Goal: Answer question/provide support: Answer question/provide support

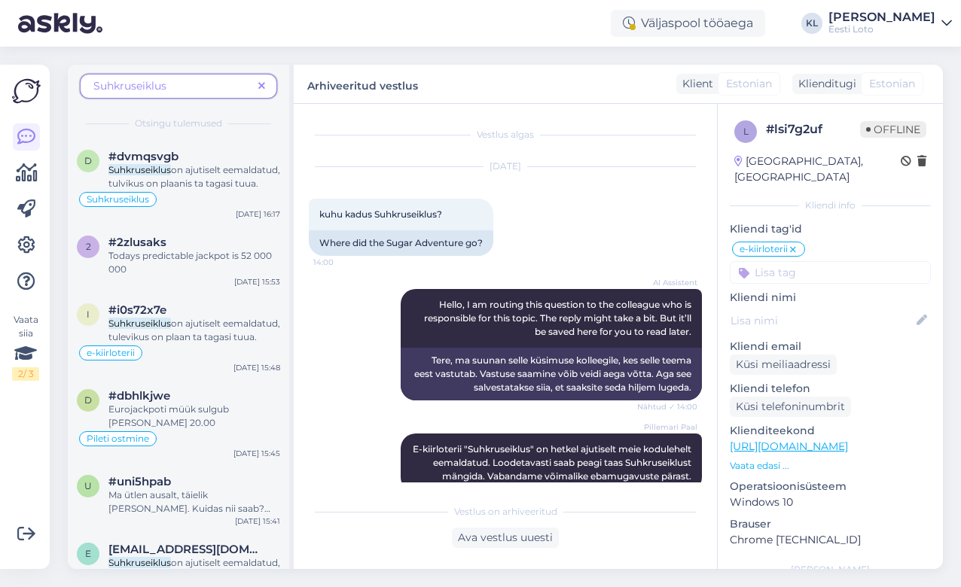
scroll to position [32, 0]
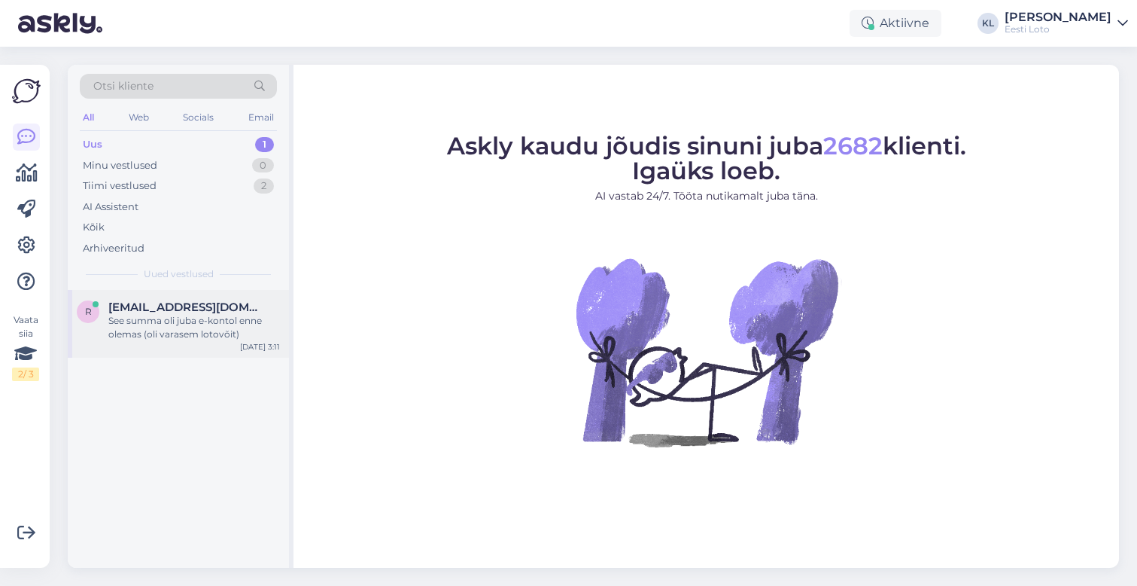
click at [164, 321] on div "See summa oli juba e-kontol enne olemas (oli varasem lotovõit)" at bounding box center [194, 327] width 172 height 27
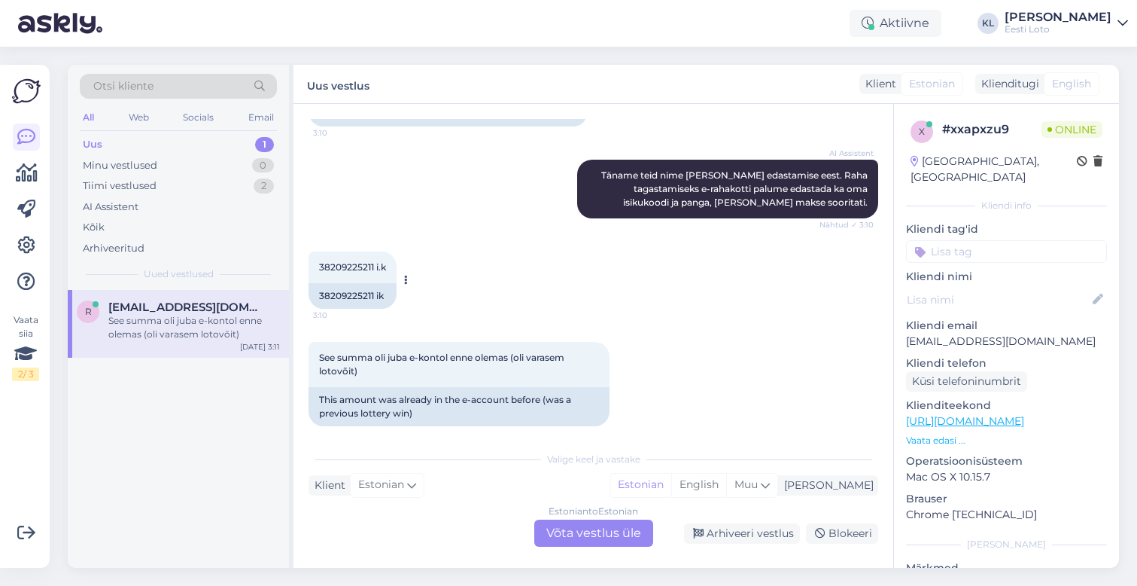
scroll to position [588, 0]
click at [22, 249] on icon at bounding box center [26, 245] width 18 height 18
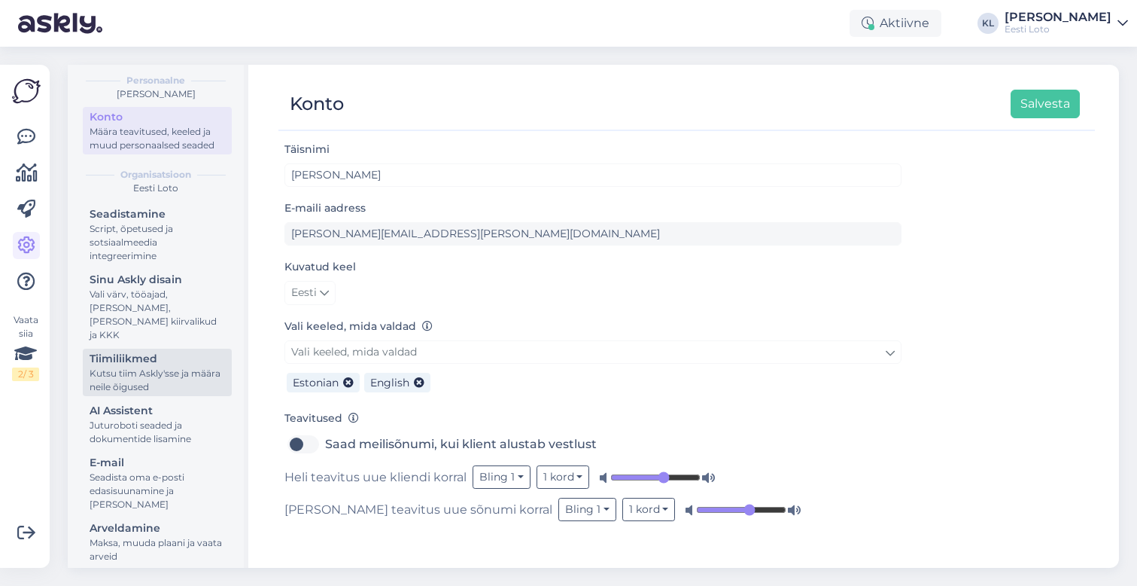
scroll to position [47, 0]
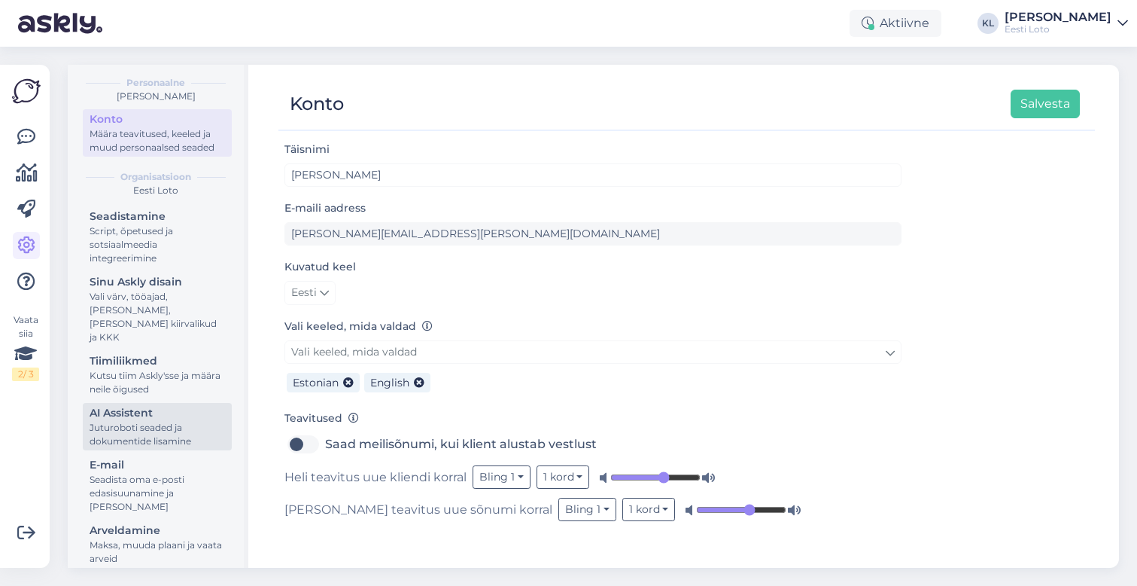
click at [141, 421] on div "Juturoboti seaded ja dokumentide lisamine" at bounding box center [158, 434] width 136 height 27
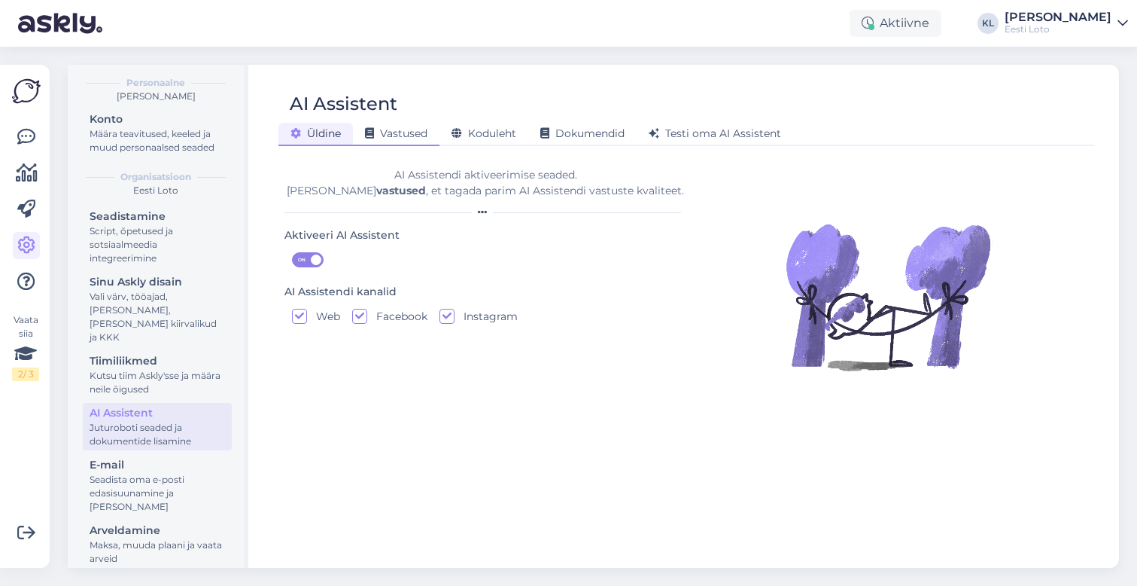
click at [387, 134] on span "Vastused" at bounding box center [396, 133] width 62 height 14
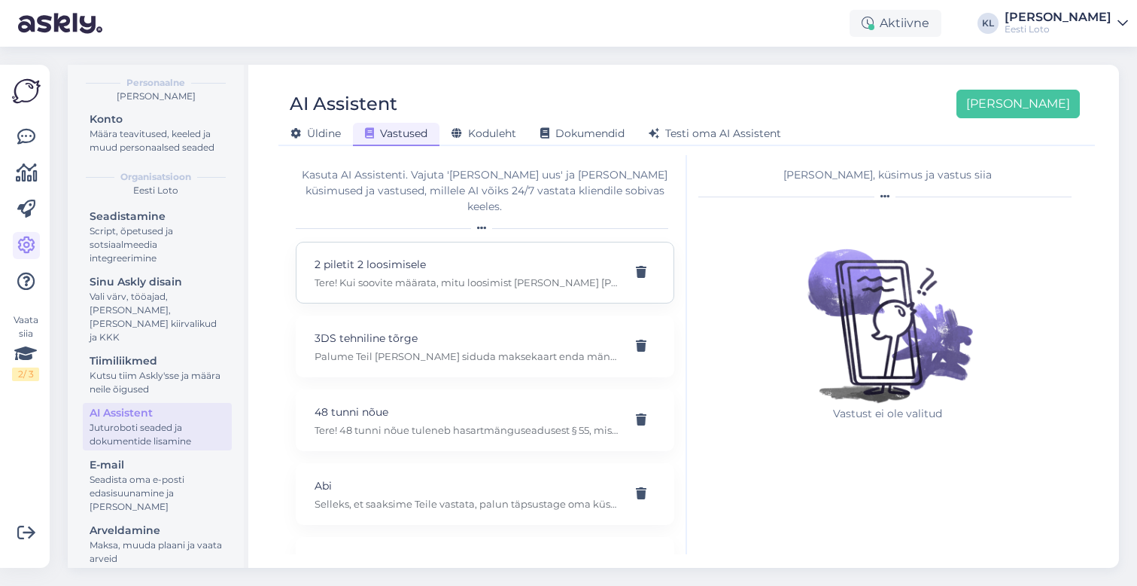
click at [391, 274] on div "2 piletit 2 loosimisele Tere! Kui soovite määrata, mitu loosimist [PERSON_NAME]…" at bounding box center [485, 273] width 379 height 62
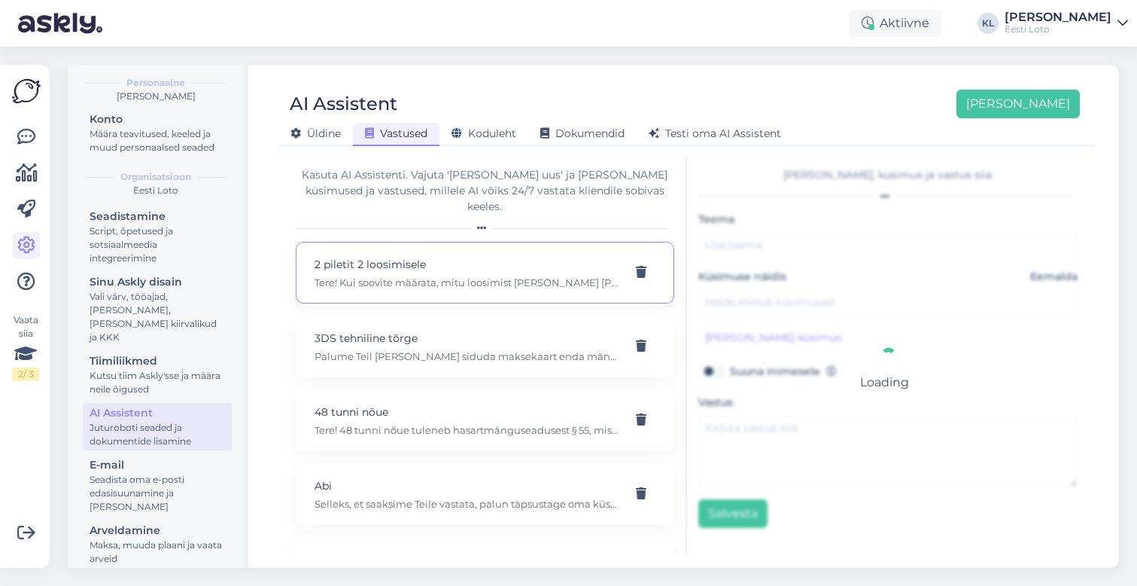
type input "2 piletit 2 loosimisele"
type input "tahtsin panna mitte 2 piletit 1 loosimisele [PERSON_NAME] 2 loosimist kuidas [P…"
type textarea "Tere! Kui soovite määrata, mitu loosimist [PERSON_NAME] [PERSON_NAME] kehtib, s…"
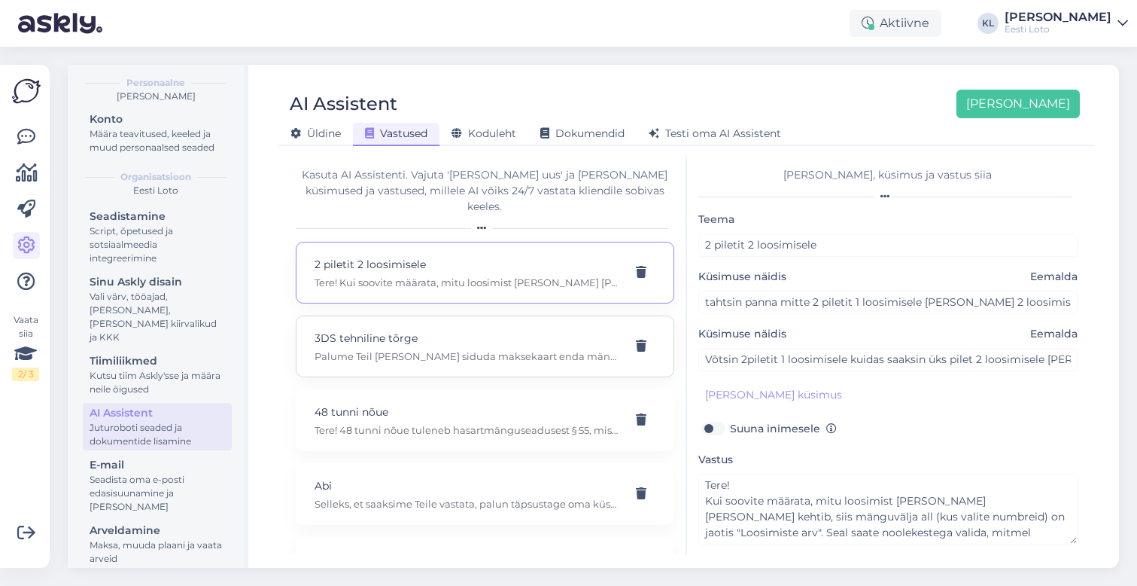
click at [380, 330] on p "3DS tehniline tõrge" at bounding box center [467, 338] width 305 height 17
type input "3DS tehniline tõrge"
type input "kontole maksekaardi lisamisel tekib "3DS tehniline tõrge" viga. Mida tuleks teh…"
type textarea "Palume Teil [PERSON_NAME] siduda maksekaart enda mängukontol ning siis uuesti m…"
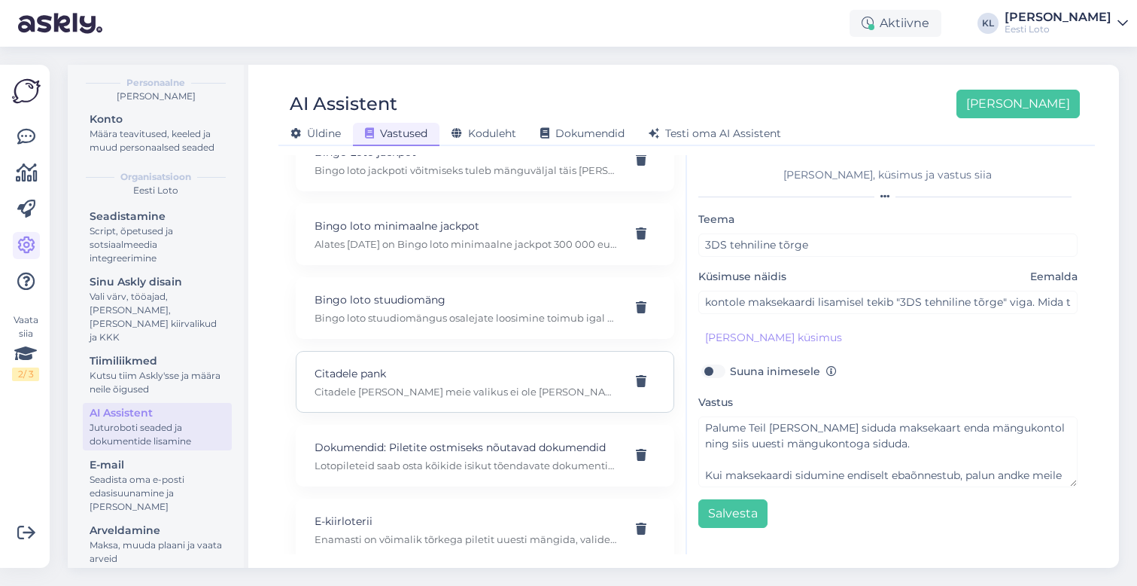
scroll to position [649, 0]
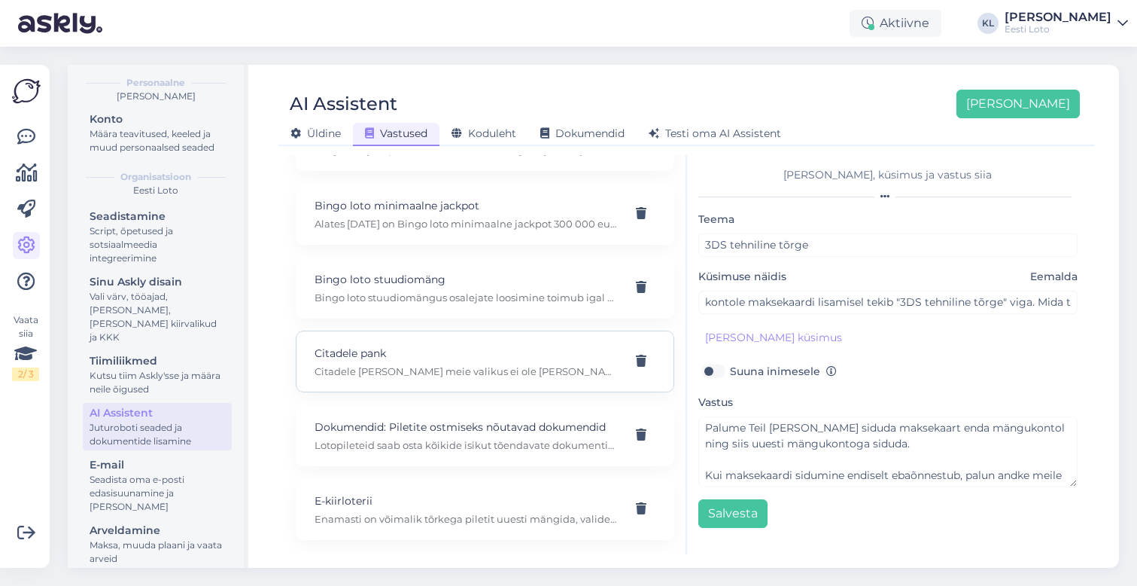
click at [510, 348] on div "Citadele pank Citadele [PERSON_NAME] meie valikus ei ole [PERSON_NAME] ka lähia…" at bounding box center [467, 361] width 305 height 33
type input "Citadele pank"
type input "Miks ma ei saa sissemakset teha Citadele pangast?"
type textarea "Citadele [PERSON_NAME] meie valikus ei ole [PERSON_NAME] ka lähiajal ei lisandu…"
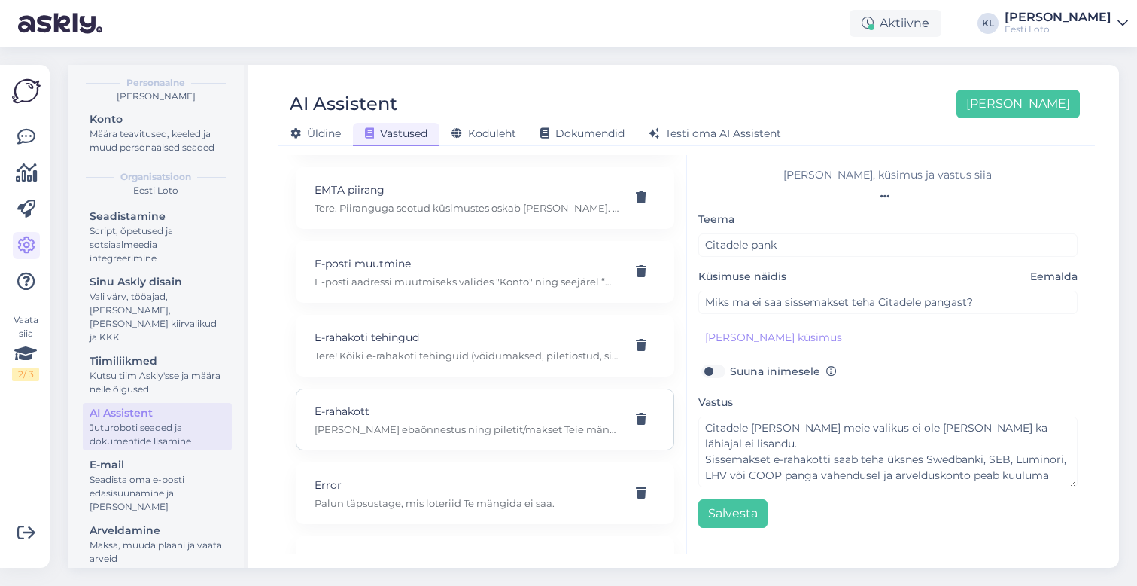
scroll to position [1562, 0]
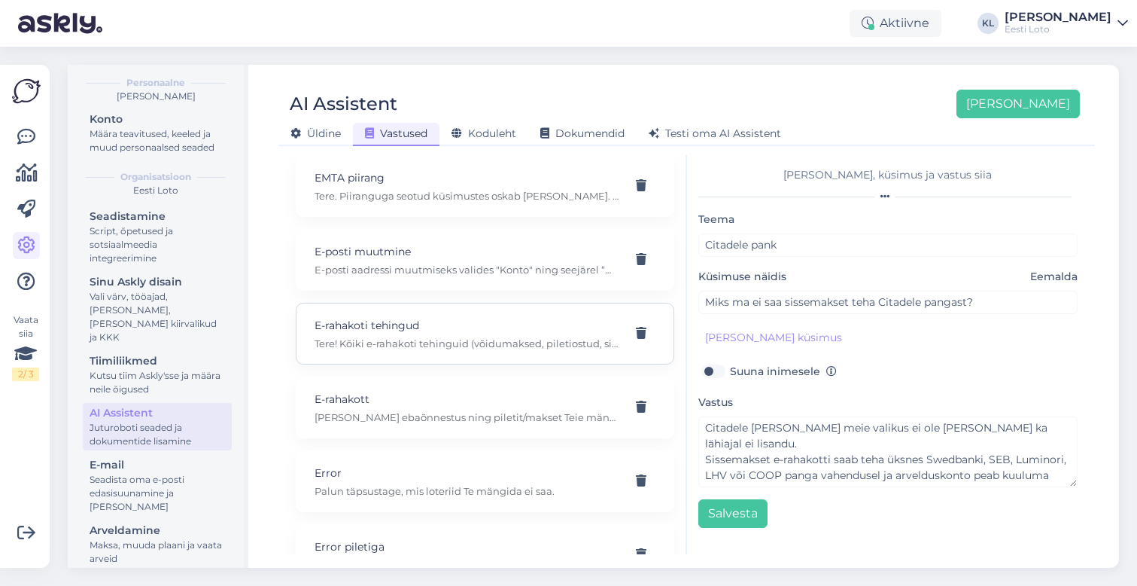
click at [522, 317] on p "E-rahakoti tehingud" at bounding box center [467, 325] width 305 height 17
type input "E-rahakoti tehingud"
type input "kuidas näen e-rahakoti tehinguid"
type textarea "Tere! Kõiki e-rahakoti tehinguid (võidumaksed, piletiostud, sissemaksed, väljam…"
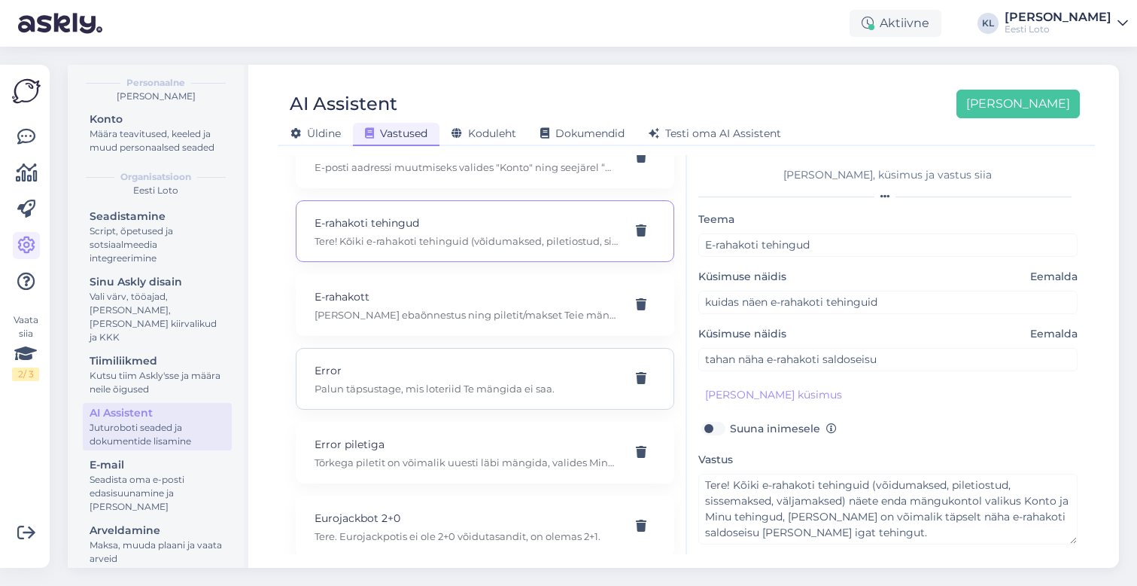
scroll to position [1667, 0]
click at [507, 362] on div "Error Palun täpsustage, mis loteriid Te mängida ei saa." at bounding box center [467, 376] width 305 height 33
type input "Error"
type input "[PERSON_NAME] loteriid mängida ei saa"
type textarea "Palun täpsustage, mis loteriid Te mängida ei saa."
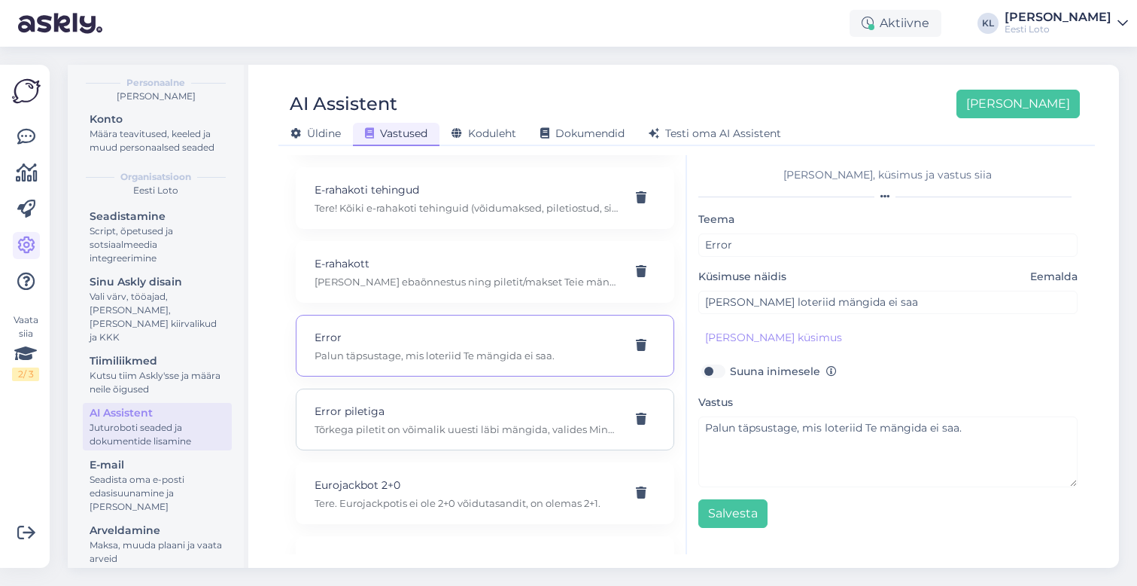
scroll to position [1699, 0]
click at [490, 401] on p "Error piletiga" at bounding box center [467, 409] width 305 height 17
type input "Error piletiga"
type input "Miks raha maha võeti mängisin ühe korra"
type textarea "Tõrkega piletit on võimalik uuesti läbi mängida, valides Minu piletid – e-kiirl…"
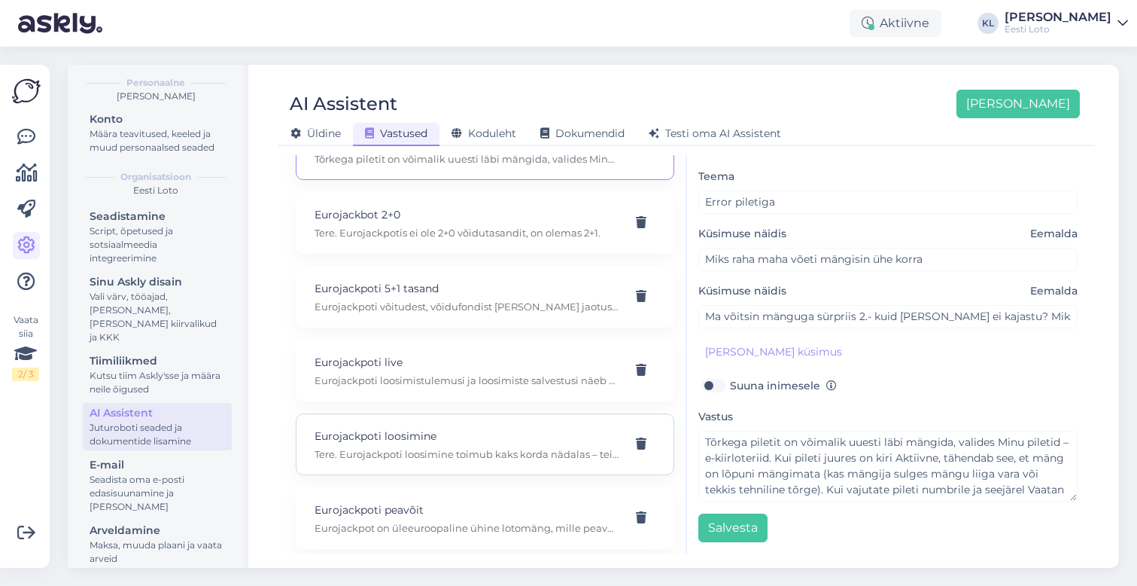
scroll to position [1981, 0]
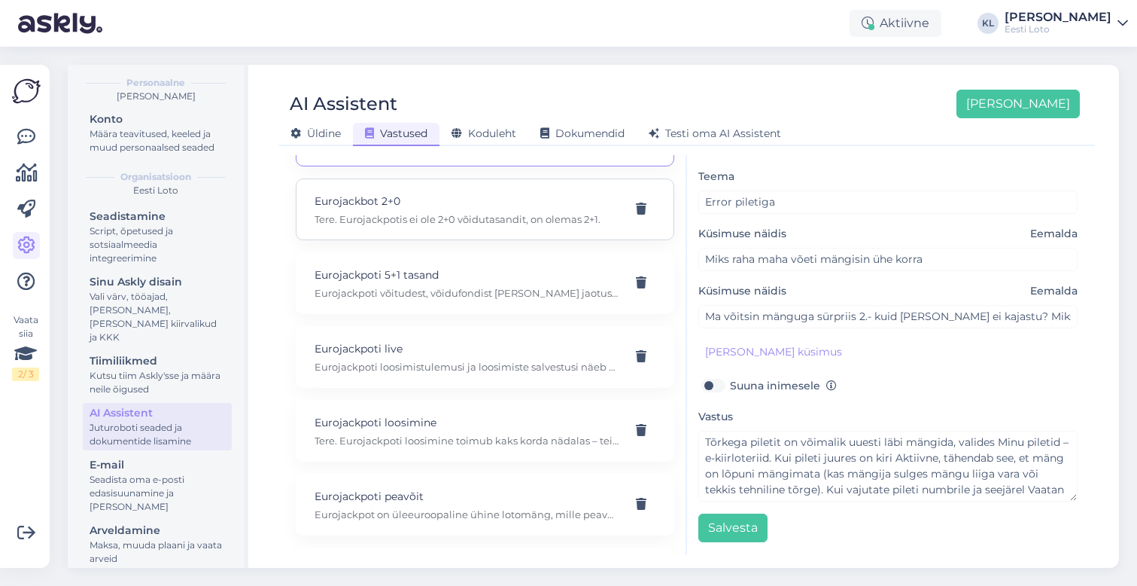
click at [508, 212] on p "Tere. Eurojackpotis ei ole 2+0 võidutasandit, on olemas 2+1." at bounding box center [467, 219] width 305 height 14
type input "Eurojackbot 2+0"
type input "Eurojackbot 2+0 võite enam ei jaga?"
type textarea "Tere. Eurojackpotis ei ole 2+0 võidutasandit, on olemas 2+1."
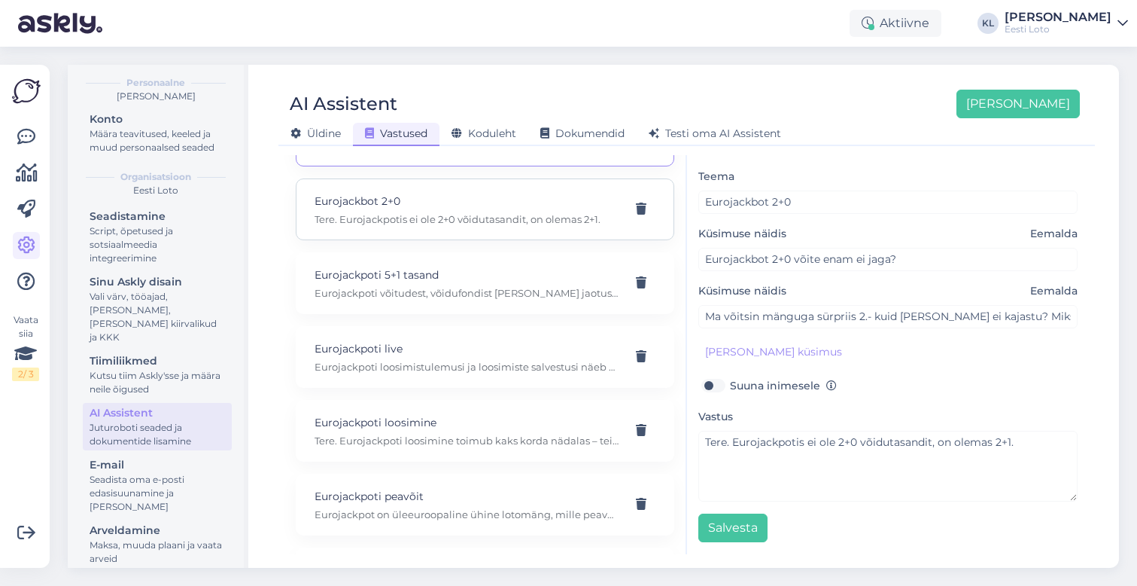
scroll to position [0, 0]
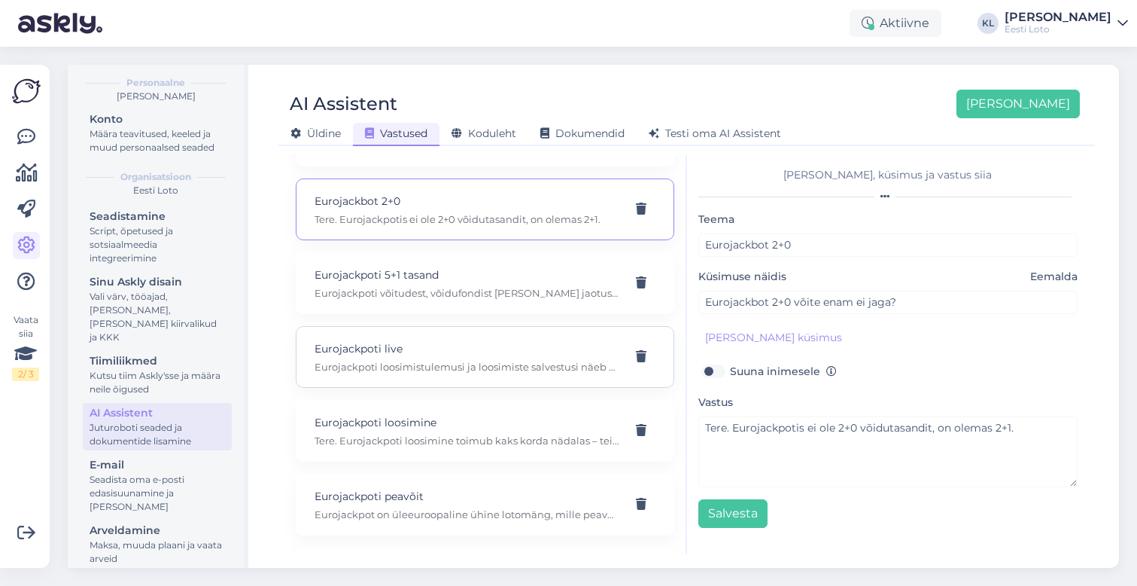
click at [481, 360] on p "Eurojackpoti loosimistulemusi ja loosimiste salvestusi näeb Eurojackpoti ametli…" at bounding box center [467, 367] width 305 height 14
type input "Eurojackpoti live"
type input "[PERSON_NAME] ma saan onlines vaadata eurojackpoti?"
type textarea "Eurojackpoti loosimistulemusi ja loosimiste salvestusi näeb Eurojackpoti ametli…"
click at [495, 286] on p "Eurojackpoti võitudest, võidufondist [PERSON_NAME] jaotusest saate lugeda siit:…" at bounding box center [467, 293] width 305 height 14
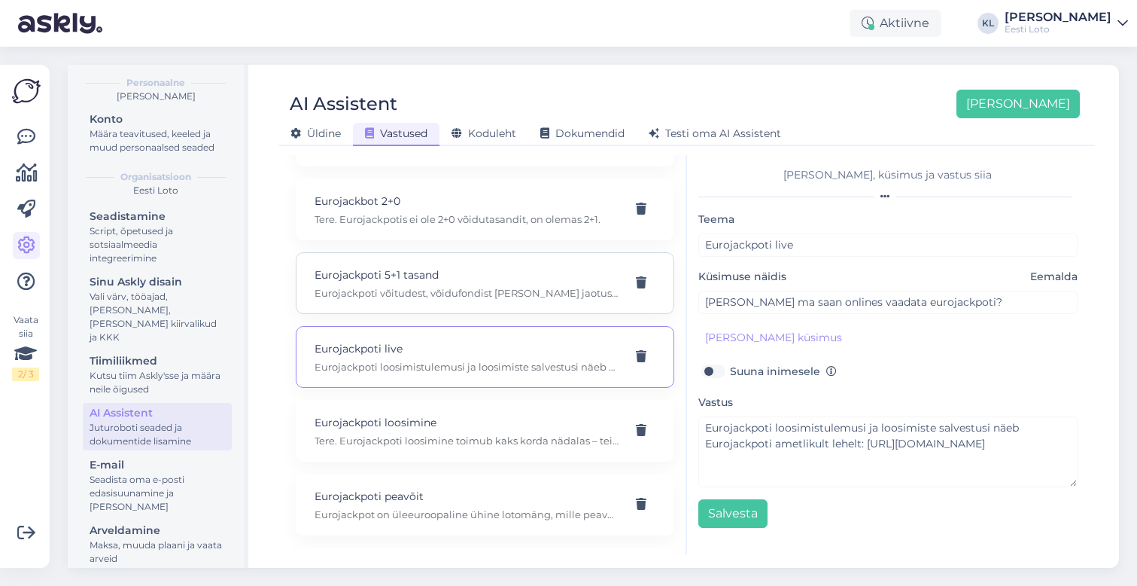
type input "Eurojackpoti 5+1 tasand"
type input "kuidas tekib Eurojackpoti 5+1 tasandi võidusumma."
type textarea "Eurojackpoti võitudest, võidufondist [PERSON_NAME] jaotusest saate lugeda siit:…"
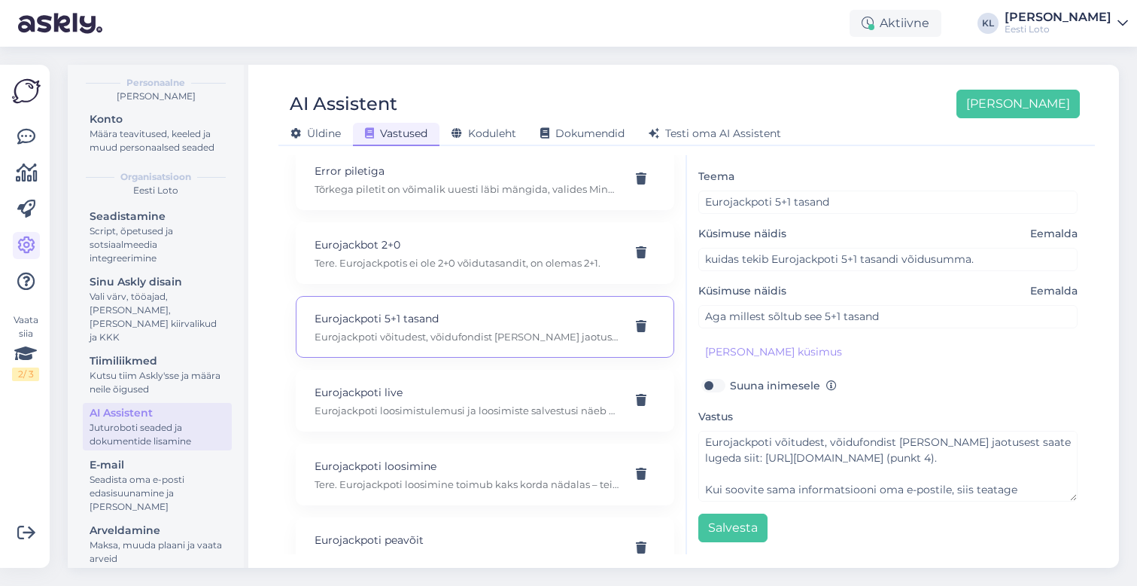
scroll to position [1937, 0]
click at [485, 237] on p "Eurojackbot 2+0" at bounding box center [467, 245] width 305 height 17
type input "Eurojackbot 2+0"
type input "Eurojackbot 2+0 võite enam ei jaga?"
type textarea "Tere. Eurojackpotis ei ole 2+0 võidutasandit, on olemas 2+1."
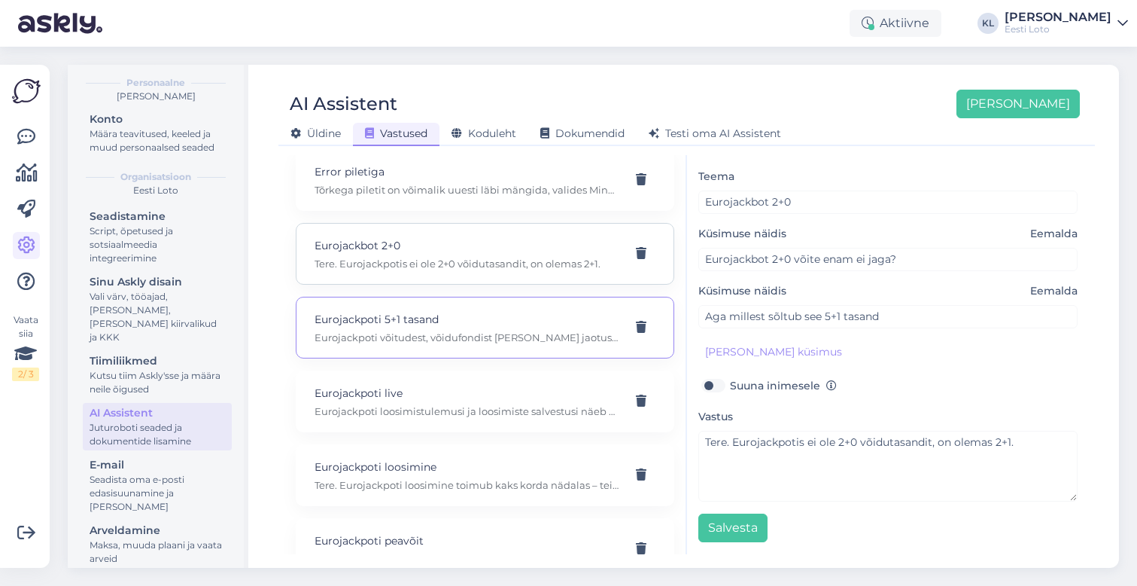
scroll to position [0, 0]
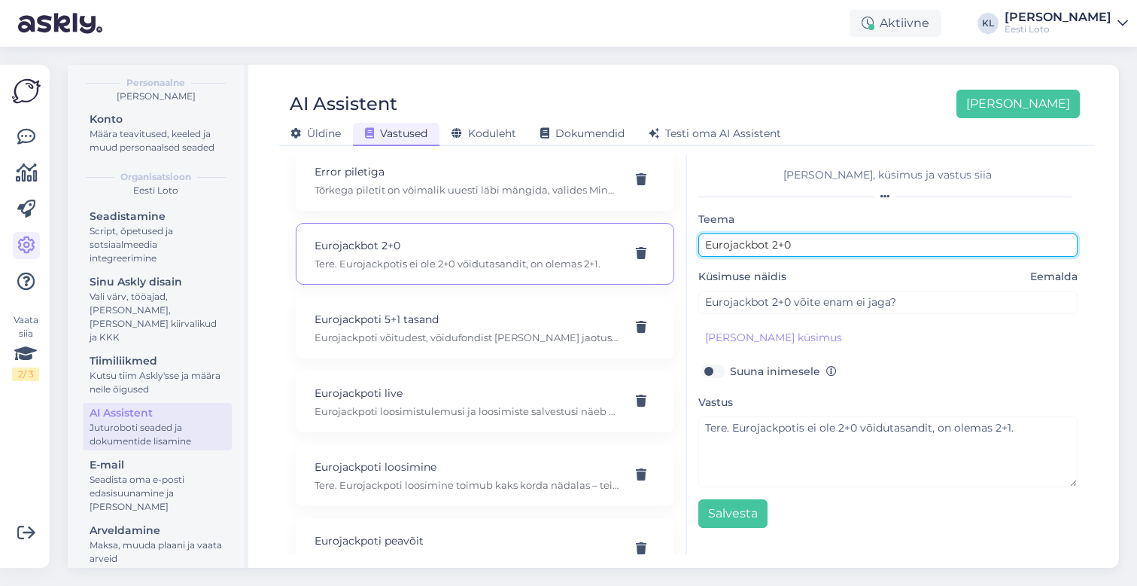
click at [757, 244] on input "Eurojackbot 2+0" at bounding box center [889, 244] width 380 height 23
type input "Eurojackpot 2+0"
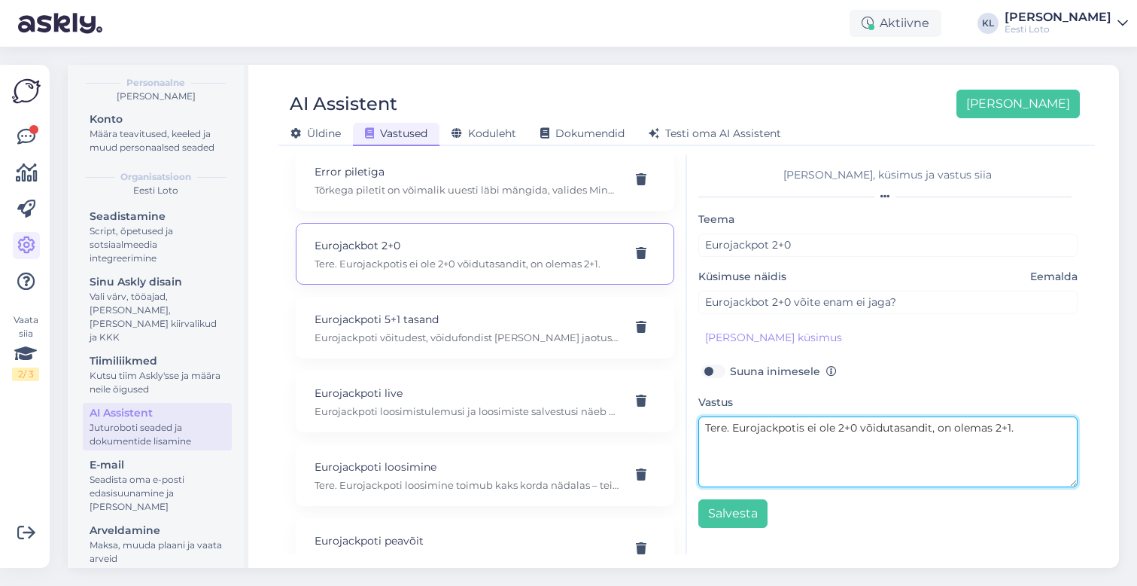
click at [729, 430] on textarea "Tere. Eurojackpotis ei ole 2+0 võidutasandit, on olemas 2+1." at bounding box center [889, 451] width 380 height 71
drag, startPoint x: 1032, startPoint y: 434, endPoint x: 733, endPoint y: 428, distance: 298.9
click at [733, 428] on textarea "Tere! Eurojackpotis ei ole 2+0 võidutasandit, on olemas 2+1." at bounding box center [889, 451] width 380 height 71
paste textarea "Eurojackpoti puhul peab võitmiseks pihta minema vähemalt 2 põhinumbrit ja 1 lis…"
type textarea "Tere! Eurojackpoti puhul peab võitmiseks pihta minema vähemalt 2 põhinumbrit ja…"
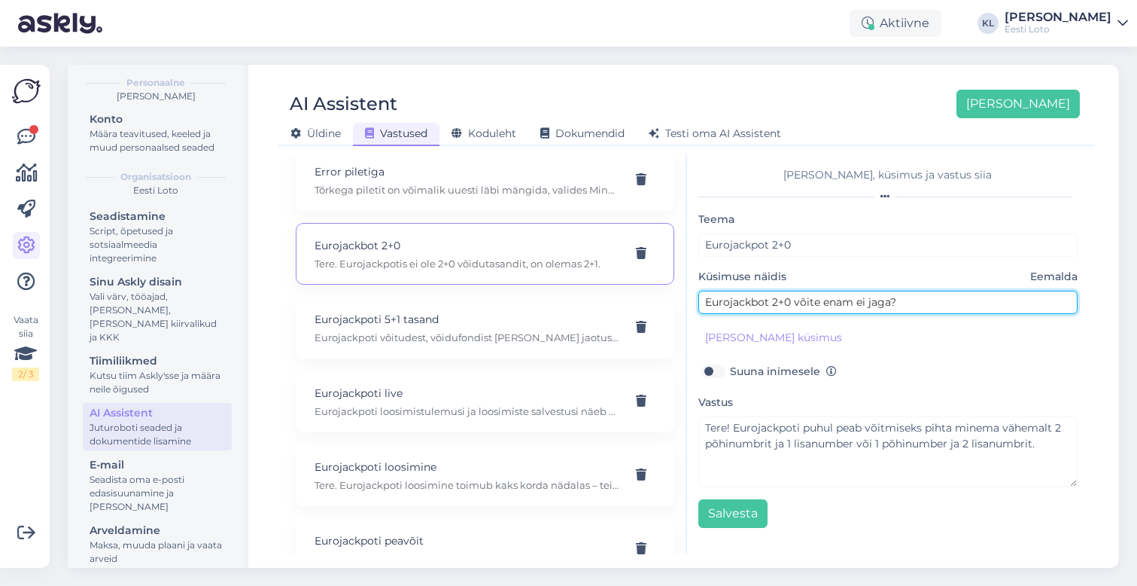
click at [757, 303] on input "Eurojackbot 2+0 võite enam ei jaga?" at bounding box center [889, 302] width 380 height 23
type input "Eurojackpot 2+0 võite enam ei jaga?"
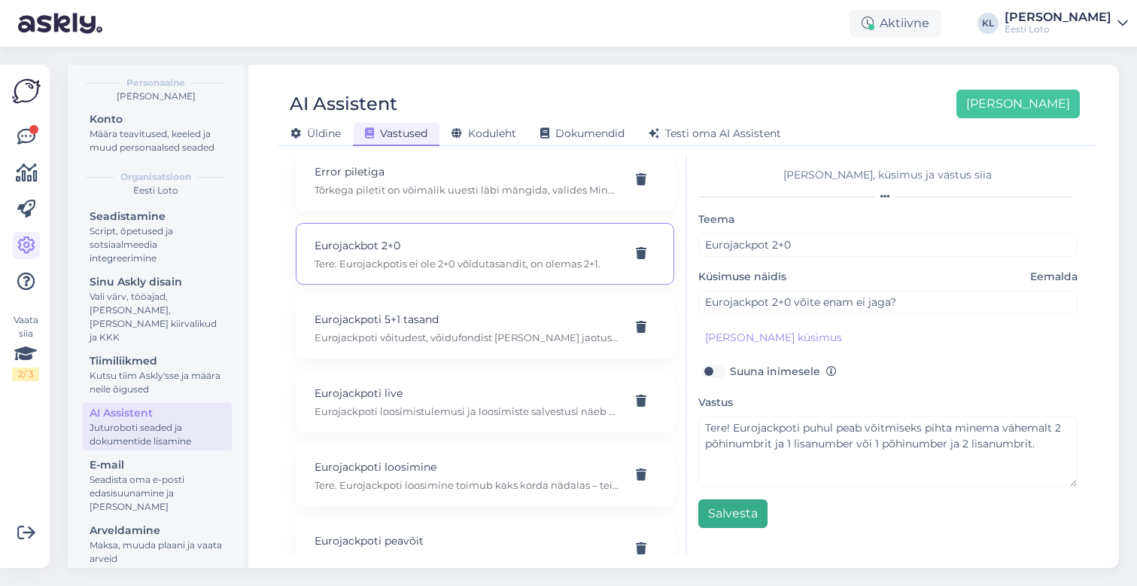
click at [728, 511] on button "Salvesta" at bounding box center [733, 513] width 69 height 29
click at [466, 311] on p "Eurojackpoti 5+1 tasand" at bounding box center [467, 319] width 305 height 17
type input "Eurojackpoti 5+1 tasand"
type input "kuidas tekib Eurojackpoti 5+1 tasandi võidusumma."
type textarea "Eurojackpoti võitudest, võidufondist [PERSON_NAME] jaotusest saate lugeda siit:…"
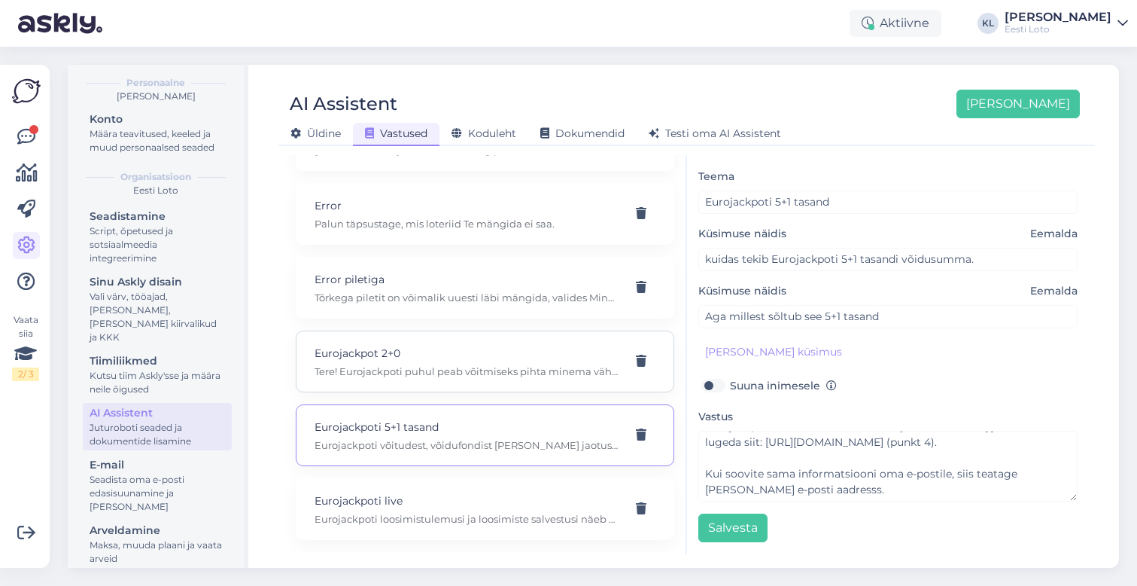
scroll to position [1817, 0]
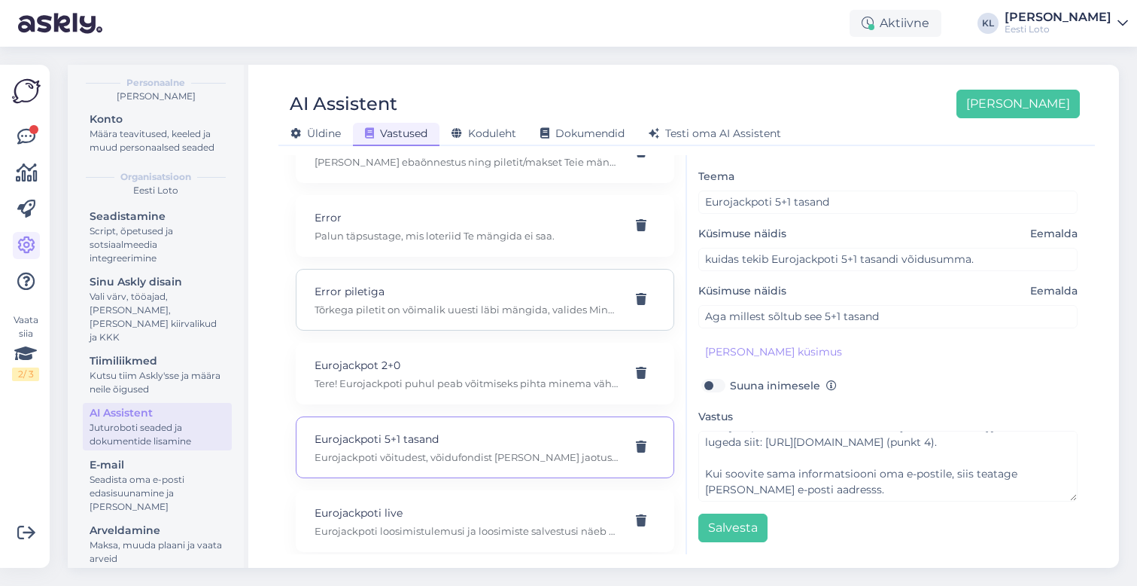
click at [464, 283] on p "Error piletiga" at bounding box center [467, 291] width 305 height 17
type input "Error piletiga"
type input "Miks raha maha võeti mängisin ühe korra"
type textarea "Tõrkega piletit on võimalik uuesti läbi mängida, valides Minu piletid – e-kiirl…"
type input "Ma võitsin mänguga sürpriis 2.- kuid [PERSON_NAME] ei kajastu? Miks?"
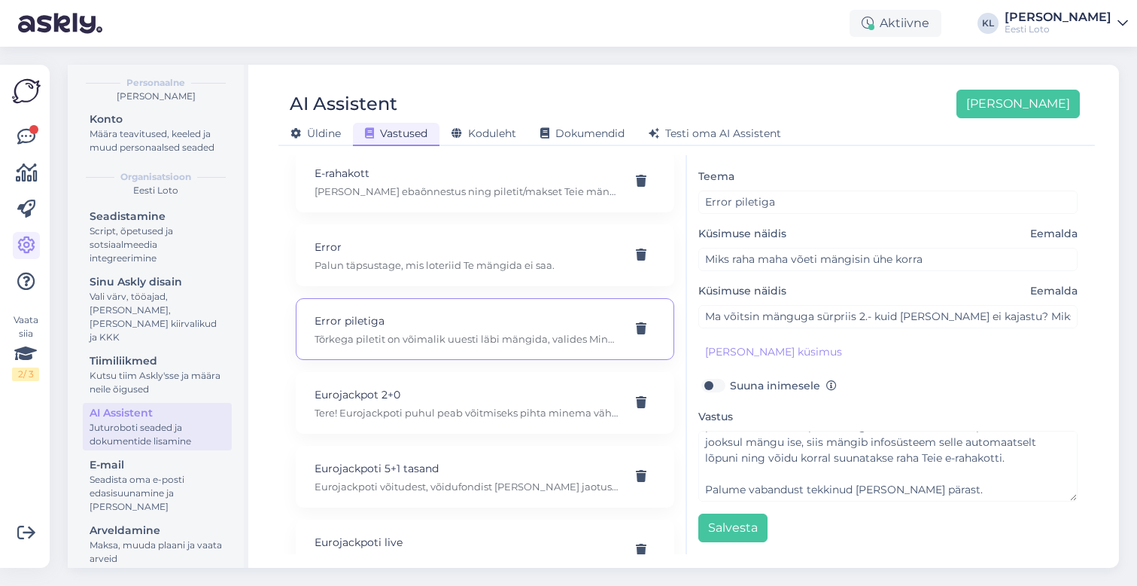
scroll to position [1761, 0]
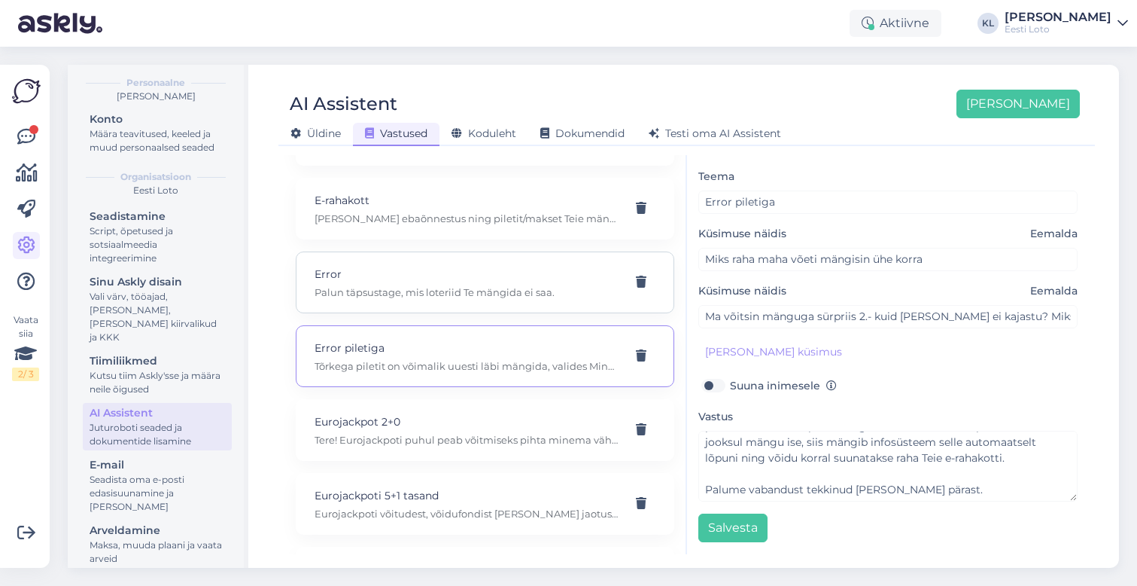
click at [474, 285] on p "Palun täpsustage, mis loteriid Te mängida ei saa." at bounding box center [467, 292] width 305 height 14
type input "Error"
type input "[PERSON_NAME] loteriid mängida ei saa"
type textarea "Palun täpsustage, mis loteriid Te mängida ei saa."
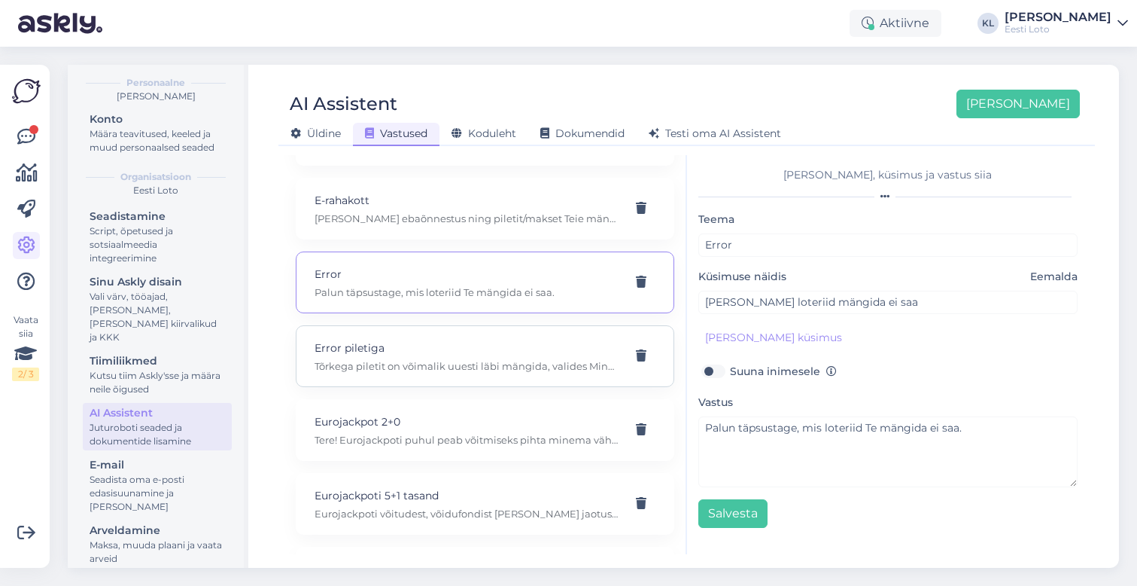
scroll to position [1693, 0]
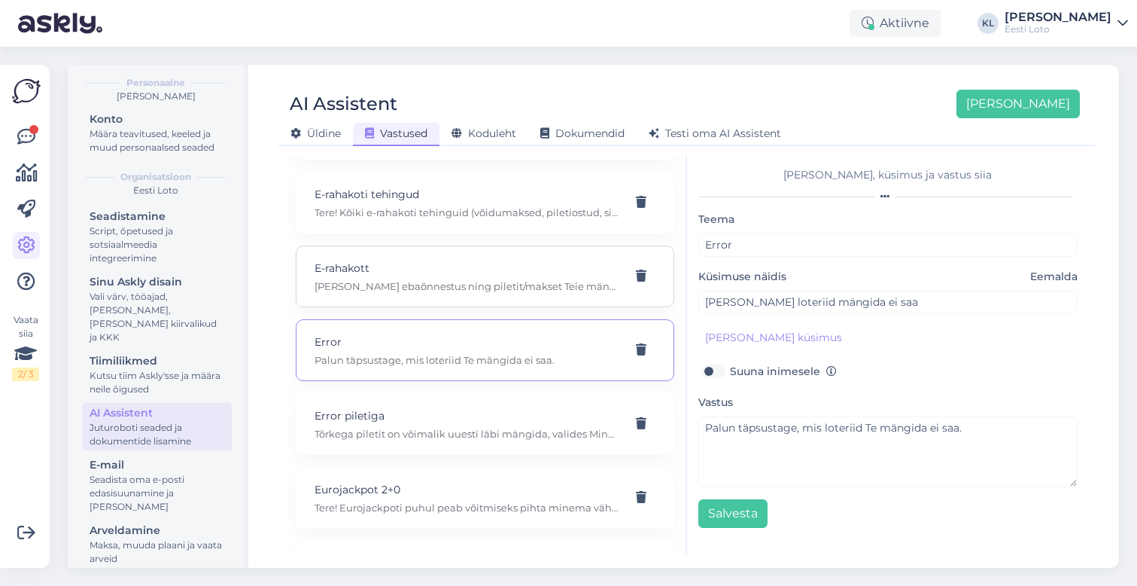
click at [442, 263] on div "E-rahakott [PERSON_NAME] ebaõnnestus ning piletit/makset Teie mängukontole ei i…" at bounding box center [467, 276] width 305 height 33
type input "E-rahakott"
type input "Miks raha ei jõua e-rahakotti, pangast raha üle läinud?"
type textarea "[PERSON_NAME] ebaõnnestus ning piletit/makset Teie mängukontole ei ilmunud, pal…"
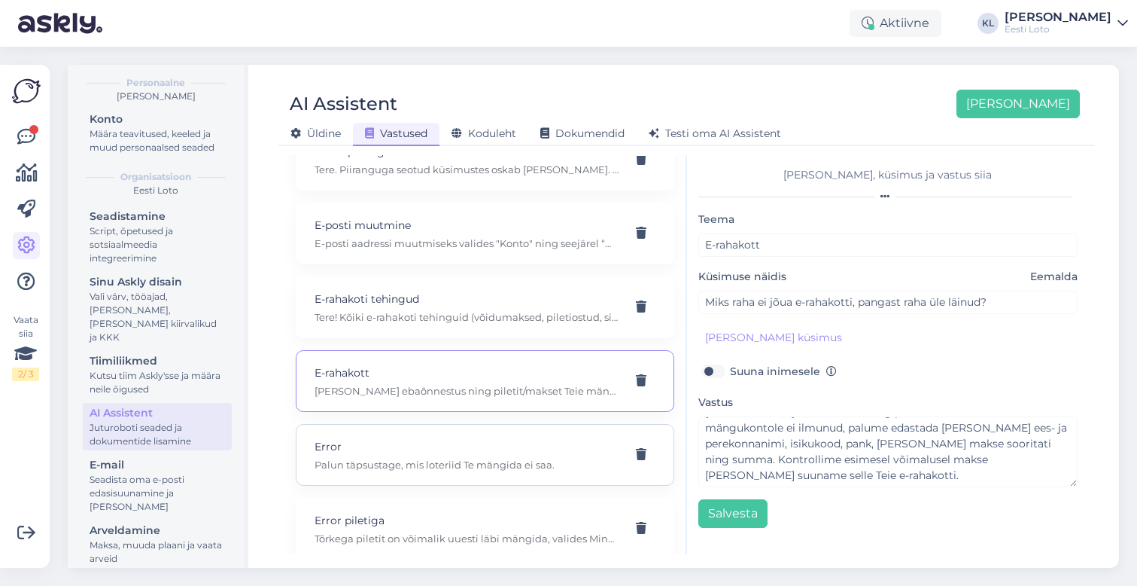
scroll to position [1586, 0]
click at [504, 312] on p "Tere! Kõiki e-rahakoti tehinguid (võidumaksed, piletiostud, sissemaksed, väljam…" at bounding box center [467, 319] width 305 height 14
type input "E-rahakoti tehingud"
type input "kuidas näen e-rahakoti tehinguid"
type textarea "Tere! Kõiki e-rahakoti tehinguid (võidumaksed, piletiostud, sissemaksed, väljam…"
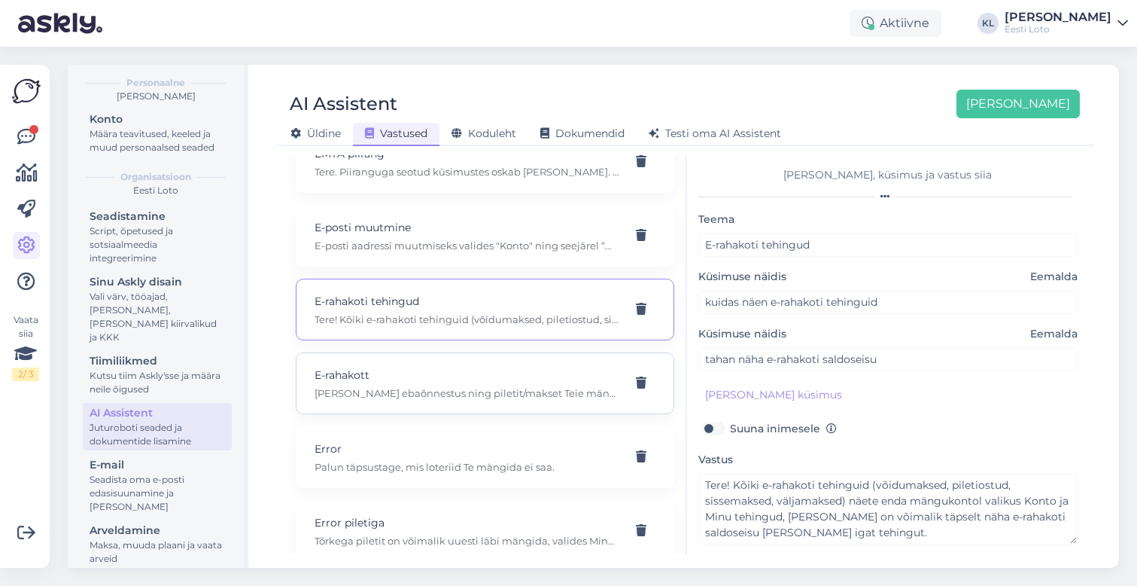
scroll to position [1533, 0]
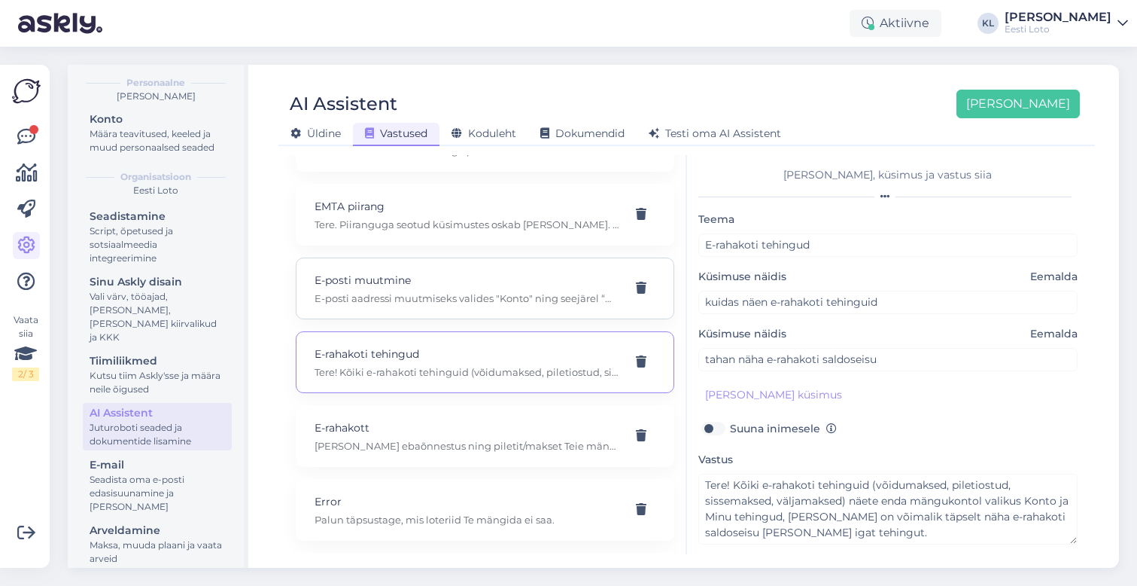
click at [478, 291] on p "E-posti aadressi muutmiseks valides "Konto" ning seejärel “Minu andmed”. Sisest…" at bounding box center [467, 298] width 305 height 14
type input "E-posti muutmine"
type input "soovin muutma e-posti aadressi"
type textarea "E-posti aadressi muutmiseks valides "Konto" ning seejärel “Minu andmed”. Sisest…"
type input "soovin muuta e-posti aadressi"
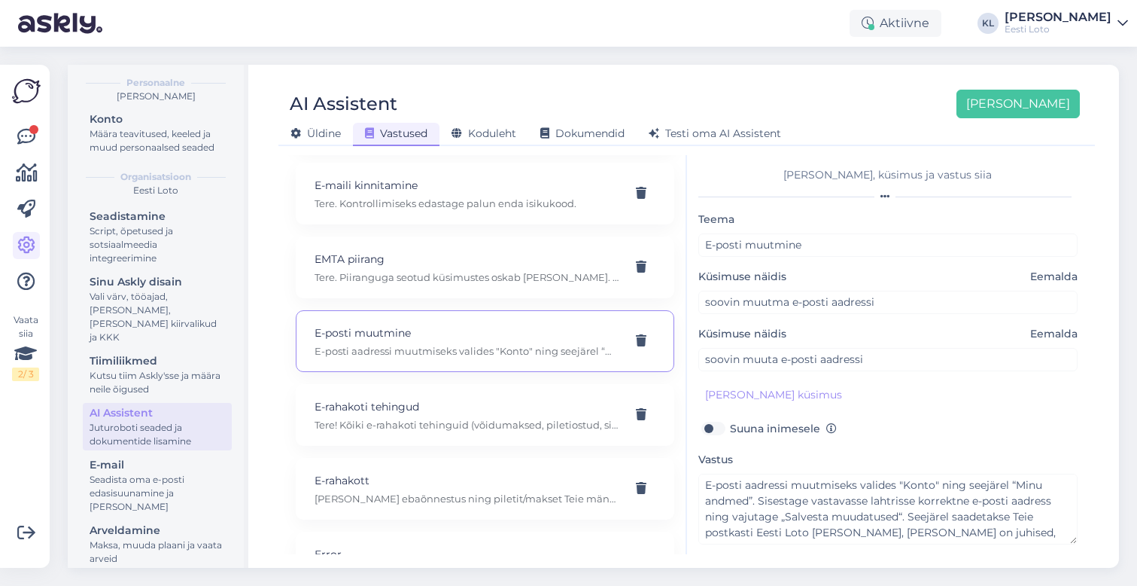
scroll to position [1460, 0]
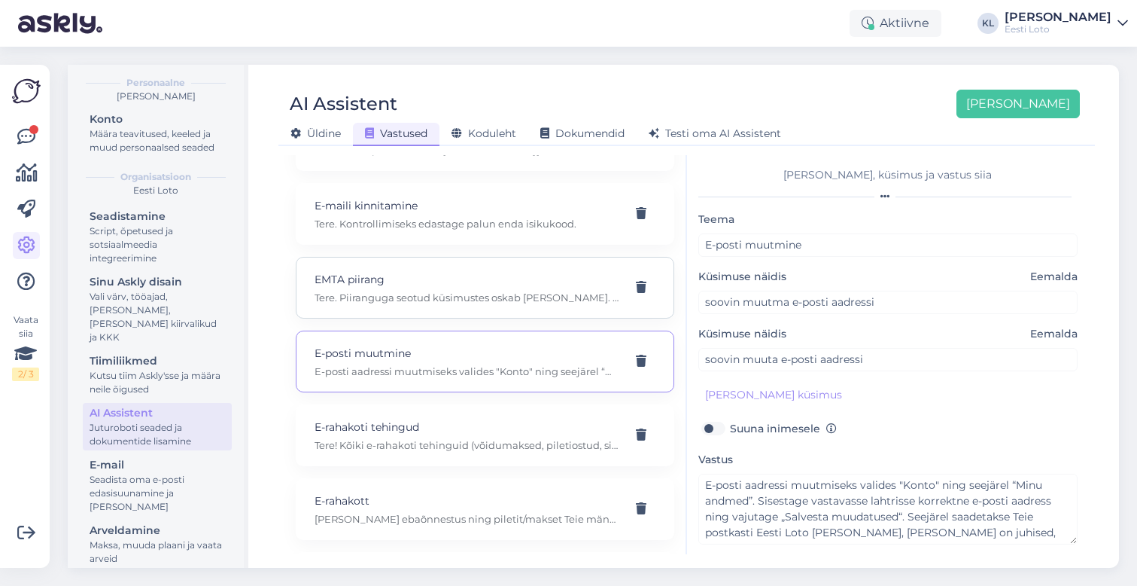
click at [477, 291] on p "Tere. Piiranguga seotud küsimustes oskab [PERSON_NAME]. Nende klienditeenindus …" at bounding box center [467, 298] width 305 height 14
type input "EMTA piirang"
type input "Mul oli aastane piirangu pandud, nüüd tahaks selle lõpetada"
type textarea "Tere. Piiranguga seotud küsimustes oskab [PERSON_NAME]. Nende klienditeenindus …"
type input "kuidas [PERSON_NAME] piirangu lõpetada"
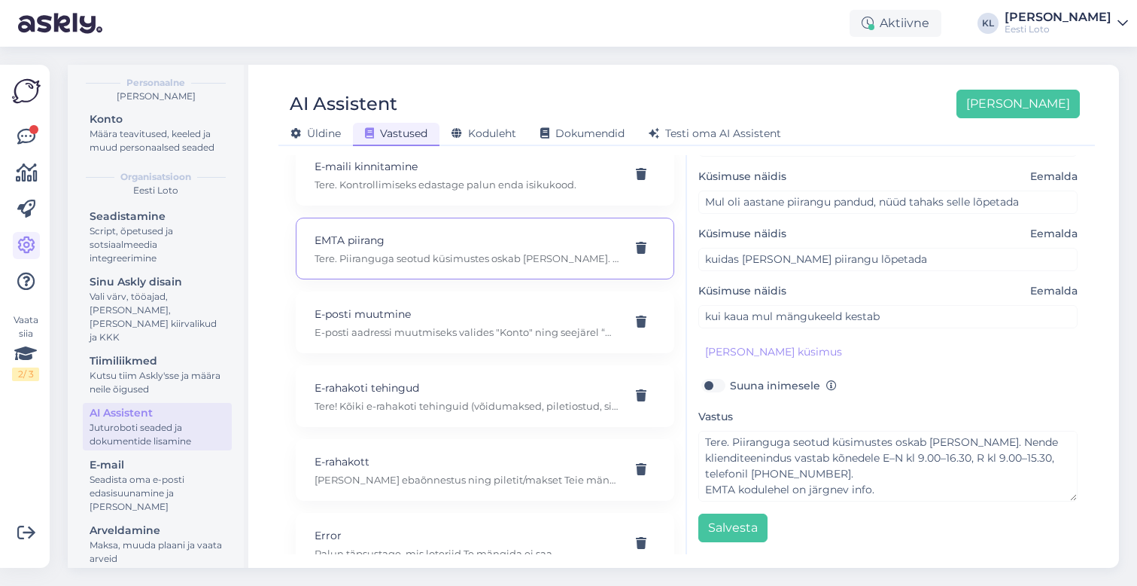
scroll to position [100, 0]
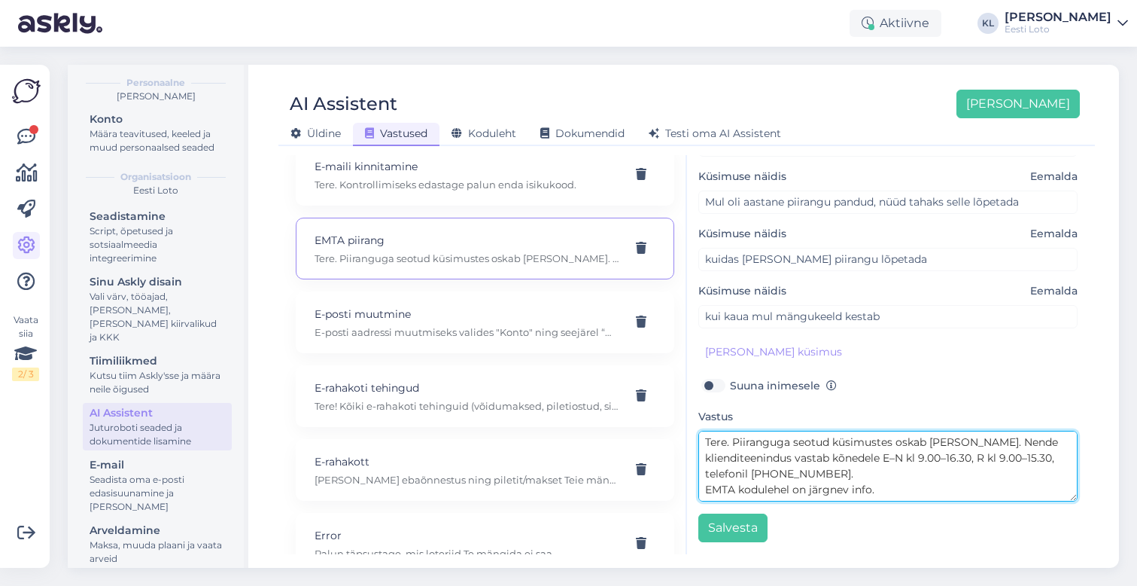
click at [729, 443] on textarea "Tere. Piiranguga seotud küsimustes oskab [PERSON_NAME]. Nende klienditeenindus …" at bounding box center [889, 466] width 380 height 71
click at [955, 444] on textarea "Tere! Piiranguga seotud küsimustes oskab [PERSON_NAME]. Nende klienditeenindus …" at bounding box center [889, 466] width 380 height 71
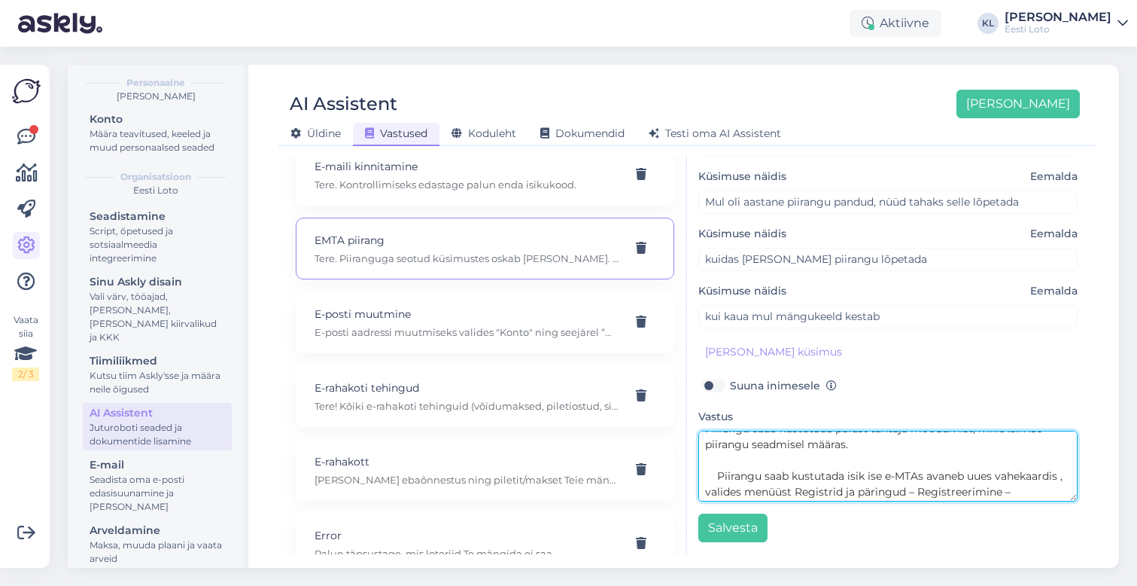
scroll to position [112, 0]
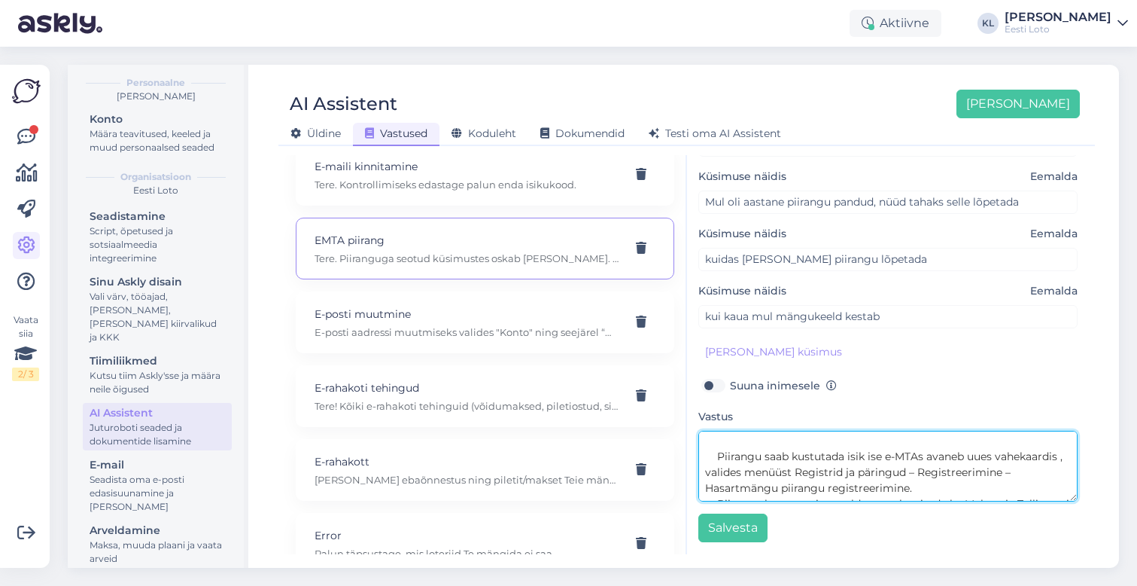
click at [716, 455] on textarea at bounding box center [889, 466] width 380 height 71
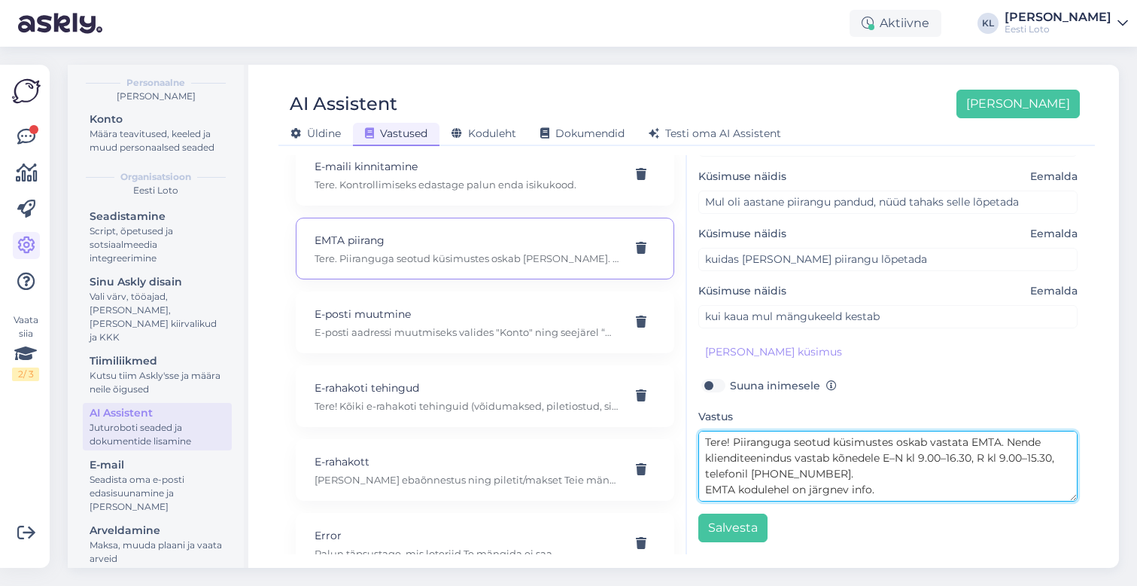
scroll to position [0, 0]
drag, startPoint x: 967, startPoint y: 443, endPoint x: 878, endPoint y: 442, distance: 88.1
click at [878, 442] on textarea at bounding box center [889, 466] width 380 height 71
click at [1038, 444] on textarea at bounding box center [889, 466] width 380 height 71
click at [933, 441] on textarea at bounding box center [889, 466] width 380 height 71
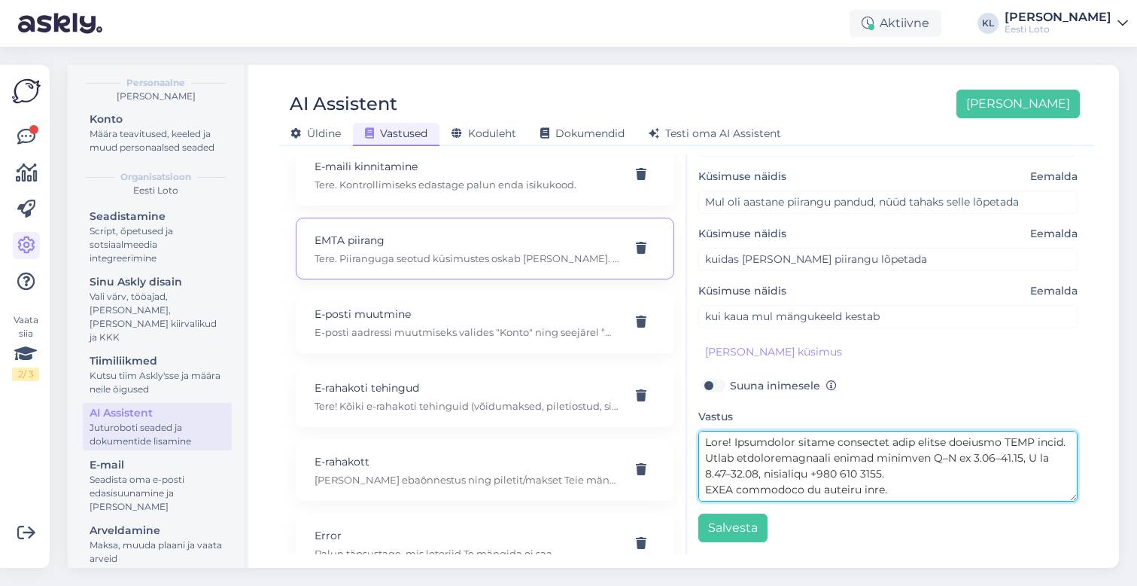
drag, startPoint x: 775, startPoint y: 461, endPoint x: 742, endPoint y: 461, distance: 33.1
click at [742, 461] on textarea at bounding box center [889, 466] width 380 height 71
click at [985, 458] on textarea at bounding box center [889, 466] width 380 height 71
click at [1060, 458] on textarea at bounding box center [889, 466] width 380 height 71
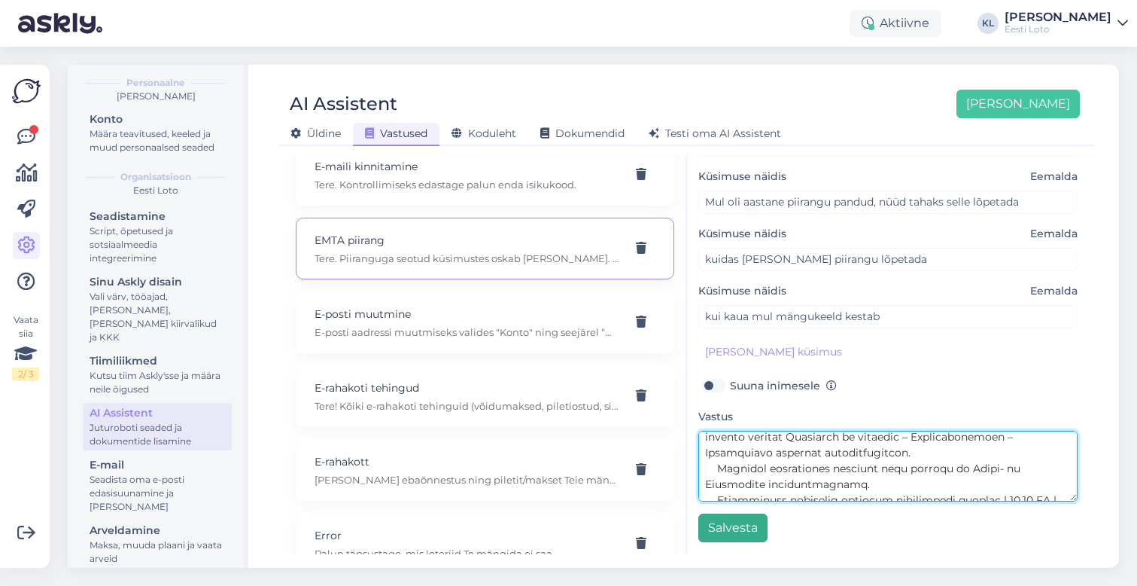
type textarea "Lore! Ipsumdolor sitame consectet adip elitse doeiusmo TEMP incid. UTLA etdolor…"
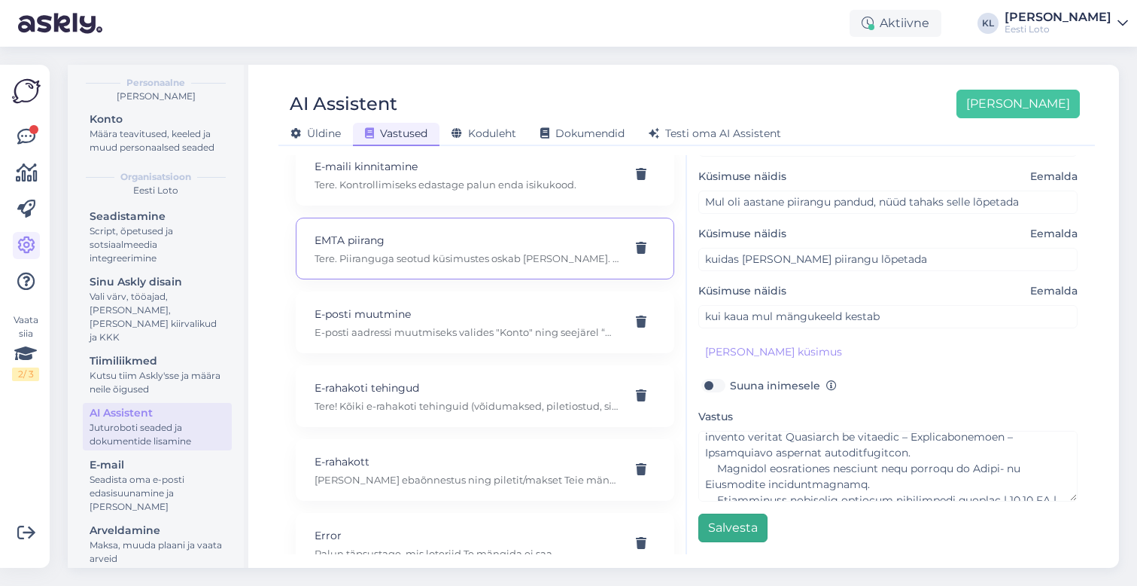
click at [726, 525] on button "Salvesta" at bounding box center [733, 527] width 69 height 29
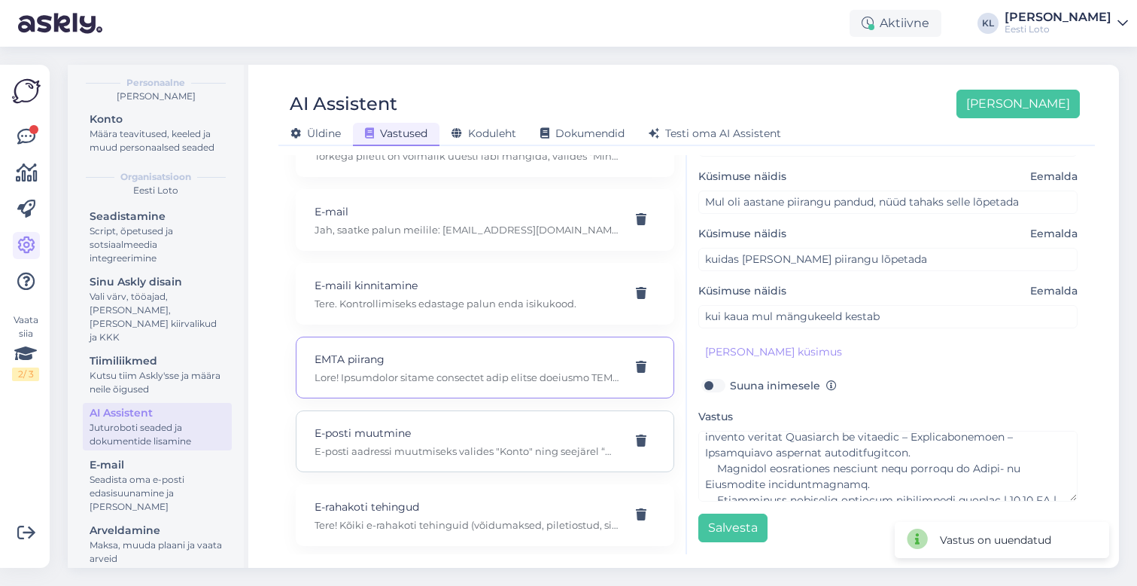
scroll to position [1375, 0]
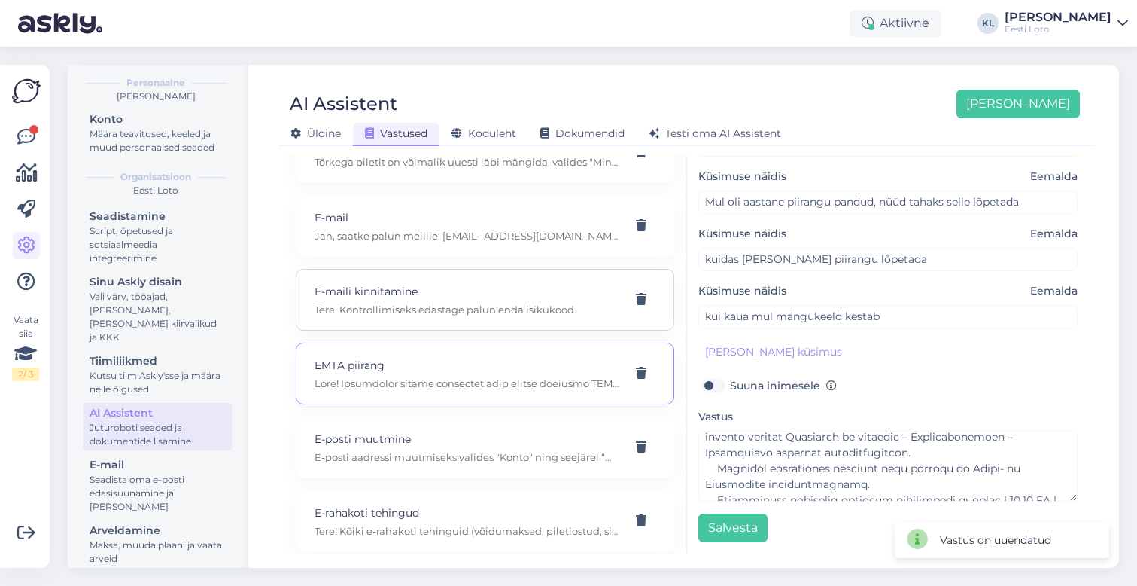
click at [535, 309] on div "E-maili kinnitamine Tere. Kontrollimiseks edastage palun enda isikukood." at bounding box center [485, 300] width 379 height 62
type input "E-maili kinnitamine"
type input "[PERSON_NAME] saa emaili kinnitada?"
checkbox input "true"
type textarea "Tere. Kontrollimiseks edastage palun enda isikukood."
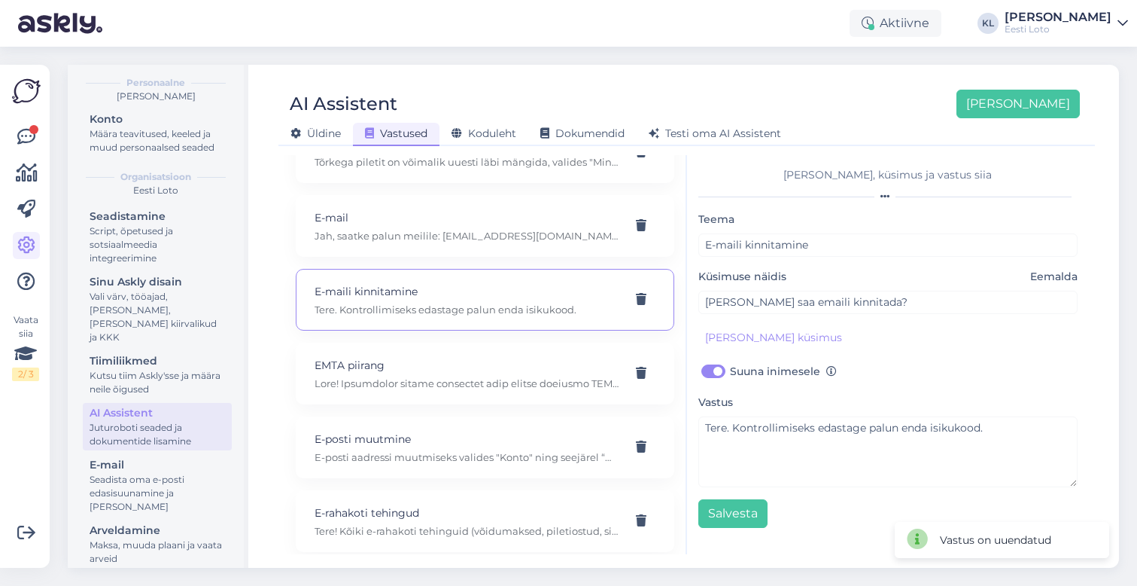
scroll to position [0, 0]
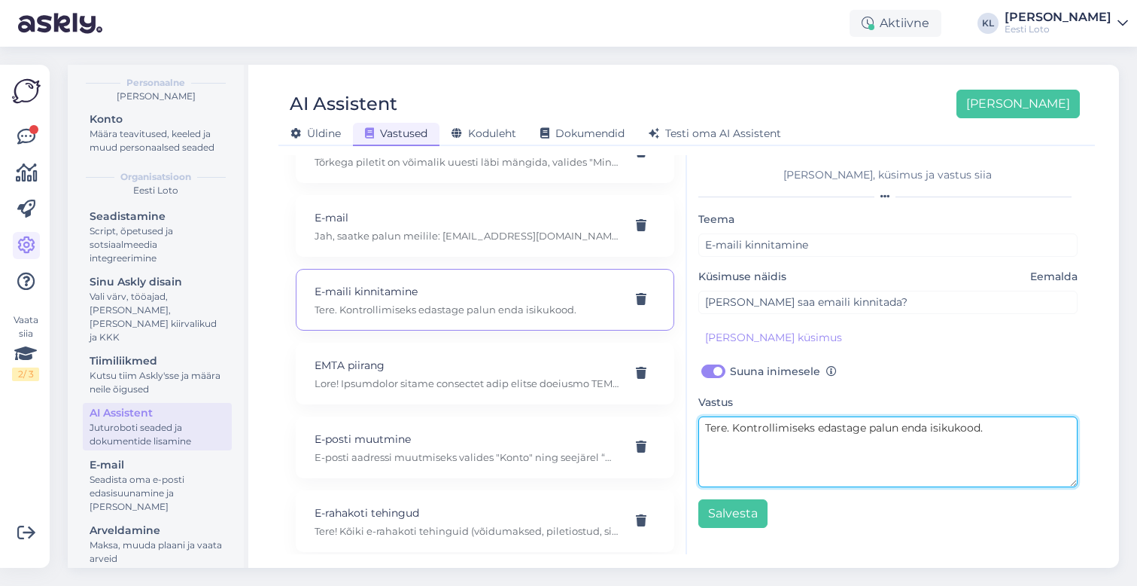
click at [1010, 430] on textarea "Tere. Kontrollimiseks edastage palun enda isikukood." at bounding box center [889, 451] width 380 height 71
drag, startPoint x: 1013, startPoint y: 431, endPoint x: 484, endPoint y: 422, distance: 529.3
click at [484, 422] on div "Kasuta AI Assistenti. Vajuta '[PERSON_NAME] uus' ja [PERSON_NAME] küsimused ja …" at bounding box center [687, 354] width 805 height 399
paste textarea "E-posti aadressi kinnitamiseks klikkige kirjas olevale lingile või sisestage PI…"
click at [912, 428] on textarea "E-posti aadressi kinnitamiseks klikkige kirjas olevale lingile või sisestage PI…" at bounding box center [889, 451] width 380 height 71
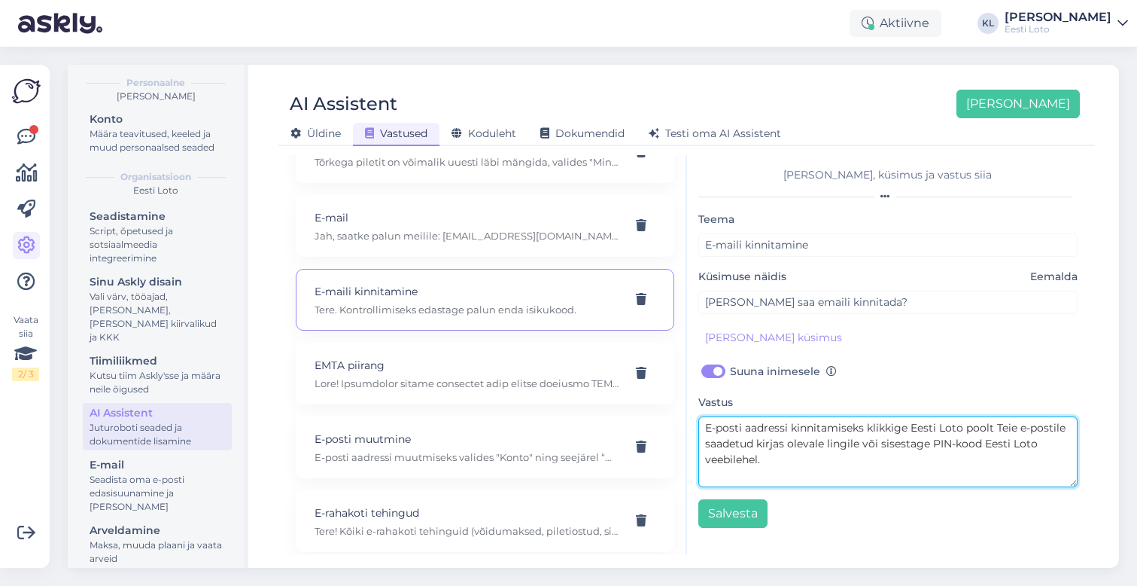
click at [834, 464] on textarea "E-posti aadressi kinnitamiseks klikkige Eesti Loto poolt Teie e-postile saadetu…" at bounding box center [889, 451] width 380 height 71
type textarea "E-posti aadressi kinnitamiseks klikkige Eesti Loto poolt Teie e-postile saadetu…"
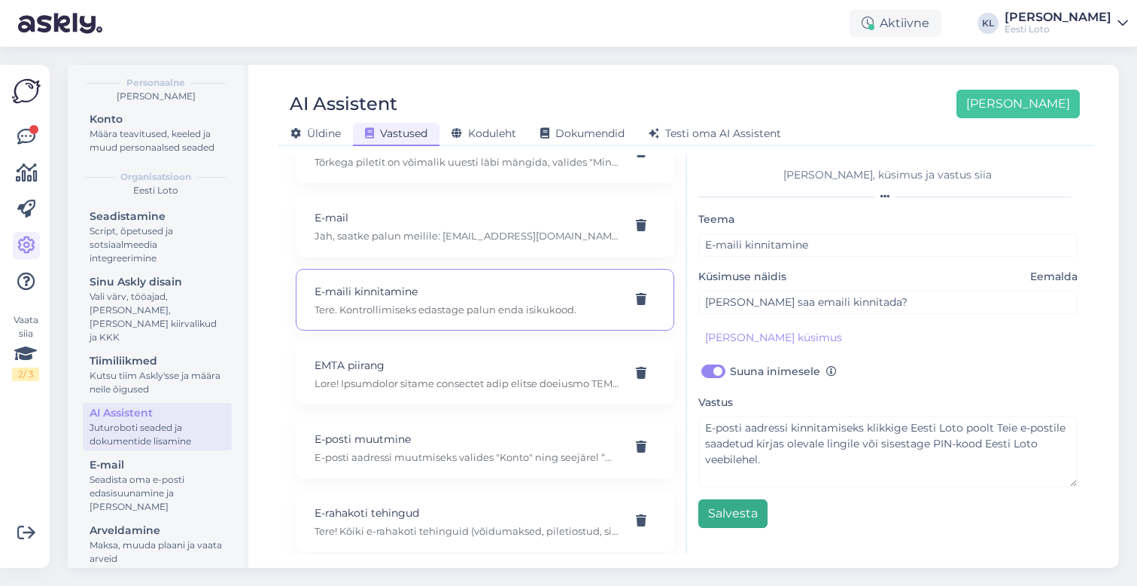
click at [732, 513] on button "Salvesta" at bounding box center [733, 513] width 69 height 29
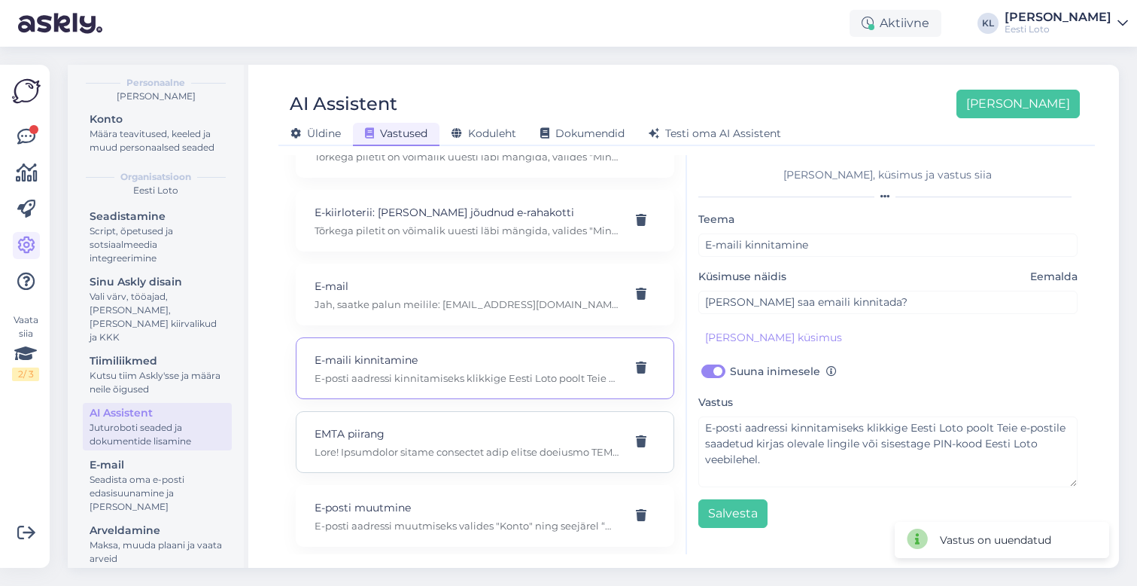
scroll to position [1291, 0]
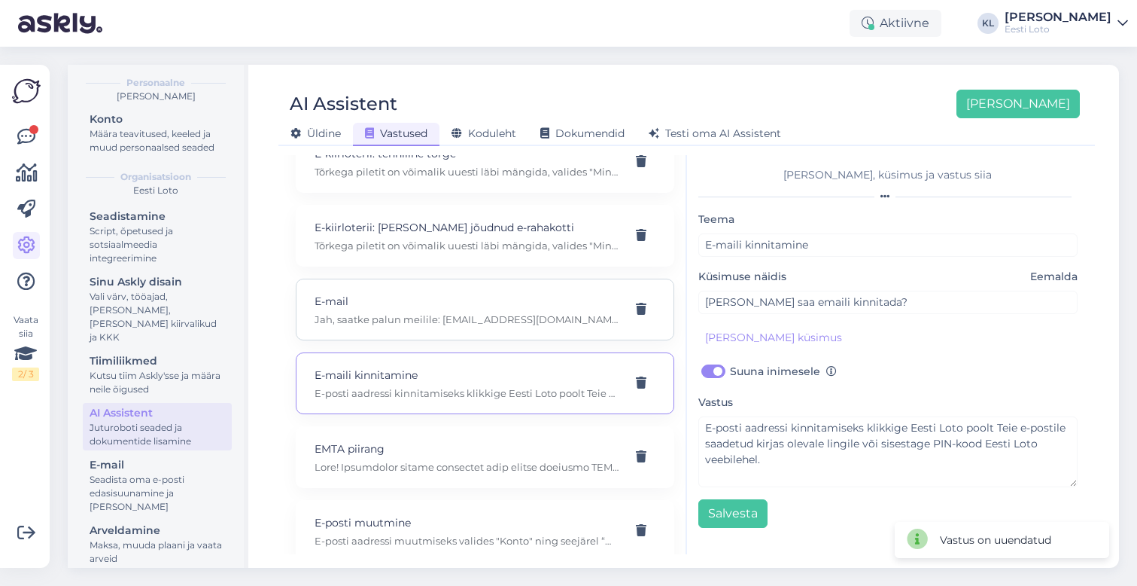
click at [467, 312] on p "Jah, saatke palun meilile: [EMAIL_ADDRESS][DOMAIN_NAME]" at bounding box center [467, 319] width 305 height 14
type input "E-mail"
type input "Miskipärast ei lase mul siin aknas saata ei fotona ega ka failina. Kas saan kuh…"
checkbox input "false"
type textarea "Jah, saatke palun meilile: [EMAIL_ADDRESS][DOMAIN_NAME]"
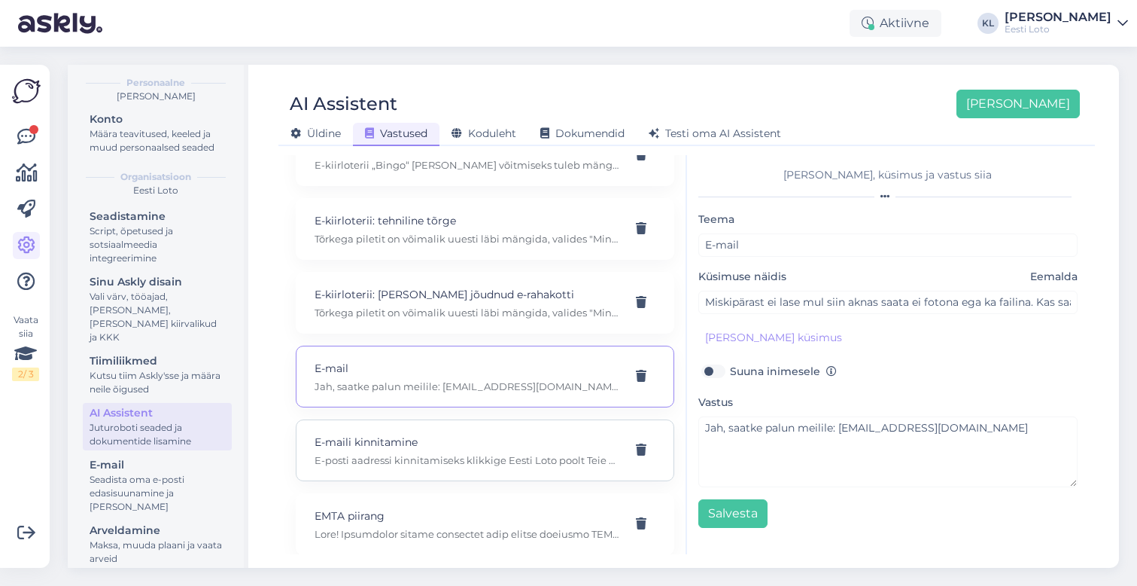
scroll to position [1222, 0]
click at [526, 288] on p "E-kiirloterii: [PERSON_NAME] jõudnud e-rahakotti" at bounding box center [467, 296] width 305 height 17
type input "E-kiirloterii: [PERSON_NAME] jõudnud e-rahakotti"
type input "Mängisin e-kiirloteriid, aga [PERSON_NAME] jõudnud e-rahakotti"
type textarea "Tõrkega piletit on võimalik uuesti läbi mängida, valides "Minu piletid" – "e-ki…"
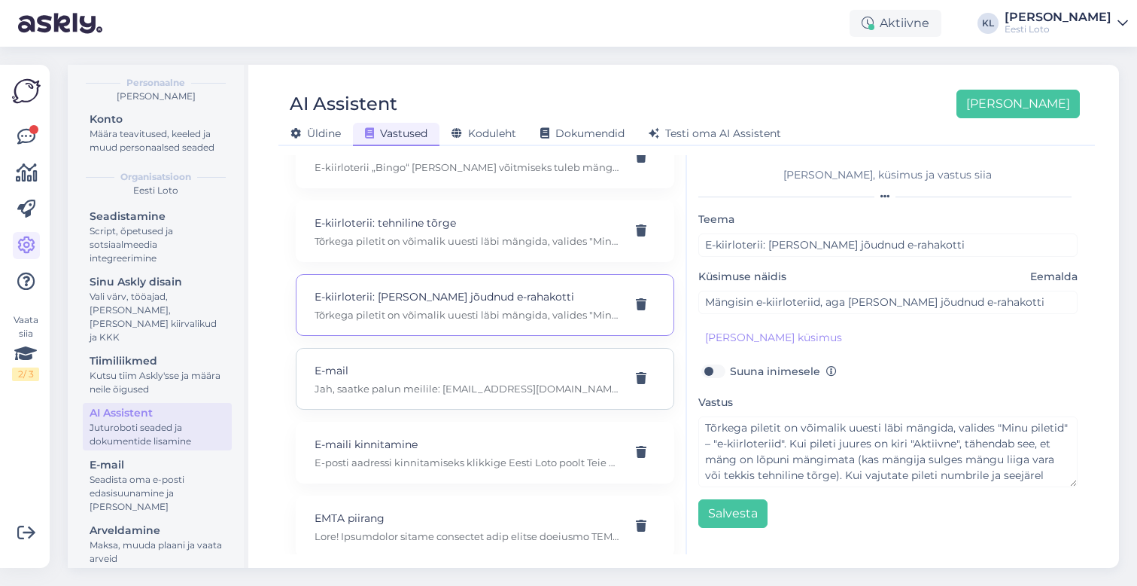
scroll to position [1149, 0]
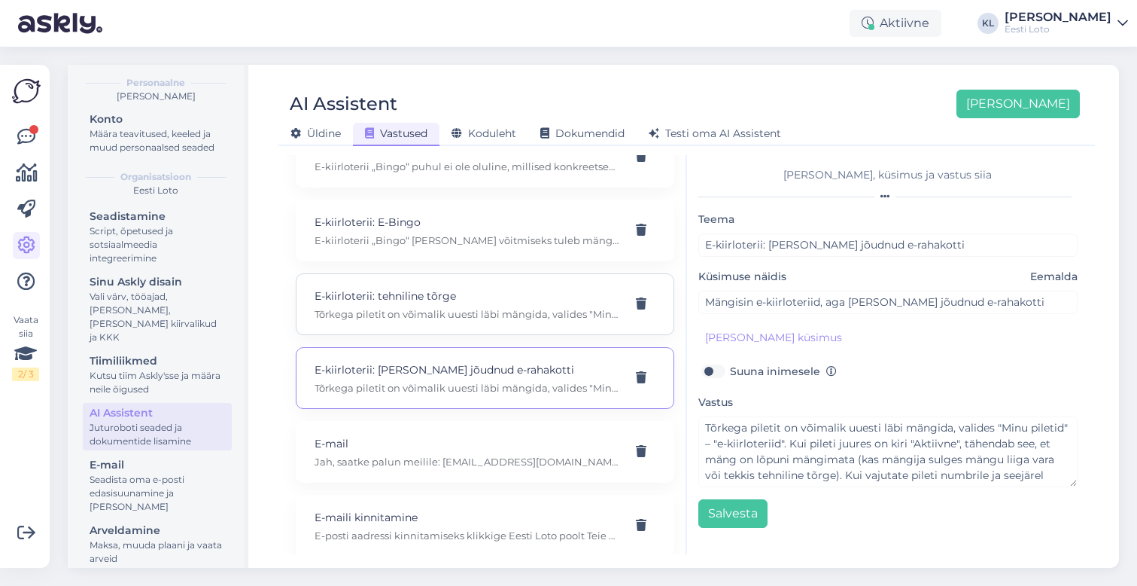
click at [464, 307] on p "Tõrkega piletit on võimalik uuesti läbi mängida, valides "Minu piletid" – "e-ki…" at bounding box center [467, 314] width 305 height 14
type input "E-kiirloterii: tehniline tõrge"
type input "E-kiirloterii mängimisel tekkis tehniline tõrge?"
type textarea "Tõrkega piletit on võimalik uuesti läbi mängida, valides "Minu piletid" – "e-ki…"
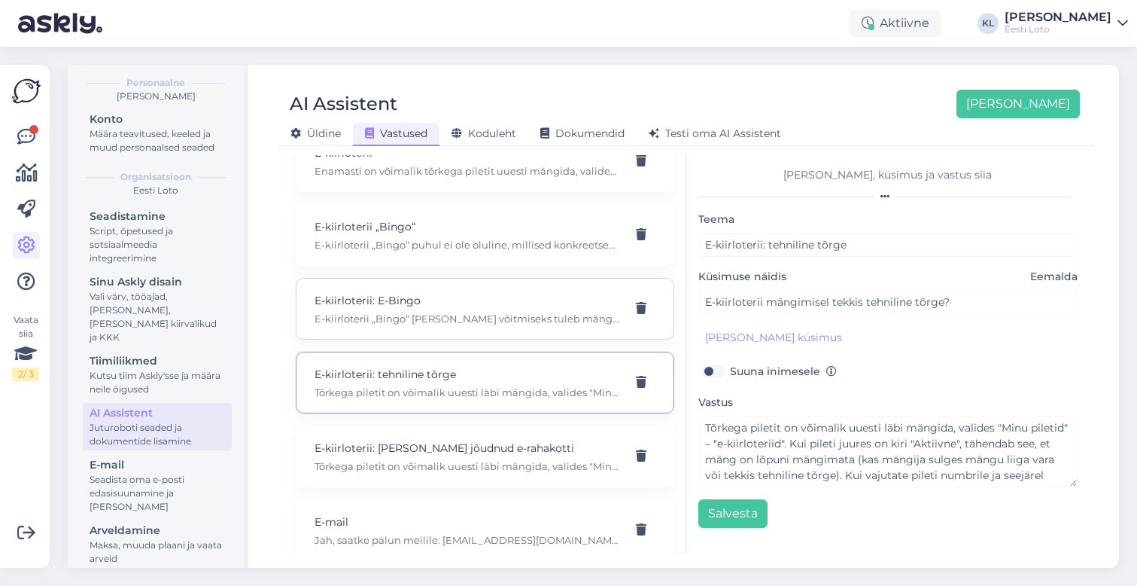
click at [490, 312] on p "E-kiirloterii „Bingo“ [PERSON_NAME] võitmiseks tuleb mänguväljal täis [PERSON_N…" at bounding box center [467, 319] width 305 height 14
type input "E-kiirloterii: E-Bingo"
type input "E-kiirloterii Bingos täitusid read, aga võitu ei olnud?"
type textarea "E-kiirloterii „Bingo“ [PERSON_NAME] võitmiseks tuleb mänguväljal täis [PERSON_N…"
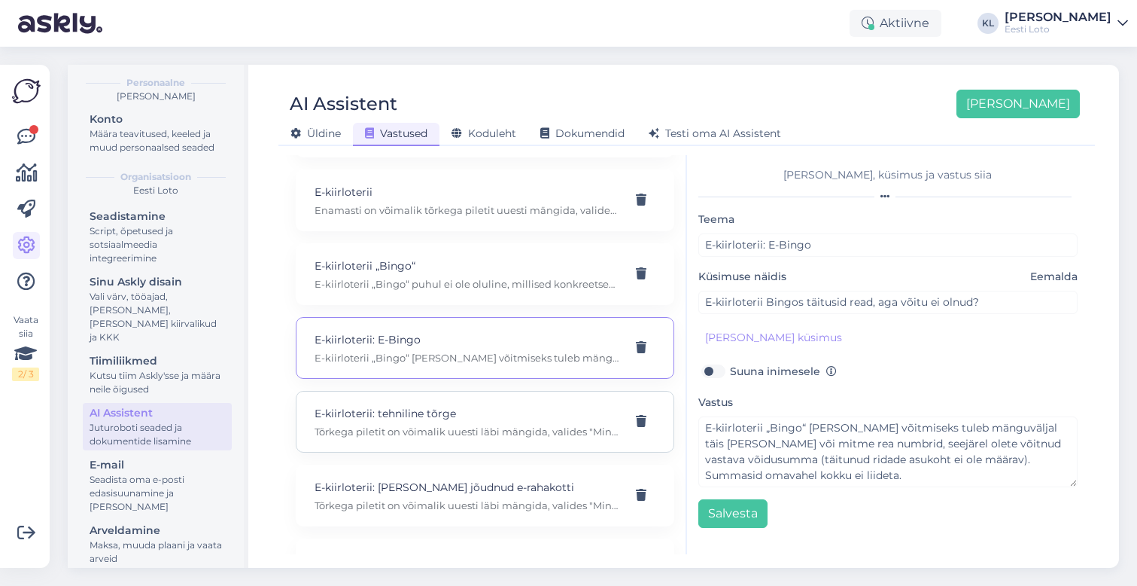
scroll to position [993, 0]
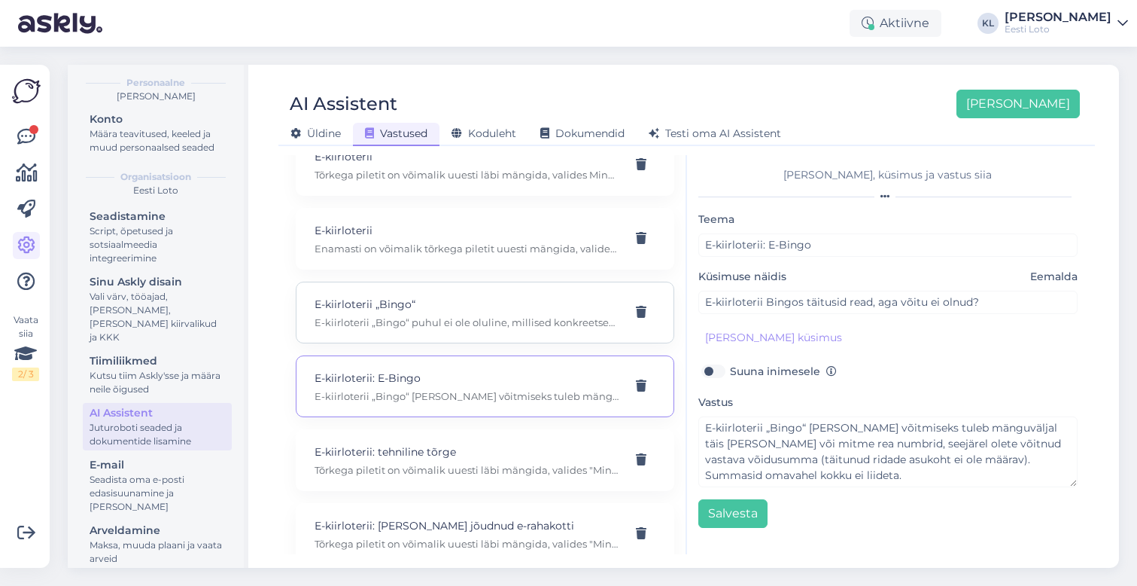
click at [507, 315] on p "E-kiirloterii „Bingo“ puhul ei ole oluline, millised konkreetsed read (nt teine…" at bounding box center [467, 322] width 305 height 14
type input "E-kiirloterii „Bingo“"
type input "Mängisin bingot e [PERSON_NAME] . [PERSON_NAME] kaks rida täis aga [PERSON_NAME…"
type textarea "E-kiirloterii „Bingo“ puhul ei ole oluline, millised konkreetsed read (nt teine…"
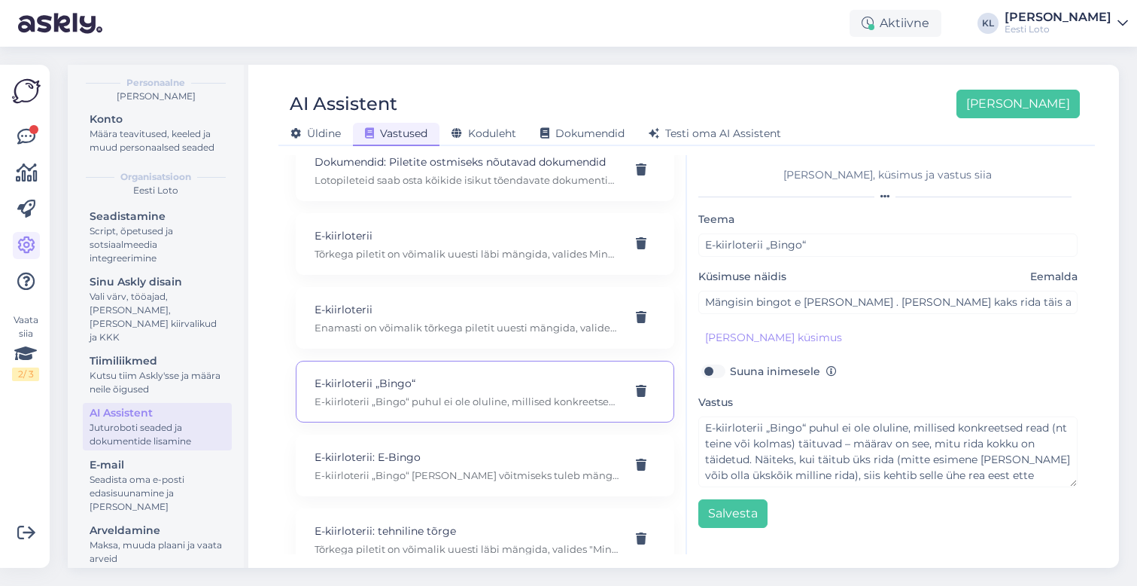
scroll to position [904, 0]
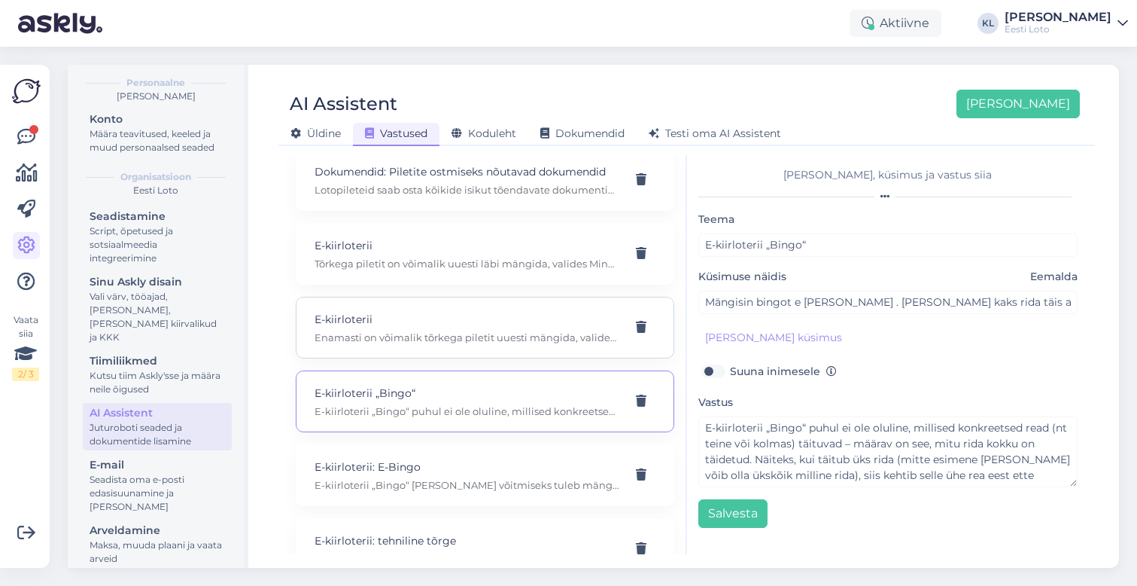
click at [555, 311] on p "E-kiirloterii" at bounding box center [467, 319] width 305 height 17
type input "E-kiirloterii"
type input "Hakkasin mängima kiirloteriid, raha läks kontolt maha ja ja siis [PERSON_NAME] …"
type textarea "Enamasti on võimalik tõrkega piletit uuesti mängida, valides Minu piletid – e-k…"
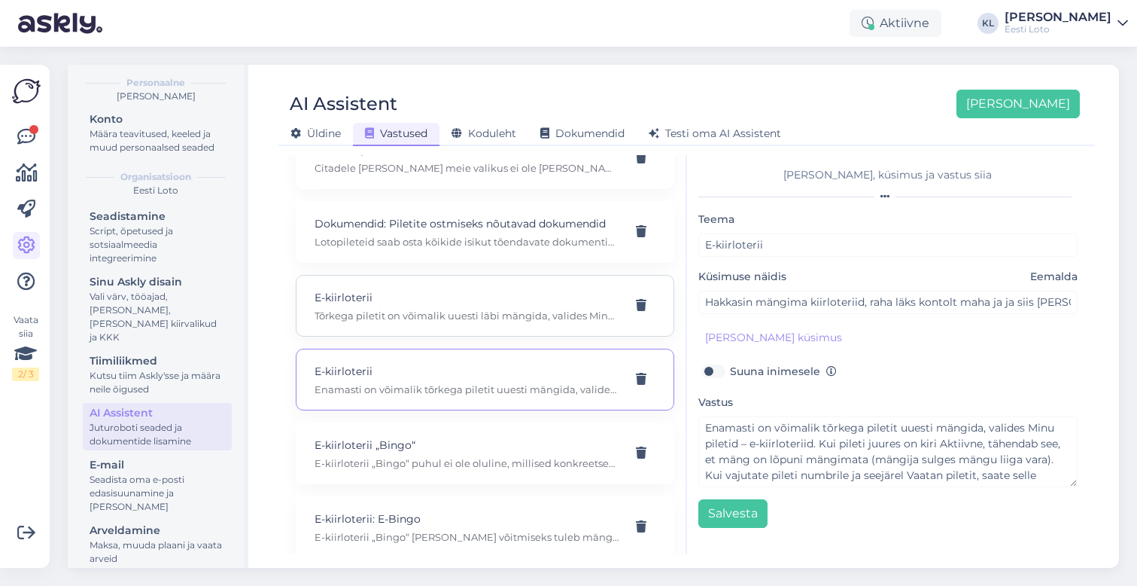
click at [522, 309] on p "Tõrkega piletit on võimalik uuesti läbi mängida, valides Minu piletid – e-kiirl…" at bounding box center [467, 316] width 305 height 14
type input "Tere. Sürpriis mängu ei toimunud, kuid raha võeti maha. Kuvas "tehniline viga"."
type textarea "Tõrkega piletit on võimalik uuesti läbi mängida, valides Minu piletid – e-kiirl…"
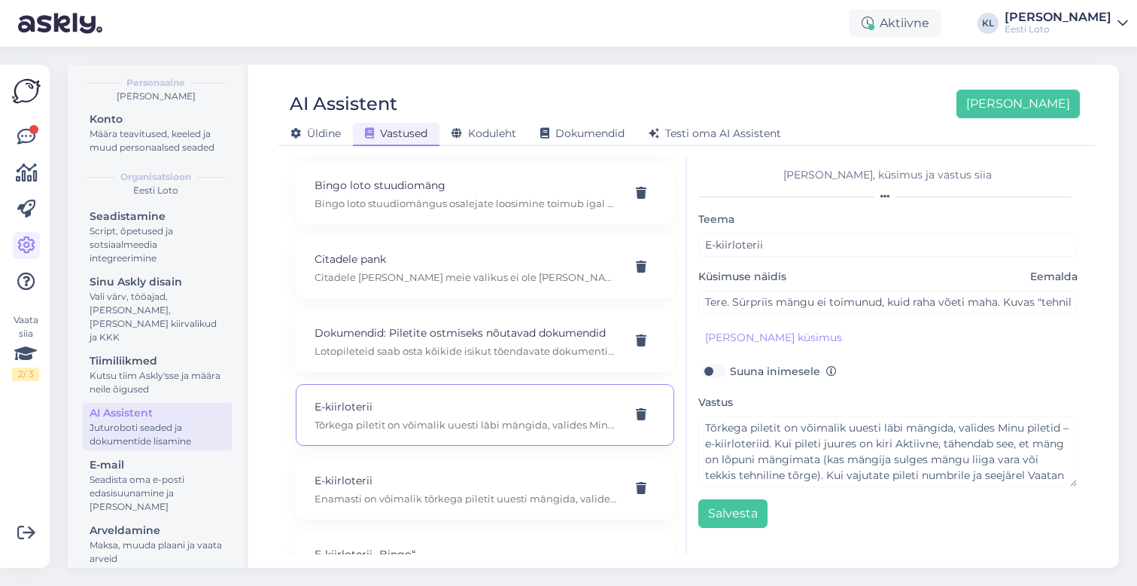
scroll to position [739, 0]
click at [521, 328] on p "Dokumendid: Piletite ostmiseks nõutavad dokumendid" at bounding box center [467, 336] width 305 height 17
type input "Dokumendid: Piletite ostmiseks nõutavad dokumendid"
type input "Milliste dokumentide alusel saab lotopiletit osta?"
type textarea "Lotopileteid saab osta kõikide isikut tõendavate dokumentide alusel, millel on …"
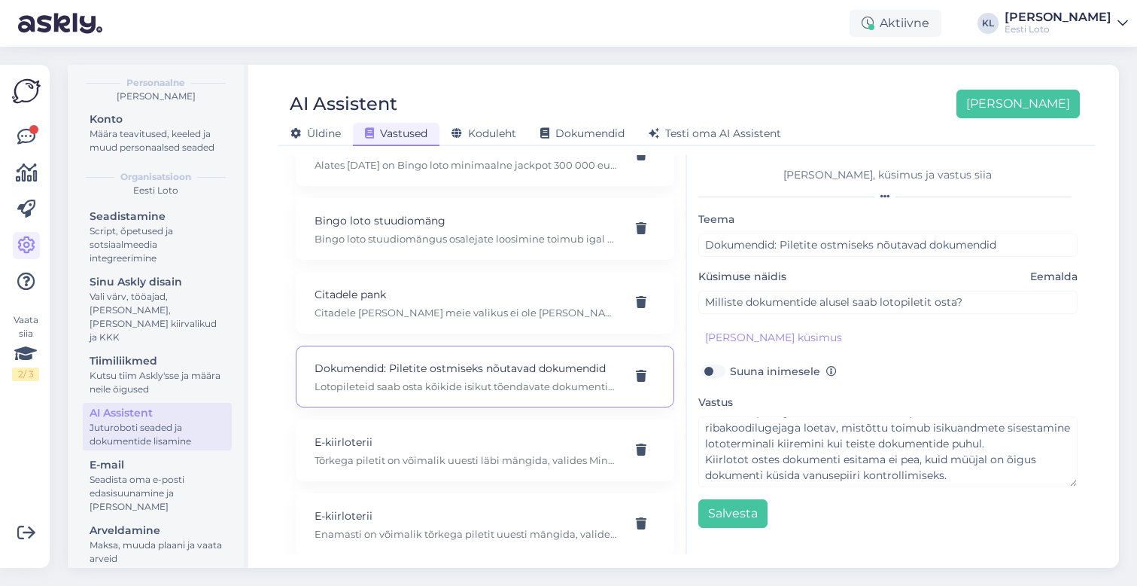
scroll to position [699, 0]
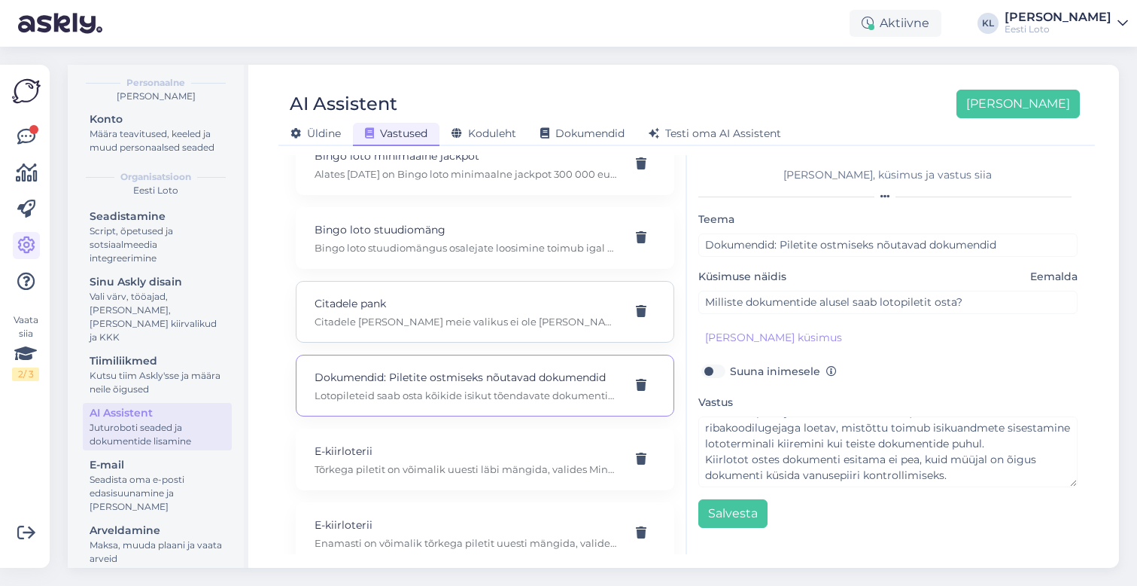
click at [514, 315] on p "Citadele [PERSON_NAME] meie valikus ei ole [PERSON_NAME] ka lähiajal ei lisandu…" at bounding box center [467, 322] width 305 height 14
type input "Citadele pank"
type input "Miks ma ei saa sissemakset teha Citadele pangast?"
type textarea "Citadele [PERSON_NAME] meie valikus ei ole [PERSON_NAME] ka lähiajal ei lisandu…"
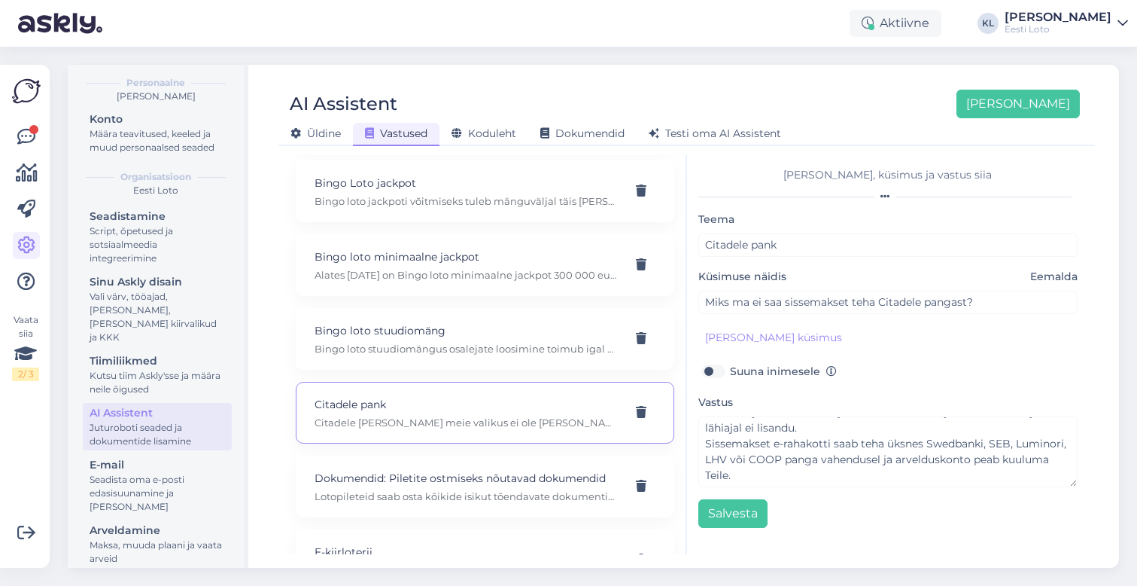
scroll to position [590, 0]
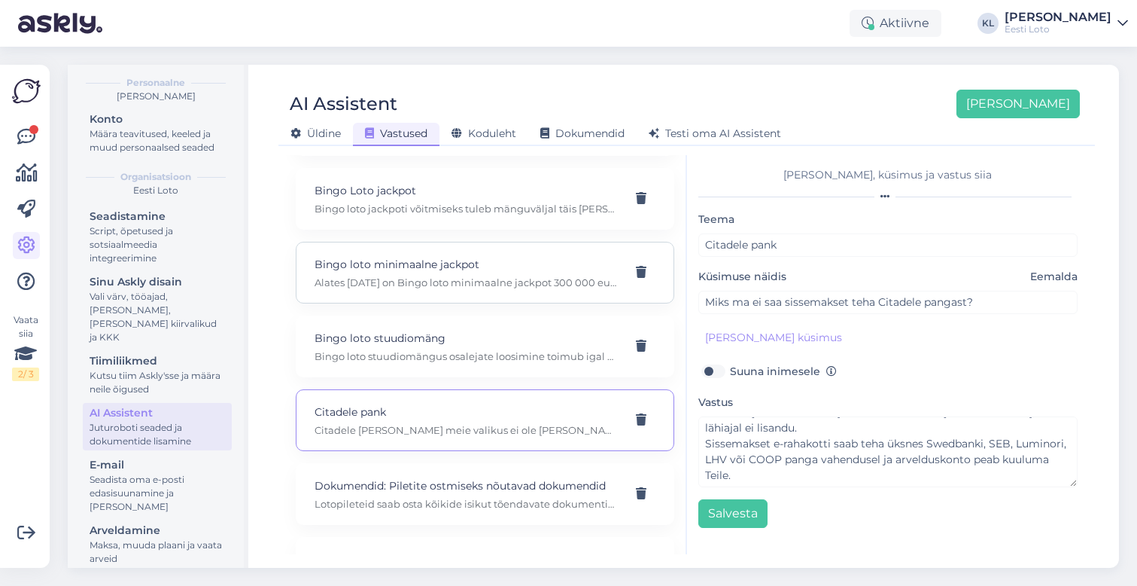
click at [475, 276] on p "Alates [DATE] on Bingo loto minimaalne jackpot 300 000 eurot (hetkel 200 000). …" at bounding box center [467, 283] width 305 height 14
type input "Bingo loto minimaalne jackpot"
type input "kas 300 000 on uus bingo jackbot"
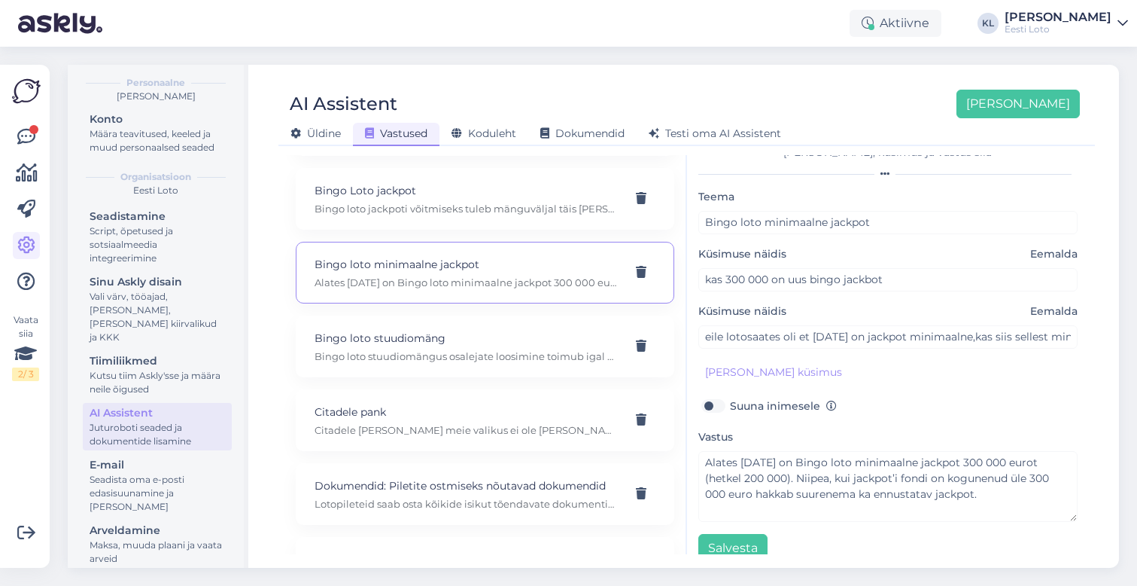
scroll to position [24, 0]
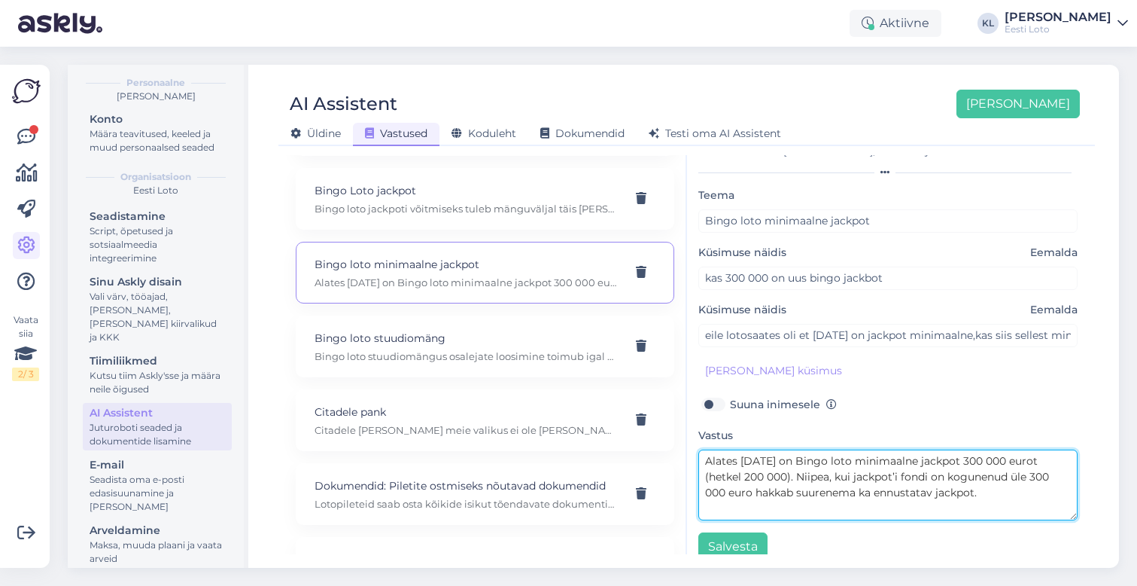
drag, startPoint x: 790, startPoint y: 480, endPoint x: 698, endPoint y: 478, distance: 92.6
click at [699, 478] on textarea "Alates [DATE] on Bingo loto minimaalne jackpot 300 000 eurot (hetkel 200 000). …" at bounding box center [889, 484] width 380 height 71
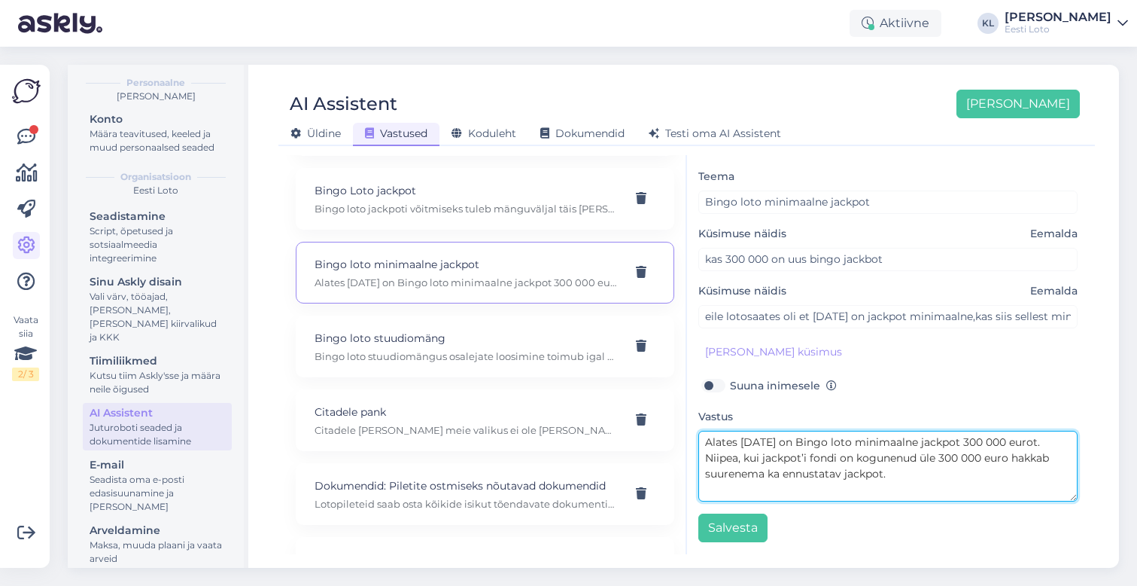
scroll to position [43, 0]
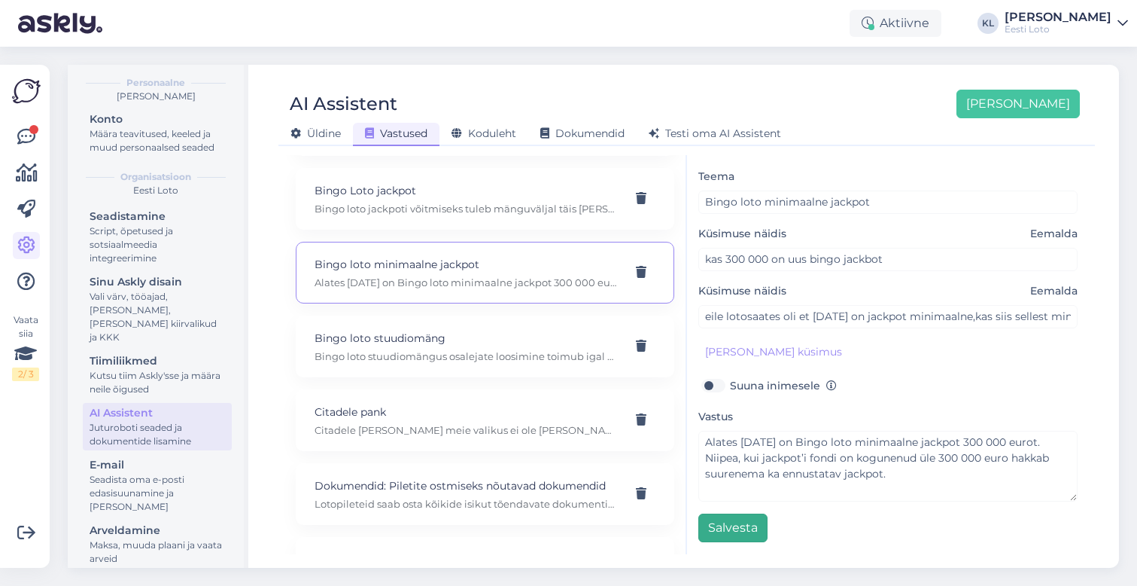
click at [739, 530] on button "Salvesta" at bounding box center [733, 527] width 69 height 29
click at [888, 423] on div "Vastus Alates [DATE] on Bingo loto minimaalne jackpot 300 000 eurot. Niipea, ku…" at bounding box center [889, 454] width 380 height 94
click at [869, 508] on div "Teema Bingo loto minimaalne jackpot Küsimuse näidis Eemalda kas 300 000 on uus …" at bounding box center [889, 354] width 380 height 375
click at [733, 527] on button "Salvesta" at bounding box center [733, 527] width 69 height 29
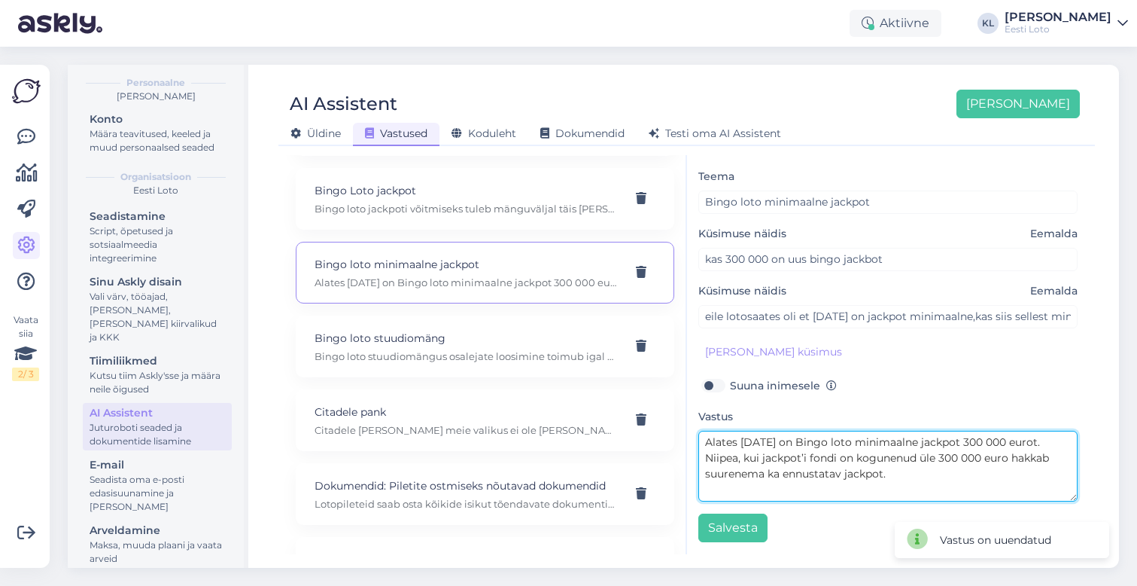
click at [785, 444] on textarea "Alates [DATE] on Bingo loto minimaalne jackpot 300 000 eurot. Niipea, kui jackp…" at bounding box center [889, 466] width 380 height 71
type textarea "Alates [DATE] on Bingo loto minimaalne jackpot 300 000 eurot. Niipea, kui jackp…"
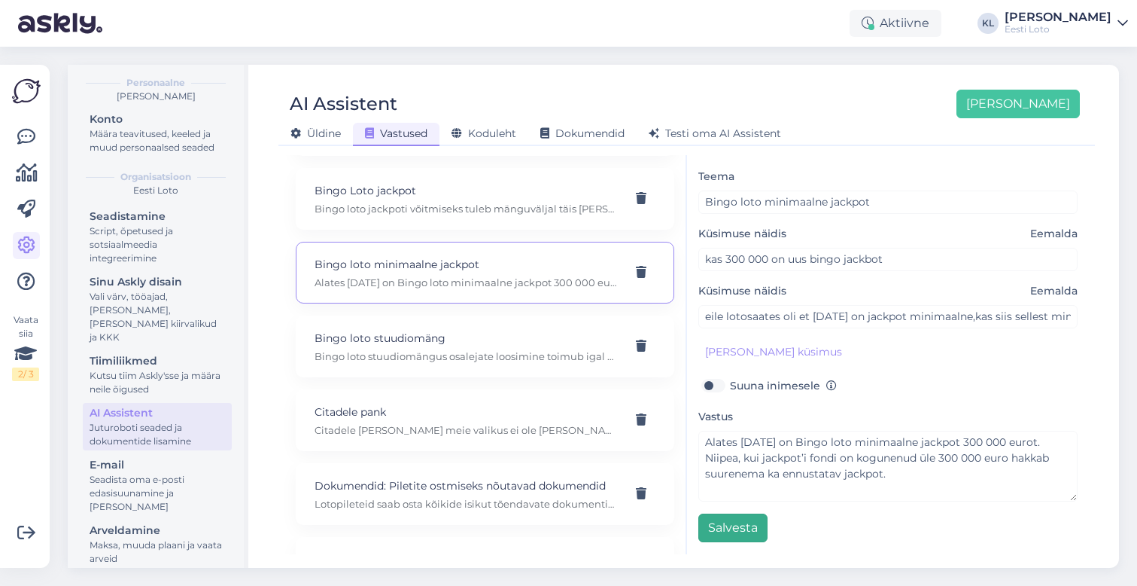
click at [731, 528] on button "Salvesta" at bounding box center [733, 527] width 69 height 29
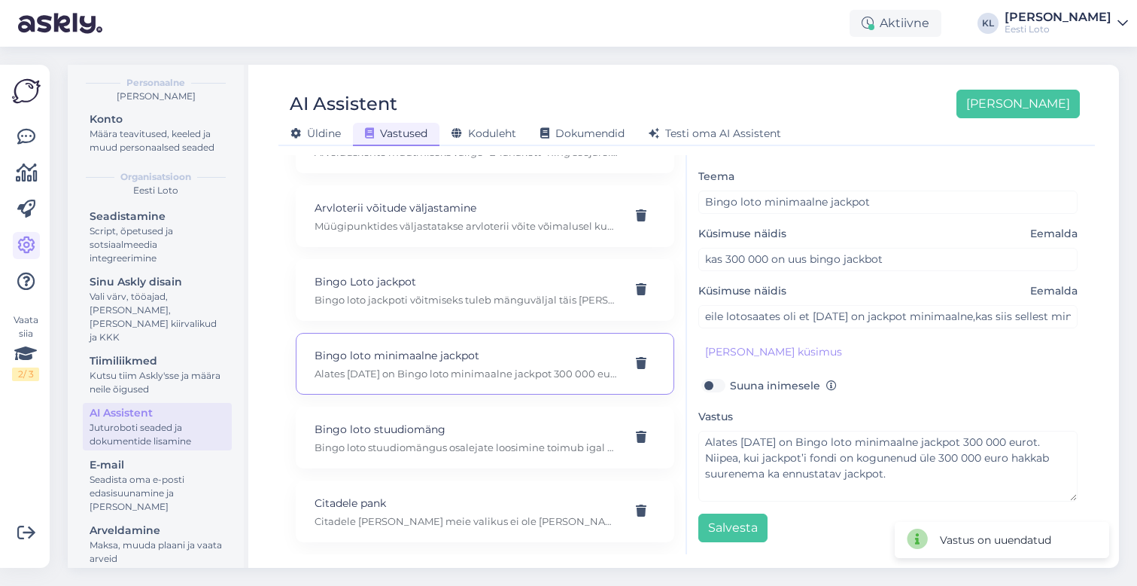
scroll to position [485, 0]
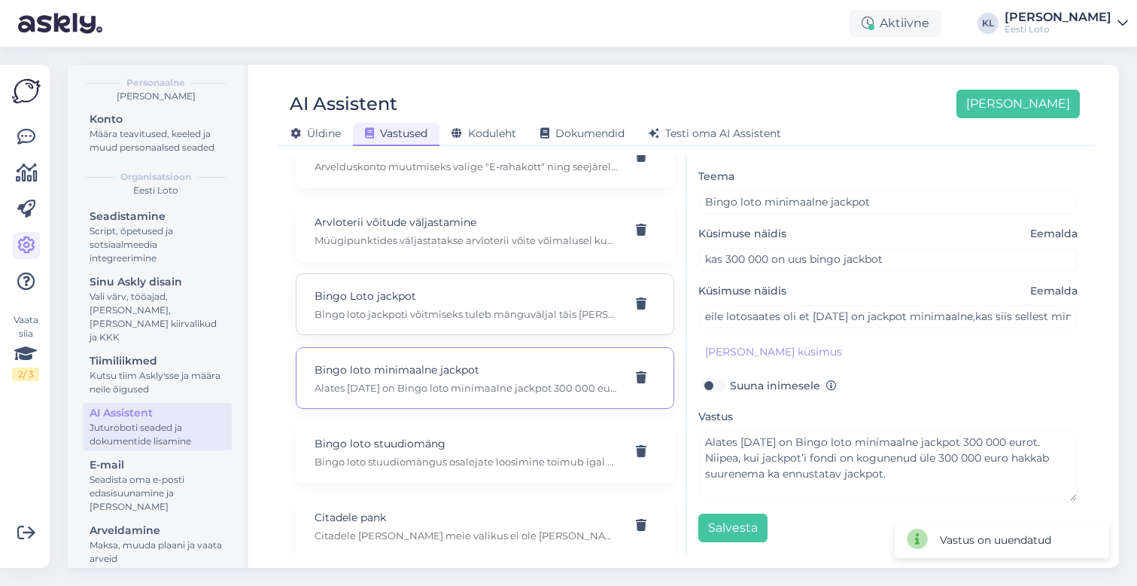
click at [500, 288] on p "Bingo Loto jackpot" at bounding box center [467, 296] width 305 height 17
type input "Bingo Loto jackpot"
type input "Kuidas on võimalik [PERSON_NAME] Bingo Loto jackpot?"
type textarea "Bingo loto jackpoti võitmiseks tuleb mänguväljal täis [PERSON_NAME] ruudud esim…"
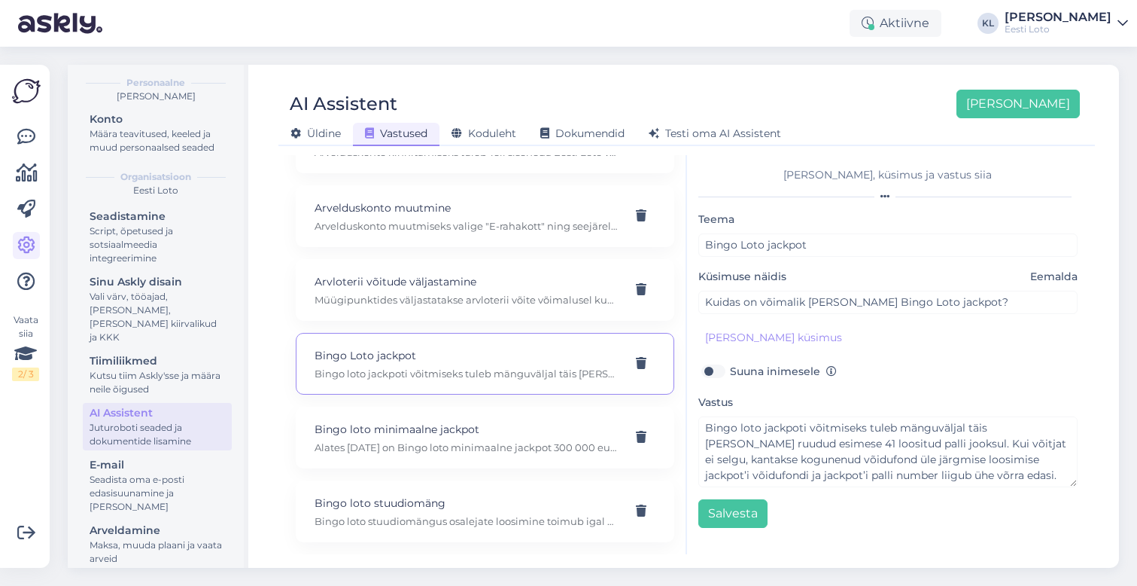
scroll to position [416, 0]
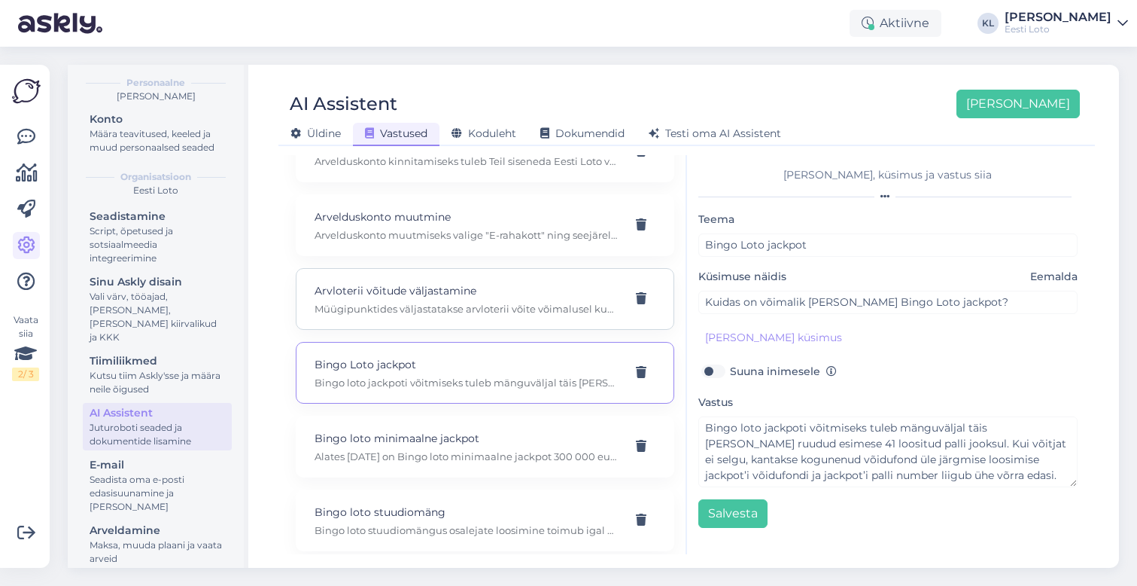
click at [495, 268] on div "Arvloterii võitude väljastamine Müügipunktides väljastatakse arvloterii võite v…" at bounding box center [485, 299] width 379 height 62
type input "Arvloterii võitude väljastamine"
type input "Kui suure summa väljastavad kohe müügipunktid [PERSON_NAME] võitnud"
type textarea "Müügipunktides väljastatakse arvloterii võite võimalusel kuni 650 eurot, kiirlo…"
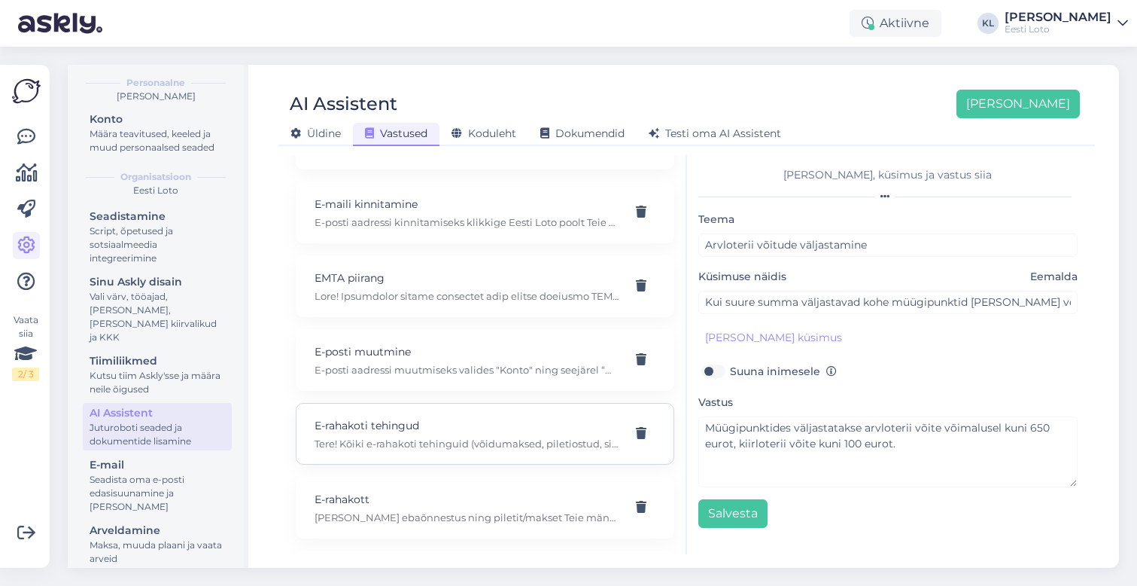
scroll to position [1540, 0]
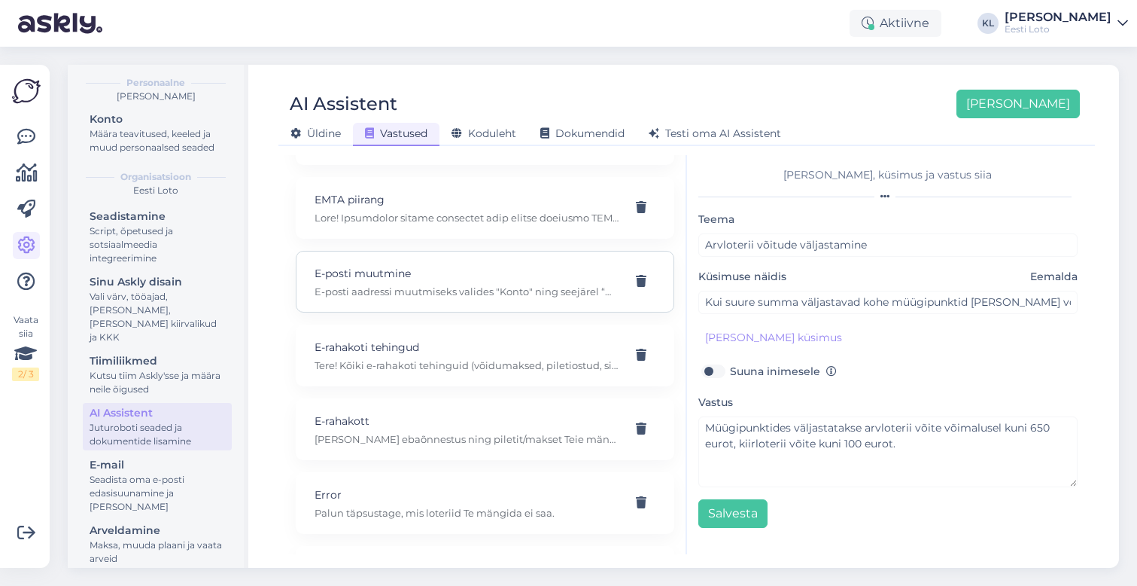
click at [468, 285] on p "E-posti aadressi muutmiseks valides "Konto" ning seejärel “Minu andmed”. Sisest…" at bounding box center [467, 292] width 305 height 14
type input "E-posti muutmine"
type input "soovin muutma e-posti aadressi"
type textarea "E-posti aadressi muutmiseks valides "Konto" ning seejärel “Minu andmed”. Sisest…"
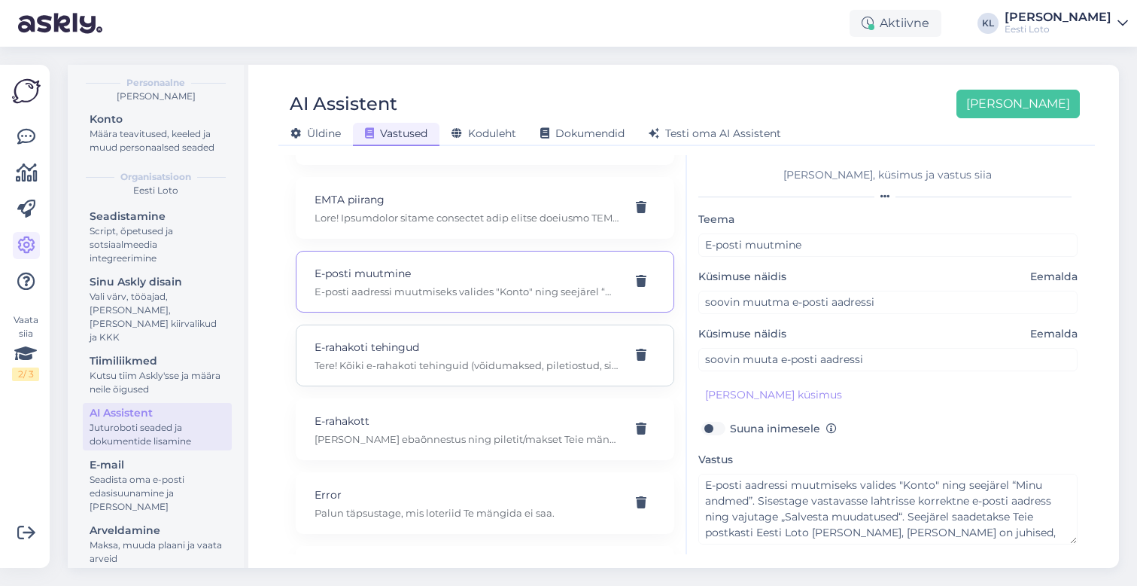
click at [468, 358] on p "Tere! Kõiki e-rahakoti tehinguid (võidumaksed, piletiostud, sissemaksed, väljam…" at bounding box center [467, 365] width 305 height 14
type input "E-rahakoti tehingud"
type input "kuidas näen e-rahakoti tehinguid"
type textarea "Tere! Kõiki e-rahakoti tehinguid (võidumaksed, piletiostud, sissemaksed, väljam…"
type input "tahan näha e-rahakoti saldoseisu"
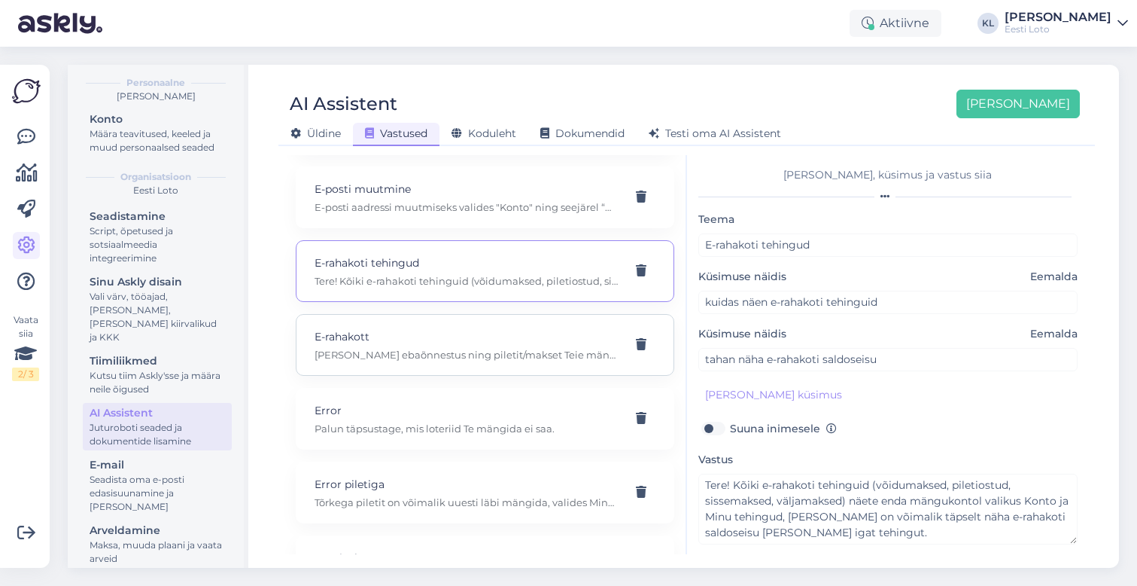
scroll to position [1627, 0]
click at [498, 326] on p "E-rahakott" at bounding box center [467, 334] width 305 height 17
type input "E-rahakott"
type input "Miks raha ei jõua e-rahakotti, pangast raha üle läinud?"
type textarea "[PERSON_NAME] ebaõnnestus ning piletit/makset Teie mängukontole ei ilmunud, pal…"
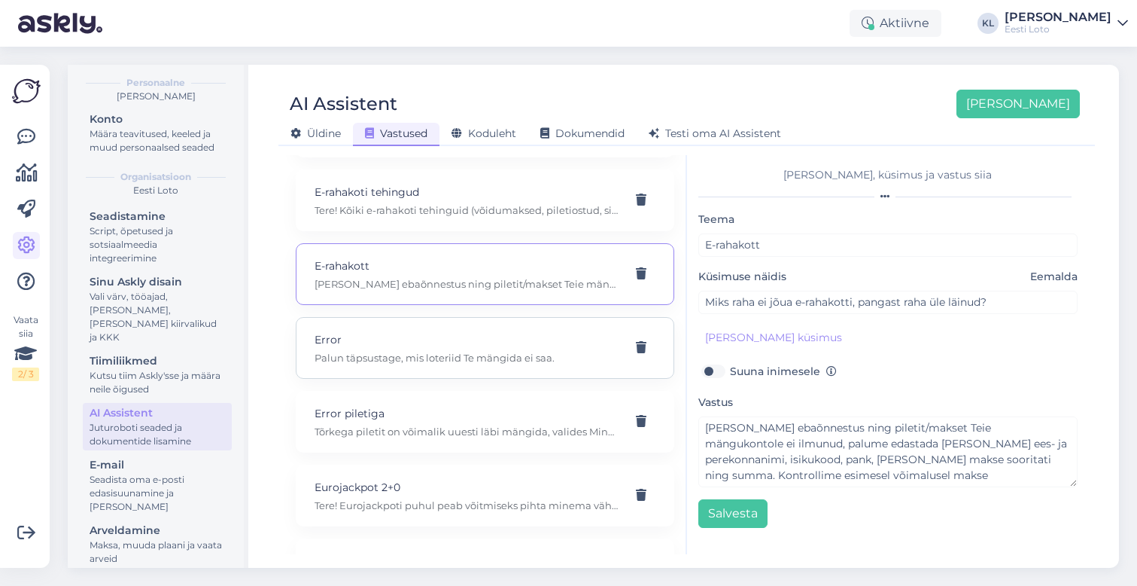
scroll to position [1698, 0]
click at [497, 328] on p "Error" at bounding box center [467, 336] width 305 height 17
type input "Error"
type input "[PERSON_NAME] loteriid mängida ei saa"
type textarea "Palun täpsustage, mis loteriid Te mängida ei saa."
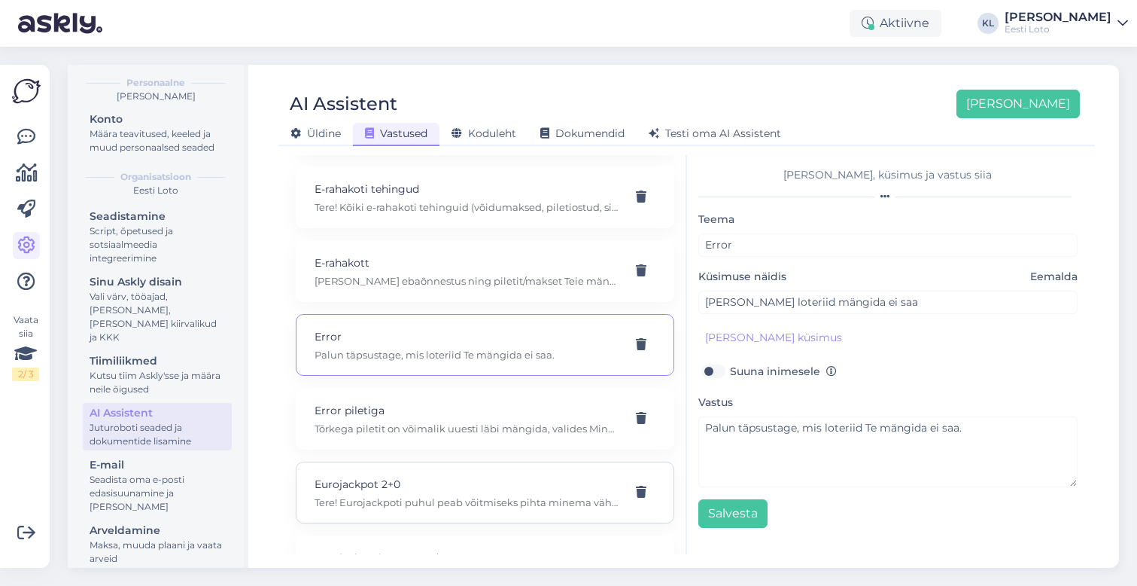
scroll to position [1753, 0]
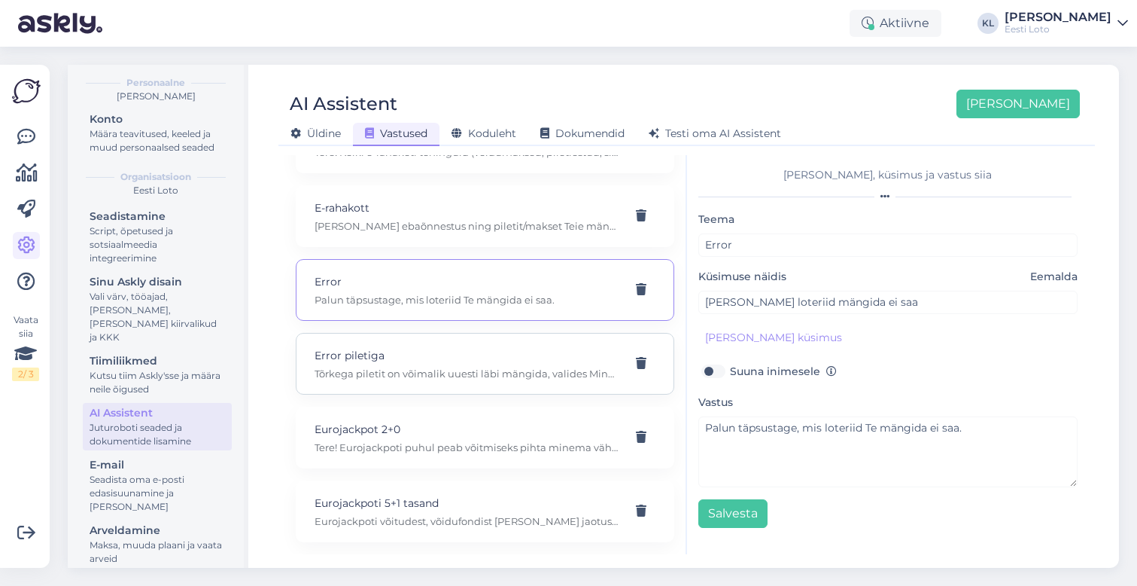
click at [483, 350] on div "Error piletiga Tõrkega piletit on võimalik uuesti läbi mängida, valides Minu pi…" at bounding box center [467, 363] width 305 height 33
type input "Error piletiga"
type input "Miks raha maha võeti mängisin ühe korra"
type textarea "Tõrkega piletit on võimalik uuesti läbi mängida, valides Minu piletid – e-kiirl…"
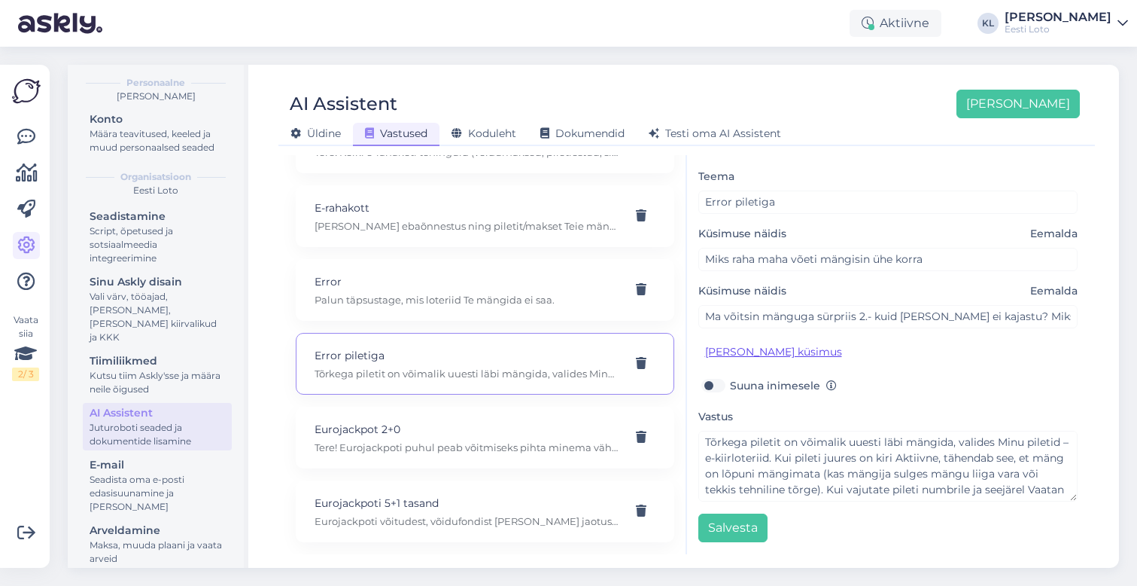
scroll to position [43, 0]
click at [439, 440] on p "Tere! Eurojackpoti puhul peab võitmiseks pihta minema vähemalt 2 põhinumbrit ja…" at bounding box center [467, 447] width 305 height 14
type input "Eurojackpot 2+0"
type input "Eurojackpot 2+0 võite enam ei jaga?"
type textarea "Tere! Eurojackpoti puhul peab võitmiseks pihta minema vähemalt 2 põhinumbrit ja…"
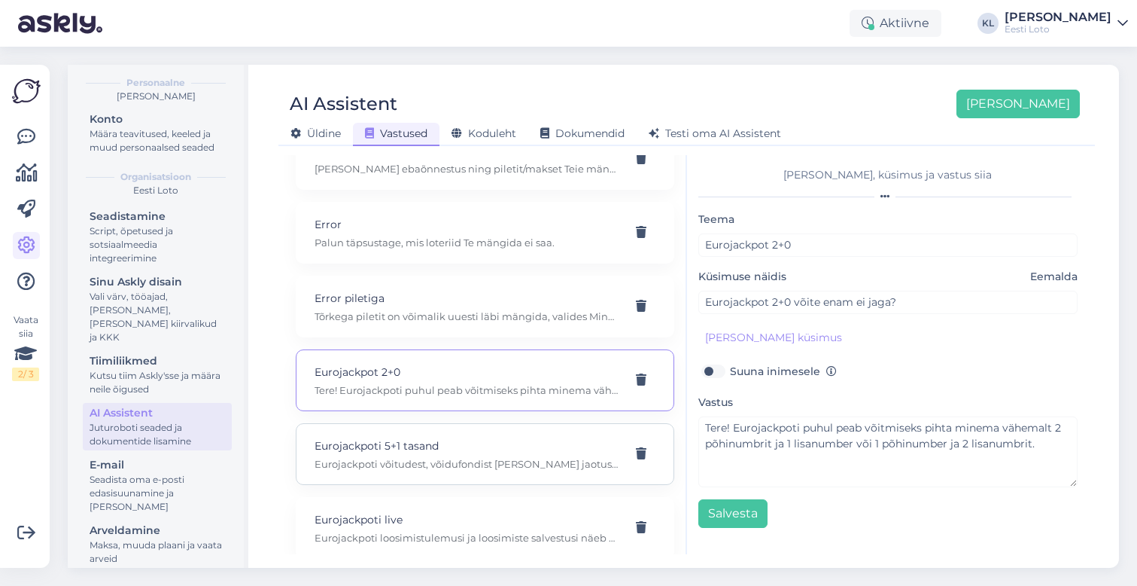
scroll to position [1813, 0]
click at [451, 434] on p "Eurojackpoti 5+1 tasand" at bounding box center [467, 442] width 305 height 17
type input "Eurojackpoti 5+1 tasand"
type input "kuidas tekib Eurojackpoti 5+1 tasandi võidusumma."
type textarea "Eurojackpoti võitudest, võidufondist [PERSON_NAME] jaotusest saate lugeda siit:…"
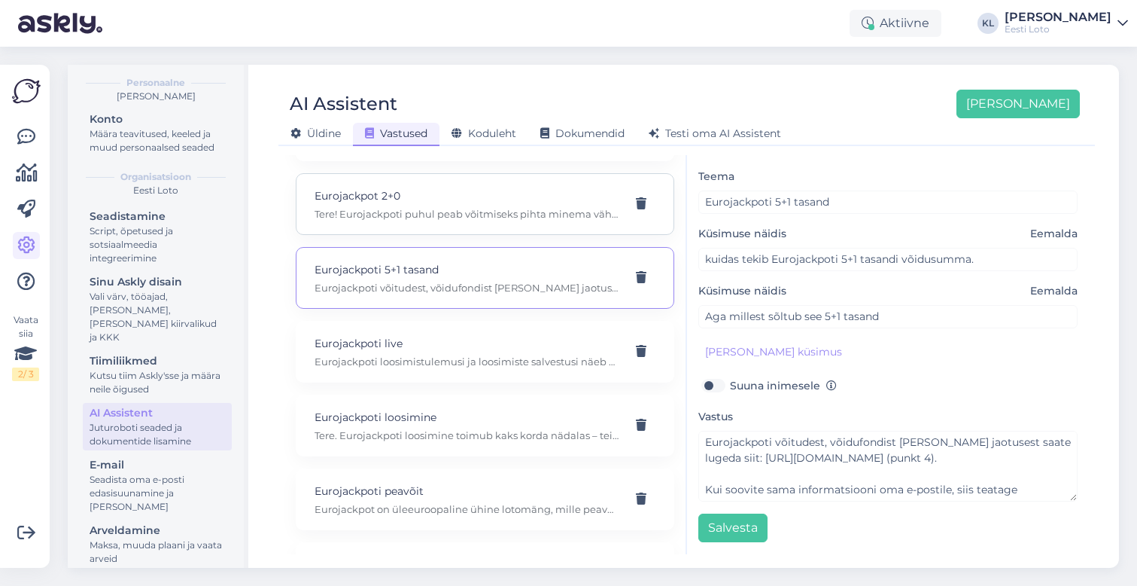
scroll to position [1984, 0]
click at [463, 337] on p "Eurojackpoti live" at bounding box center [467, 345] width 305 height 17
type input "Eurojackpoti live"
type input "[PERSON_NAME] ma saan onlines vaadata eurojackpoti?"
type textarea "Eurojackpoti loosimistulemusi ja loosimiste salvestusi näeb Eurojackpoti ametli…"
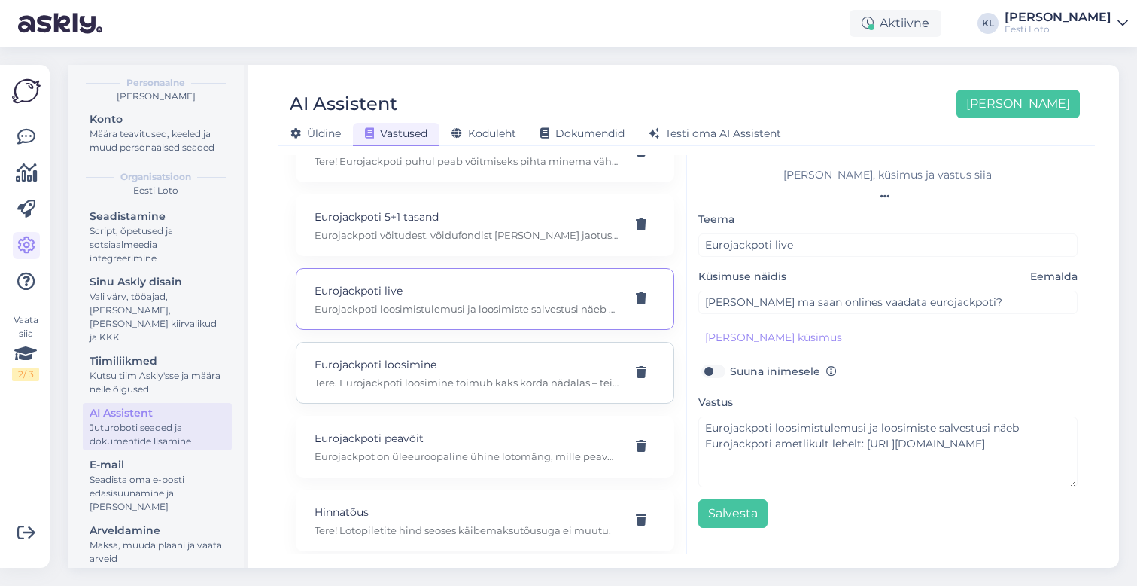
scroll to position [2046, 0]
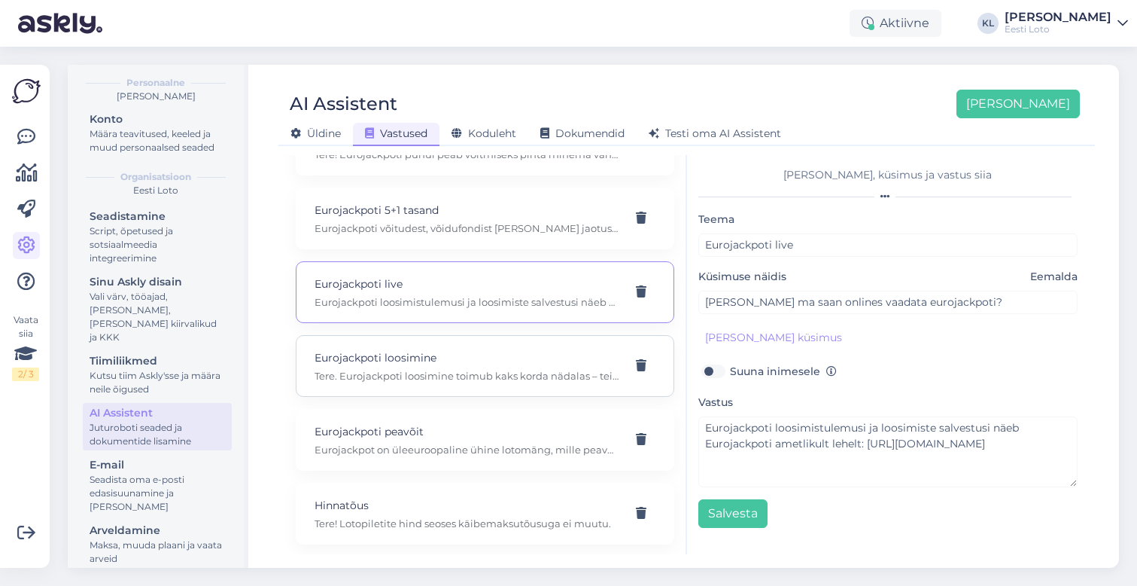
click at [453, 349] on p "Eurojackpoti loosimine" at bounding box center [467, 357] width 305 height 17
type input "Eurojackpoti loosimine"
type input "millal eurojackpoti loosimine on?"
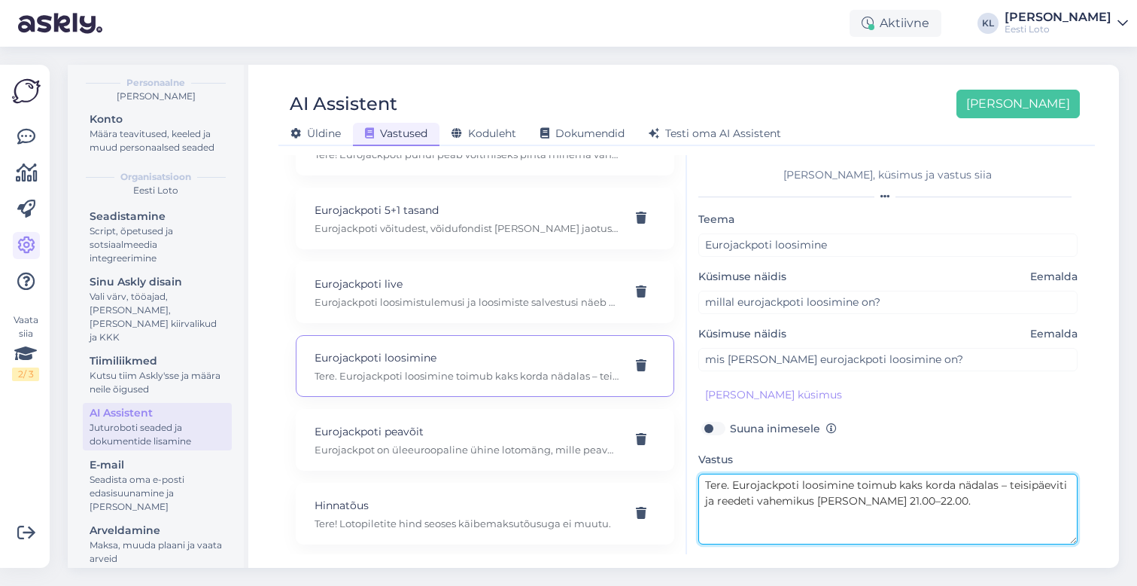
click at [730, 485] on textarea "Tere. Eurojackpoti loosimine toimub kaks korda nädalas – teisipäeviti ja reedet…" at bounding box center [889, 508] width 380 height 71
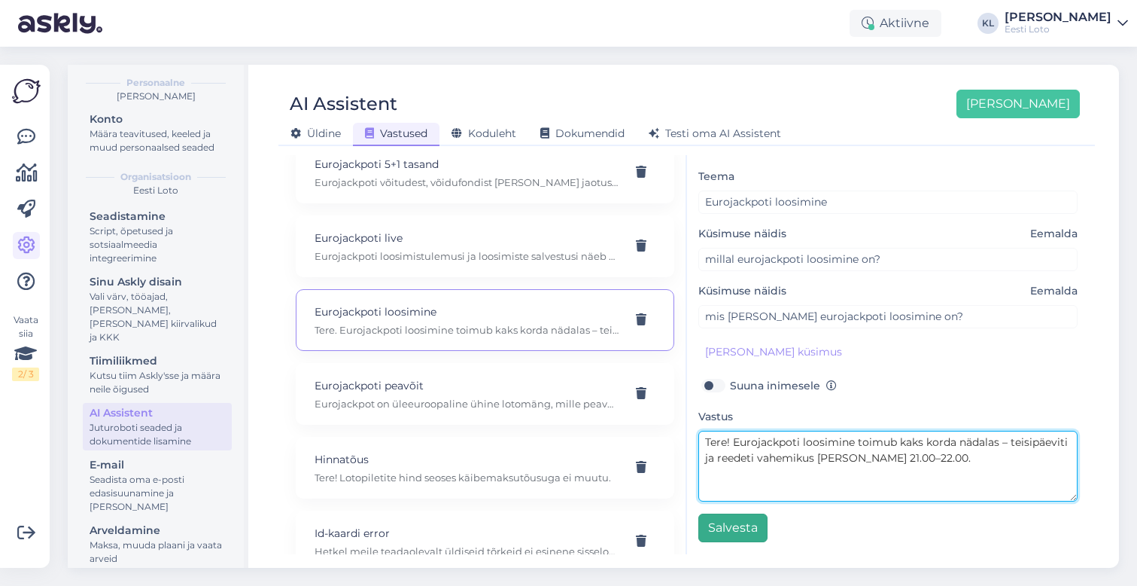
scroll to position [43, 0]
type textarea "Tere! Eurojackpoti loosimine toimub kaks korda nädalas – teisipäeviti ja reedet…"
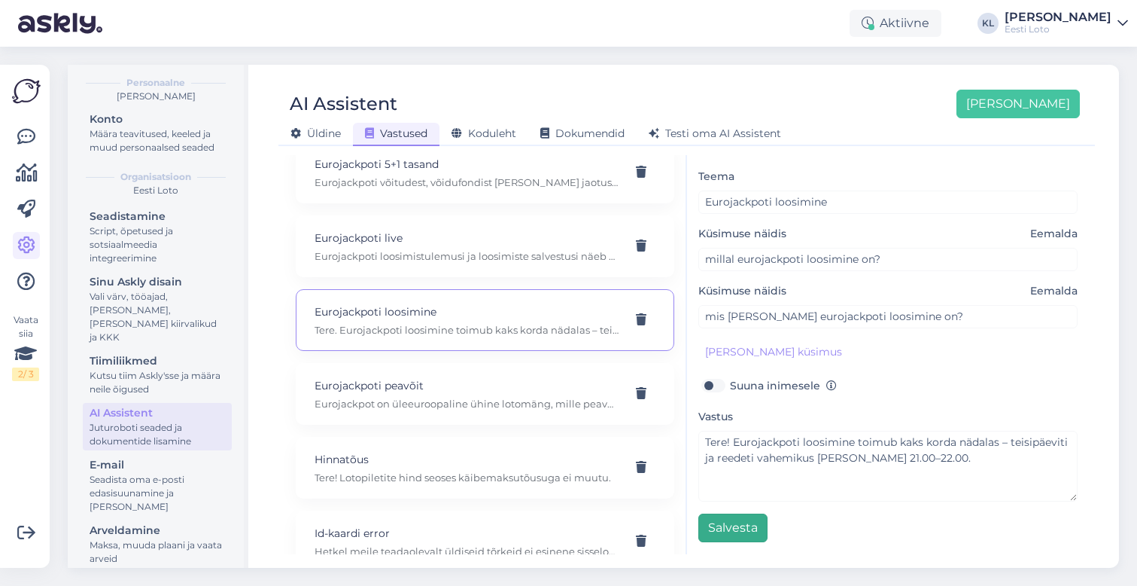
click at [739, 529] on button "Salvesta" at bounding box center [733, 527] width 69 height 29
click at [520, 397] on p "Eurojackpot on üleeuroopaline ühine lotomäng, mille peavõit on kõigis osalevate…" at bounding box center [467, 404] width 305 height 14
type input "Eurojackpoti peavõit"
type input "Kuidas saab olla nii, et [GEOGRAPHIC_DATA] on Eurojackpoti peavõit tänaseks 92 …"
type textarea "Eurojackpot on üleeuroopaline ühine lotomäng, mille peavõit on kõigis osalevate…"
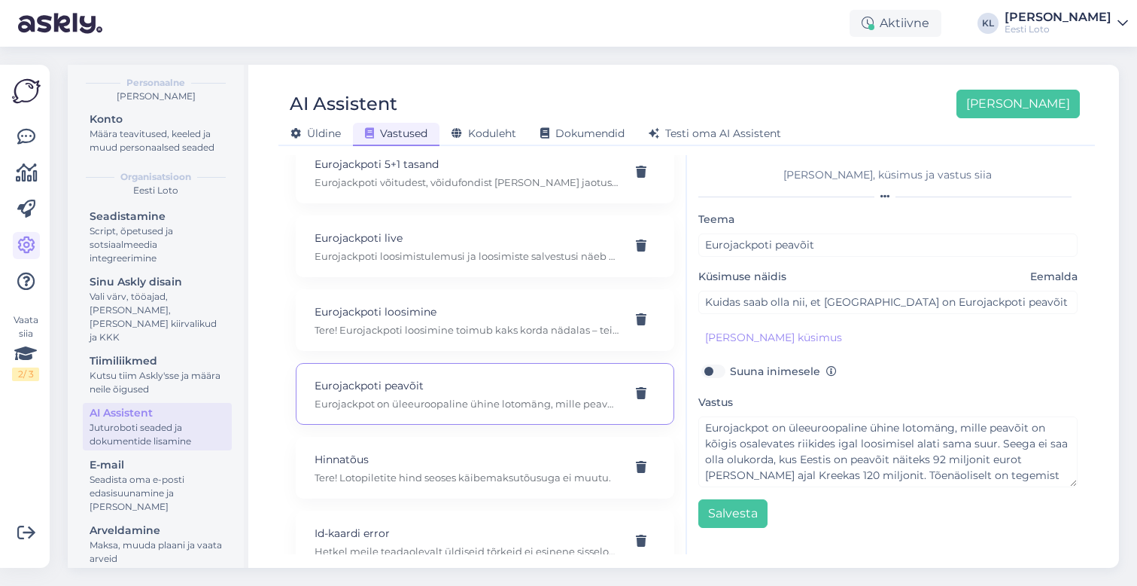
scroll to position [0, 0]
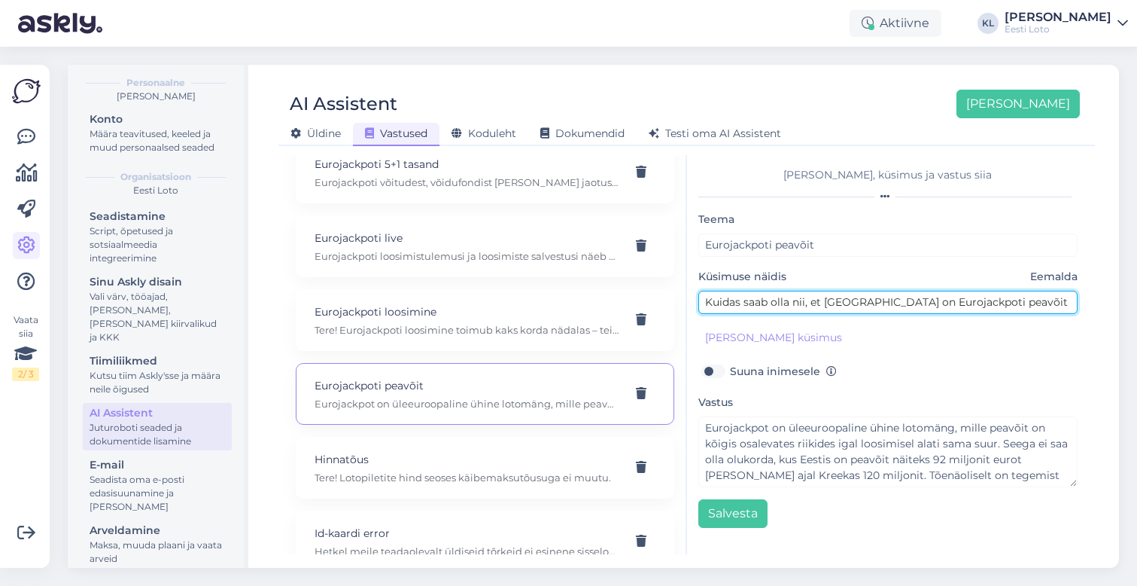
click at [942, 301] on input "Kuidas saab olla nii, et [GEOGRAPHIC_DATA] on Eurojackpoti peavõit tänaseks 92 …" at bounding box center [889, 302] width 380 height 23
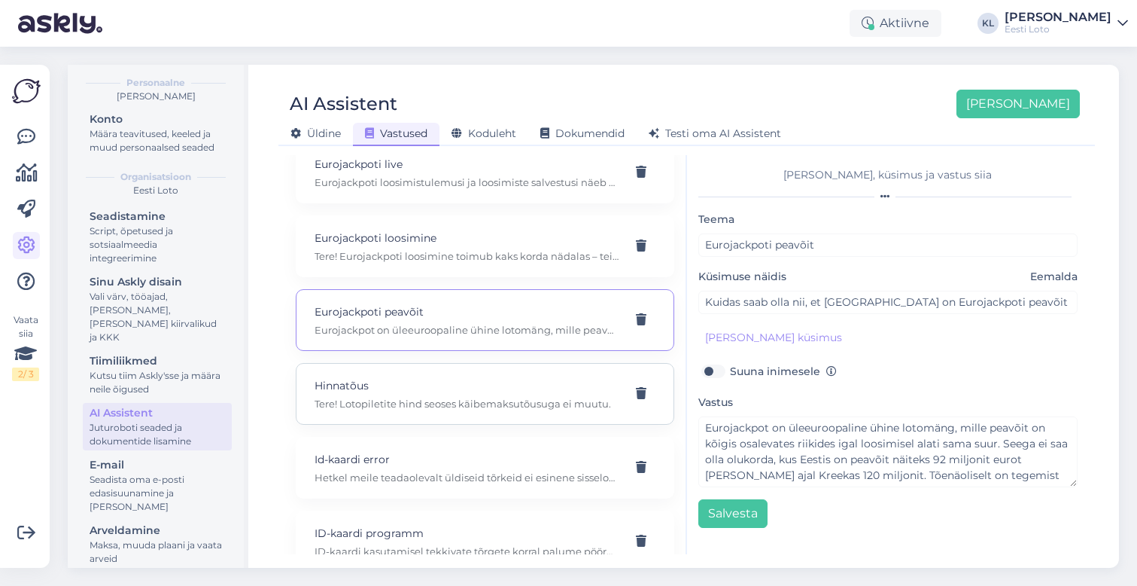
click at [443, 397] on p "Tere! Lotopiletite hind seoses käibemaksutõusuga ei muutu." at bounding box center [467, 404] width 305 height 14
type input "Hinnatõus"
type input "Kas käibemaksu tõus tõstab ka lotopileti [PERSON_NAME]?"
type textarea "Tere! Lotopiletite hind seoses käibemaksutõusuga ei muutu."
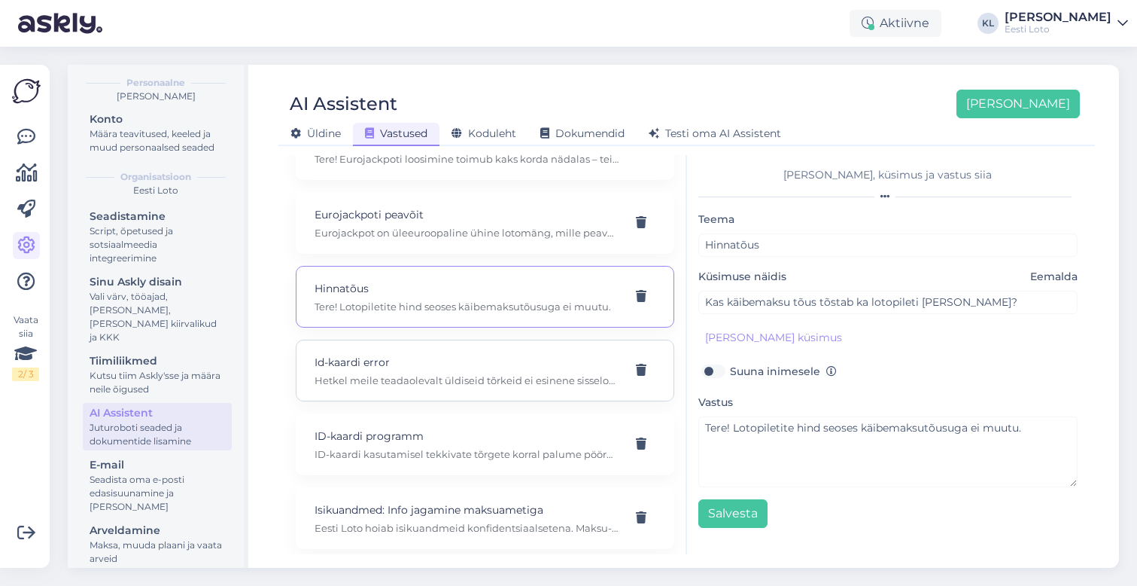
scroll to position [2264, 0]
click at [433, 373] on p "Hetkel meile teadaolevalt üldiseid tõrkeid ei esinene sisselogimisel ID-kaardig…" at bounding box center [467, 380] width 305 height 14
type input "Id-kaardi error"
type input "proovisin oma ID kaartiga Eesti loto lehele saada, kuid [PERSON_NAME] seal sise…"
type textarea "Hetkel meile teadaolevalt üldiseid tõrkeid ei esinene sisselogimisel ID-kaardig…"
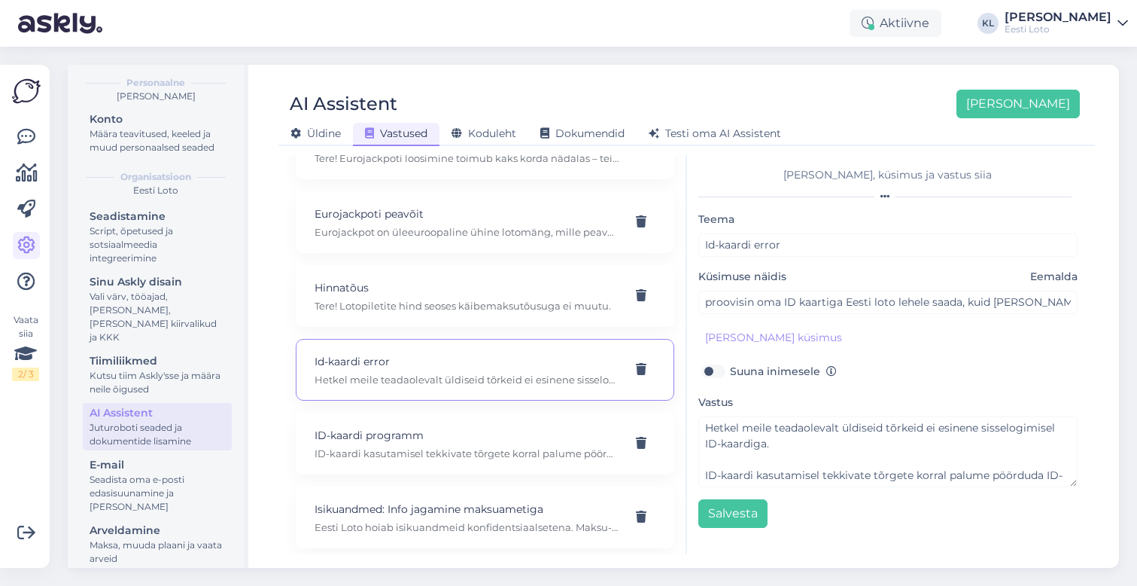
scroll to position [0, 0]
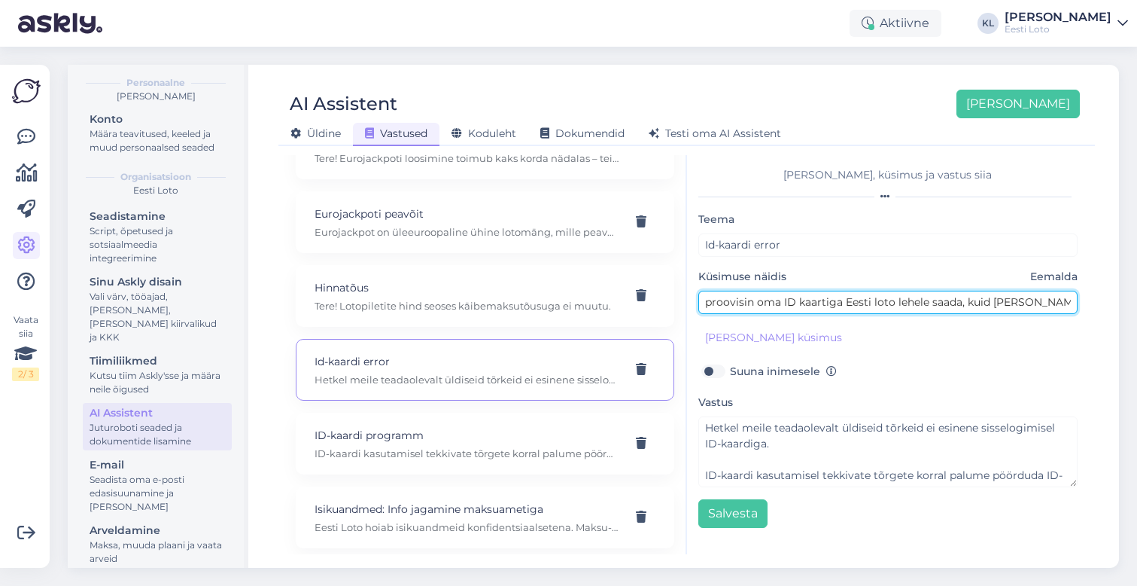
click at [984, 311] on input "proovisin oma ID kaartiga Eesti loto lehele saada, kuid [PERSON_NAME] seal sise…" at bounding box center [889, 302] width 380 height 23
click at [979, 304] on input "proovisin oma ID kaartiga Eesti loto lehele saada, kuid [PERSON_NAME] seal sise…" at bounding box center [889, 302] width 380 height 23
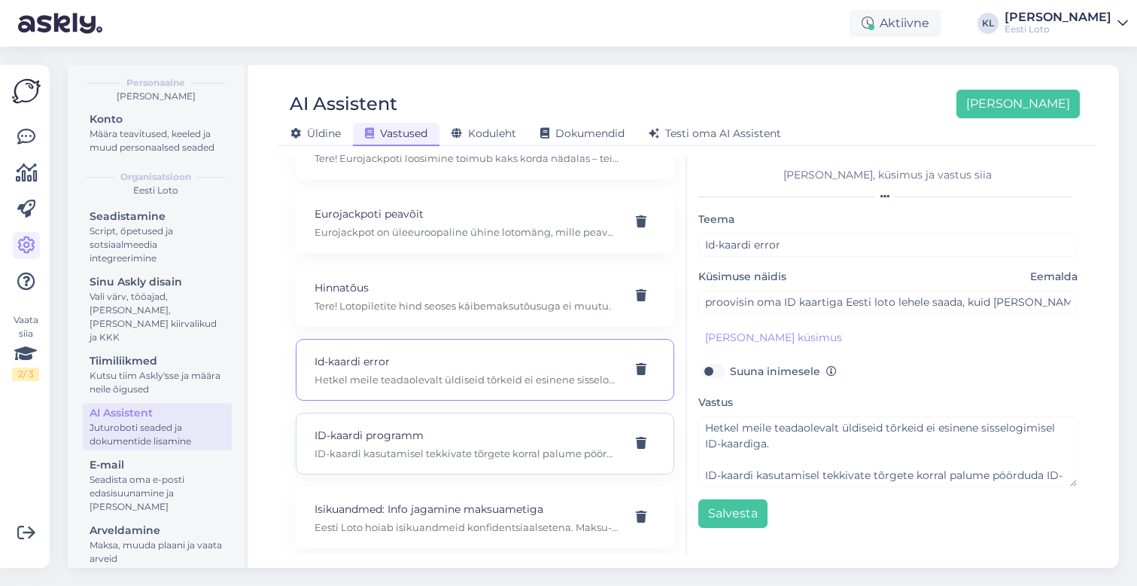
click at [477, 446] on div "ID-kaardi programm ID-kaardi kasutamisel tekkivate tõrgete korral palume pöördu…" at bounding box center [485, 444] width 379 height 62
type input "ID-kaardi programm"
type input "Kuidas laadida alla ID-kaardi programm?"
type textarea "ID-kaardi kasutamisel tekkivate tõrgete korral palume pöörduda ID-kaardi abilii…"
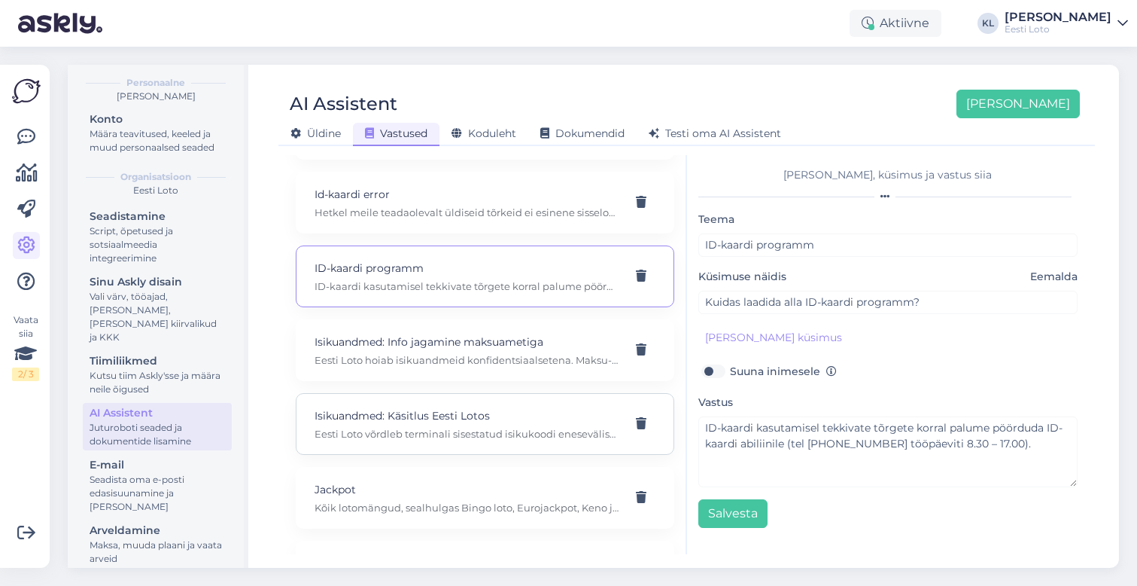
scroll to position [2444, 0]
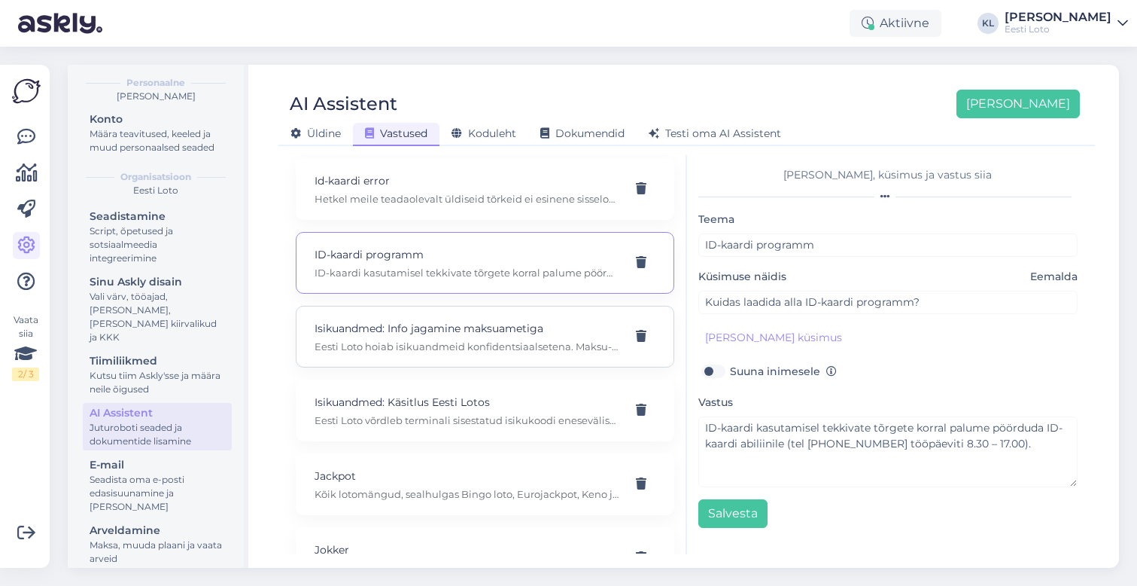
click at [501, 320] on p "Isikuandmed: Info jagamine maksuametiga" at bounding box center [467, 328] width 305 height 17
type input "Isikuandmed: Info jagamine maksuametiga"
type input "Kas maksuamet saab infot, kui palju ma lotopileteid ostan?"
type textarea "Eesti Loto hoiab isikuandmeid konfidentsiaalsetena. Maksu- ja Tolliametini jõua…"
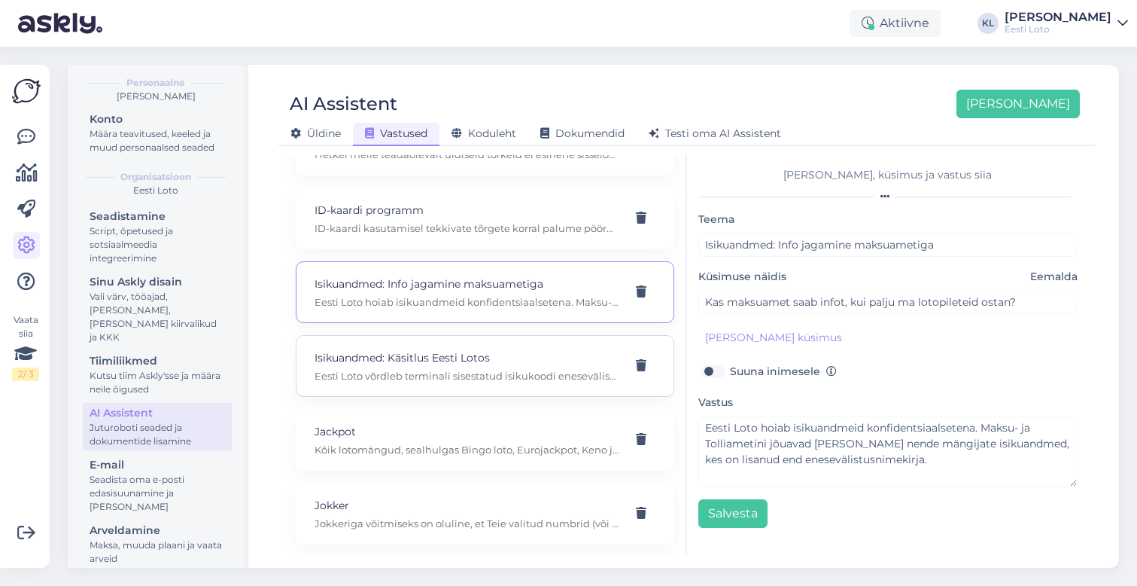
scroll to position [2518, 0]
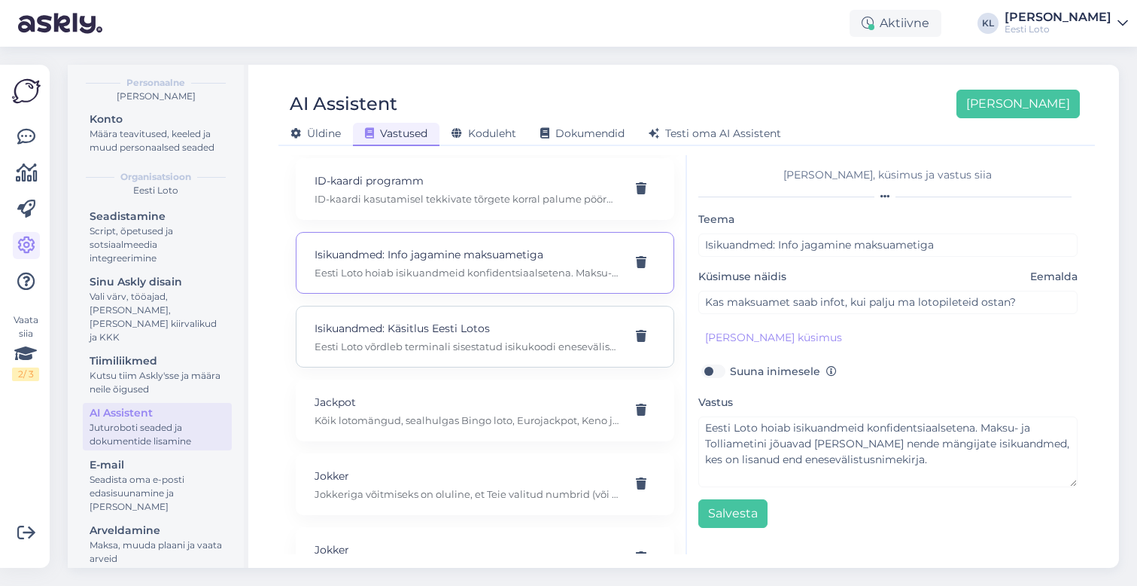
click at [489, 320] on p "Isikuandmed: Käsitlus Eesti Lotos" at bounding box center [467, 328] width 305 height 17
type input "Isikuandmed: Käsitlus Eesti Lotos"
type input "Mida Eesti Loto minu isikuandmetega teeb?"
type textarea "Eesti Loto võrdleb terminali sisestatud isikukoodi enesevälistusnimekirjas olev…"
click at [497, 413] on p "Kõik lotomängud, sealhulgas Bingo loto, Eurojackpot, Keno jm, põhinevad juhusli…" at bounding box center [467, 420] width 305 height 14
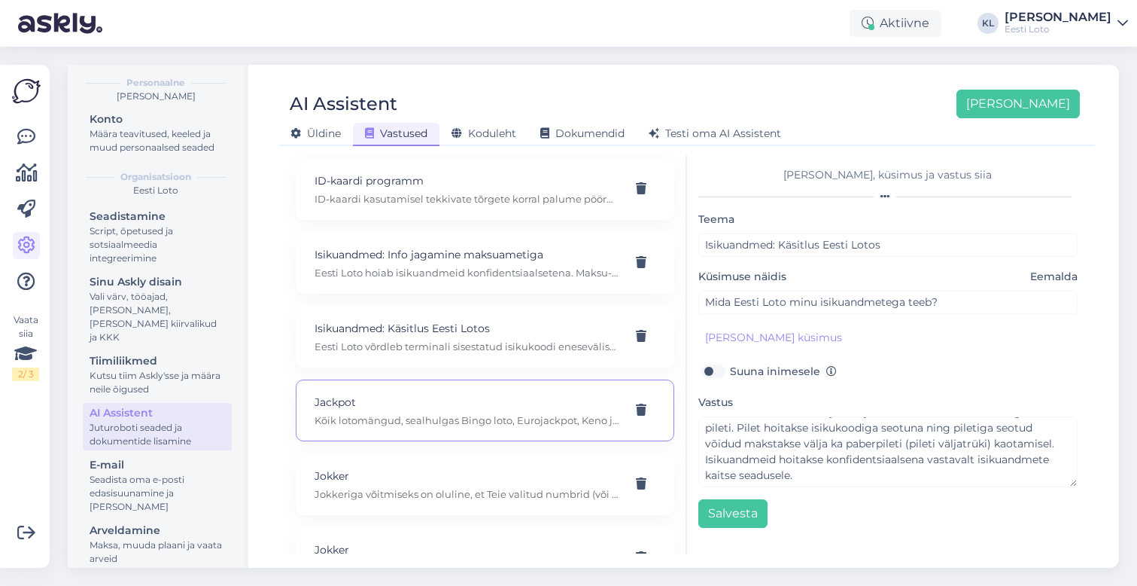
type input "Jackpot"
type input "Kuidas [PERSON_NAME] Jackpot?"
type textarea "Kõik lotomängud, sealhulgas Bingo loto, Eurojackpot, Keno jm, põhinevad juhusli…"
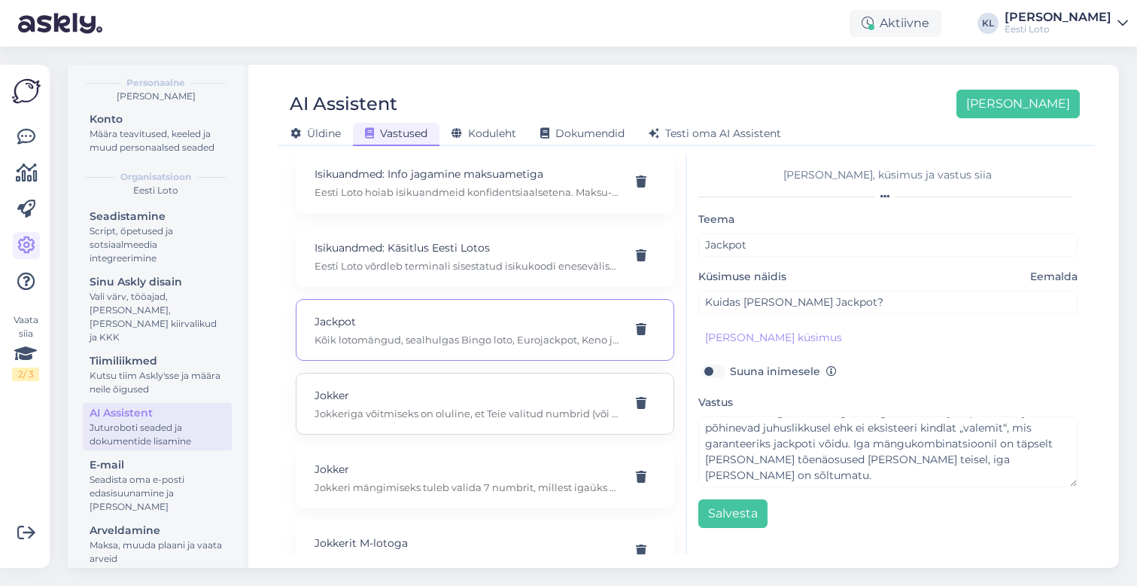
scroll to position [2604, 0]
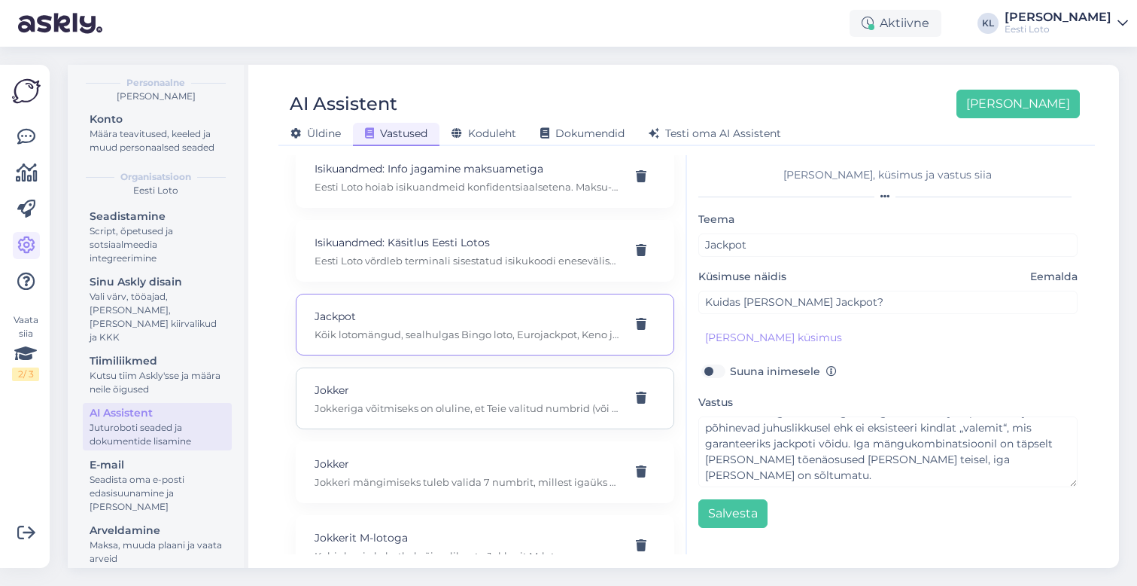
click at [492, 401] on p "Jokkeriga võitmiseks on oluline, et Teie valitud numbrid (või osa neist) langev…" at bounding box center [467, 408] width 305 height 14
type input "Jokker"
type input "Ma saan aru, et 4 numbrit on jokkeri piletil pihtas"
type textarea "Jokkeriga võitmiseks on oluline, et Teie valitud numbrid (või osa neist) langev…"
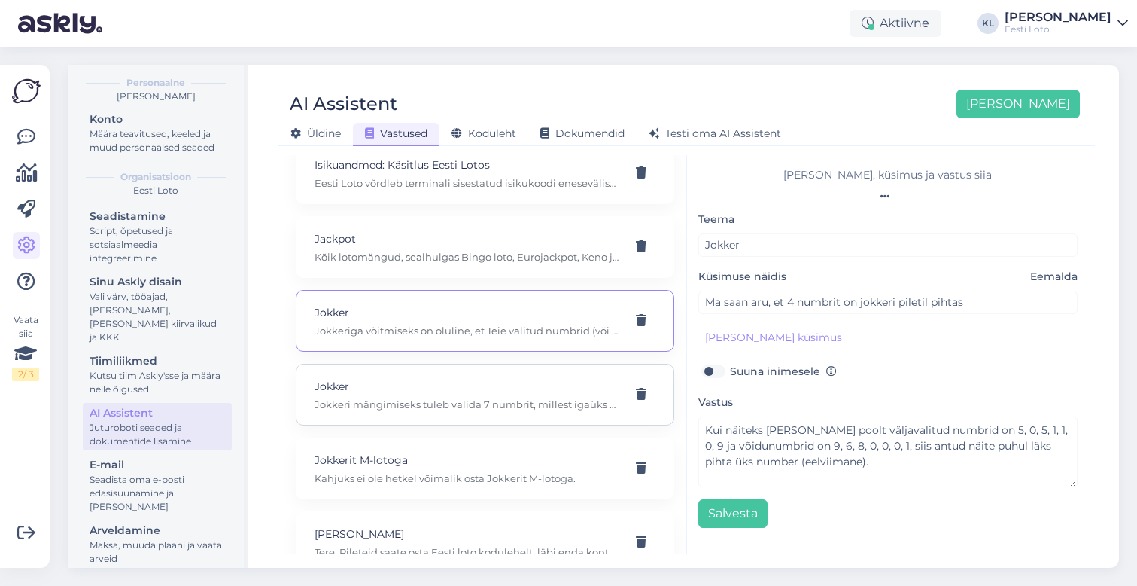
click at [483, 397] on p "Jokkeri mängimiseks tuleb valida 7 numbrit, millest igaüks on vahemikus 0-9. Nu…" at bounding box center [467, 404] width 305 height 14
type input "Kuidas jokkerit mängida ?"
type textarea "Jokkeri mängimiseks tuleb valida 7 numbrit, millest igaüks on vahemikus 0-9. Nu…"
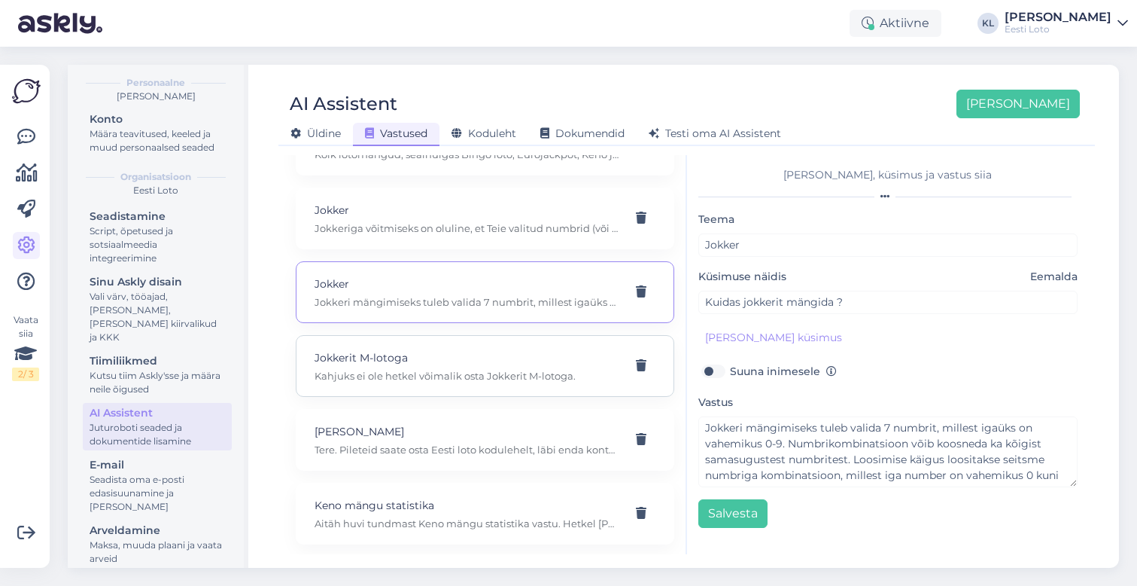
scroll to position [2788, 0]
click at [459, 365] on p "Kahjuks ei ole hetkel võimalik osta Jokkerit M-lotoga." at bounding box center [467, 372] width 305 height 14
type input "Jokkerit M-lotoga"
type input "Kas Jokeril ka m loto ostuvõimalust on"
type textarea "Kahjuks ei ole hetkel võimalik osta Jokkerit M-lotoga."
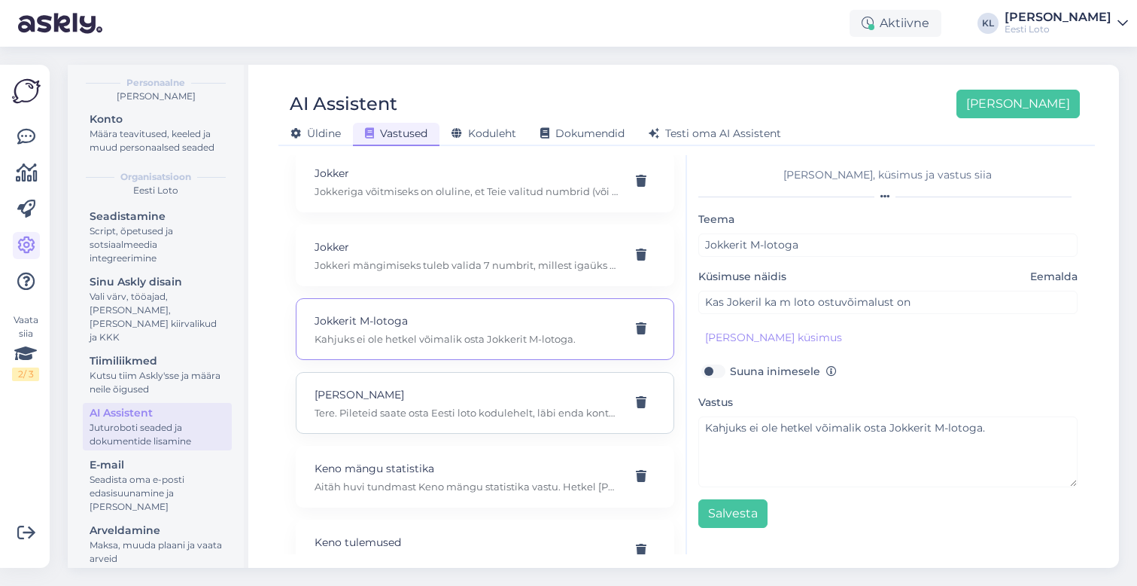
scroll to position [2825, 0]
click at [522, 382] on p "[PERSON_NAME]" at bounding box center [467, 390] width 305 height 17
type input "[PERSON_NAME]"
type input "Keno loto, kus asub koht pileti ostmiseks"
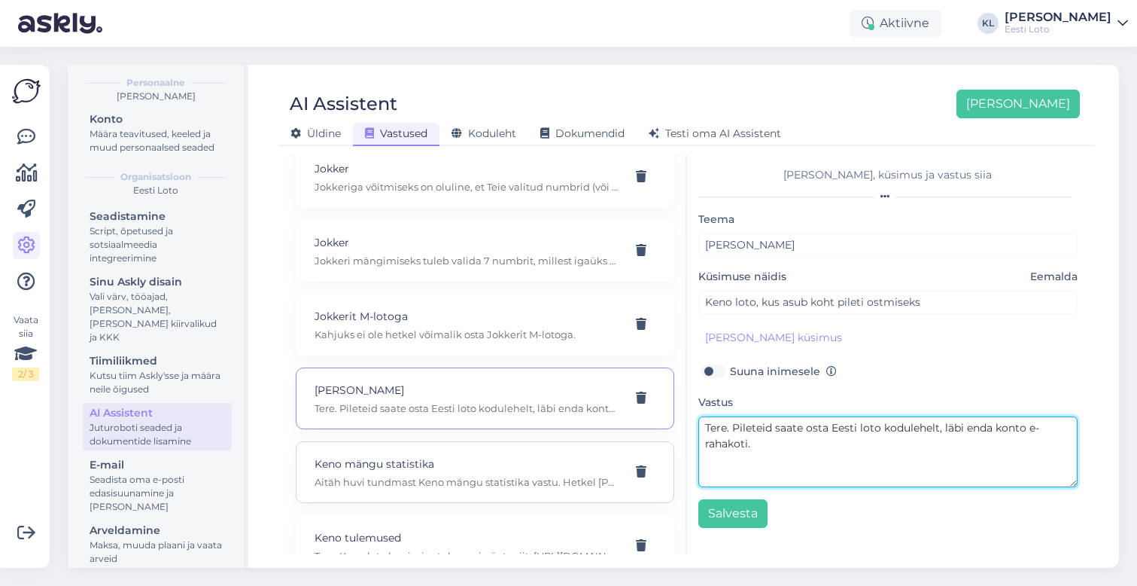
drag, startPoint x: 733, startPoint y: 428, endPoint x: 656, endPoint y: 428, distance: 76.8
click at [656, 428] on div "Kasuta AI Assistenti. Vajuta '[PERSON_NAME] uus' ja [PERSON_NAME] küsimused ja …" at bounding box center [687, 354] width 805 height 399
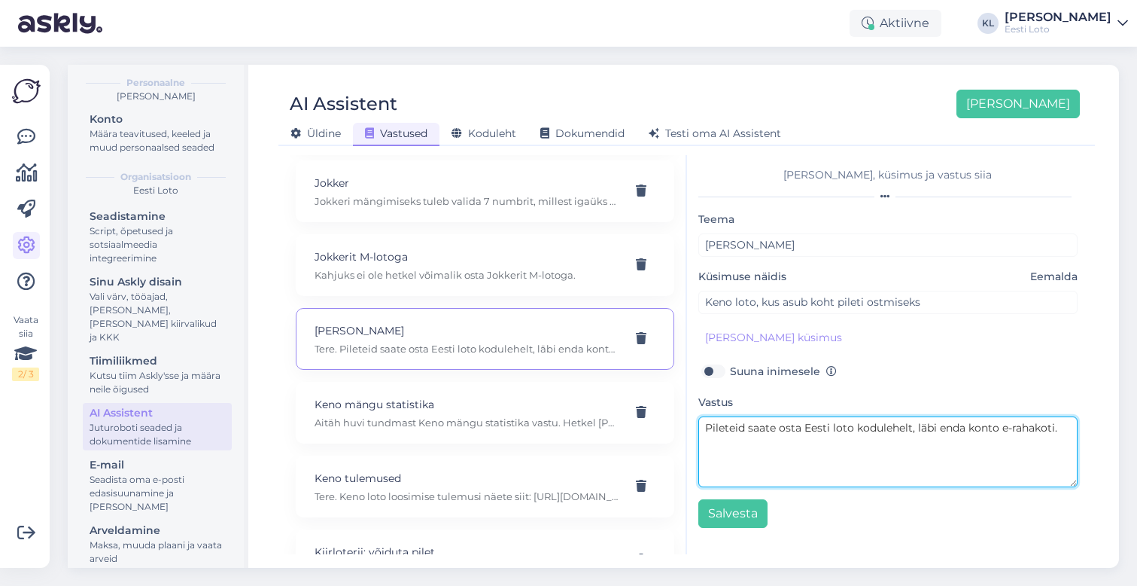
scroll to position [2873, 0]
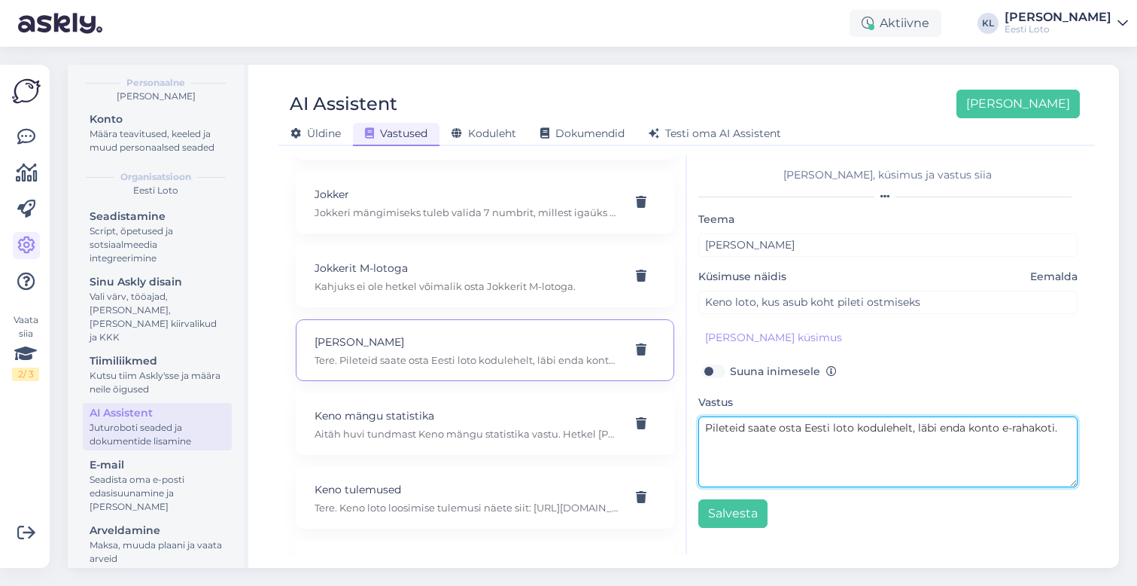
type textarea "Pileteid saate osta Eesti loto kodulehelt, läbi enda konto e-rahakoti."
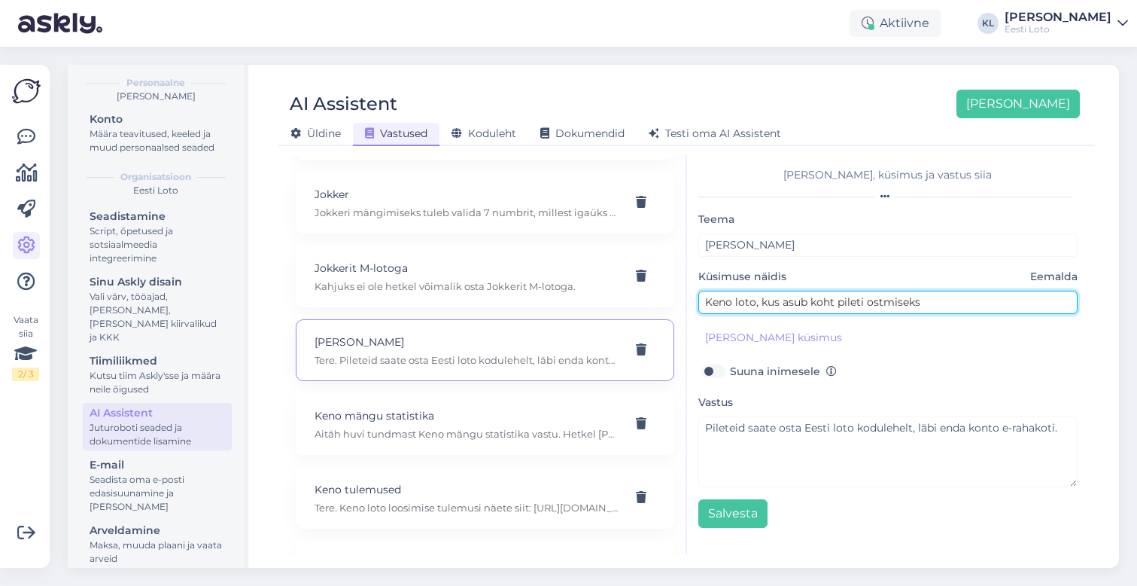
drag, startPoint x: 930, startPoint y: 299, endPoint x: 692, endPoint y: 287, distance: 238.2
click at [691, 287] on div "[PERSON_NAME], küsimus ja vastus siia Teema Keno loto Küsimuse näidis Eemalda K…" at bounding box center [888, 354] width 403 height 399
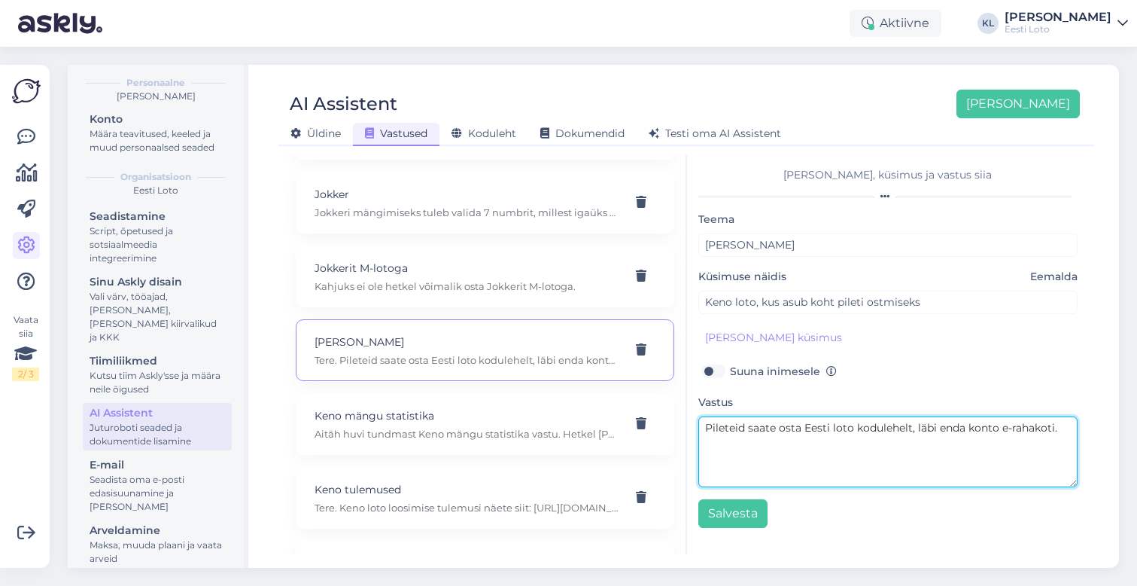
click at [840, 453] on textarea "Pileteid saate osta Eesti loto kodulehelt, läbi enda konto e-rahakoti." at bounding box center [889, 451] width 380 height 71
drag, startPoint x: 1065, startPoint y: 428, endPoint x: 537, endPoint y: 428, distance: 527.7
click at [537, 428] on div "Kasuta AI Assistenti. Vajuta '[PERSON_NAME] uus' ja [PERSON_NAME] küsimused ja …" at bounding box center [687, 354] width 805 height 399
paste textarea "Piletite ostmiseks valige mäng, vormistage pilet ning pileti all saate ostu lõp…"
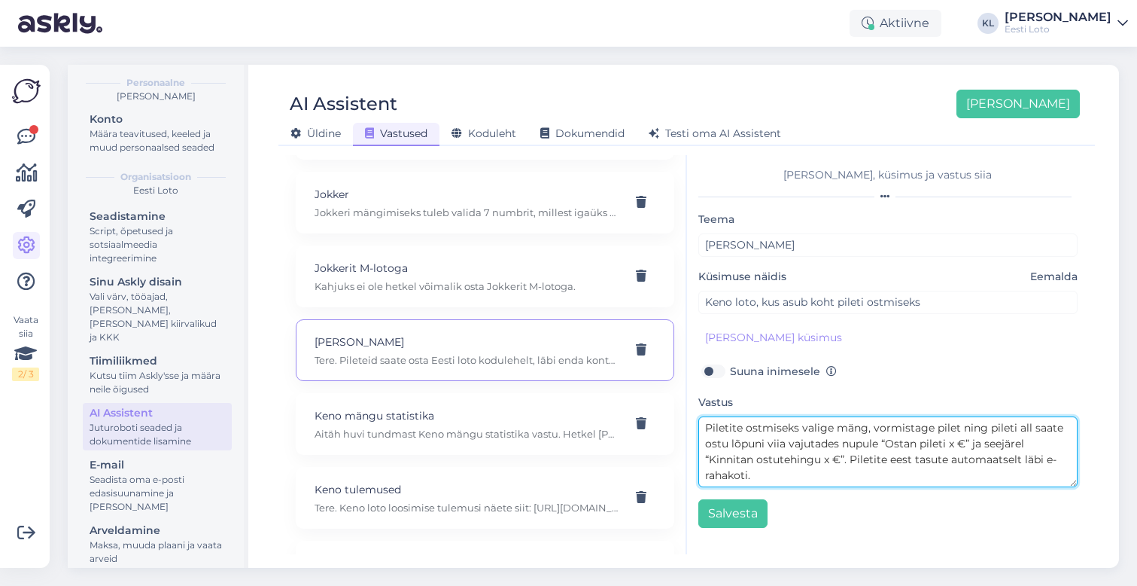
click at [971, 443] on textarea "Piletite ostmiseks valige mäng, vormistage pilet ning pileti all saate ostu lõp…" at bounding box center [889, 451] width 380 height 71
paste textarea "E-rahakotis pole piisavalt raha pileti eest tasumiseks. Kontojääk on 0 €. Jätka…"
click at [980, 443] on textarea "Piletite ostmiseks valige mäng, vormistage pilet ning pileti all saate ostu lõp…" at bounding box center [889, 451] width 380 height 71
drag, startPoint x: 1021, startPoint y: 459, endPoint x: 936, endPoint y: 455, distance: 84.4
click at [936, 455] on textarea "Piletite ostmiseks valige mäng, vormistage pilet ning pileti all saate ostu lõp…" at bounding box center [889, 451] width 380 height 71
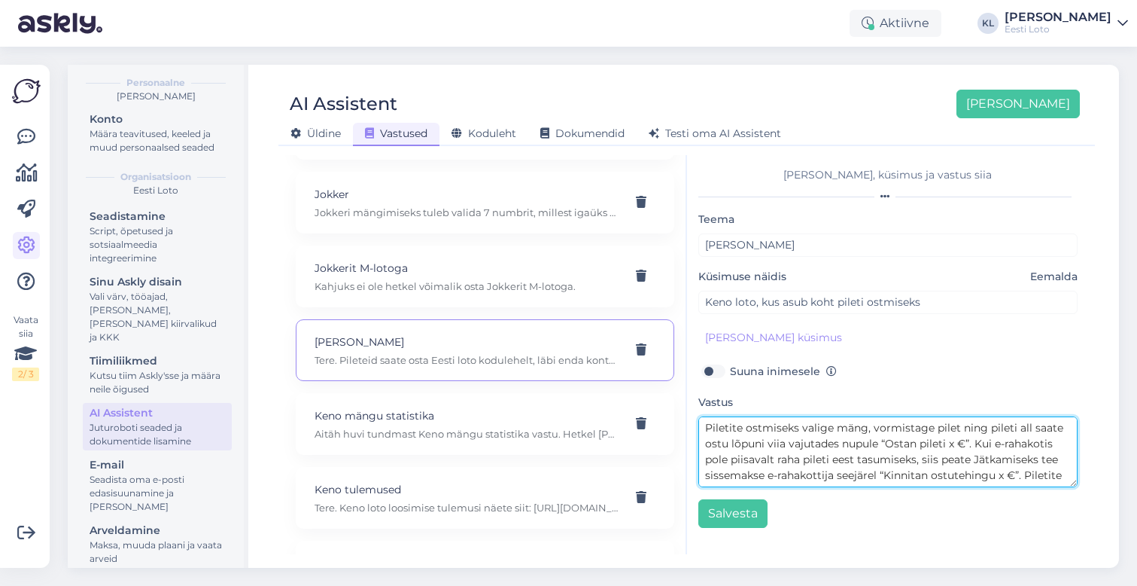
click at [976, 459] on textarea "Piletite ostmiseks valige mäng, vormistage pilet ning pileti all saate ostu lõp…" at bounding box center [889, 451] width 380 height 71
click at [1058, 445] on textarea "Piletite ostmiseks valige mäng, vormistage pilet ning pileti all saate ostu lõp…" at bounding box center [889, 451] width 380 height 71
click at [882, 461] on textarea "Piletite ostmiseks valige mäng, vormistage pilet ning pileti all saate ostu lõp…" at bounding box center [889, 451] width 380 height 71
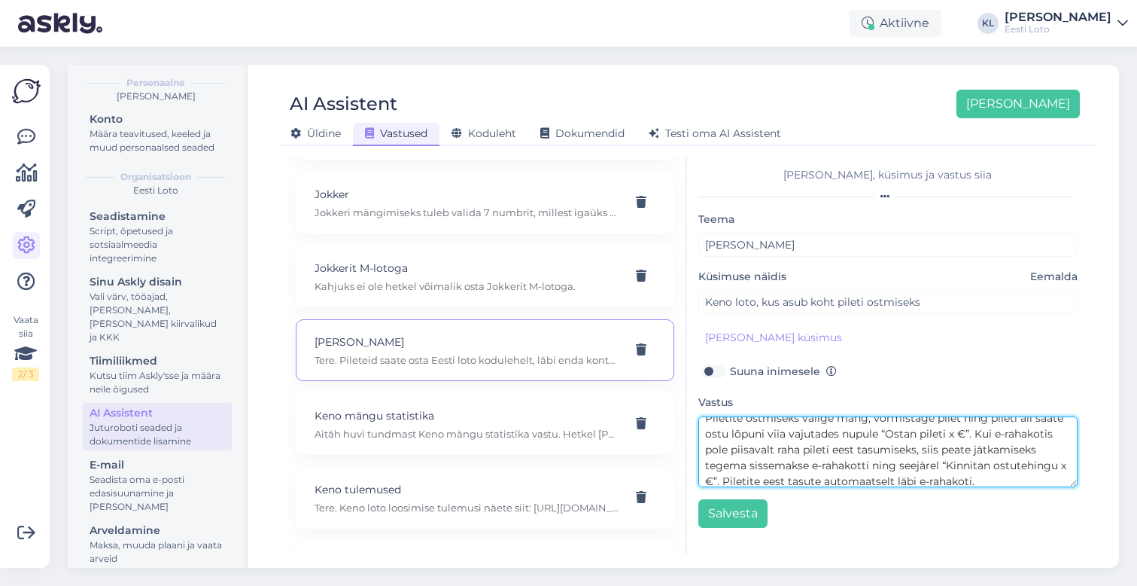
click at [808, 467] on textarea "Piletite ostmiseks valige mäng, vormistage pilet ning pileti all saate ostu lõp…" at bounding box center [889, 451] width 380 height 71
click at [898, 468] on textarea "Piletite ostmiseks valige mäng, vormistage pilet ning pileti all saate ostu lõp…" at bounding box center [889, 451] width 380 height 71
click at [942, 465] on textarea "Piletite ostmiseks valige mäng, vormistage pilet ning pileti all saate ostu lõp…" at bounding box center [889, 451] width 380 height 71
click at [1062, 464] on textarea "Piletite ostmiseks valige mäng, vormistage pilet ning pileti all saate ostu lõp…" at bounding box center [889, 451] width 380 height 71
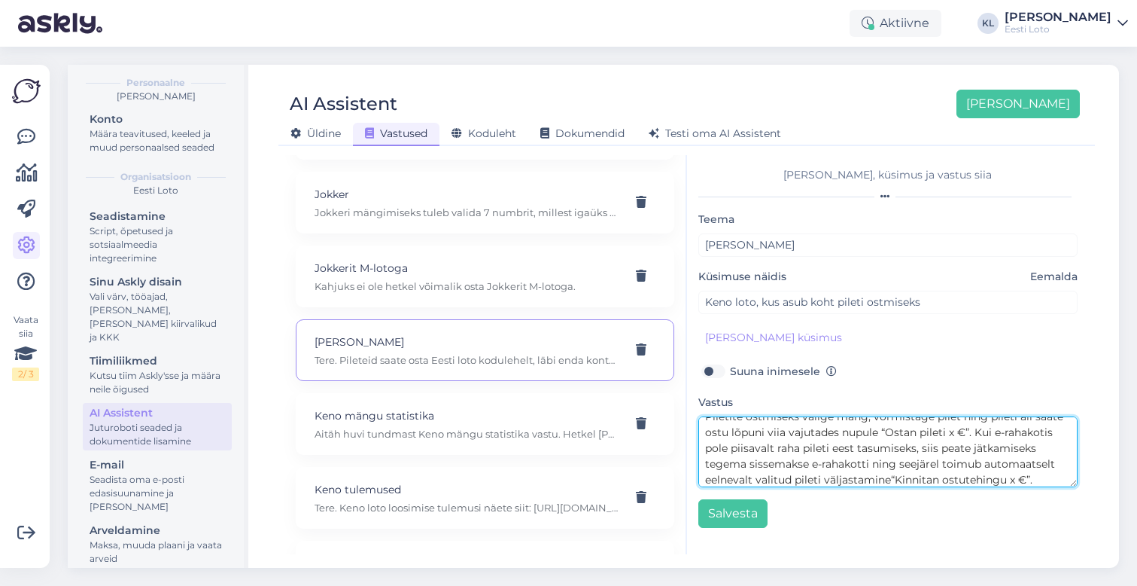
click at [891, 481] on textarea "Piletite ostmiseks valige mäng, vormistage pilet ning pileti all saate ostu lõp…" at bounding box center [889, 451] width 380 height 71
drag, startPoint x: 979, startPoint y: 475, endPoint x: 854, endPoint y: 474, distance: 125.0
click at [854, 474] on textarea "Piletite ostmiseks valige mäng, vormistage pilet ning pileti all saate ostu lõp…" at bounding box center [889, 451] width 380 height 71
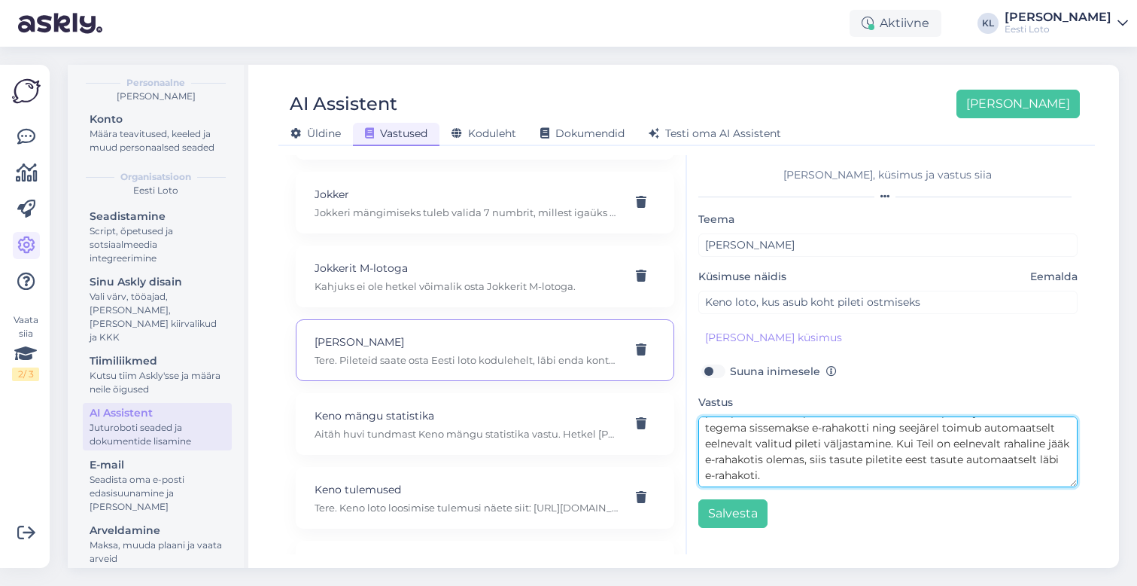
click at [962, 456] on textarea "Piletite ostmiseks valige mäng, vormistage pilet ning pileti all saate ostu lõp…" at bounding box center [889, 451] width 380 height 71
type textarea "Piletite ostmiseks valige mäng, vormistage pilet ning pileti all saate ostu lõp…"
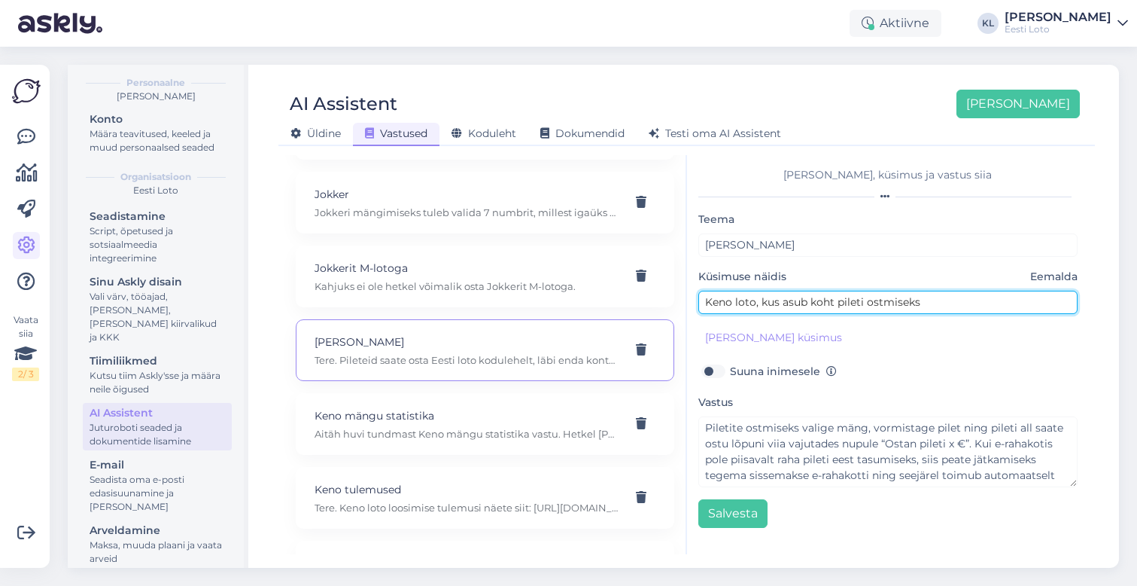
drag, startPoint x: 942, startPoint y: 300, endPoint x: 544, endPoint y: 299, distance: 397.5
click at [544, 299] on div "Kasuta AI Assistenti. Vajuta '[PERSON_NAME] uus' ja [PERSON_NAME] küsimused ja …" at bounding box center [687, 354] width 805 height 399
type input "Kuidas saan osta piletit?"
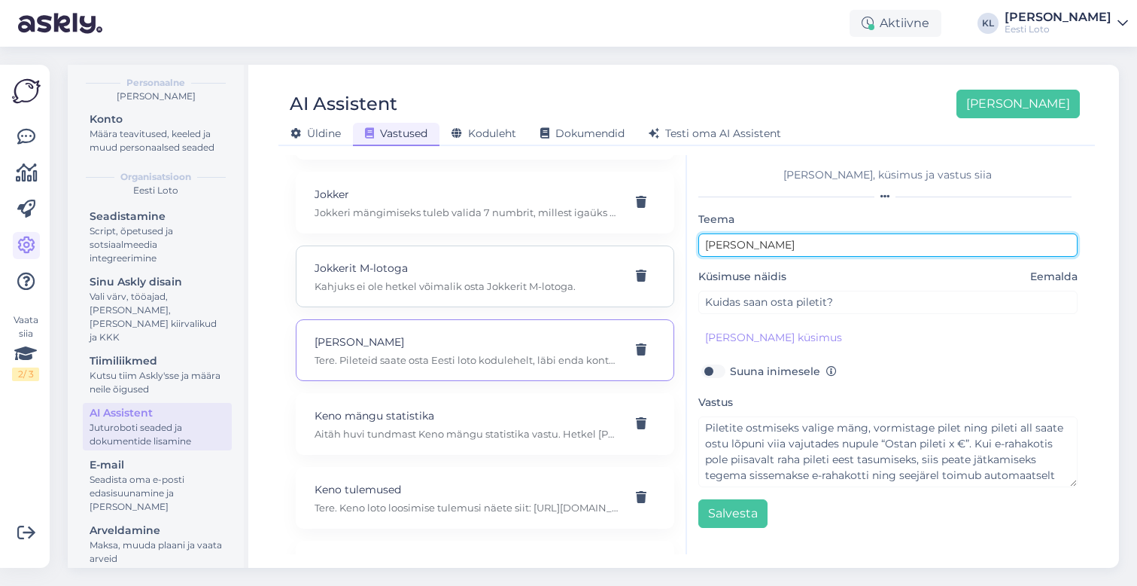
drag, startPoint x: 772, startPoint y: 249, endPoint x: 500, endPoint y: 249, distance: 272.5
click at [501, 249] on div "Kasuta AI Assistenti. Vajuta '[PERSON_NAME] uus' ja [PERSON_NAME] küsimused ja …" at bounding box center [687, 354] width 805 height 399
click at [793, 248] on input "[PERSON_NAME]" at bounding box center [889, 244] width 380 height 23
type input "[PERSON_NAME], Bingo loto, Vikinglotto, Eurojackpot"
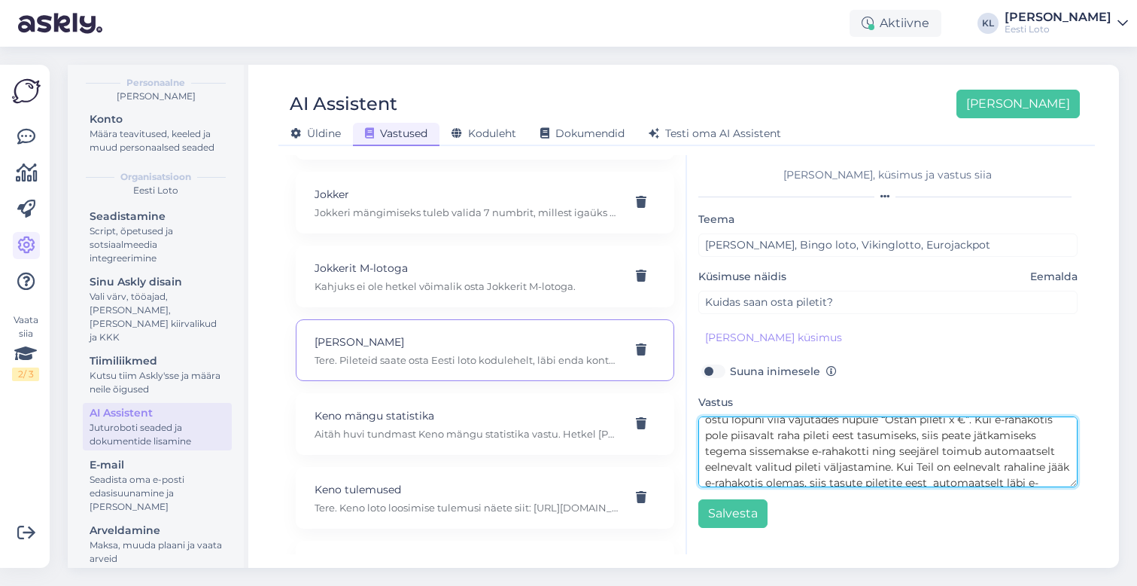
click at [824, 470] on textarea "Piletite ostmiseks valige mäng, vormistage pilet ning pileti all saate ostu lõp…" at bounding box center [889, 451] width 380 height 71
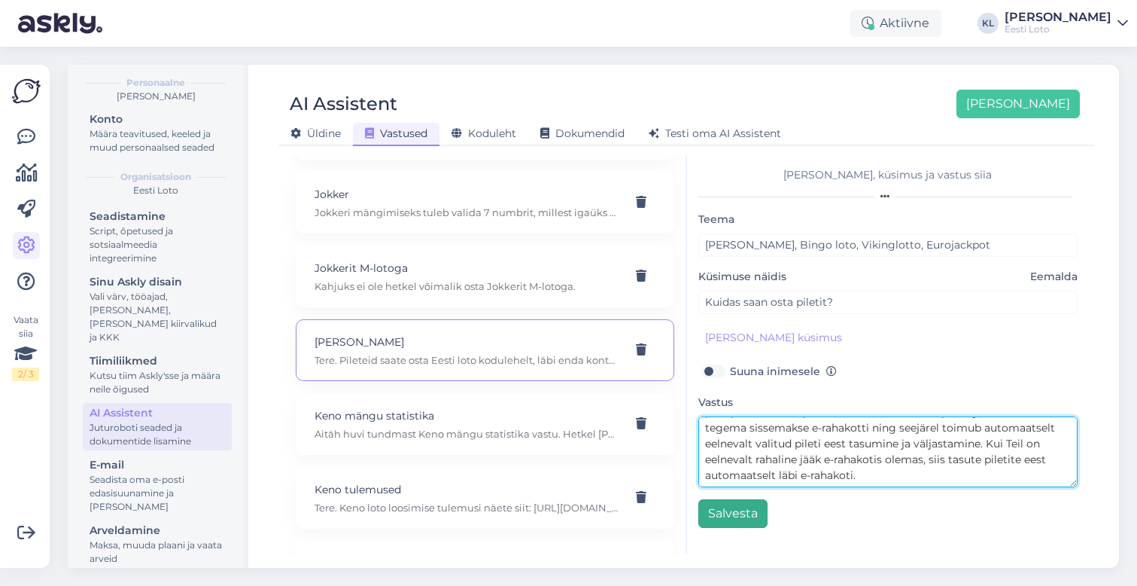
type textarea "Piletite ostmiseks valige mäng, vormistage pilet ning pileti all saate ostu lõp…"
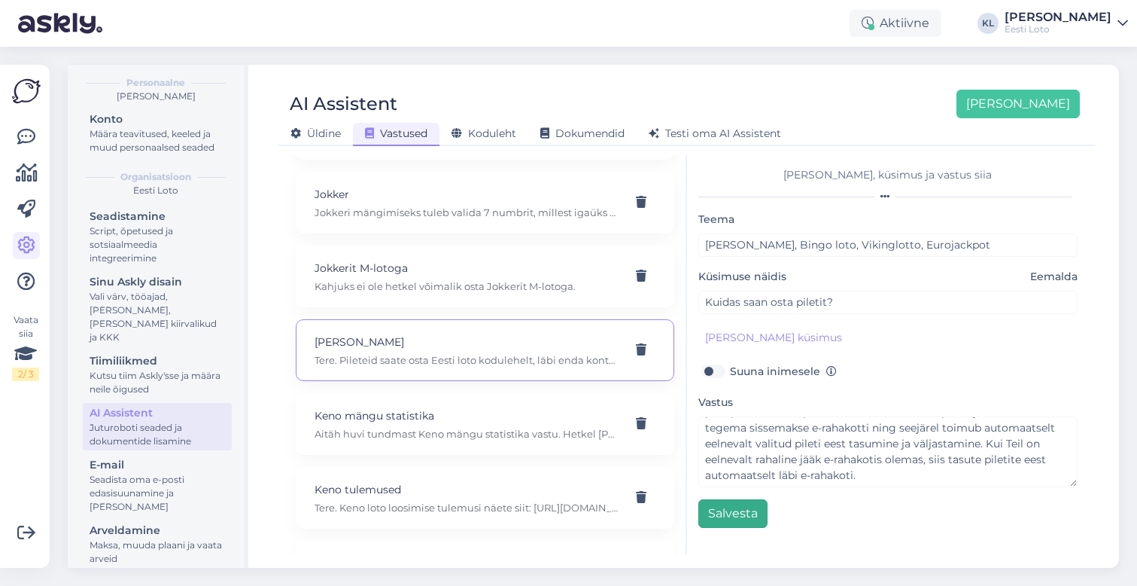
click at [738, 514] on button "Salvesta" at bounding box center [733, 513] width 69 height 29
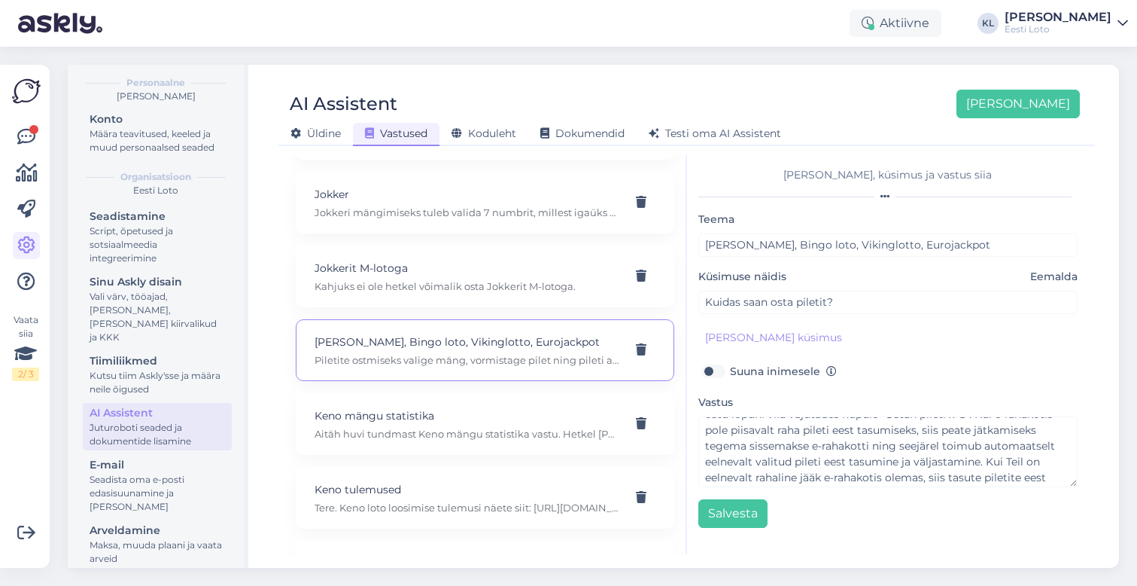
scroll to position [23, 0]
click at [745, 516] on button "Salvesta" at bounding box center [733, 513] width 69 height 29
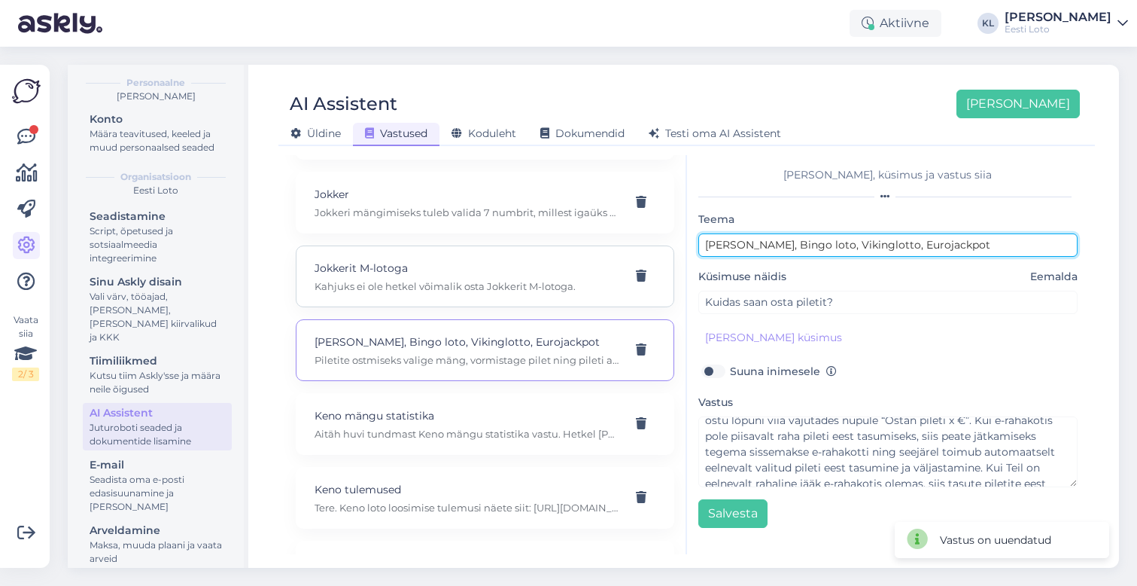
drag, startPoint x: 979, startPoint y: 245, endPoint x: 592, endPoint y: 240, distance: 387.7
click at [592, 240] on div "Kasuta AI Assistenti. Vajuta '[PERSON_NAME] uus' ja [PERSON_NAME] küsimused ja …" at bounding box center [687, 354] width 805 height 399
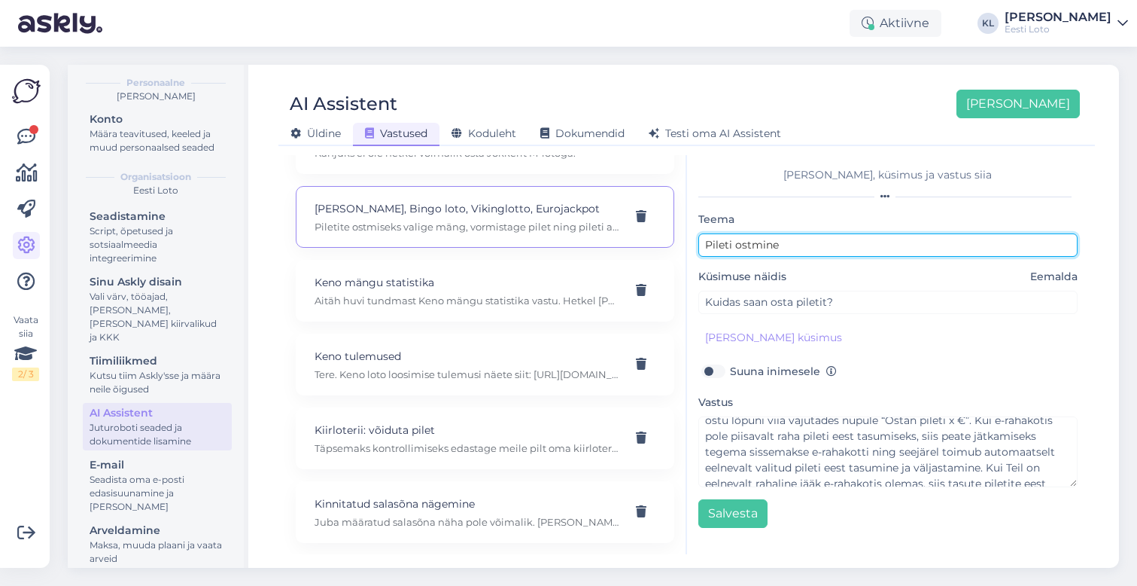
scroll to position [3008, 0]
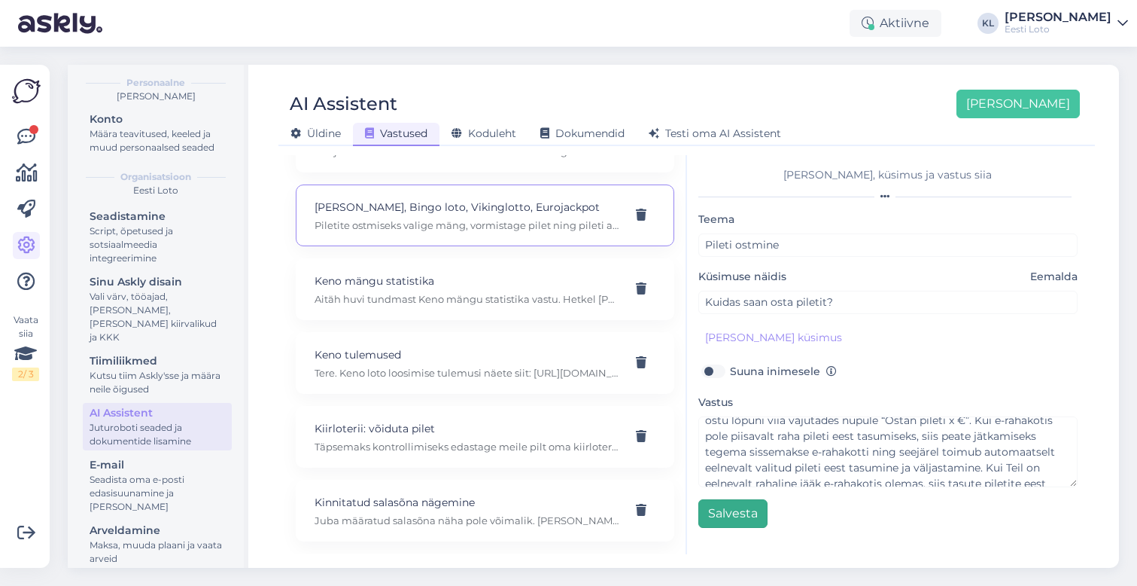
click at [751, 516] on button "Salvesta" at bounding box center [733, 513] width 69 height 29
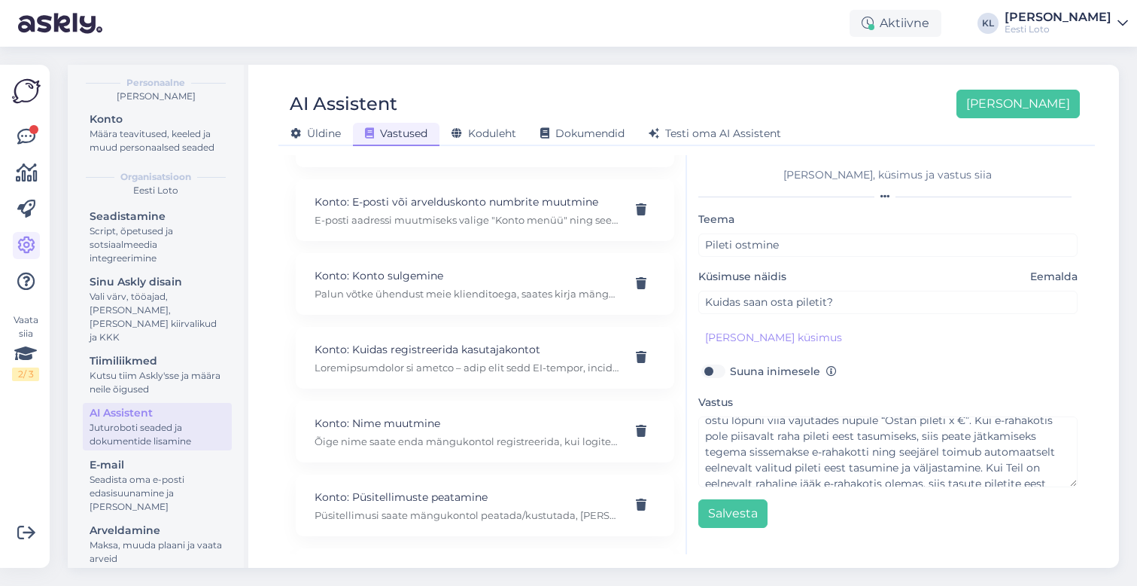
scroll to position [3732, 0]
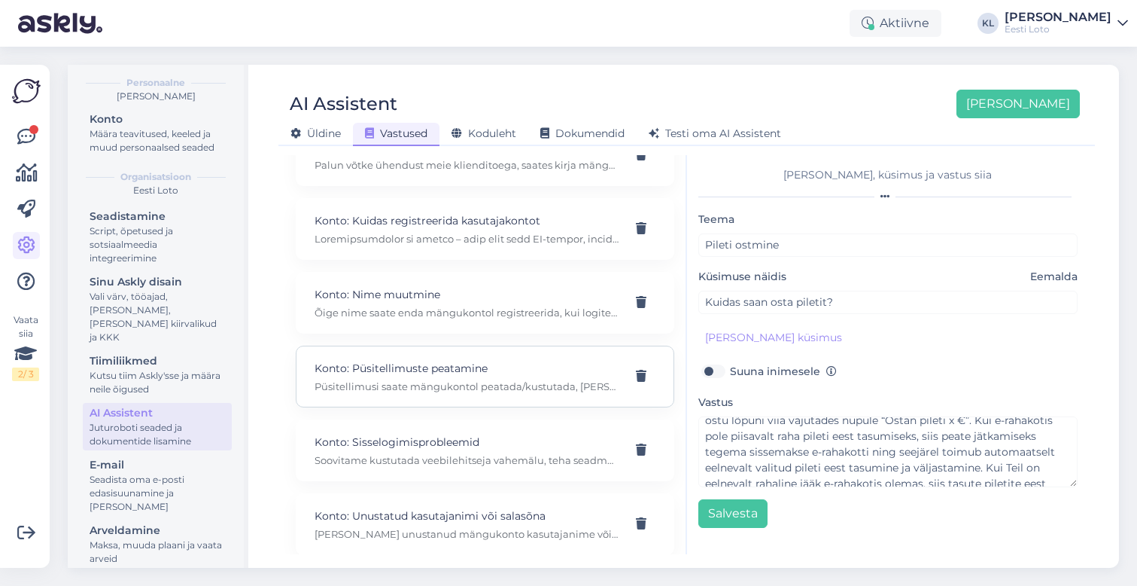
click at [520, 360] on p "Konto: Püsitellimuste peatamine" at bounding box center [467, 368] width 305 height 17
type input "Konto: Püsitellimuste peatamine"
type input "Kuidas peatada või kustutada püsitellimust?"
type textarea "Püsitellimusi saate mängukontol peatada/kustutada, [PERSON_NAME] "Konto", seejä…"
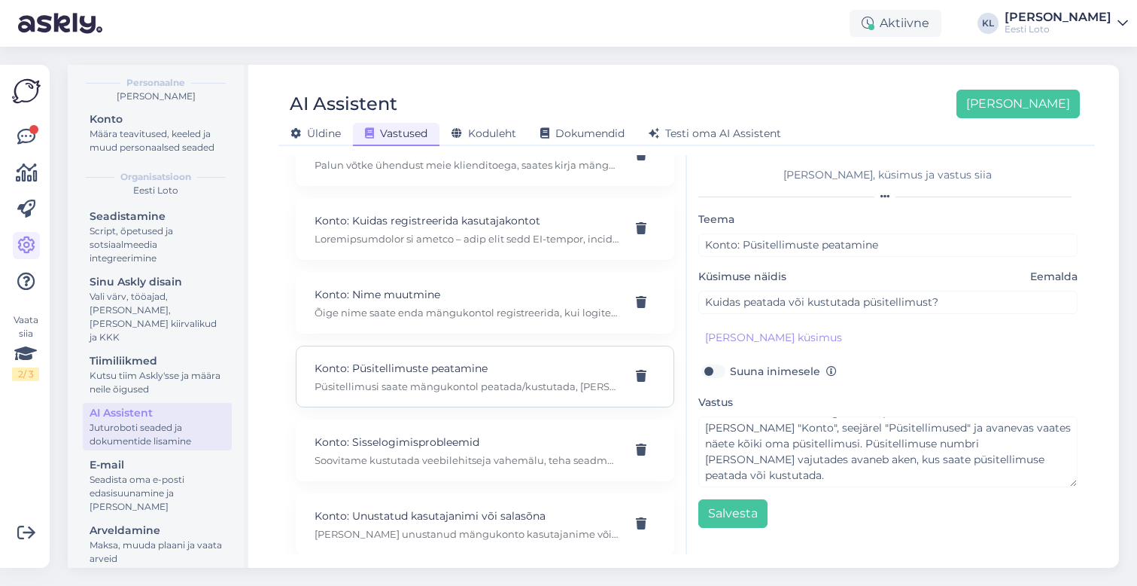
scroll to position [0, 0]
click at [524, 289] on div "Konto: Nime muutmine Õige nime saate enda mängukontol registreerida, kui logite…" at bounding box center [467, 302] width 305 height 33
type input "Konto: Nime muutmine"
type input "Mul toimus nime vahetus, kuidas saaksin oma perekonnanime mängukontol ära muuta?"
type textarea "Õige nime saate enda mängukontol registreerida, kui logite sisse ID-kaardi, Sma…"
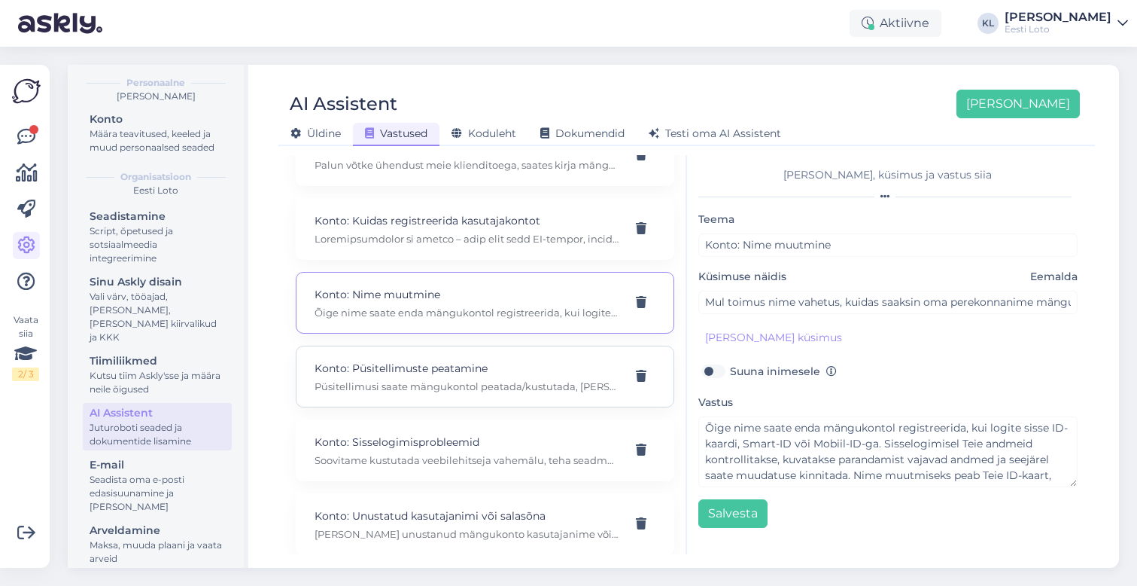
scroll to position [3661, 0]
click at [519, 285] on div "Konto: Kuidas registreerida kasutajakontot" at bounding box center [467, 300] width 305 height 33
type input "Konto: Kuidas registreerida kasutajakontot"
type input "Kuidas saan konto registreerida? Mida selleks vaja on?"
type textarea "Loremipsumdolor si ametco – adip elit sedd EI-tempor, incidi-UTl, Etdol-MAg ali…"
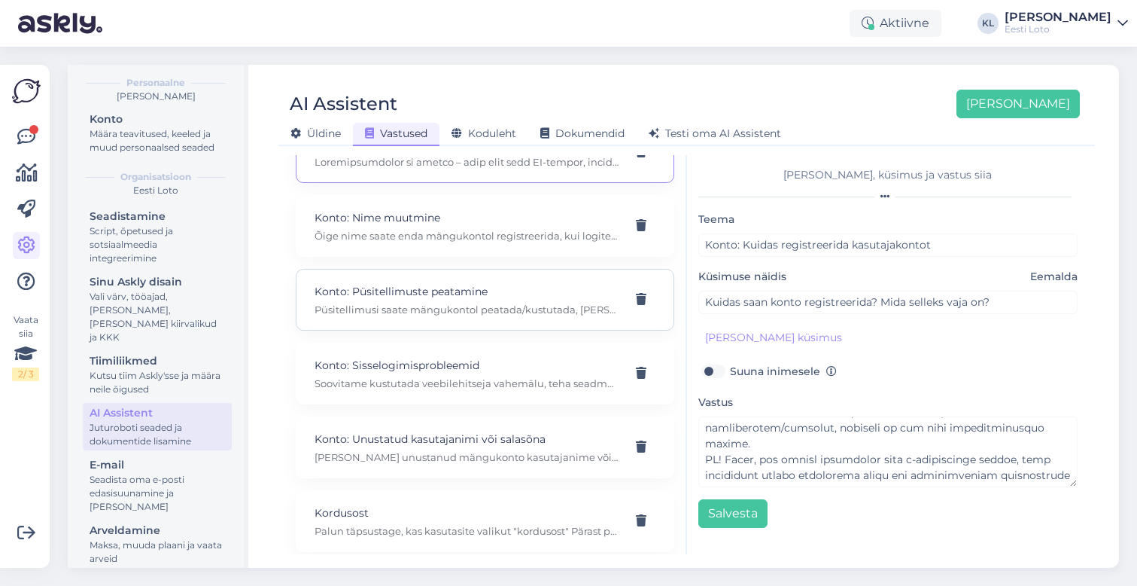
scroll to position [3814, 0]
click at [490, 338] on div "Konto: Sisselogimisprobleemid Soovitame kustutada veebilehitseja vahemälu, teha…" at bounding box center [485, 369] width 379 height 62
type input "Konto: Sisselogimisprobleemid"
type input "Mul ei õnnestu sisse logida"
type textarea "Soovitame kustutada veebilehitseja vahemälu, teha seadmele taaskäivituse või ka…"
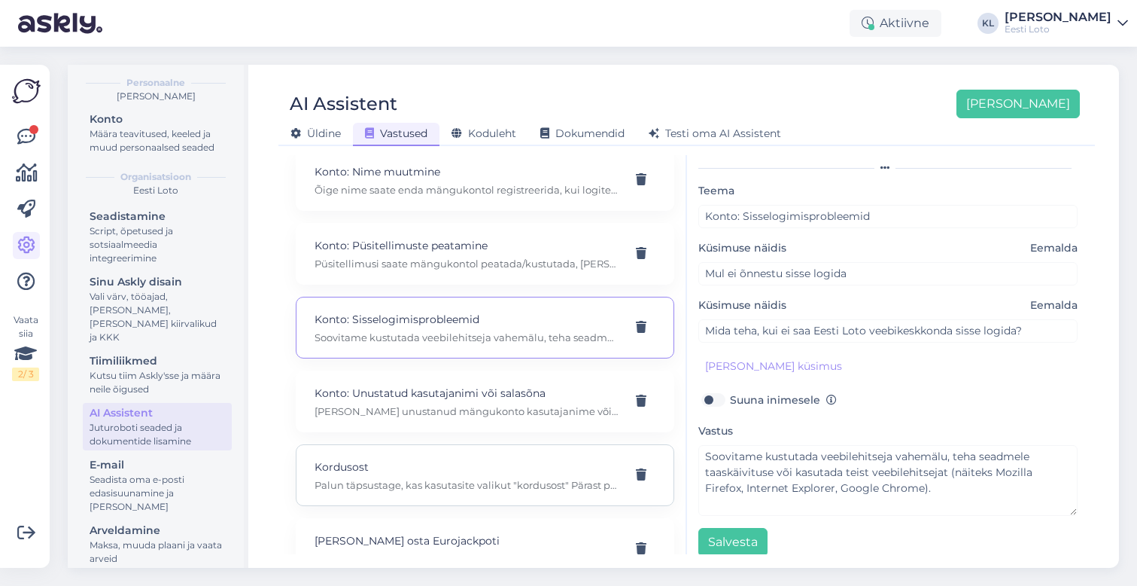
scroll to position [3896, 0]
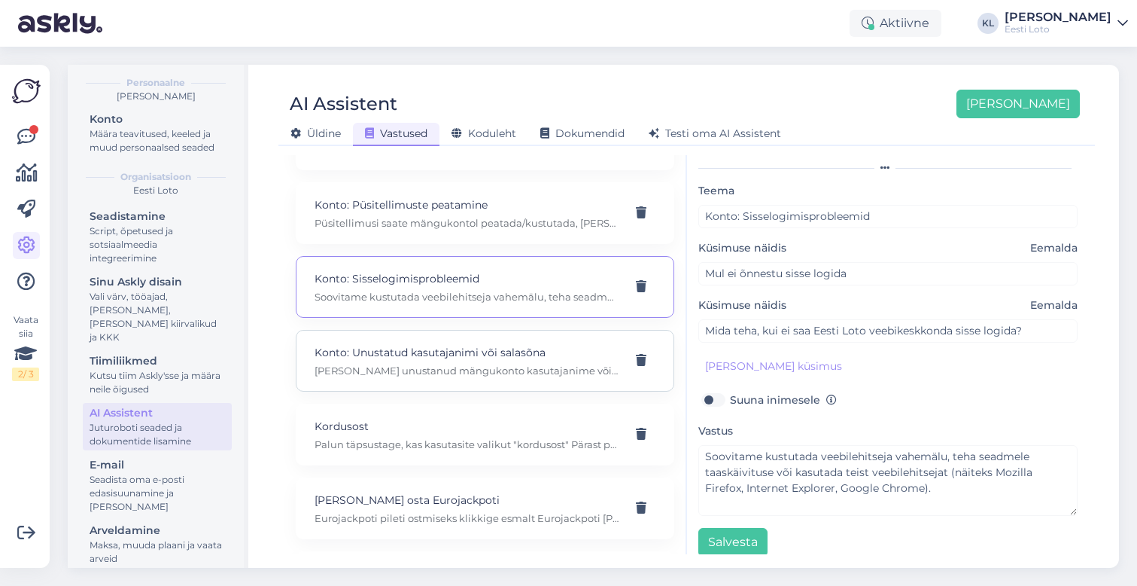
click at [486, 364] on p "[PERSON_NAME] unustanud mängukonto kasutajanime või salasõna, saate sisse logid…" at bounding box center [467, 371] width 305 height 14
type input "Konto: Unustatud kasutajanimi või salasõna"
type input "[PERSON_NAME] unustanud kasutajanime/salasõna"
type textarea "[PERSON_NAME] unustanud mängukonto kasutajanime või salasõna, saate sisse logid…"
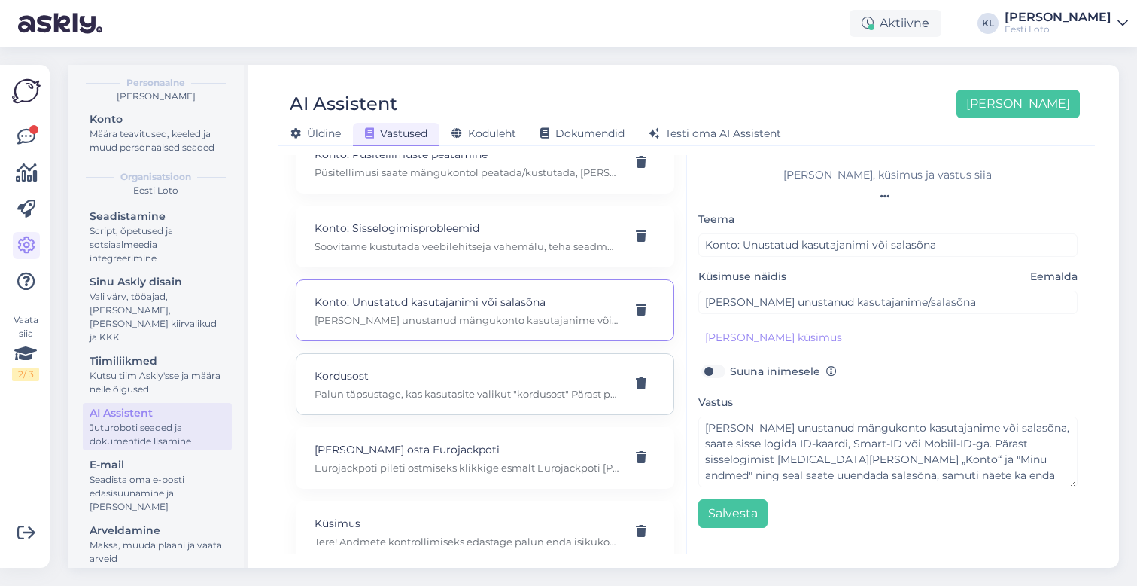
scroll to position [3975, 0]
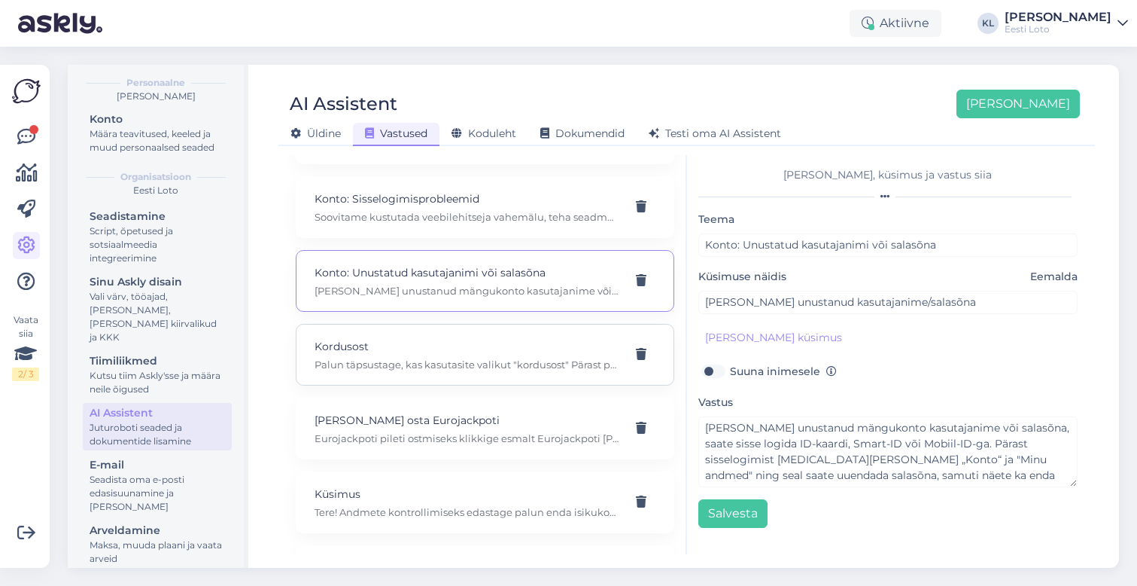
click at [461, 341] on div "Kordusost Palun täpsustage, kas kasutasite valikut "kordusost" Pärast pileti va…" at bounding box center [467, 354] width 305 height 33
type input "Kordusost"
type input "Süsteem lasi osta 5 samade numbritega korduvat piletit."
type textarea "Palun täpsustage, kas kasutasite valikut "kordusost" Pärast pileti valikute teg…"
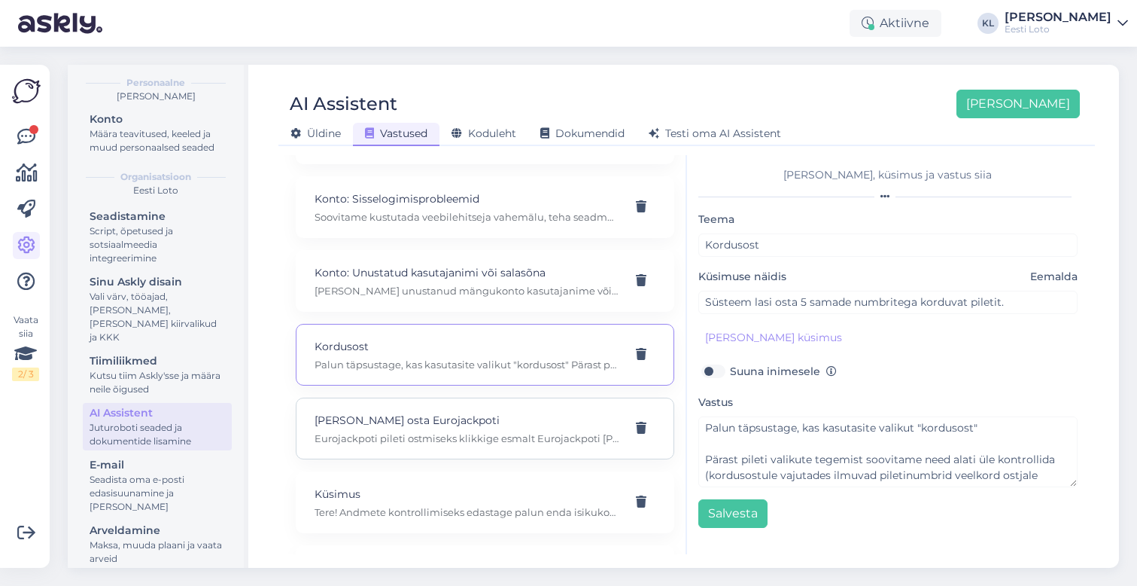
scroll to position [0, 0]
click at [545, 397] on div "Kuidas osta Eurojackpoti Eurojackpoti pileti ostmiseks klikkige esmalt Eurojack…" at bounding box center [485, 428] width 379 height 62
type input "[PERSON_NAME] osta Eurojackpoti"
type input "Kuidas ma saan osta eurojackpoti pileti"
type textarea "Eurojackpoti pileti ostmiseks klikkige esmalt Eurojackpoti [PERSON_NAME]. Seejä…"
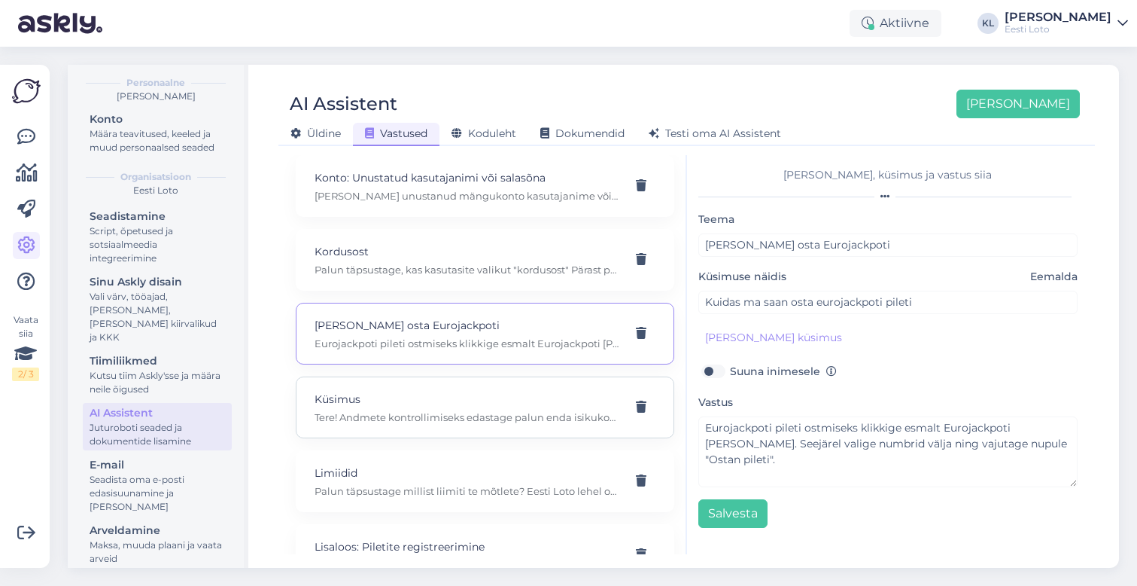
scroll to position [4072, 0]
click at [455, 390] on div "Küsimus Tere! Andmete kontrollimiseks edastage palun enda isikukood." at bounding box center [467, 405] width 305 height 33
type input "Küsimus"
type input "Mida ma võitsin?"
checkbox input "true"
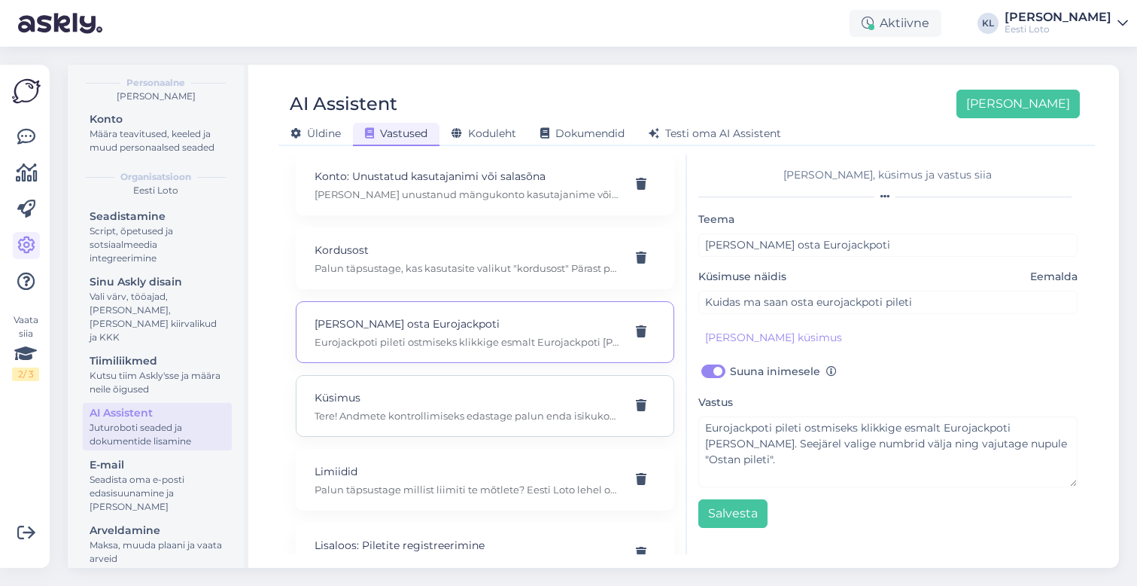
type textarea "Tere! Andmete kontrollimiseks edastage palun enda isikukood."
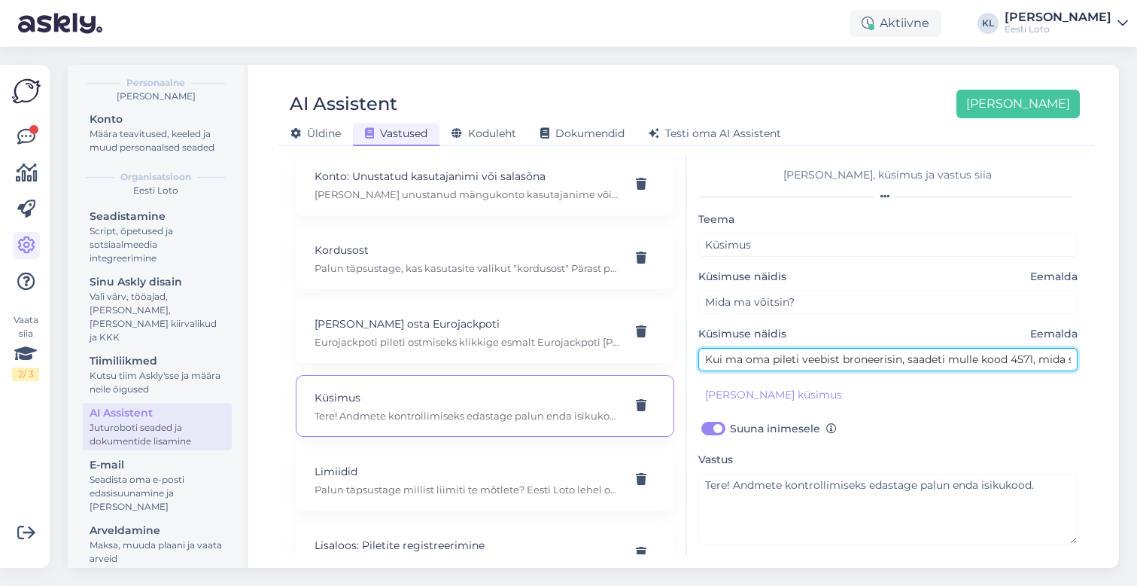
click at [800, 367] on input "Kui ma oma pileti veebist broneerisin, saadeti mulle kood 4571, mida see tähend…" at bounding box center [889, 359] width 380 height 23
click at [802, 363] on input "Kui ma oma pileti veebist broneerisin, saadeti mulle kood 4571, mida see tähend…" at bounding box center [889, 359] width 380 height 23
click at [796, 361] on input "Kui ma oma pileti veebist broneerisin, saadeti mulle kood 4571, mida see tähend…" at bounding box center [889, 359] width 380 height 23
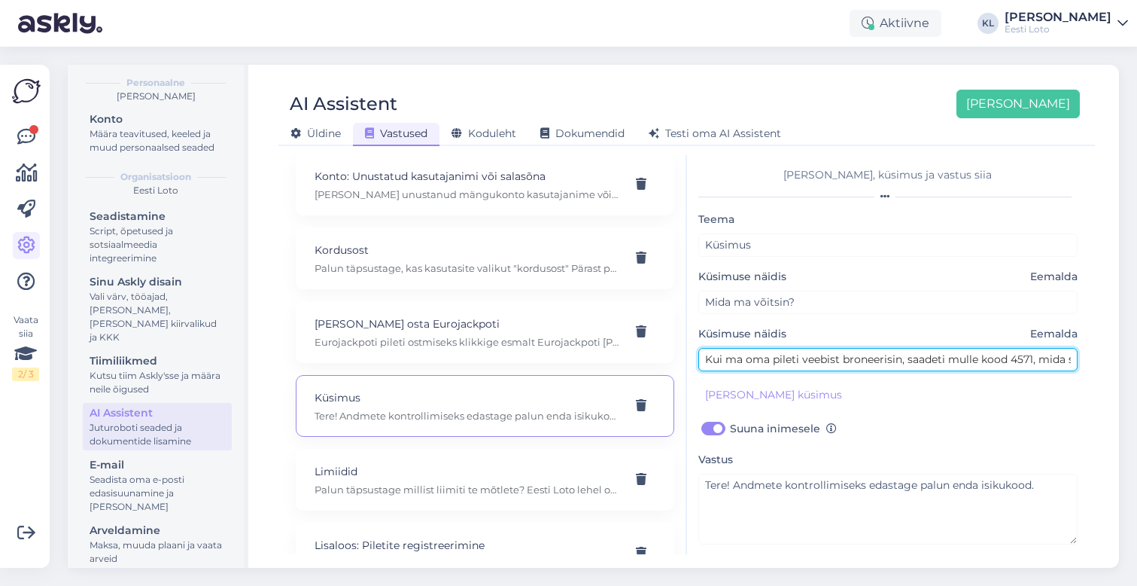
click at [796, 361] on input "Kui ma oma pileti veebist broneerisin, saadeti mulle kood 4571, mida see tähend…" at bounding box center [889, 359] width 380 height 23
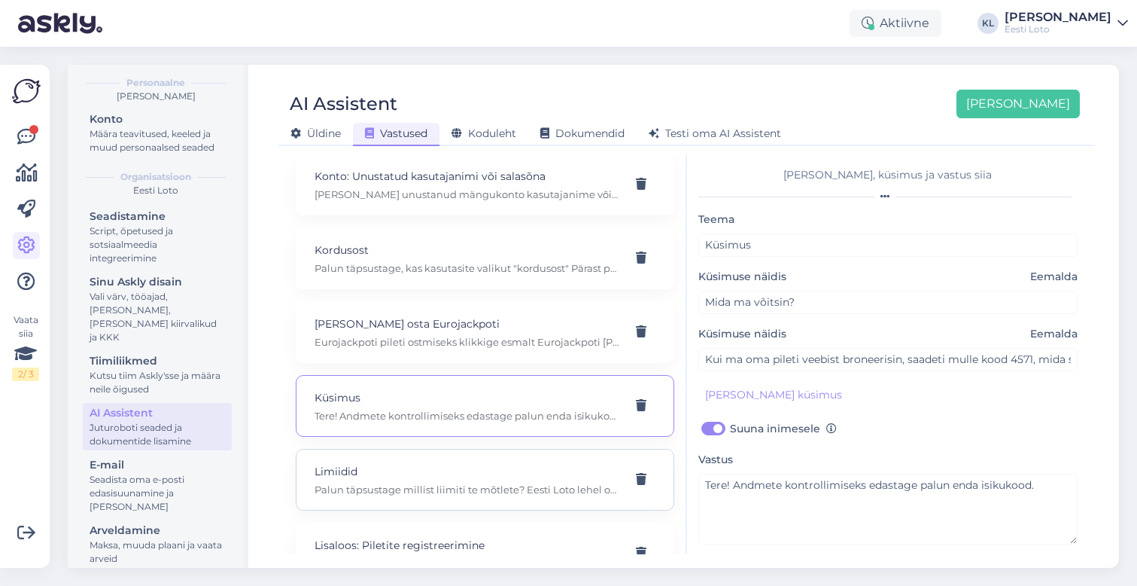
click at [503, 463] on p "Limiidid" at bounding box center [467, 471] width 305 height 17
type input "Limiidid"
type input "[PERSON_NAME] limiit on [PERSON_NAME] pandud, siis kas seda eemaldada on võimal…"
checkbox input "false"
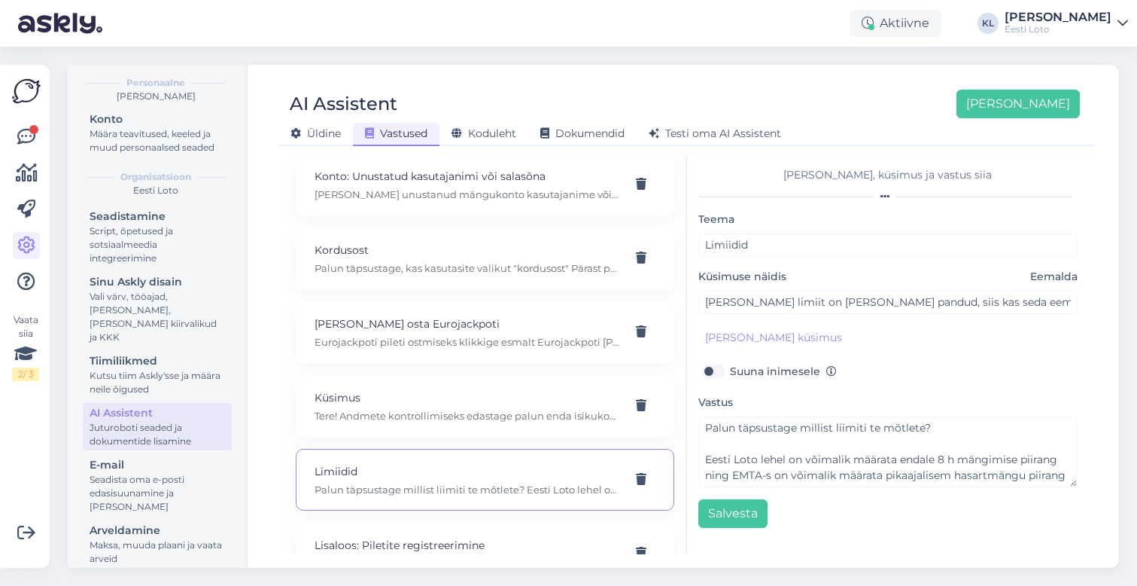
scroll to position [0, 0]
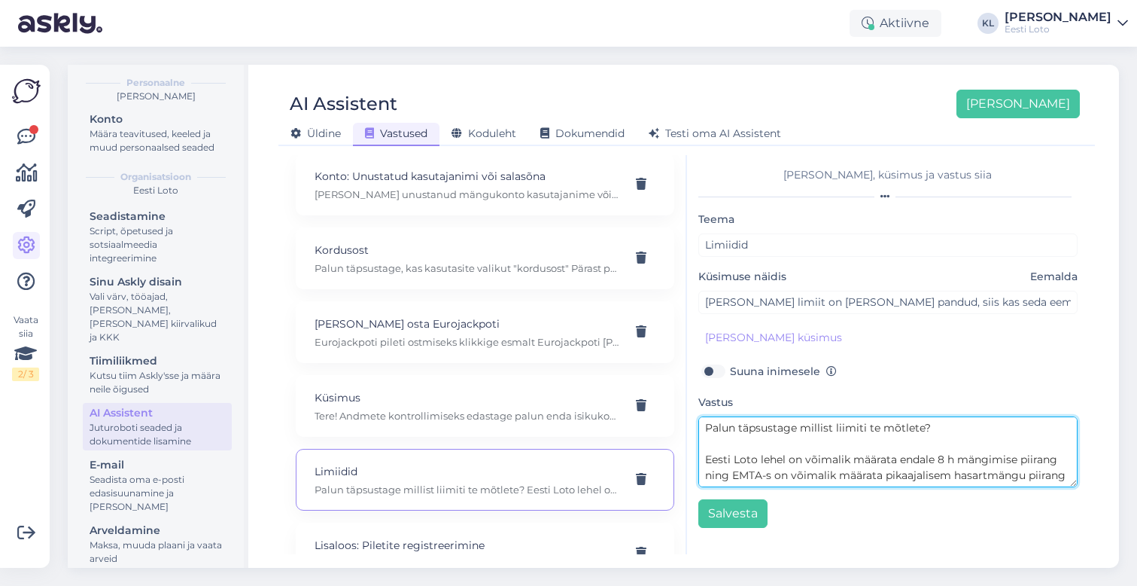
click at [962, 428] on textarea "Palun täpsustage millist liimiti te mõtlete? Eesti Loto lehel on võimalik määra…" at bounding box center [889, 451] width 380 height 71
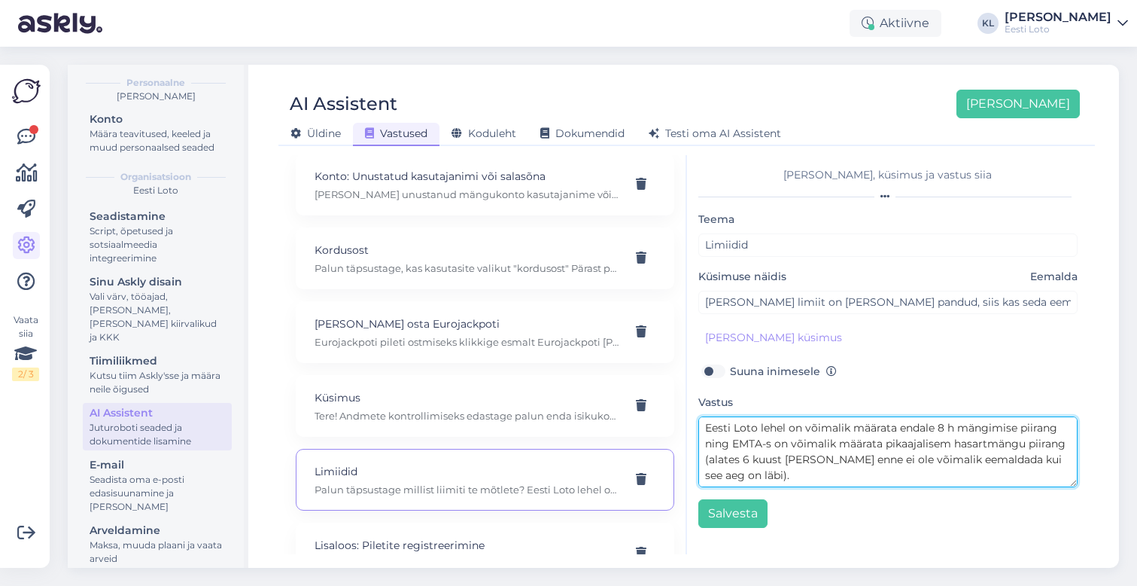
click at [827, 443] on textarea "Eesti Loto lehel on võimalik määrata endale 8 h mängimise piirang ning EMTA-s o…" at bounding box center [889, 451] width 380 height 71
type textarea "Eesti Loto lehel on võimalik määrata endale 8 h mängimise piirang ning EMTA-s o…"
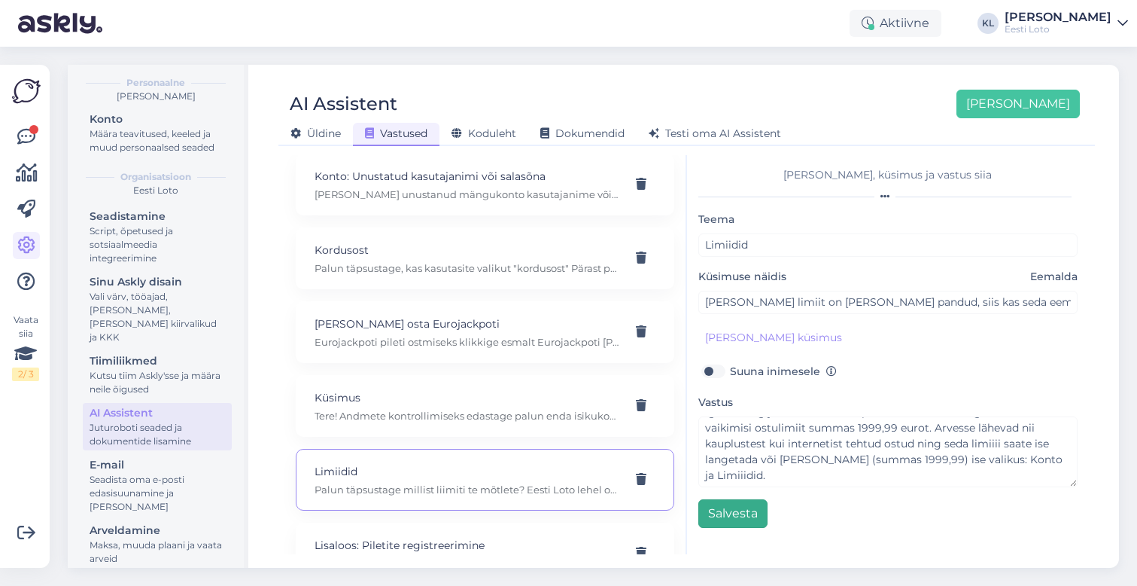
click at [737, 516] on button "Salvesta" at bounding box center [733, 513] width 69 height 29
click at [735, 510] on button "Salvesta" at bounding box center [733, 513] width 69 height 29
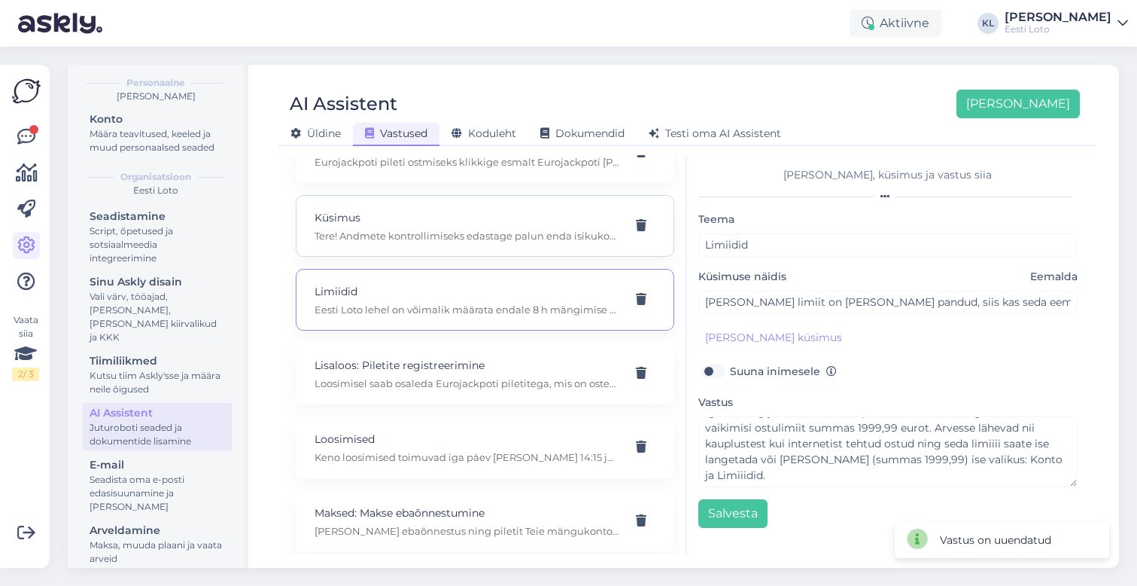
scroll to position [4252, 0]
click at [522, 342] on div "Lisaloos: Piletite registreerimine Loosimisel saab osaleda Eurojackpoti piletit…" at bounding box center [485, 373] width 379 height 62
type input "Lisaloos: Piletite registreerimine"
type input "Kas pean ise pileti Eurojackpoti lisaloosi registreerima?"
type textarea "Loosimisel saab osaleda Eurojackpoti piletitega, mis on ostetud vahemikus [DATE…"
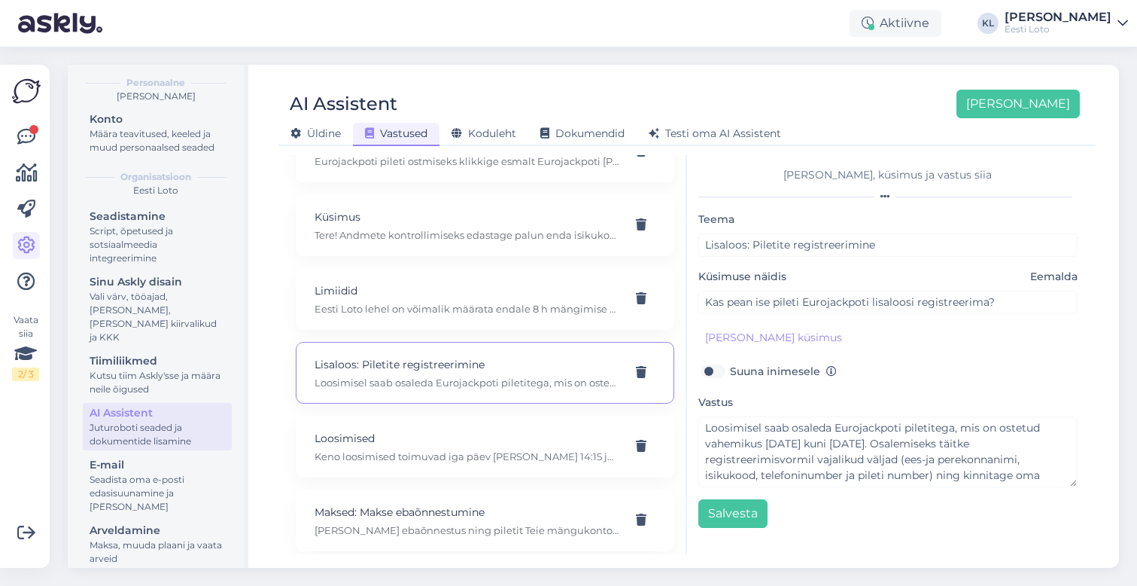
scroll to position [0, 0]
click at [641, 367] on icon at bounding box center [641, 373] width 11 height 12
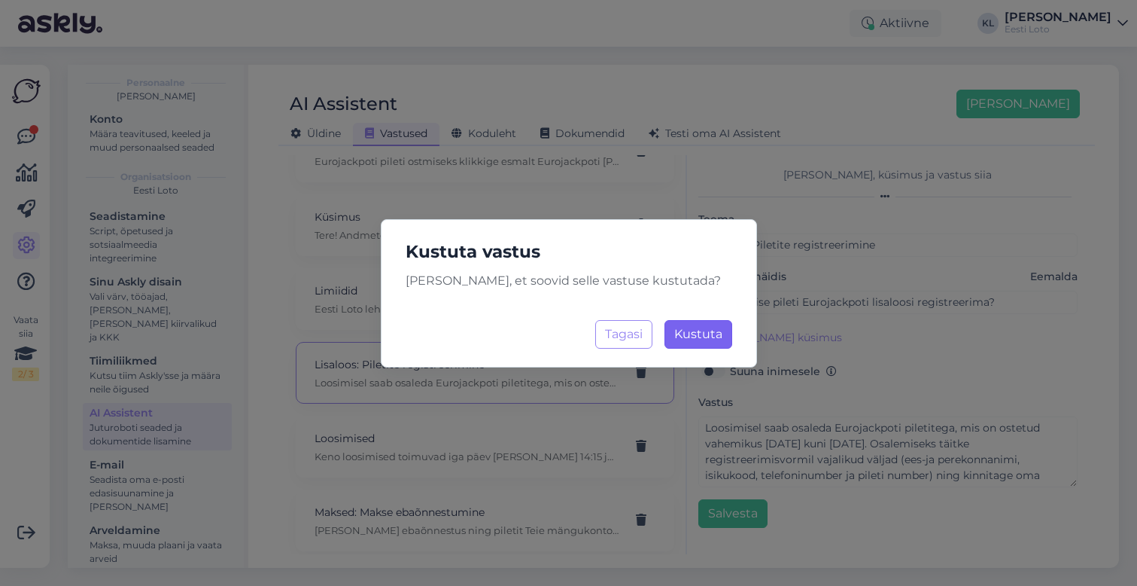
click at [704, 336] on span "Kustuta" at bounding box center [698, 334] width 48 height 14
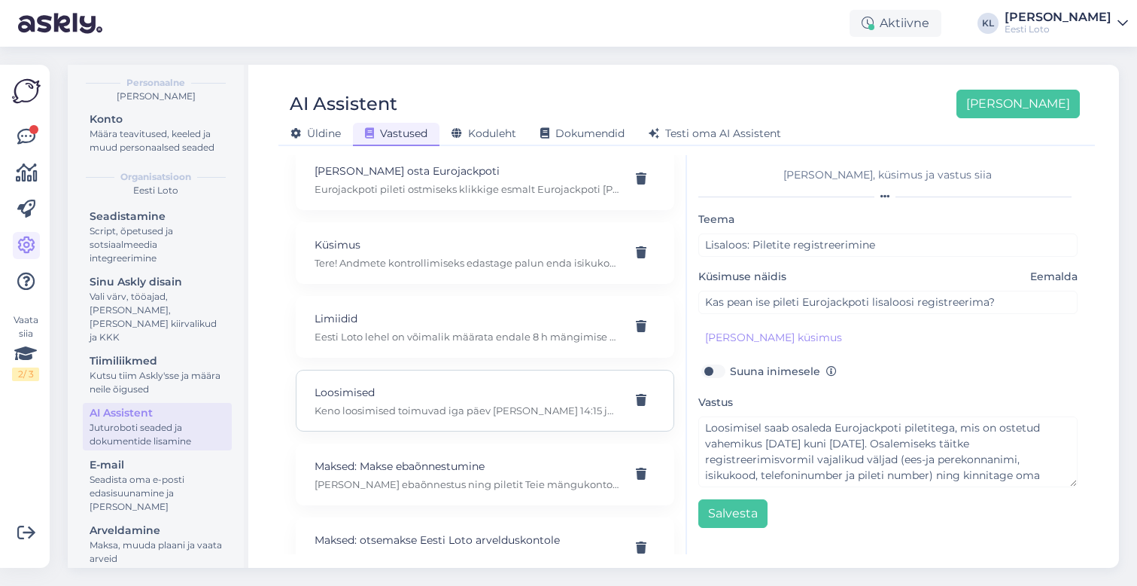
scroll to position [4223, 0]
click at [537, 405] on p "Keno loosimised toimuvad iga päev [PERSON_NAME] 14:15 ja 21:15, Bingo loto ja V…" at bounding box center [467, 412] width 305 height 14
type input "Loosimised"
type input "Kunas loosimised aset leiavad"
type textarea "Keno loosimised toimuvad iga päev [PERSON_NAME] 14:15 ja 21:15, Bingo loto ja V…"
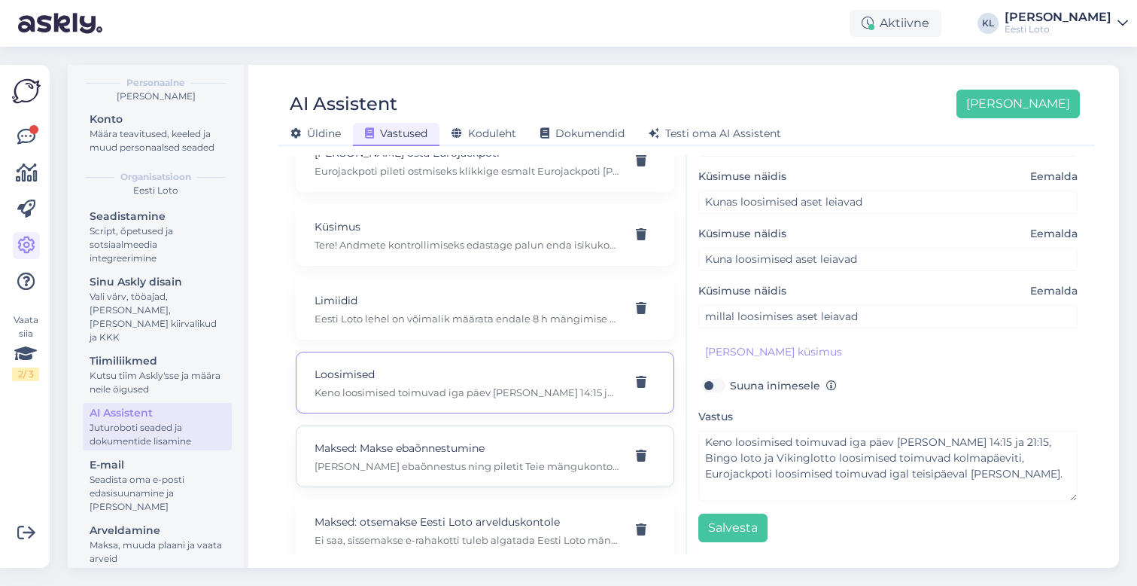
scroll to position [4248, 0]
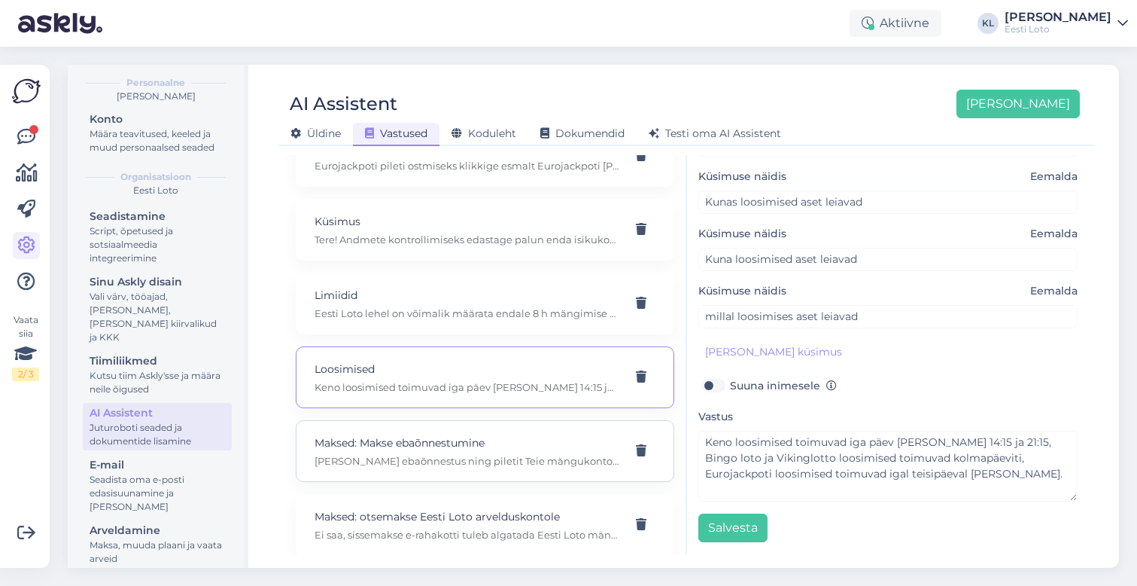
click at [541, 454] on p "[PERSON_NAME] ebaõnnestus ning piletit Teie mängukontole ei ilmunud, palume eda…" at bounding box center [467, 461] width 305 height 14
type input "Maksed: Makse ebaõnnestumine"
type input "[PERSON_NAME] pileti eest, aga piletit ei saanud"
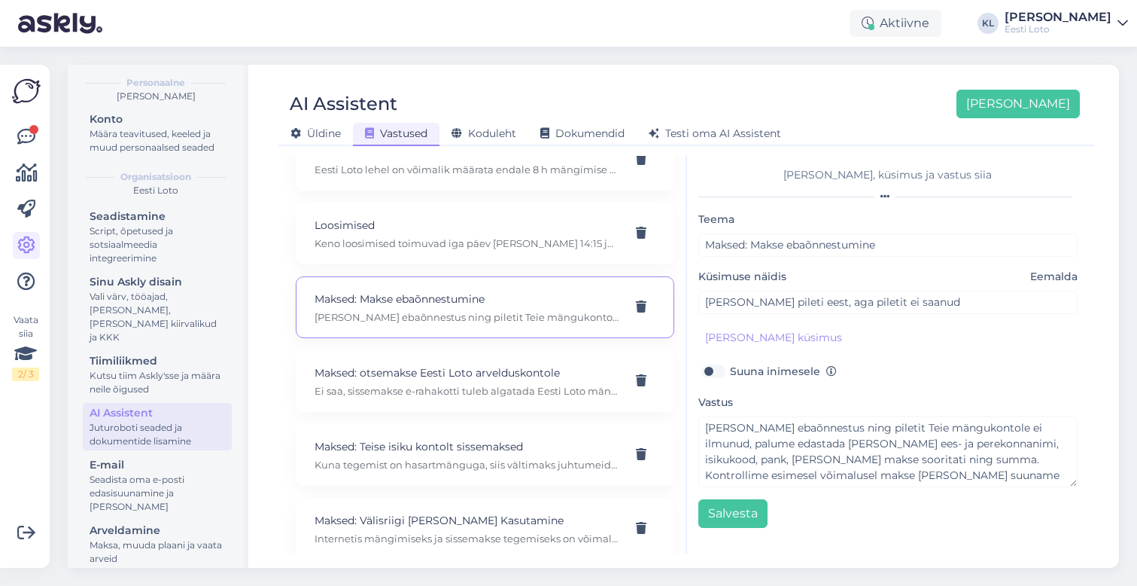
scroll to position [4395, 0]
click at [525, 347] on div "Maksed: otsemakse Eesti Loto arvelduskontole Ei saa, sissemakse e-rahakotti tul…" at bounding box center [485, 378] width 379 height 62
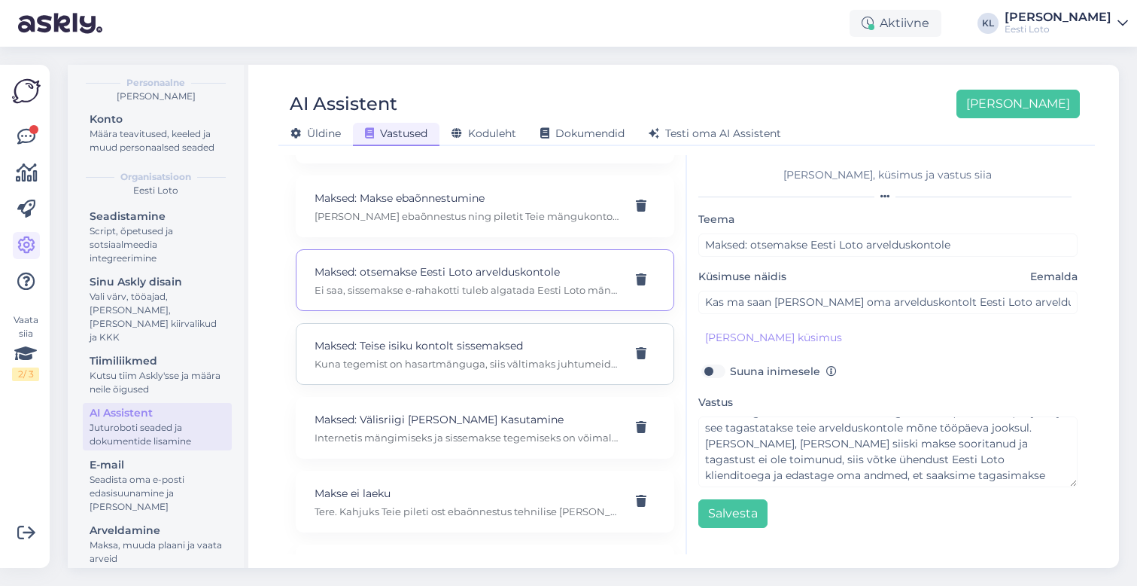
click at [525, 337] on p "Maksed: Teise isiku kontolt sissemaksed" at bounding box center [467, 345] width 305 height 17
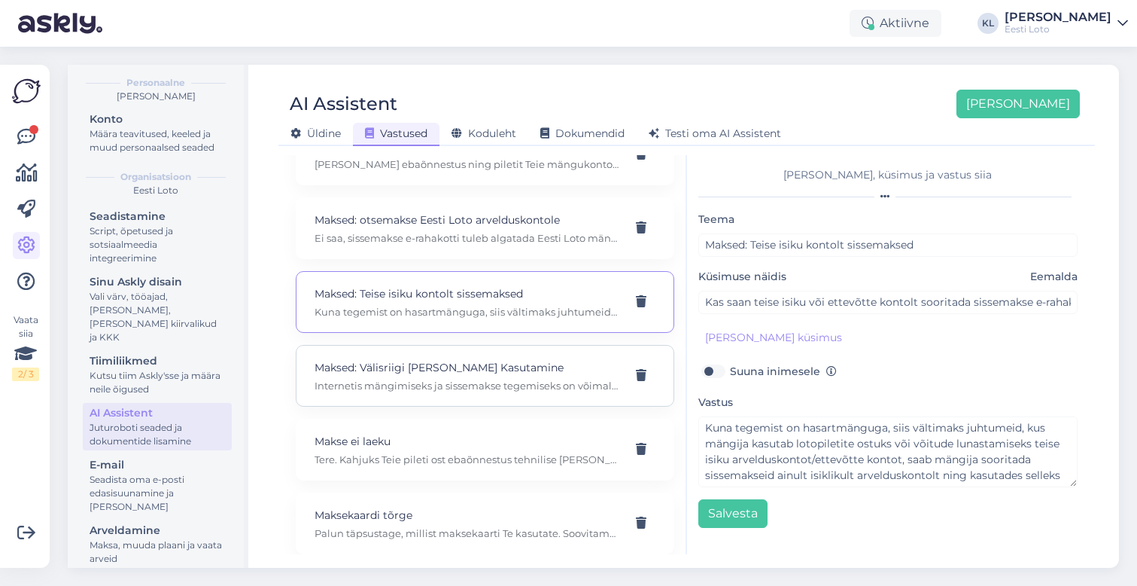
click at [525, 361] on div "Maksed: Välisriigi [PERSON_NAME] Kasutamine Internetis mängimiseks ja sissemaks…" at bounding box center [467, 375] width 305 height 33
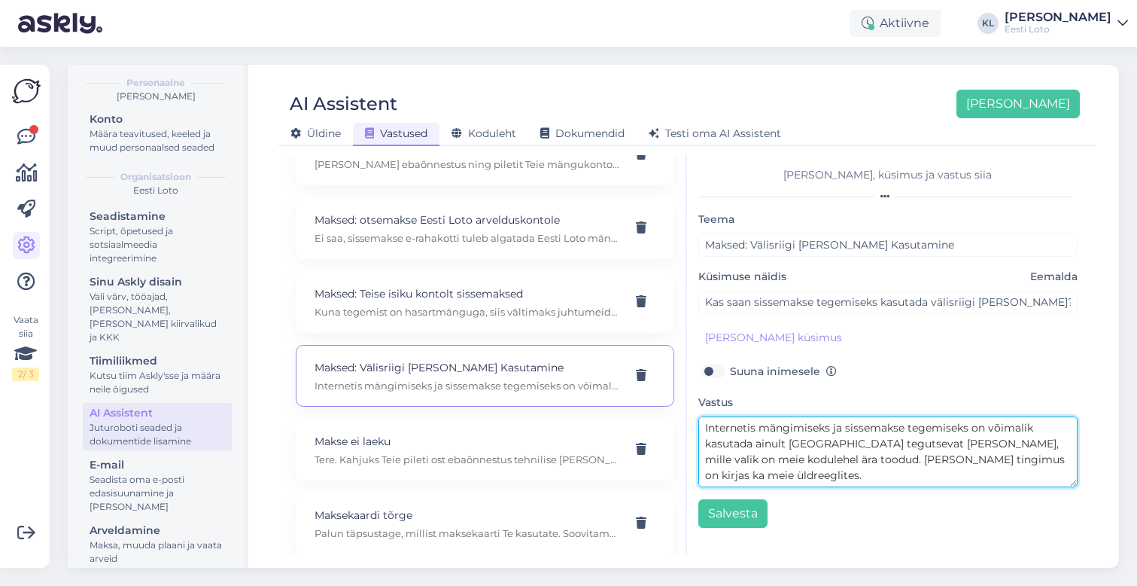
click at [914, 445] on textarea "Internetis mängimiseks ja sissemakse tegemiseks on võimalik kasutada ainult [GE…" at bounding box center [889, 451] width 380 height 71
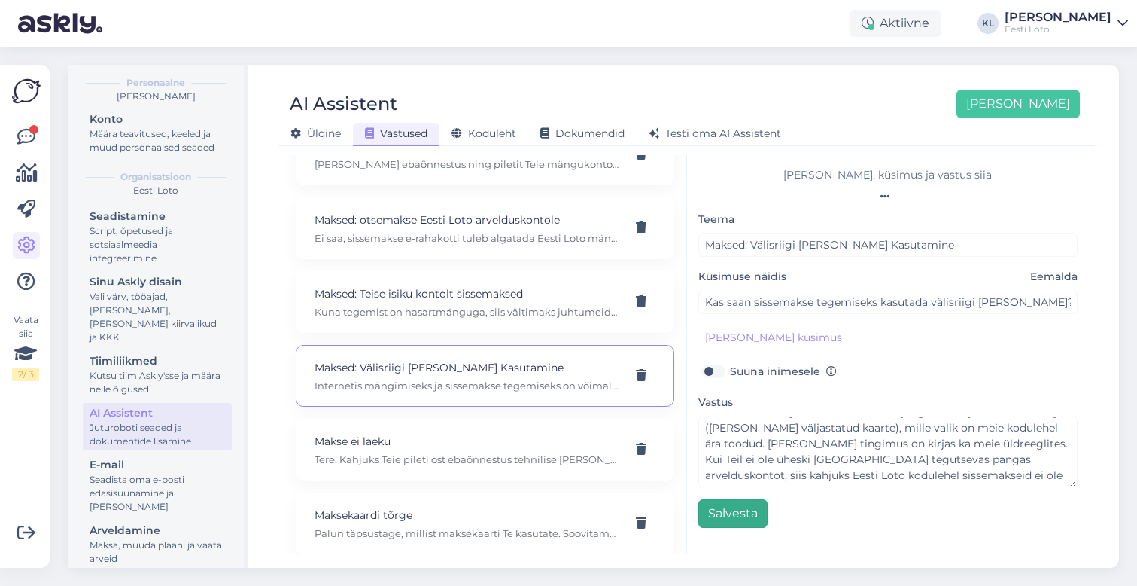
click at [725, 511] on button "Salvesta" at bounding box center [733, 513] width 69 height 29
click at [567, 434] on div "Makse ei laeku Tere. Kahjuks Teie pileti ost ebaõnnestus tehnilise [PERSON_NAME…" at bounding box center [467, 449] width 305 height 33
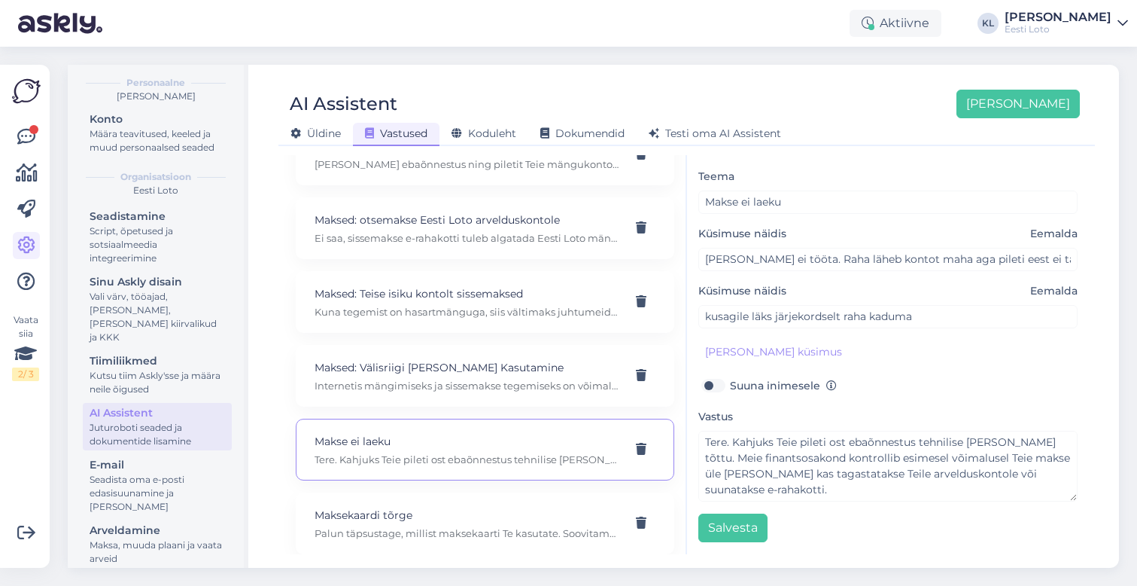
scroll to position [0, 0]
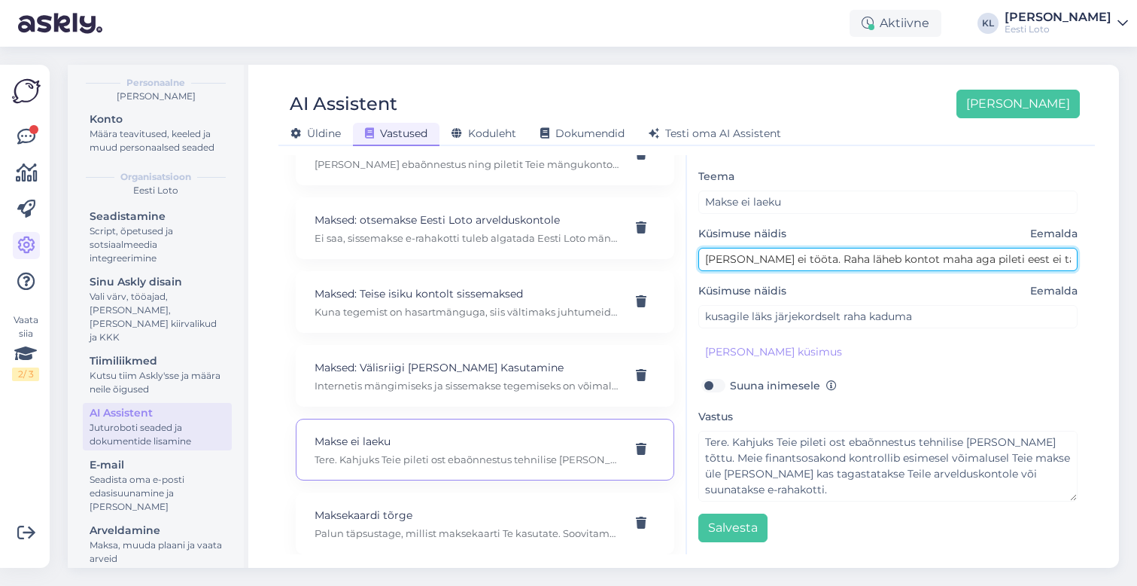
click at [912, 257] on input "[PERSON_NAME] ei tööta. Raha läheb kontot maha aga pileti eest ei tasuta." at bounding box center [889, 259] width 380 height 23
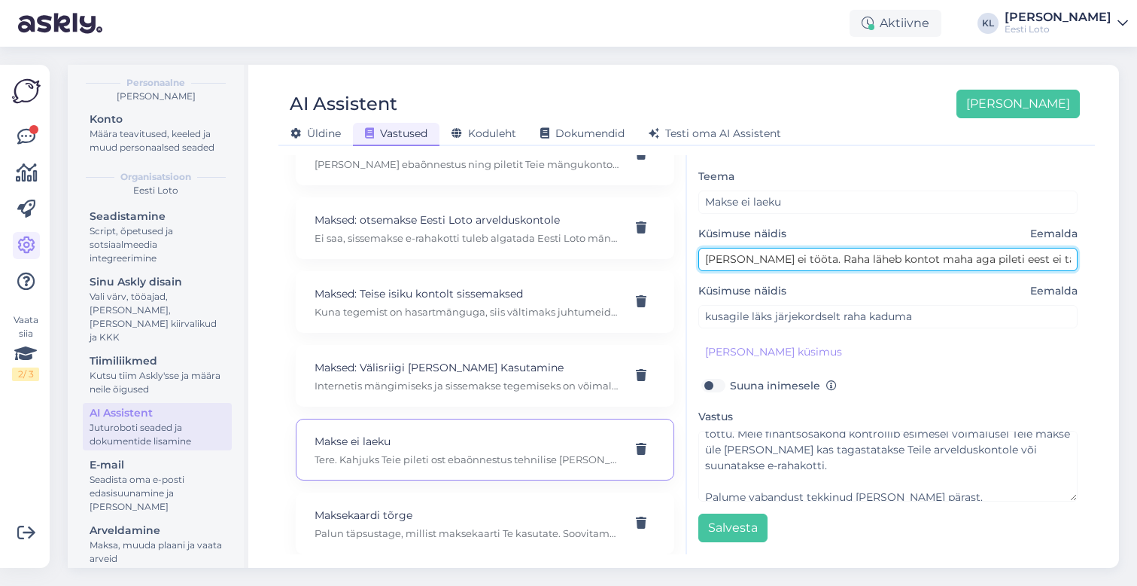
scroll to position [30, 0]
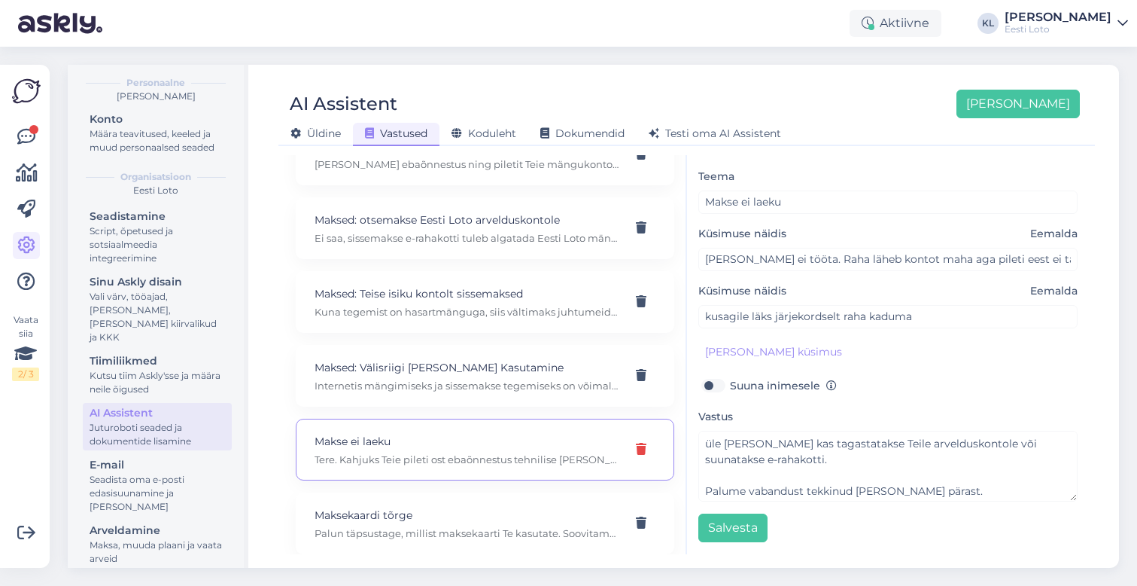
click at [641, 443] on icon at bounding box center [641, 449] width 11 height 12
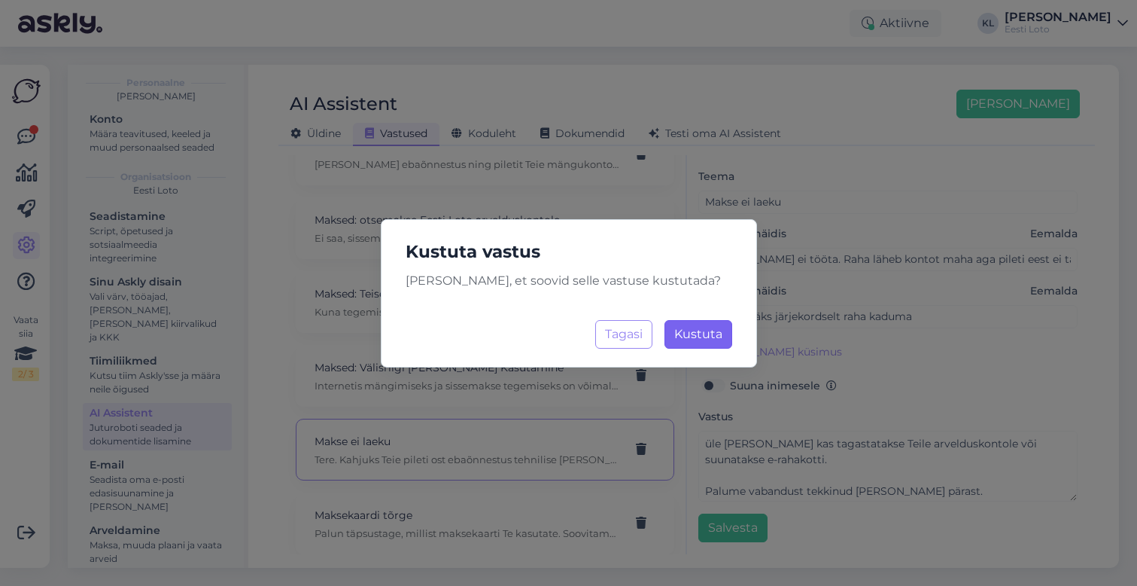
click at [708, 338] on span "Kustuta" at bounding box center [698, 334] width 48 height 14
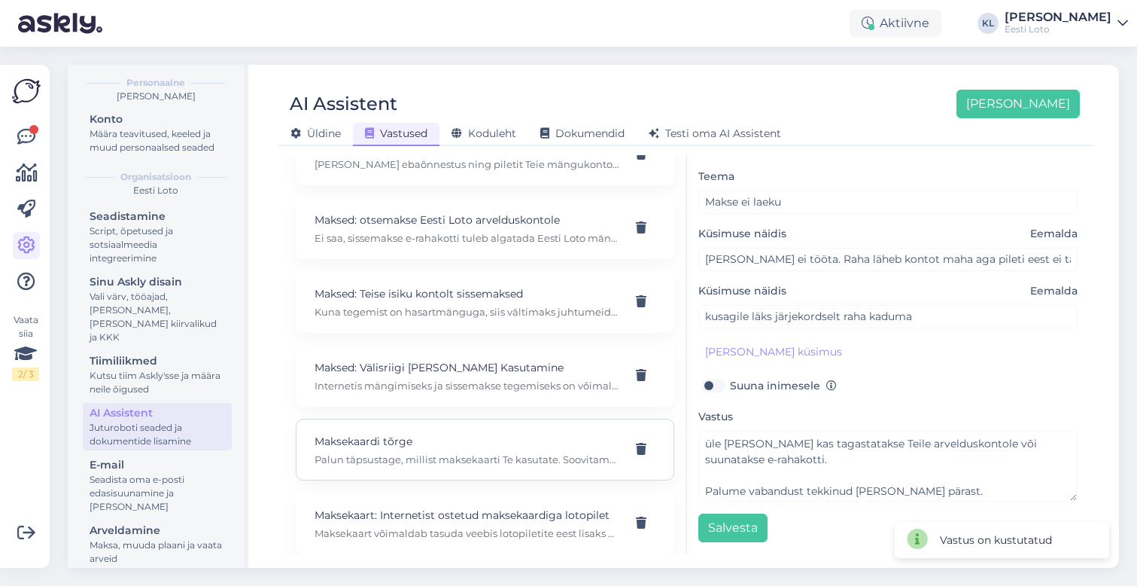
click at [571, 452] on p "Palun täpsustage, millist maksekaarti Te kasutate. Soovitame maksekaart mänguko…" at bounding box center [467, 459] width 305 height 14
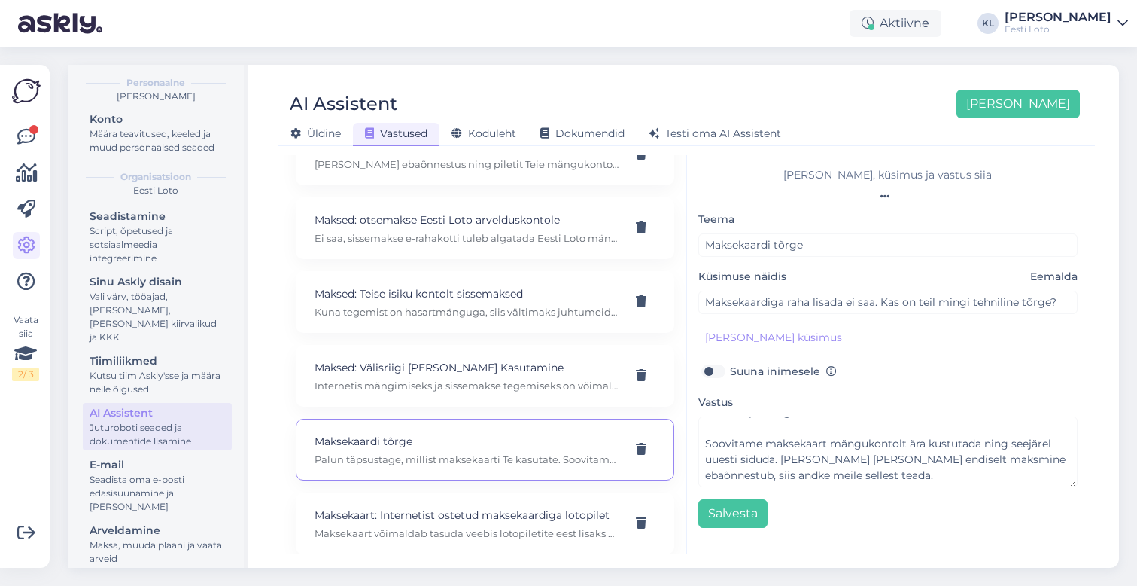
scroll to position [22, 0]
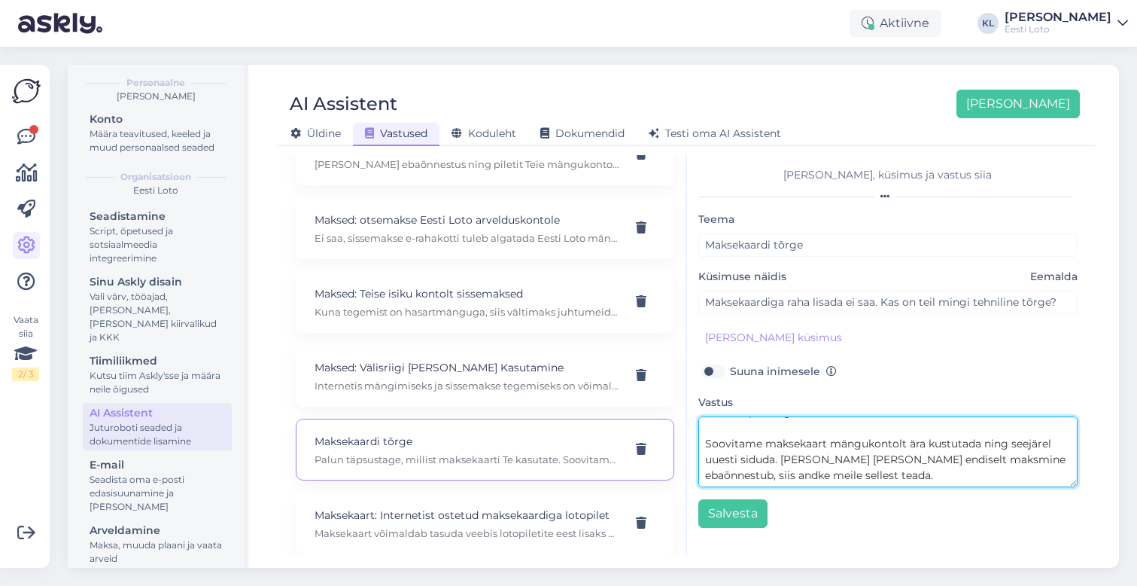
drag, startPoint x: 827, startPoint y: 437, endPoint x: 763, endPoint y: 439, distance: 63.3
click at [763, 439] on textarea "Palun täpsustage, millist maksekaarti Te kasutate. Soovitame maksekaart mänguko…" at bounding box center [889, 451] width 380 height 71
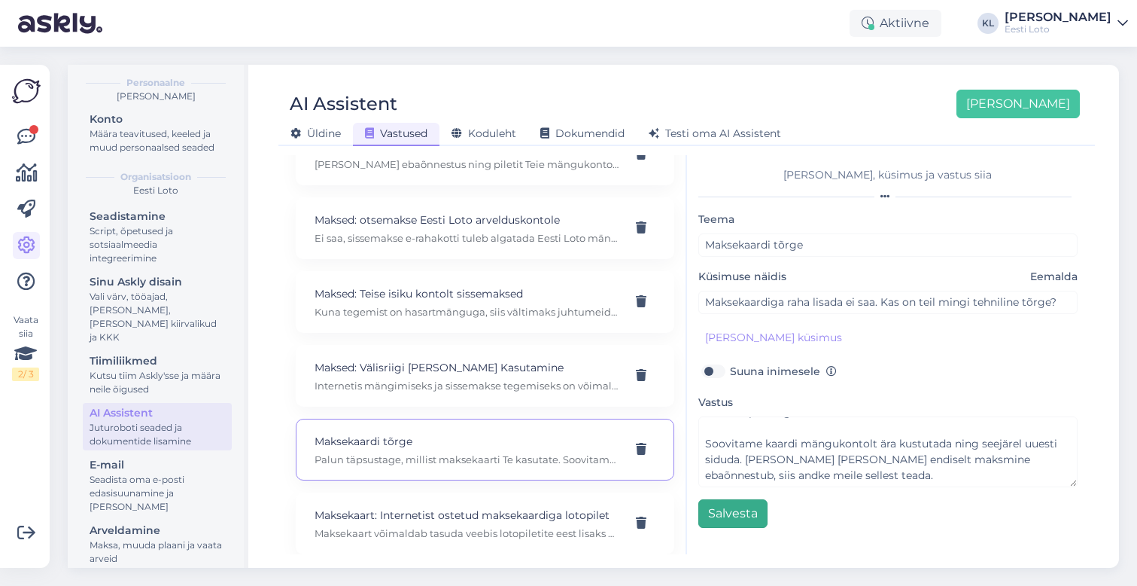
click at [731, 516] on button "Salvesta" at bounding box center [733, 513] width 69 height 29
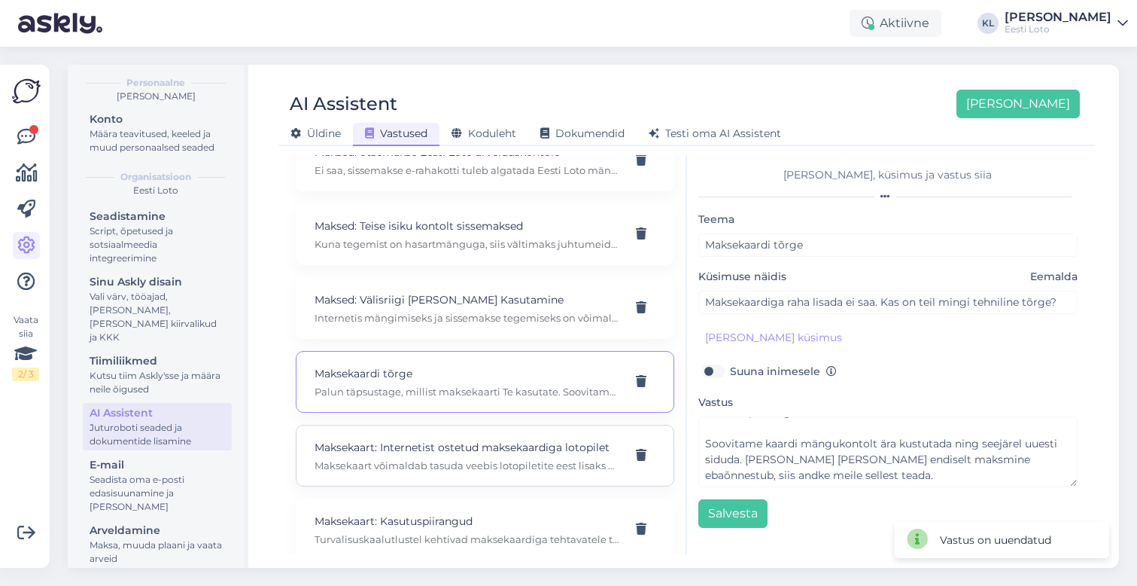
click at [553, 439] on p "Maksekaart: Internetist ostetud maksekaardiga lotopilet" at bounding box center [467, 447] width 305 height 17
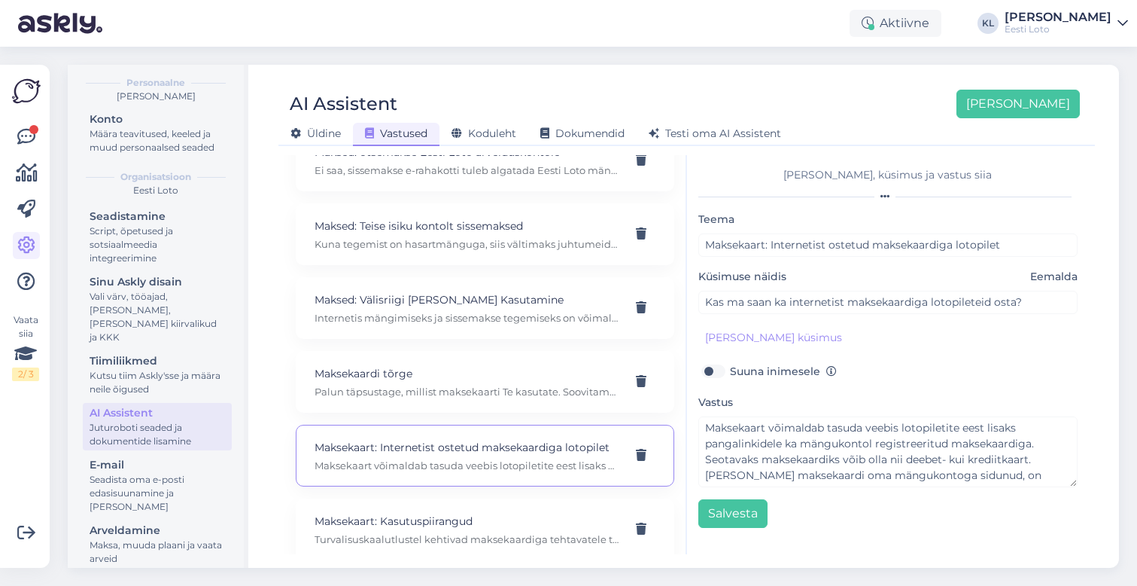
scroll to position [0, 0]
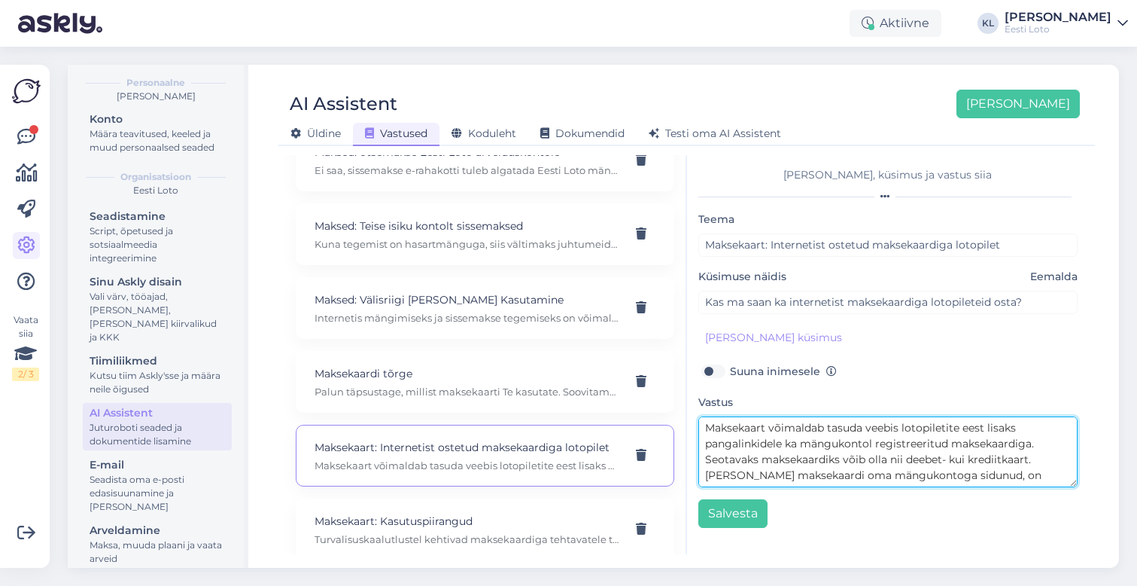
click at [794, 461] on textarea "Maksekaart võimaldab tasuda veebis lotopiletite eest lisaks pangalinkidele ka m…" at bounding box center [889, 451] width 380 height 71
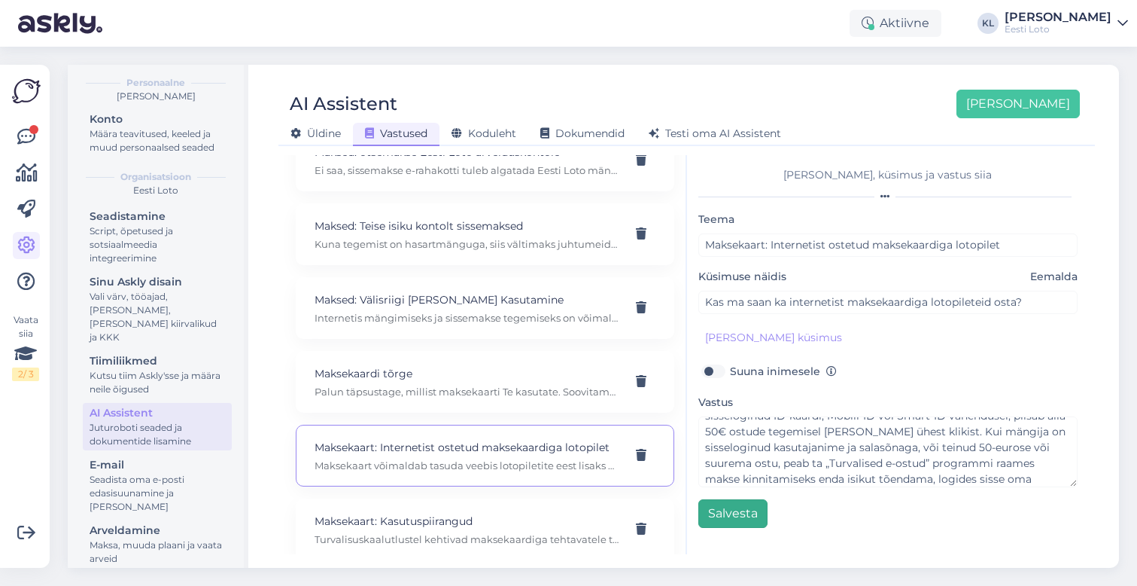
click at [739, 507] on button "Salvesta" at bounding box center [733, 513] width 69 height 29
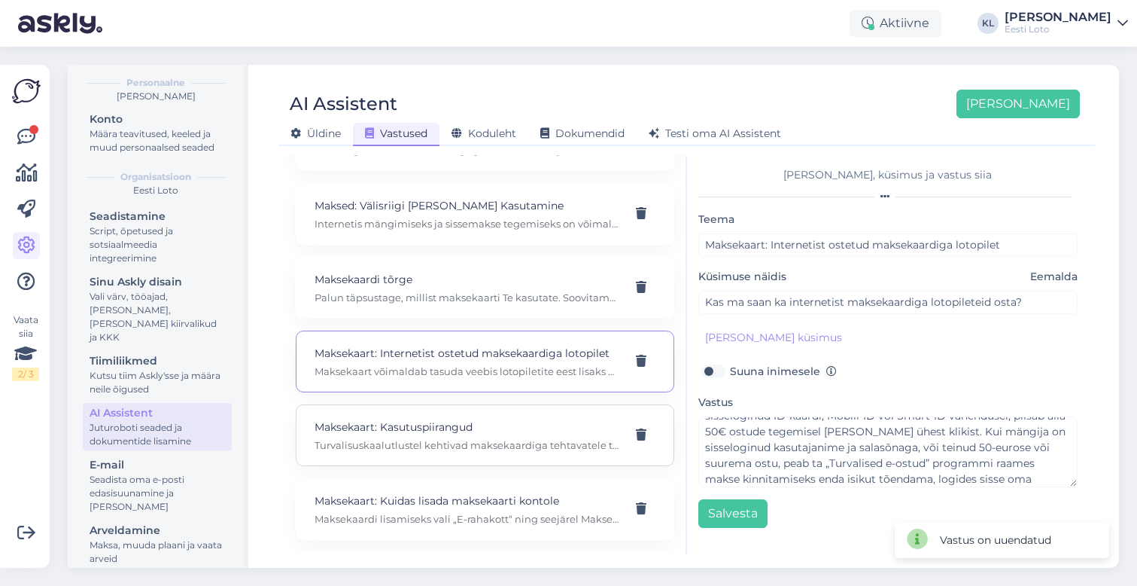
scroll to position [4712, 0]
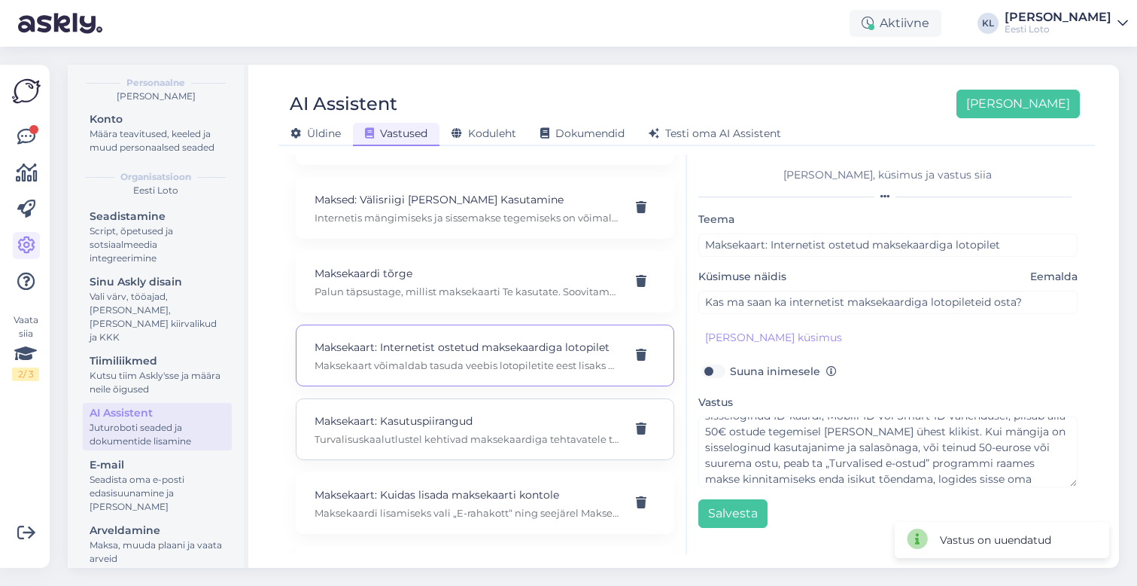
click at [515, 413] on p "Maksekaart: Kasutuspiirangud" at bounding box center [467, 421] width 305 height 17
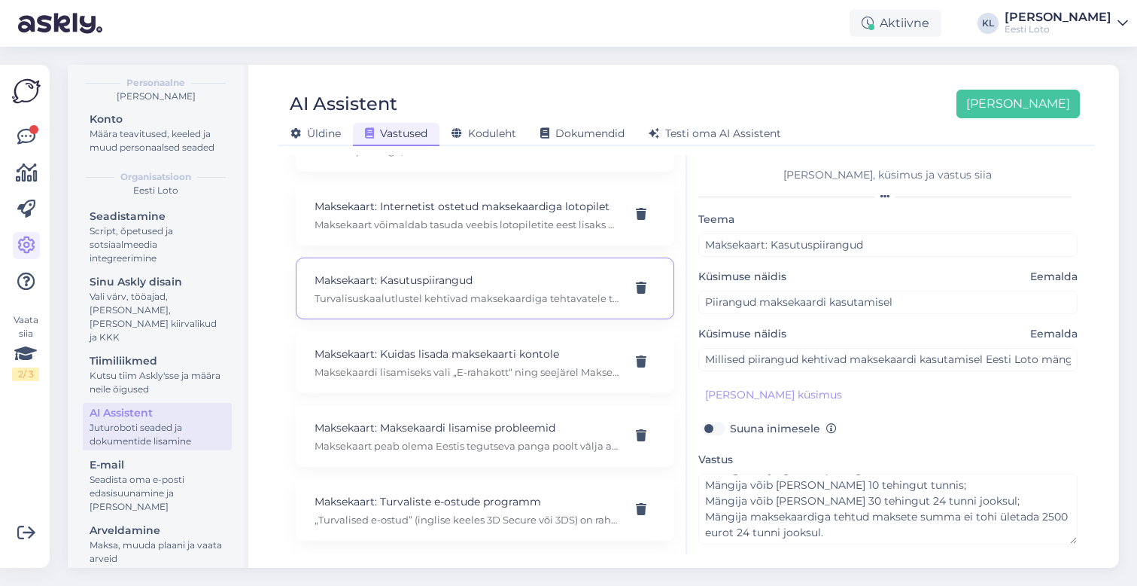
scroll to position [4855, 0]
click at [529, 343] on p "Maksekaart: Kuidas lisada maksekaarti kontole" at bounding box center [467, 351] width 305 height 17
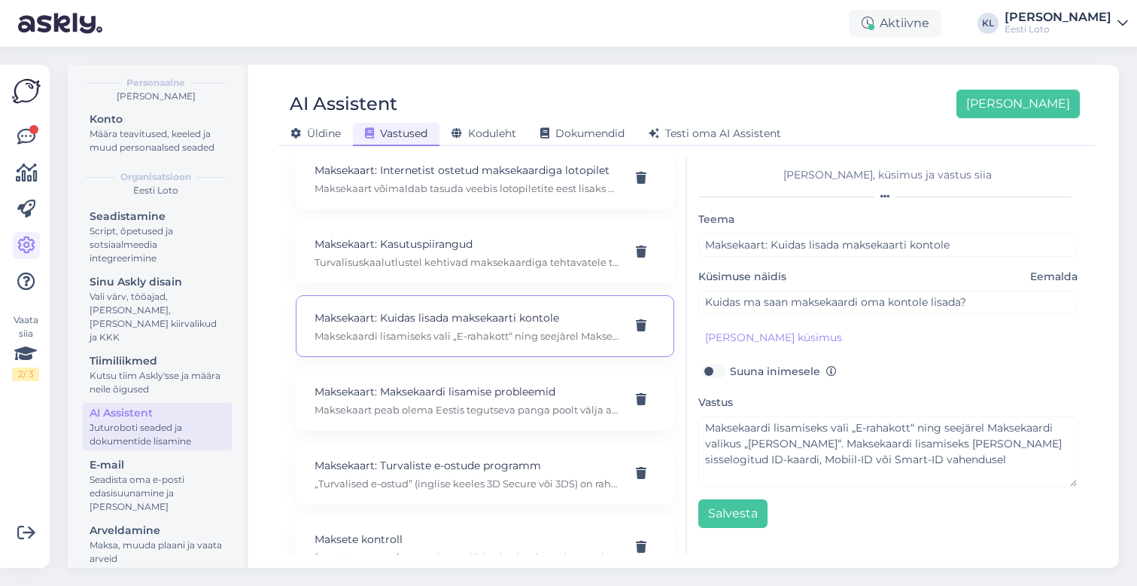
scroll to position [4891, 0]
click at [515, 382] on p "Maksekaart: Maksekaardi lisamise probleemid" at bounding box center [467, 390] width 305 height 17
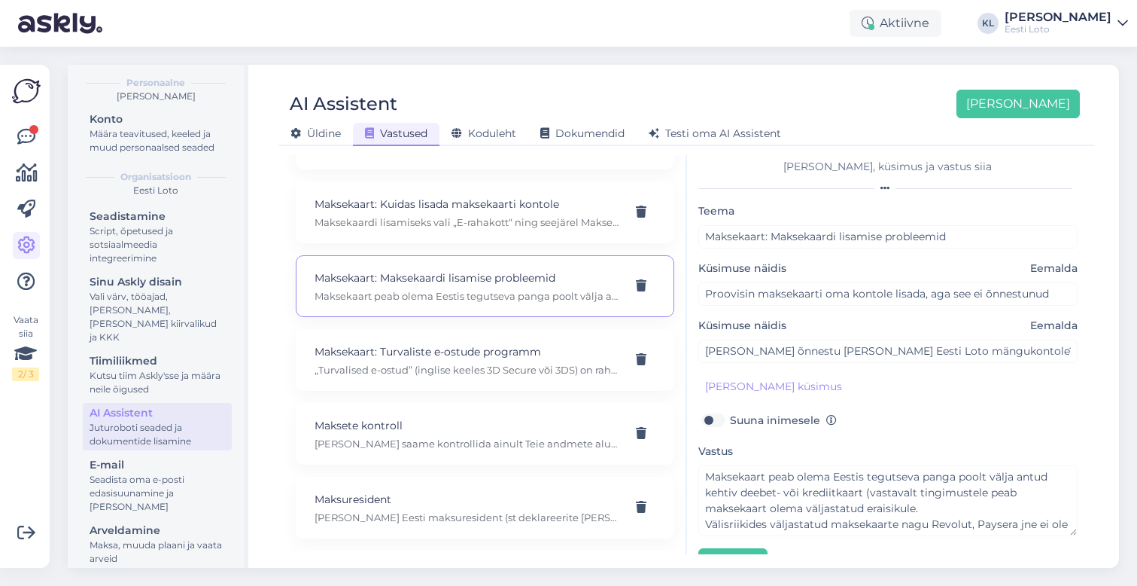
scroll to position [5049, 0]
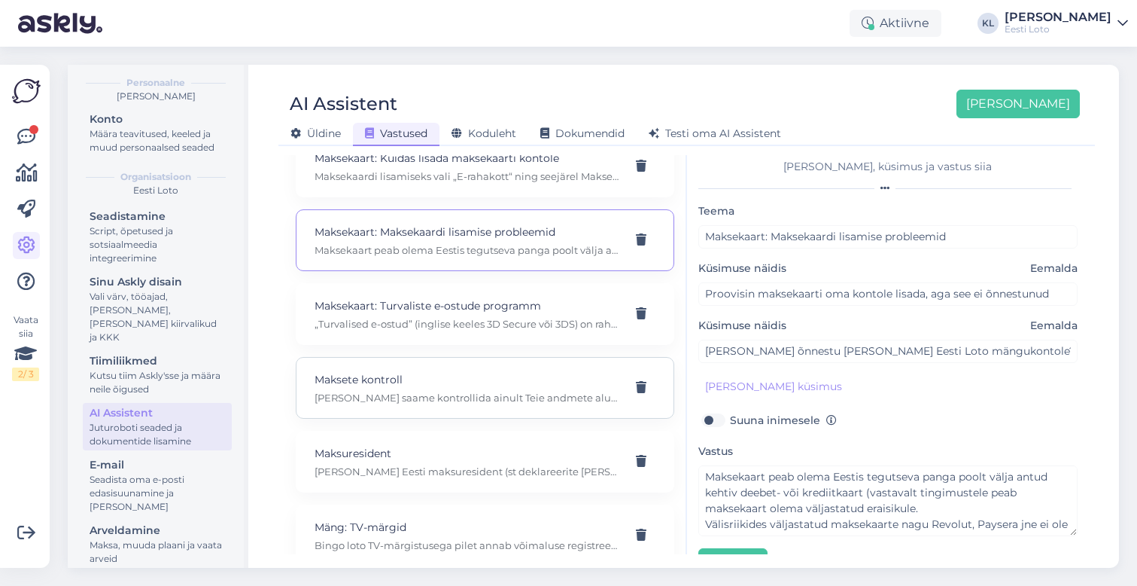
click at [511, 373] on div "Maksete kontroll [PERSON_NAME] saame kontrollida ainult Teie andmete alusel. Ku…" at bounding box center [467, 387] width 305 height 33
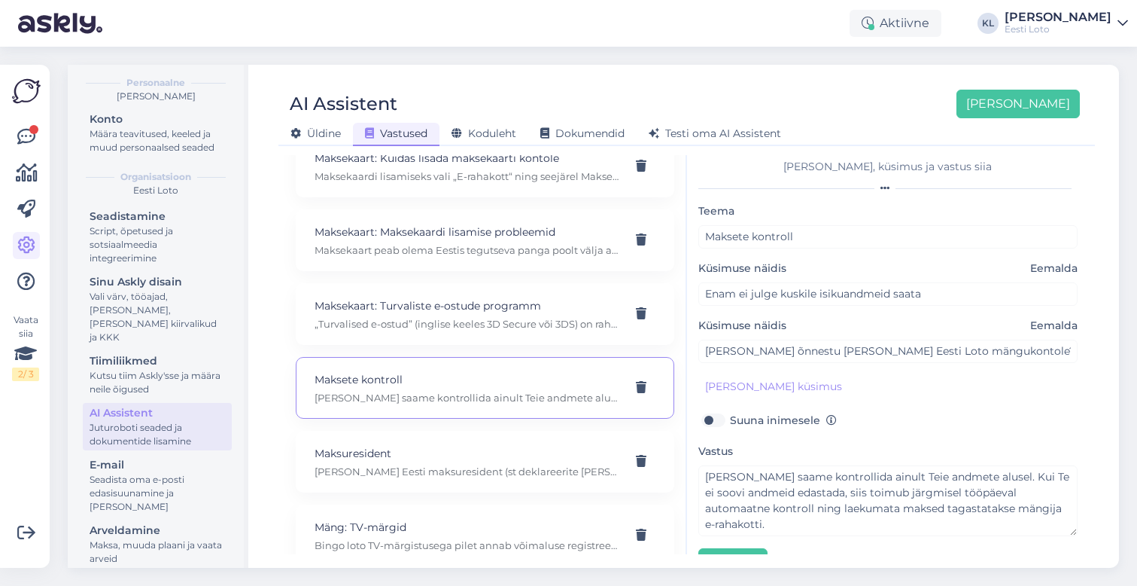
scroll to position [0, 0]
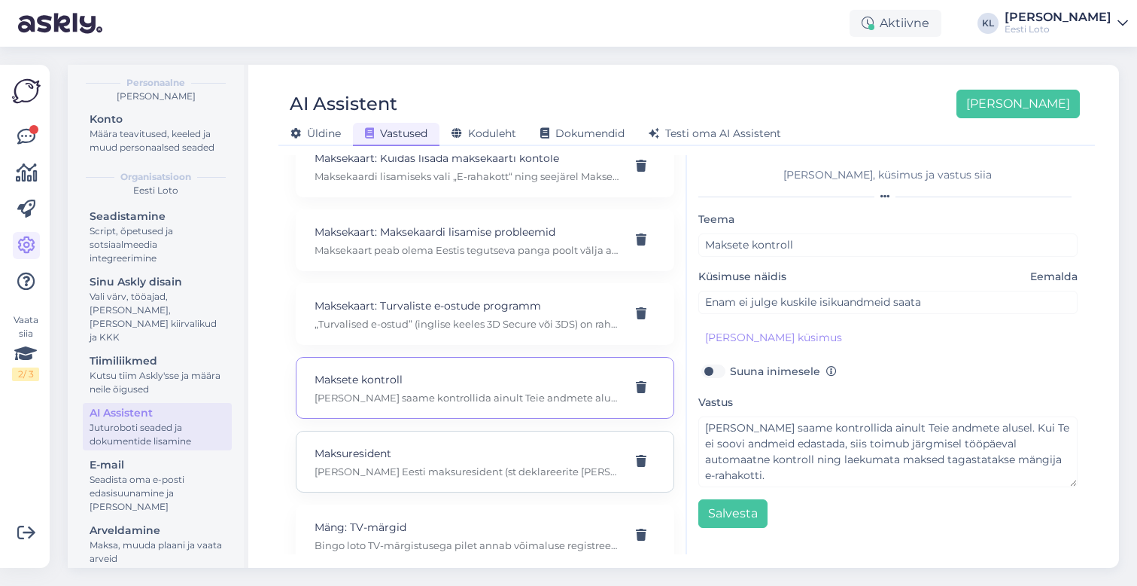
click at [511, 431] on div "Maksuresident [PERSON_NAME] Eesti maksuresident (st deklareerite [PERSON_NAME] …" at bounding box center [485, 462] width 379 height 62
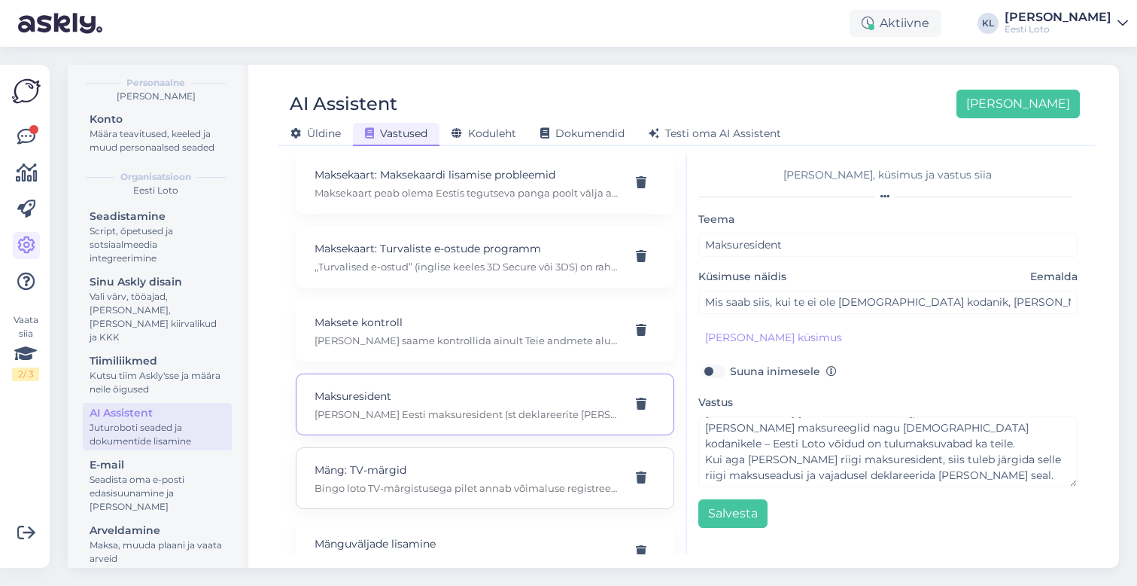
scroll to position [5107, 0]
click at [489, 480] on p "Bingo loto TV-märgistusega pilet annab võimaluse registreeruda loosimisele, mis…" at bounding box center [467, 487] width 305 height 14
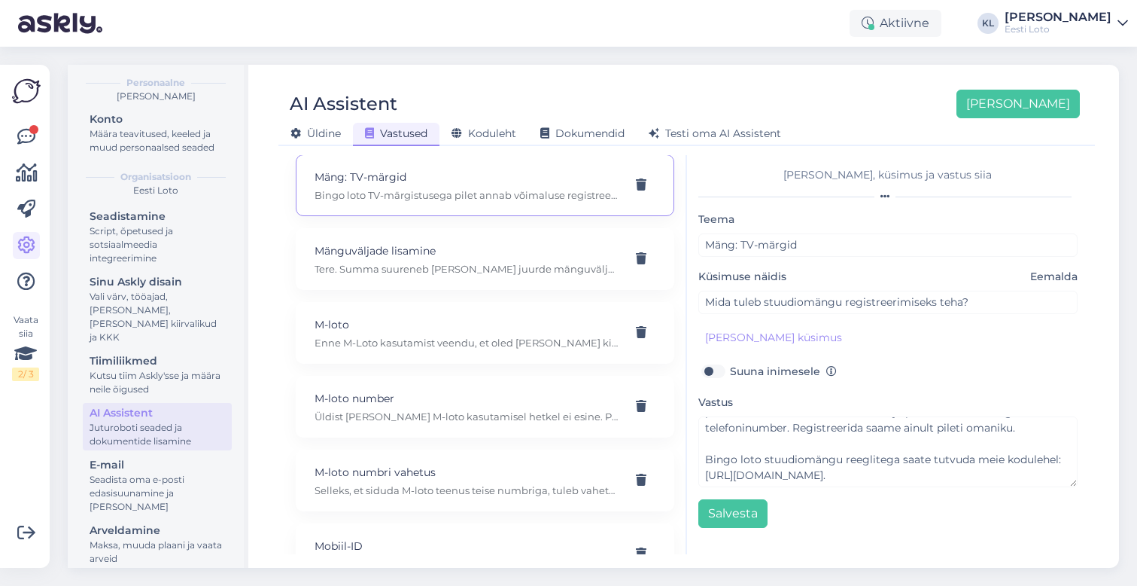
scroll to position [5394, 0]
click at [487, 266] on p "Tere. Summa suureneb [PERSON_NAME] juurde mänguvälju. Iga mänguvälja juures on …" at bounding box center [467, 273] width 305 height 14
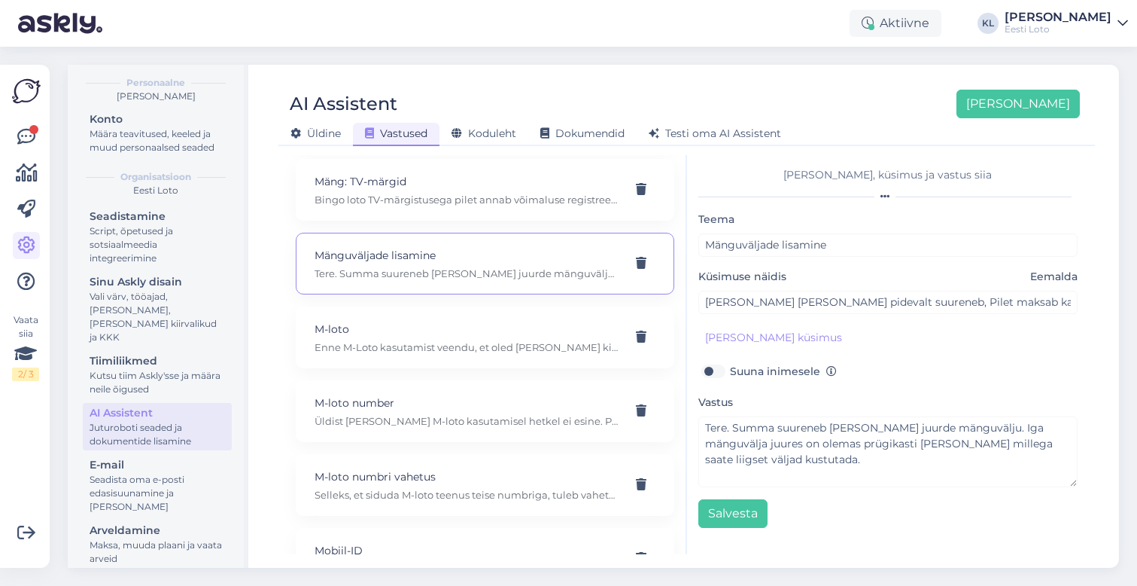
scroll to position [0, 0]
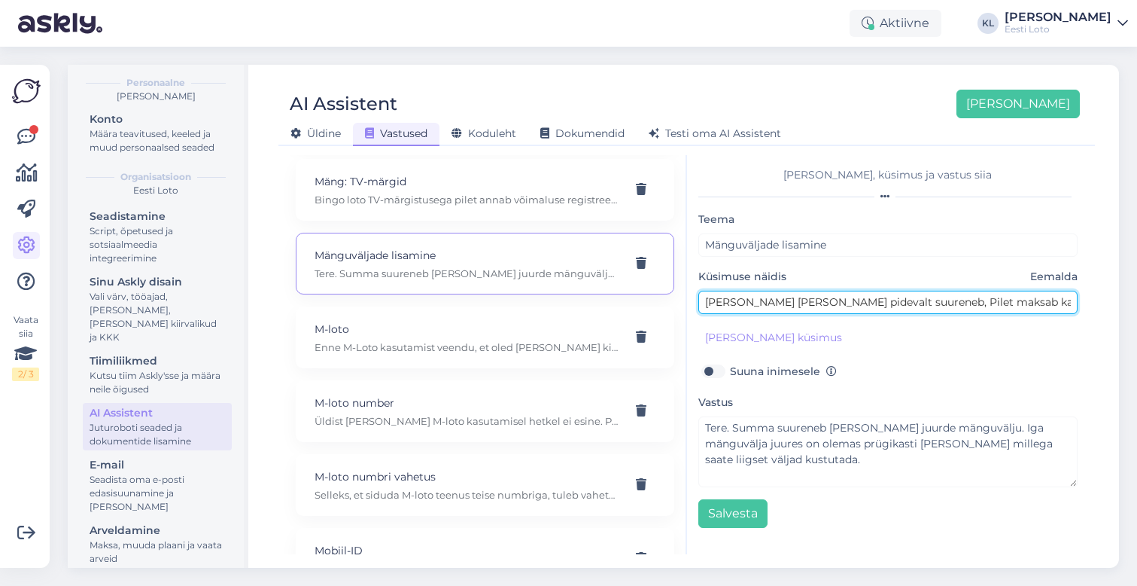
click at [838, 300] on input "[PERSON_NAME] [PERSON_NAME] pidevalt suureneb, Pilet maksab kaks eurot? kuidas …" at bounding box center [889, 302] width 380 height 23
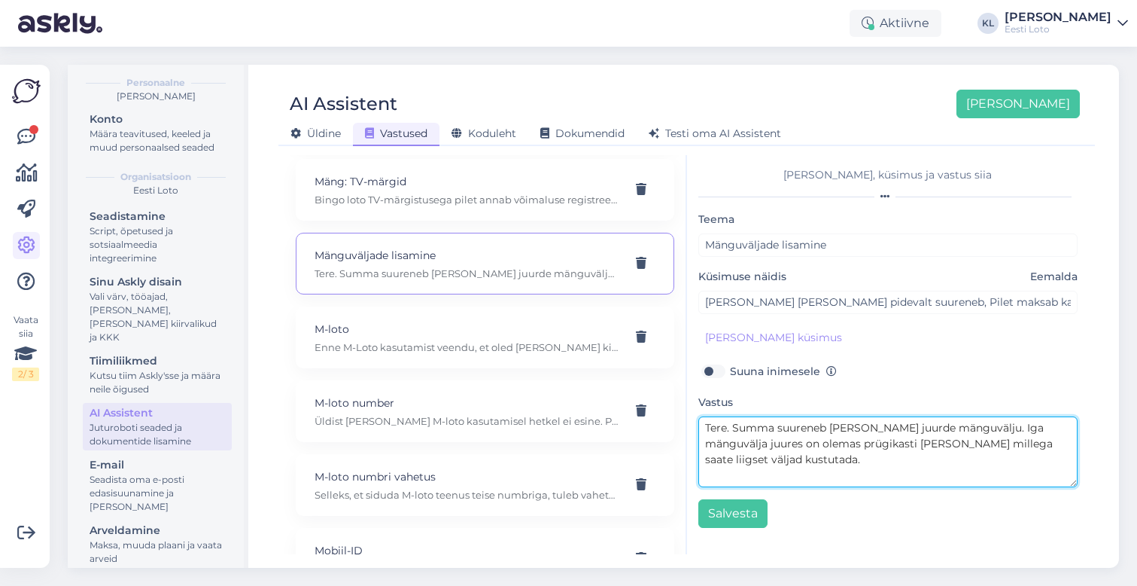
drag, startPoint x: 768, startPoint y: 461, endPoint x: 667, endPoint y: 428, distance: 106.2
click at [667, 428] on div "Kasuta AI Assistenti. Vajuta '[PERSON_NAME] uus' ja [PERSON_NAME] küsimused ja …" at bounding box center [687, 354] width 805 height 399
drag, startPoint x: 781, startPoint y: 475, endPoint x: 641, endPoint y: 421, distance: 150.1
click at [639, 420] on div "Kasuta AI Assistenti. Vajuta '[PERSON_NAME] uus' ja [PERSON_NAME] küsimused ja …" at bounding box center [687, 354] width 805 height 399
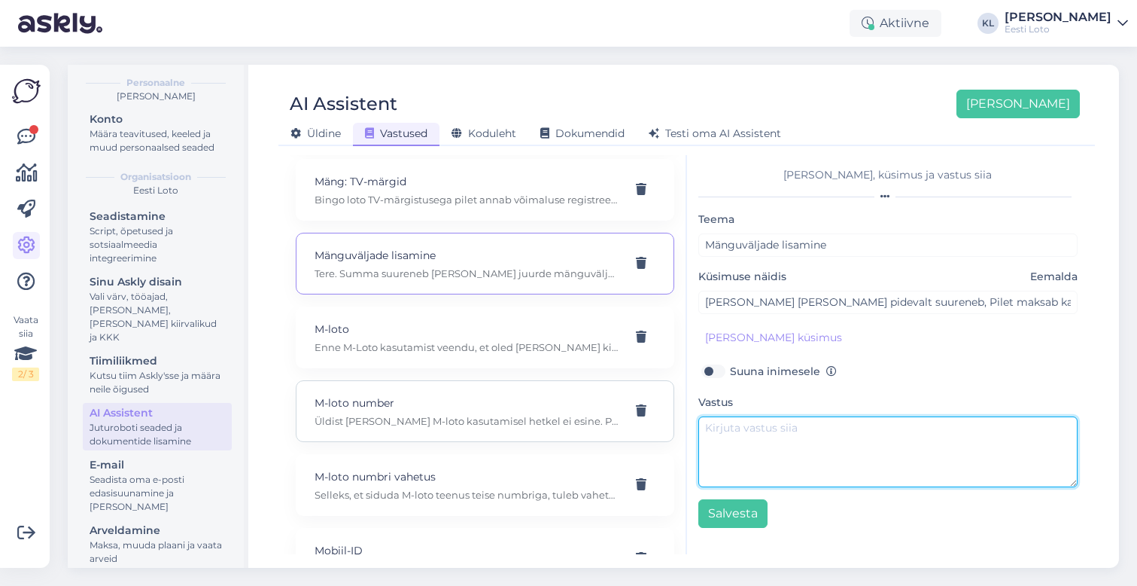
paste textarea "Summa suureneb, kui lisate juurde mänguvälju. Liigseid välju saab eemaldada prü…"
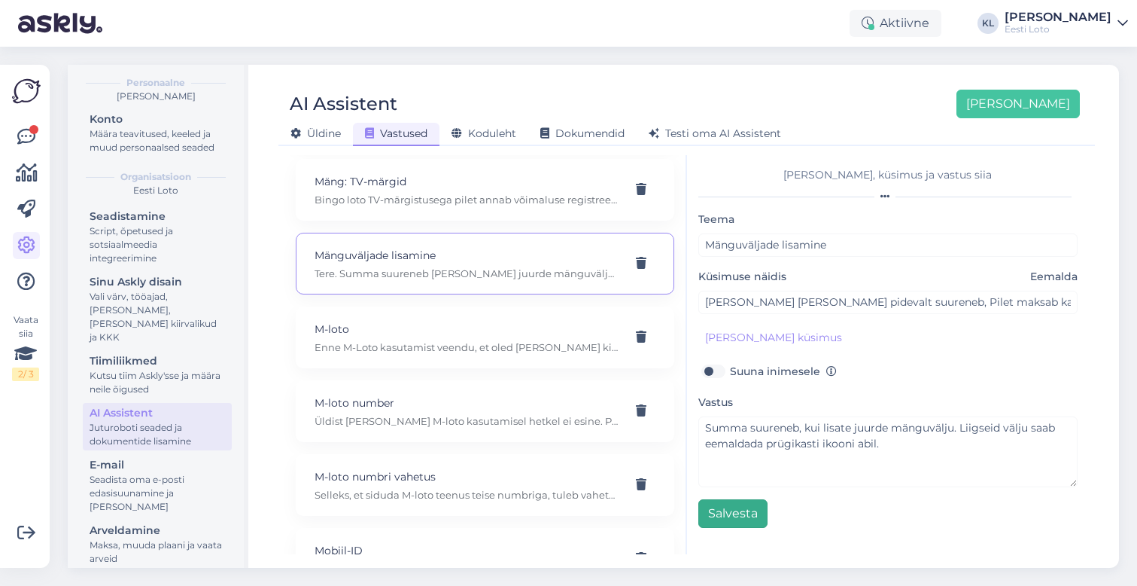
click at [736, 514] on button "Salvesta" at bounding box center [733, 513] width 69 height 29
click at [457, 340] on p "Enne M-Loto kasutamist veendu, et oled [PERSON_NAME] kinnitanud oma telefoninum…" at bounding box center [467, 347] width 305 height 14
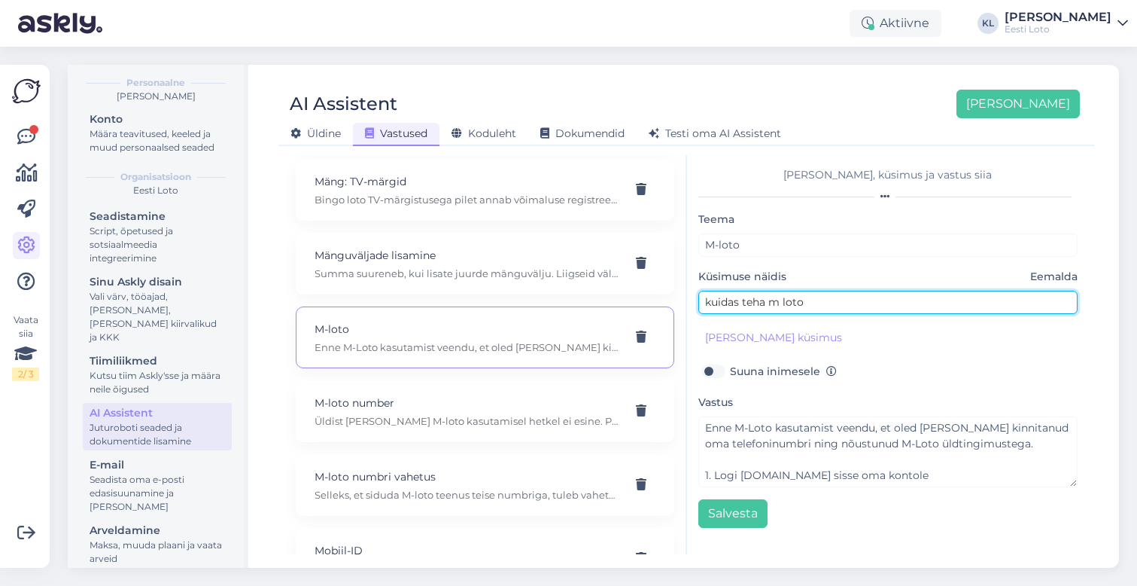
click at [832, 303] on input "kuidas teha m loto" at bounding box center [889, 302] width 380 height 23
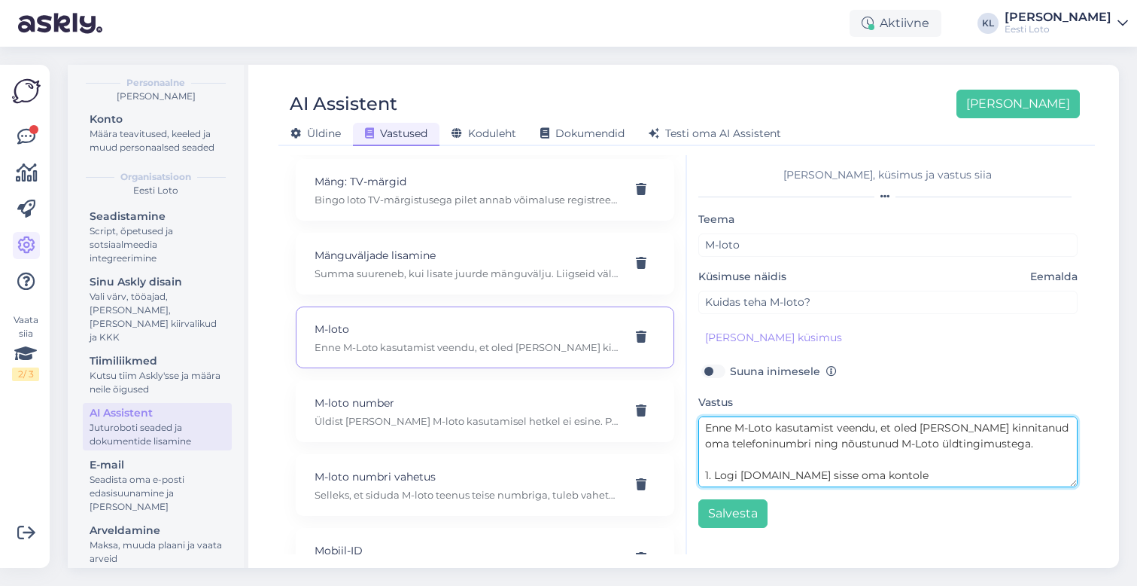
click at [944, 430] on textarea "Enne M-Loto kasutamist veendu, et oled [PERSON_NAME] kinnitanud oma telefoninum…" at bounding box center [889, 451] width 380 height 71
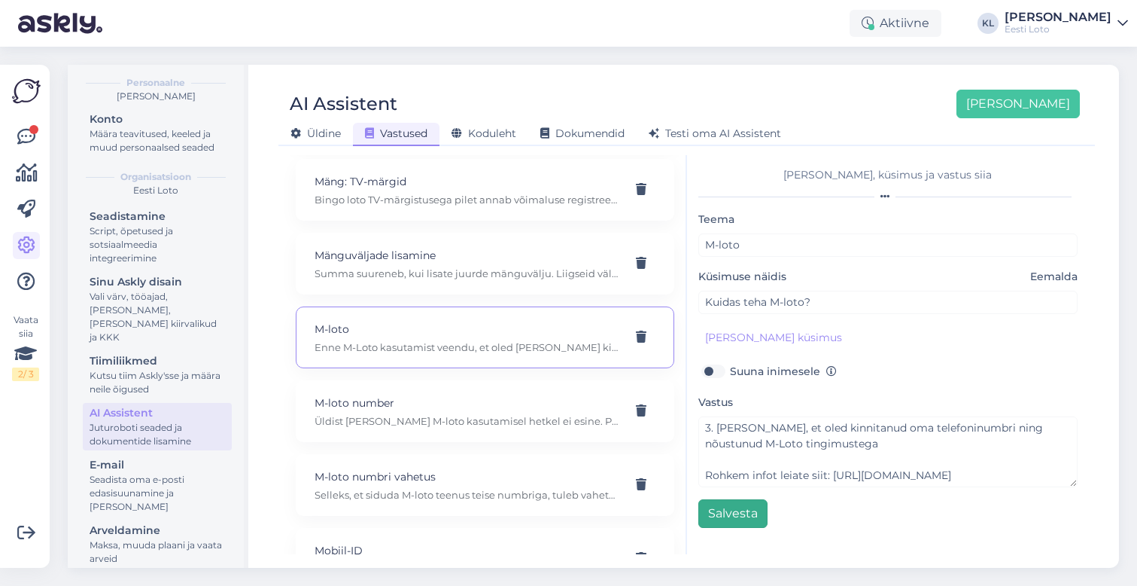
click at [748, 508] on button "Salvesta" at bounding box center [733, 513] width 69 height 29
click at [491, 414] on p "Üldist [PERSON_NAME] M-loto kasutamisel hetkel ei esine. Palun kontrollige, kas…" at bounding box center [467, 421] width 305 height 14
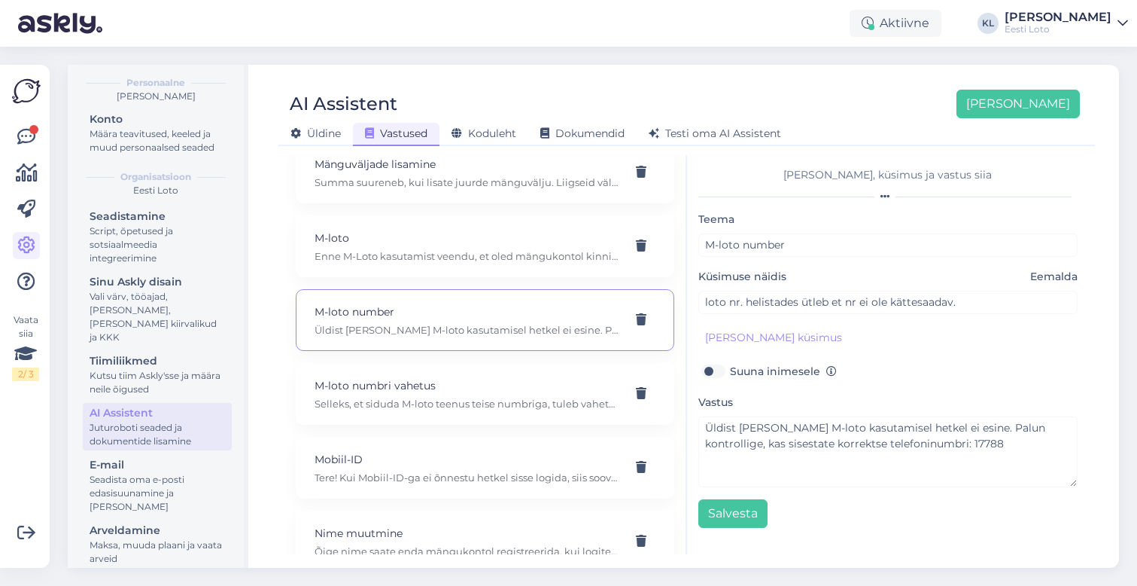
scroll to position [5489, 0]
click at [534, 393] on p "Selleks, et siduda M-loto teenus teise numbriga, tuleb vahetada enda mängukonto…" at bounding box center [467, 400] width 305 height 14
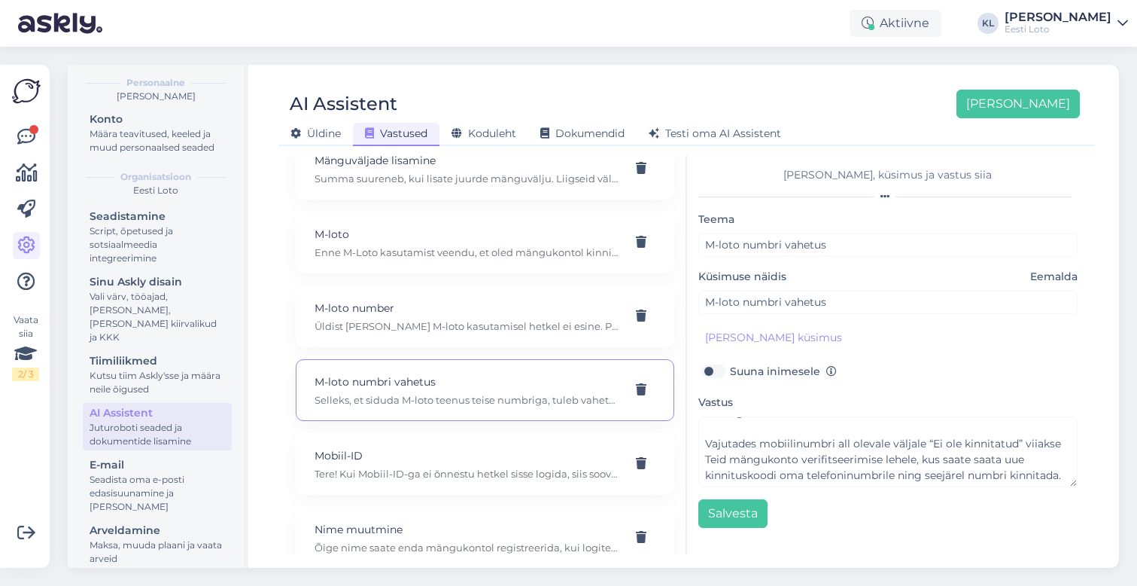
scroll to position [142, 0]
click at [507, 467] on p "Tere! Kui Mobiil-ID-ga ei õnnestu hetkel sisse logida, siis soovitame Teil mäng…" at bounding box center [467, 474] width 305 height 14
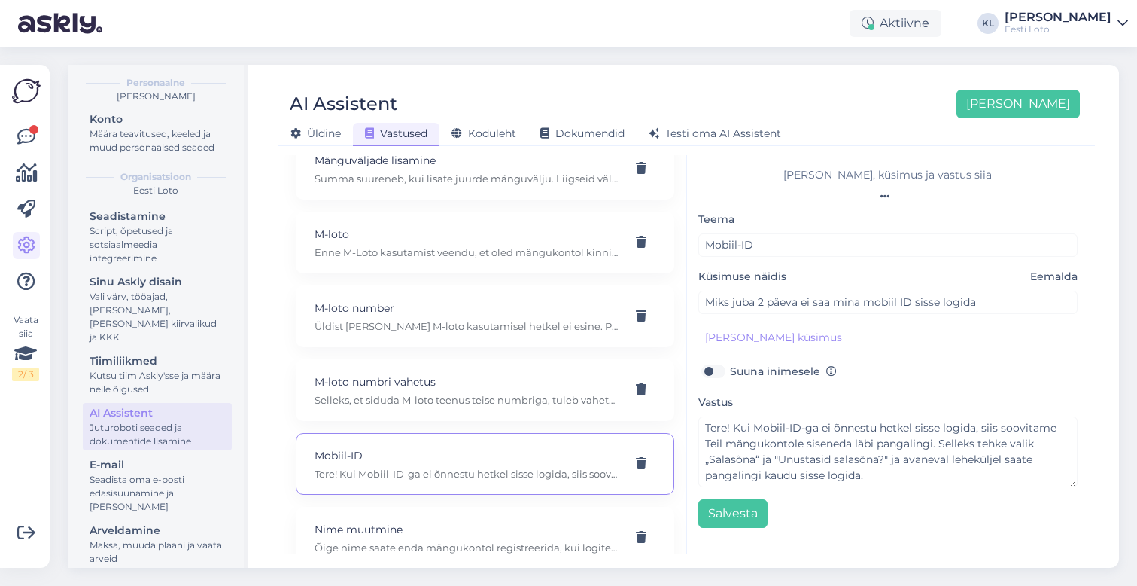
scroll to position [0, 0]
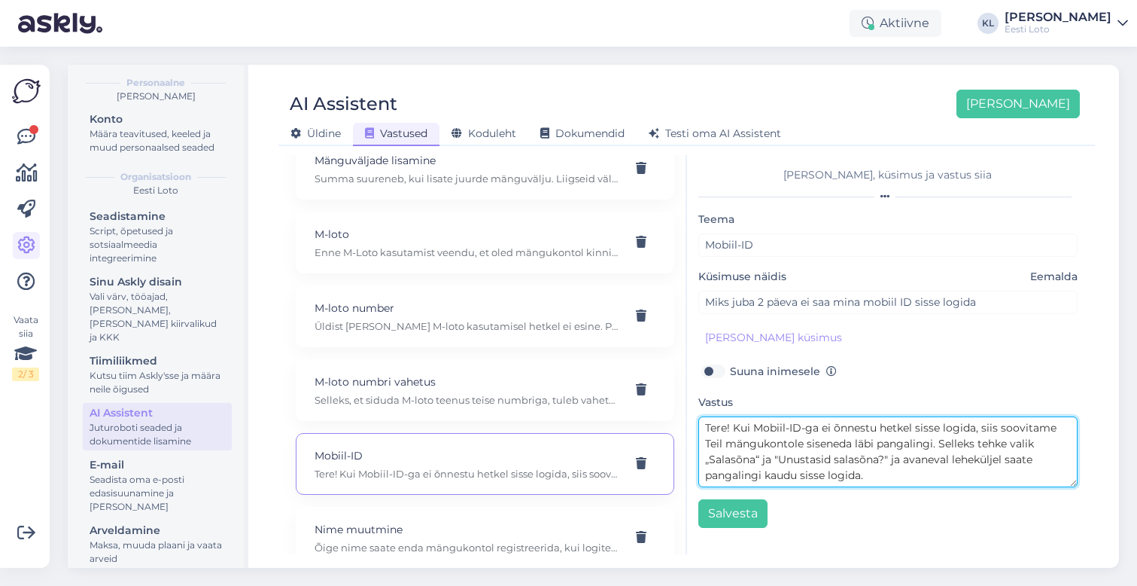
drag, startPoint x: 732, startPoint y: 431, endPoint x: 664, endPoint y: 430, distance: 68.5
click at [664, 430] on div "Kasuta AI Assistenti. Vajuta '[PERSON_NAME] uus' ja [PERSON_NAME] küsimused ja …" at bounding box center [687, 354] width 805 height 399
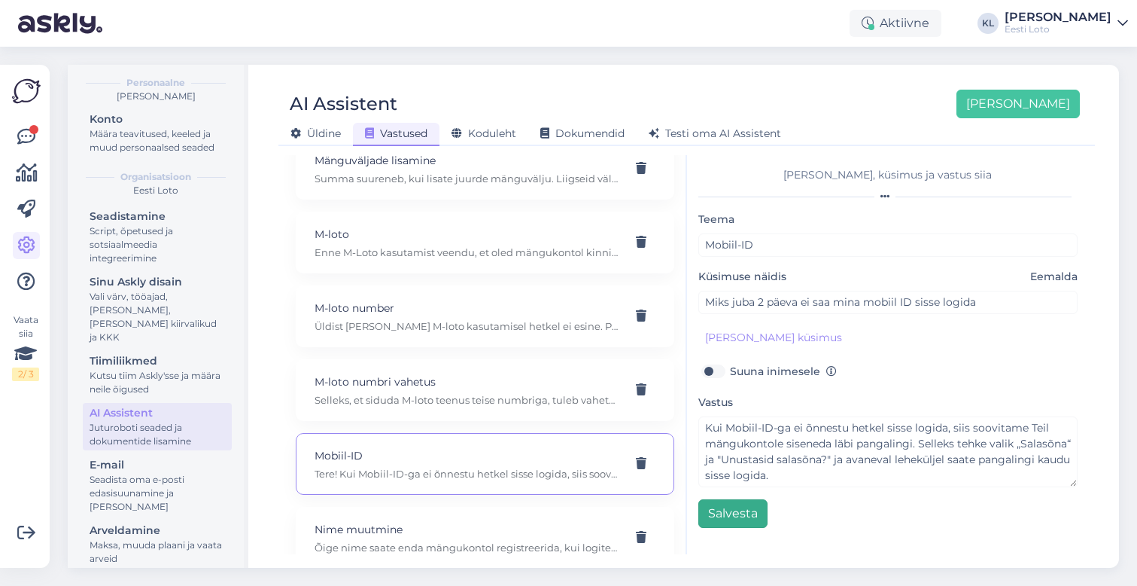
click at [740, 512] on button "Salvesta" at bounding box center [733, 513] width 69 height 29
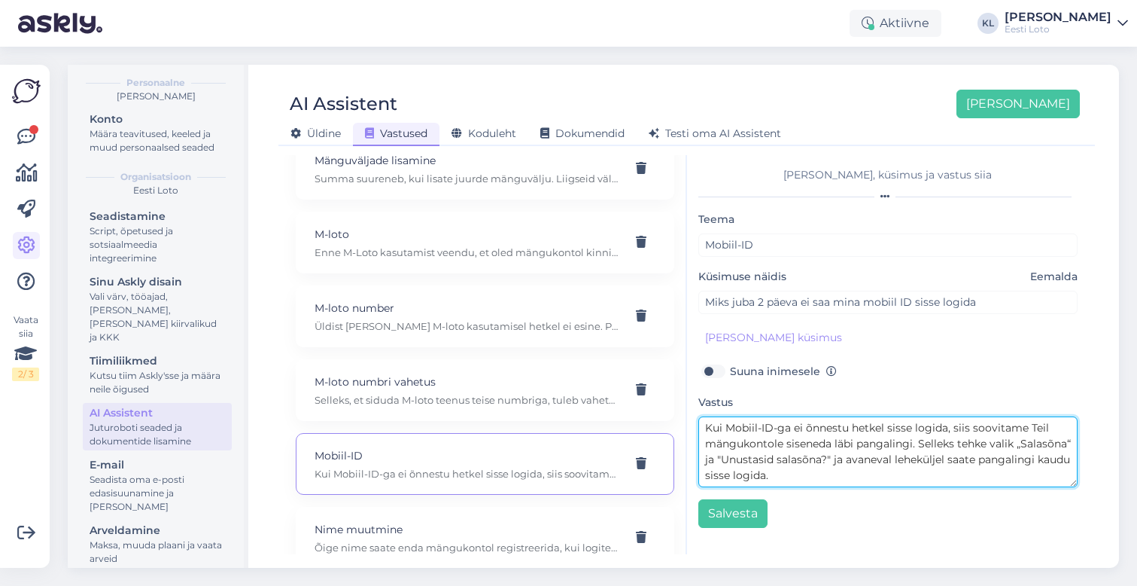
click at [914, 444] on textarea "Kui Mobiil-ID-ga ei õnnestu hetkel sisse logida, siis soovitame Teil mängukonto…" at bounding box center [889, 451] width 380 height 71
click at [1062, 426] on textarea "Kui Mobiil-ID-ga ei õnnestu hetkel sisse logida, siis soovitame Teil mängukonto…" at bounding box center [889, 451] width 380 height 71
click at [888, 477] on textarea "Kui Mobiil-ID-ga ei õnnestu hetkel sisse logida, siis soovitame Teil mängukonto…" at bounding box center [889, 451] width 380 height 71
click at [703, 428] on textarea "Kui Mobiil-ID-ga ei õnnestu hetkel sisse logida, siis soovitame Teil mängukonto…" at bounding box center [889, 451] width 380 height 71
paste textarea "Palume uuesti proovida Mobiil-IDga sissse logida ning jälgida, et [PERSON_NAME]…"
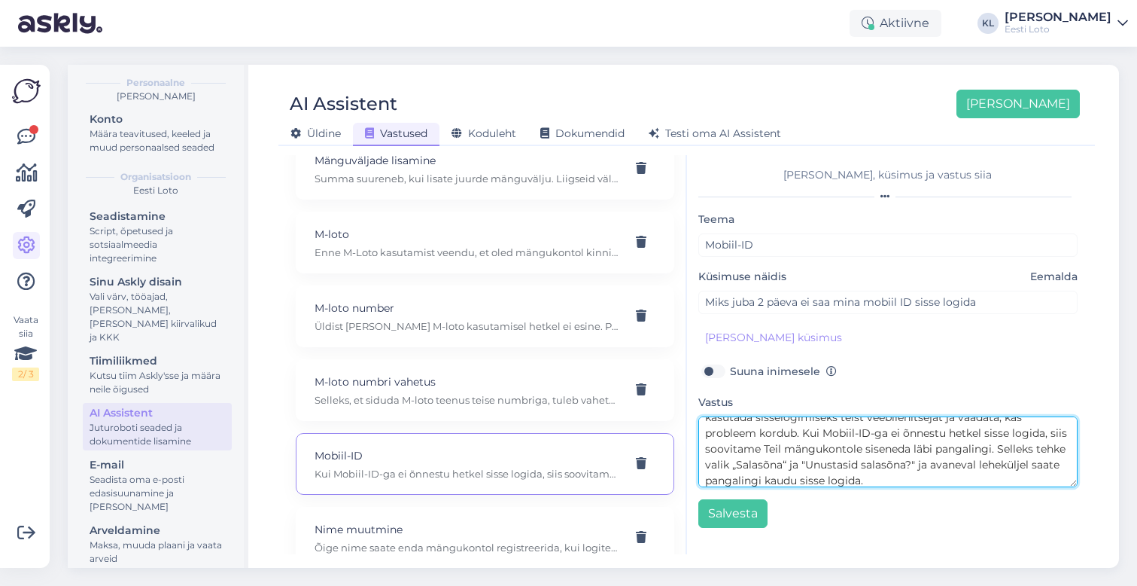
scroll to position [58, 0]
drag, startPoint x: 952, startPoint y: 450, endPoint x: 659, endPoint y: 449, distance: 292.8
click at [659, 449] on div "Kasuta AI Assistenti. Vajuta '[PERSON_NAME] uus' ja [PERSON_NAME] küsimused ja …" at bounding box center [687, 354] width 805 height 399
click at [909, 455] on textarea "Palume uuesti proovida Mobiil-IDga sissse logida ning jälgida, et [PERSON_NAME]…" at bounding box center [889, 451] width 380 height 71
drag, startPoint x: 971, startPoint y: 449, endPoint x: 643, endPoint y: 448, distance: 328.2
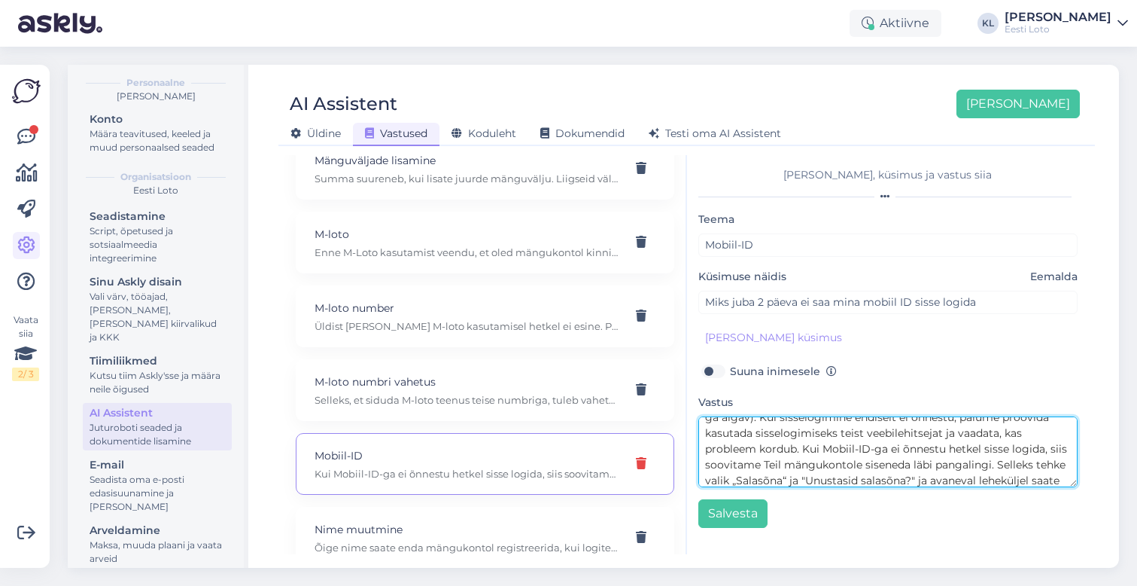
click at [643, 448] on div "Kasuta AI Assistenti. Vajuta '[PERSON_NAME] uus' ja [PERSON_NAME] küsimused ja …" at bounding box center [687, 354] width 805 height 399
click at [815, 449] on textarea "Palume uuesti proovida Mobiil-IDga sissse logida ning jälgida, et [PERSON_NAME]…" at bounding box center [889, 451] width 380 height 71
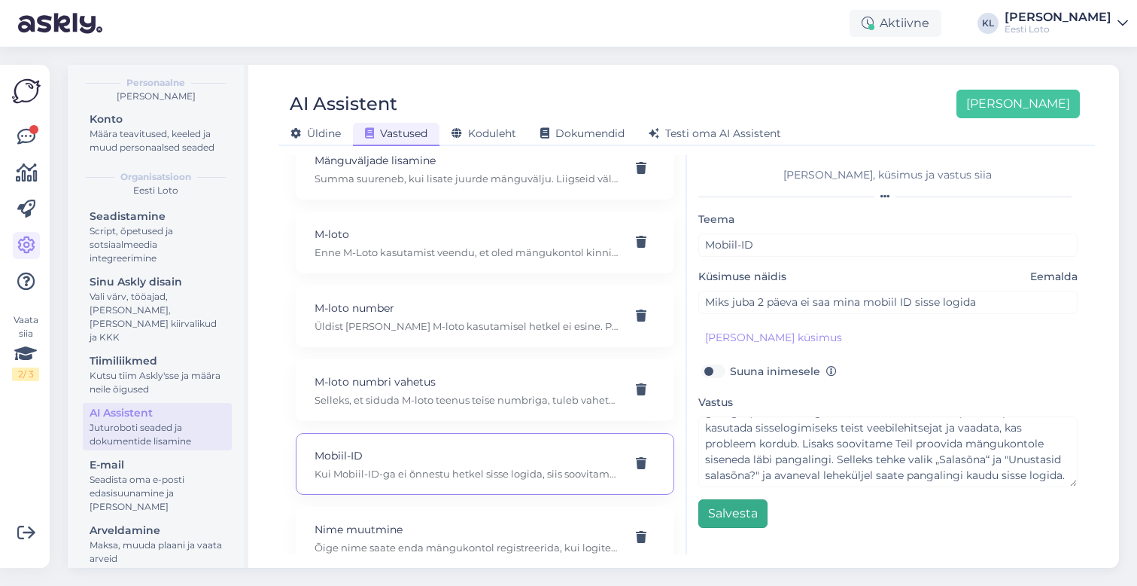
click at [737, 511] on button "Salvesta" at bounding box center [733, 513] width 69 height 29
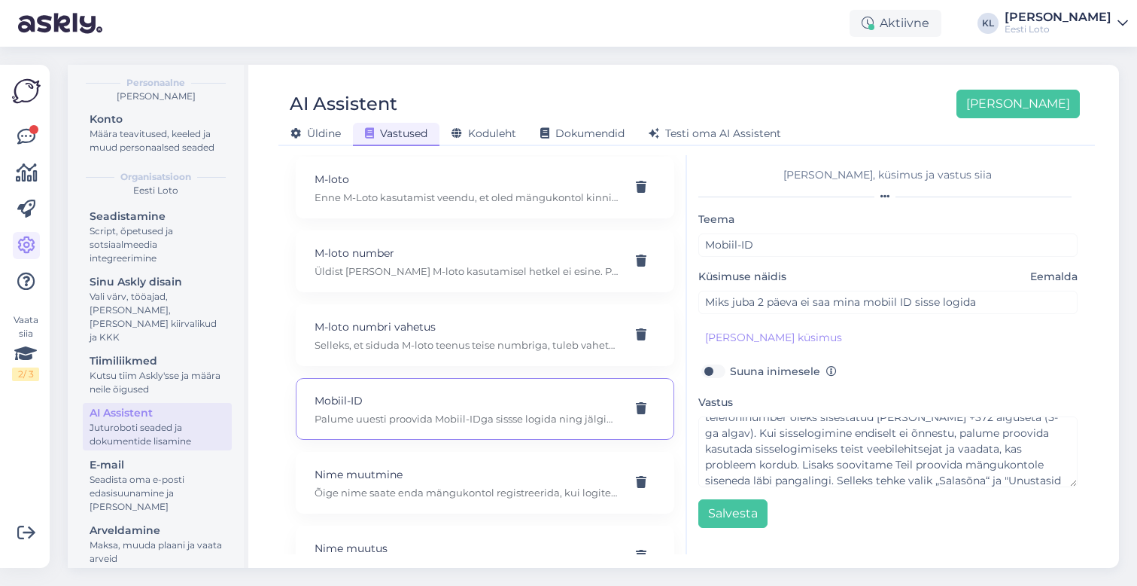
scroll to position [5584, 0]
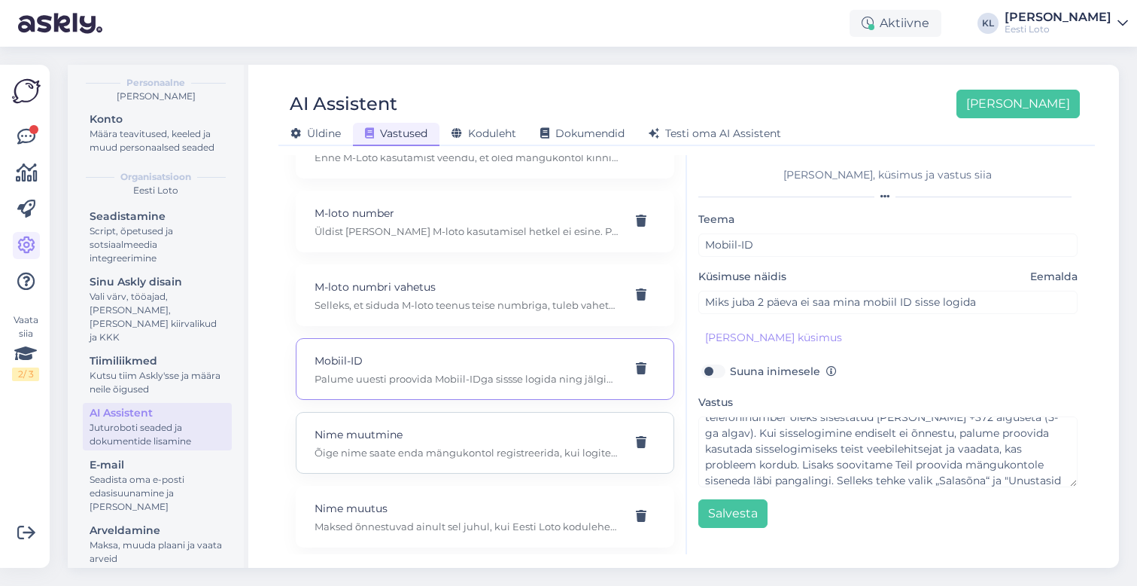
click at [507, 426] on p "Nime muutmine" at bounding box center [467, 434] width 305 height 17
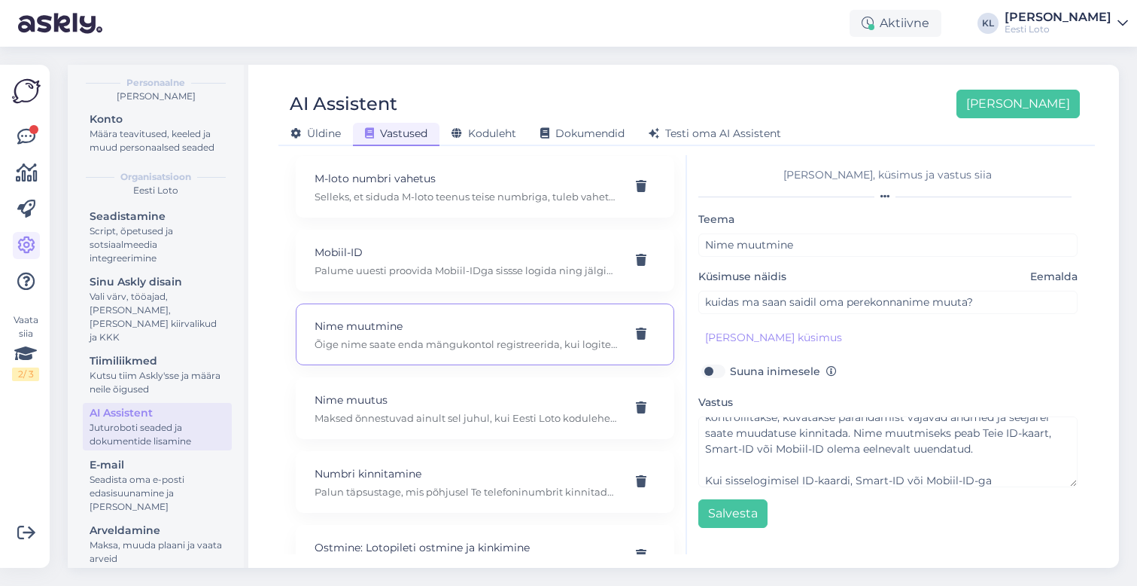
scroll to position [5694, 0]
click at [496, 391] on div "Nime muutus [PERSON_NAME] õnnestuvad ainult sel juhul, kui Eesti Loto kodulehel…" at bounding box center [467, 406] width 305 height 33
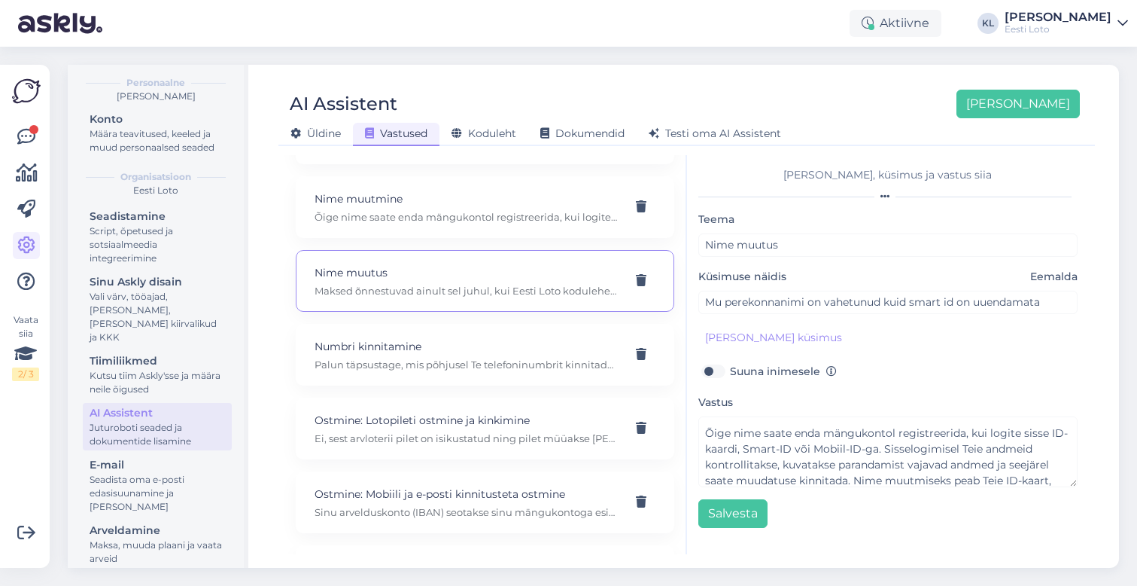
scroll to position [5855, 0]
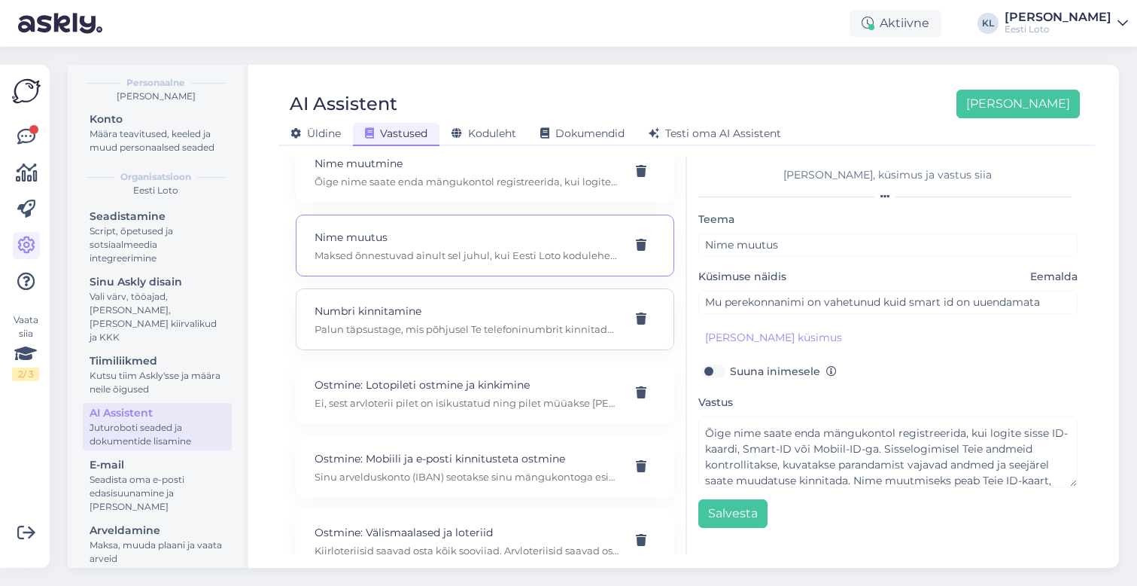
click at [406, 322] on p "Palun täpsustage, mis põhjusel Te telefoninumbrit kinnitada ei saa või millise …" at bounding box center [467, 329] width 305 height 14
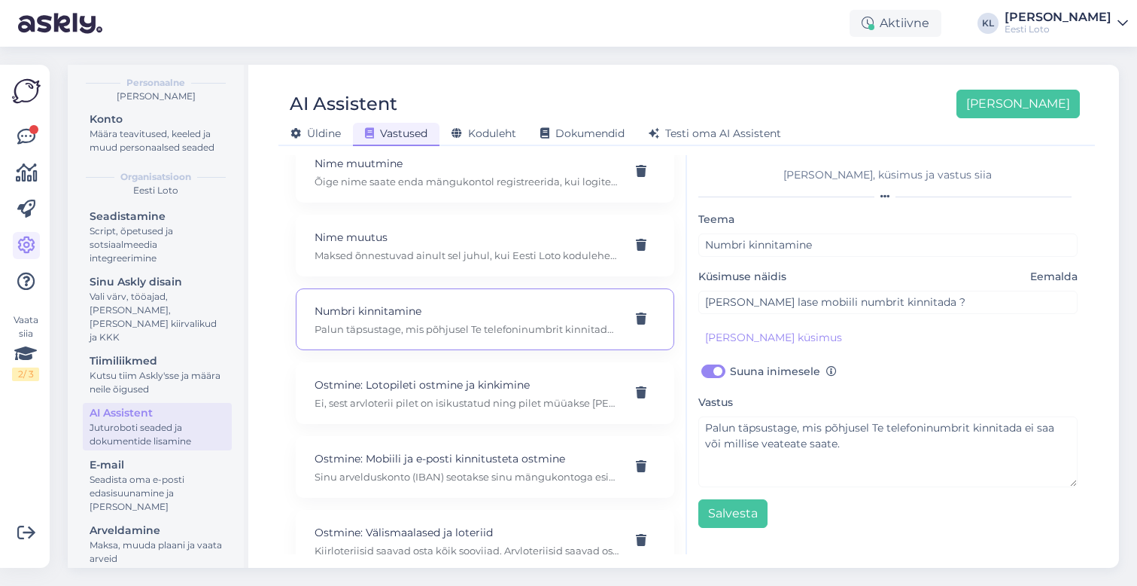
scroll to position [0, 0]
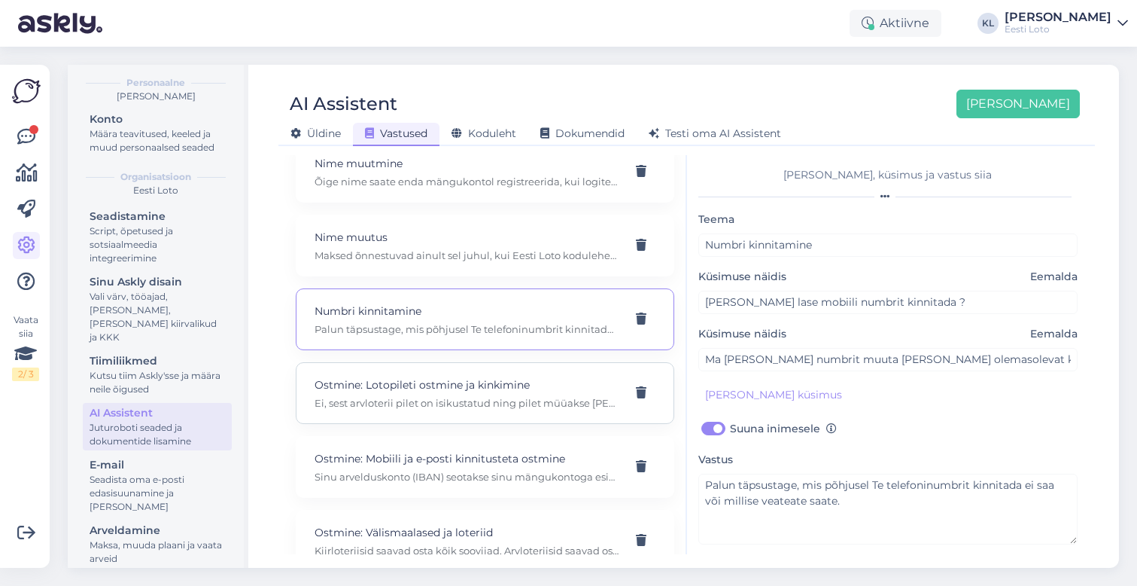
click at [505, 396] on p "Ei, sest arvloterii pilet on isikustatud ning pilet müüakse [PERSON_NAME] makst…" at bounding box center [467, 403] width 305 height 14
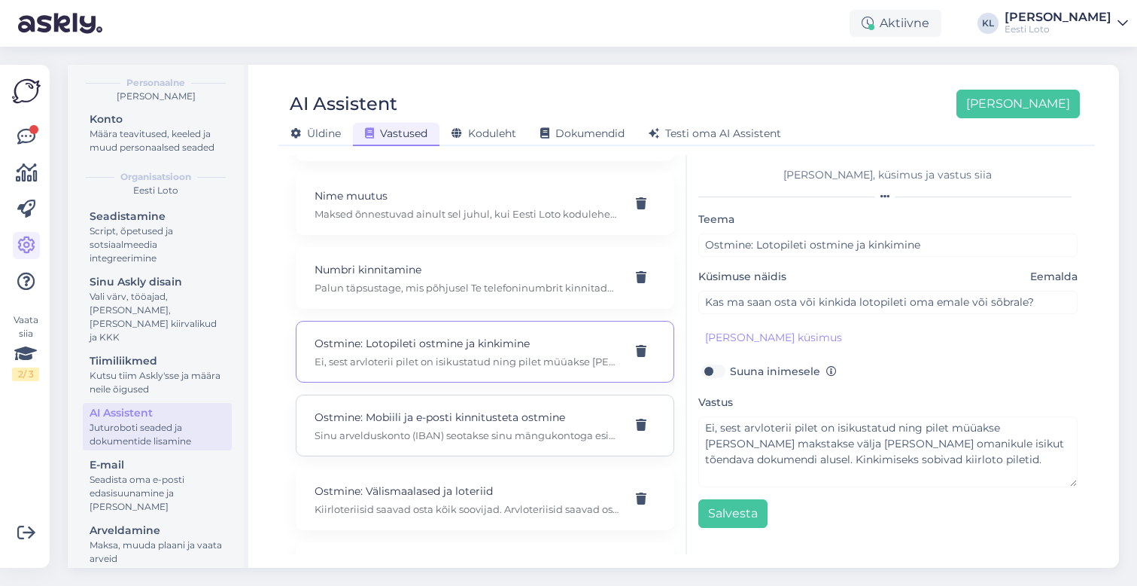
scroll to position [5899, 0]
click at [573, 407] on p "Ostmine: Mobiili ja e-posti kinnitusteta ostmine" at bounding box center [467, 415] width 305 height 17
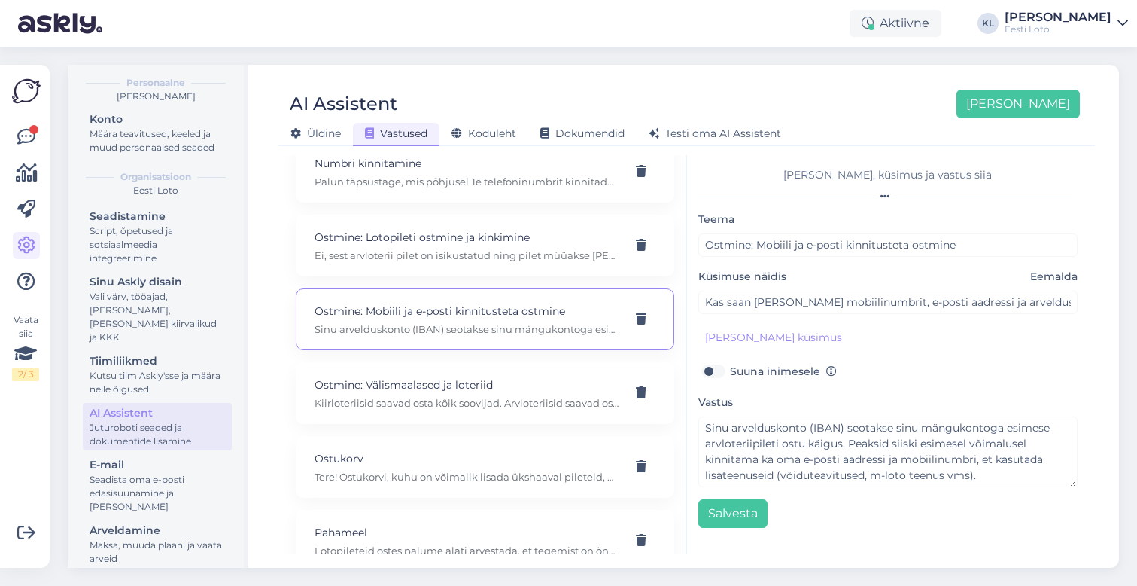
scroll to position [6011, 0]
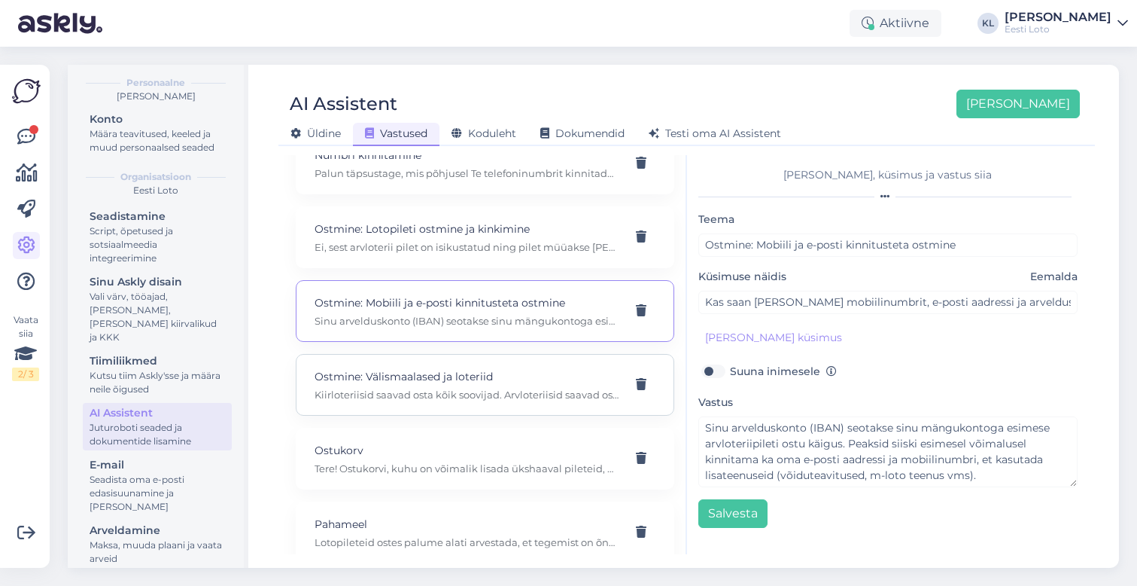
click at [528, 388] on p "Kiirloteriisid saavad osta kõik soovijad. Arvloteriisid saavad osta vaid isikud…" at bounding box center [467, 395] width 305 height 14
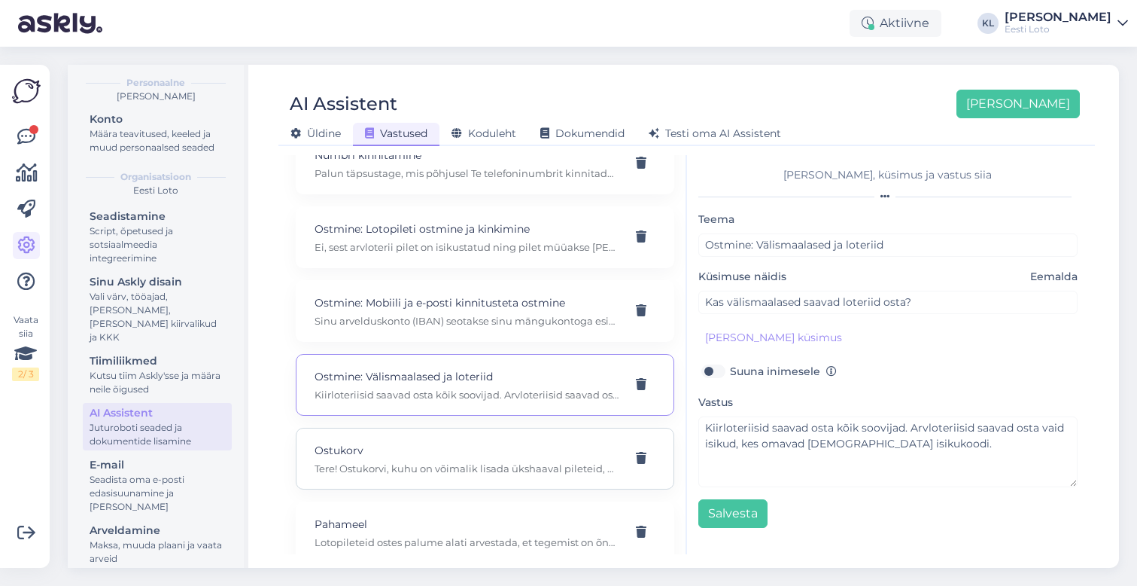
click at [512, 442] on p "Ostukorv" at bounding box center [467, 450] width 305 height 17
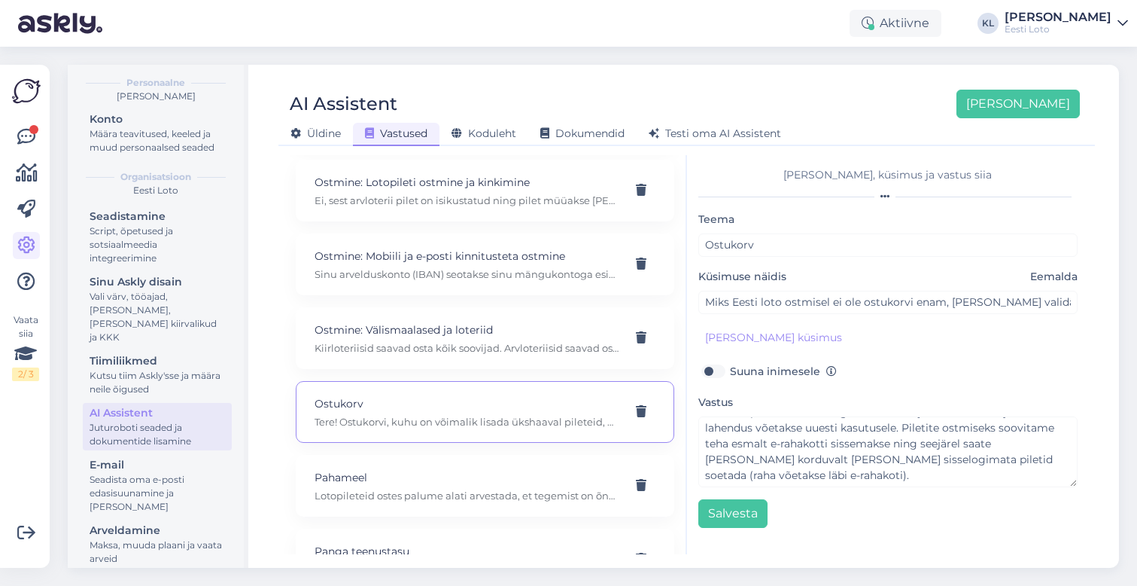
scroll to position [32, 0]
click at [532, 469] on p "Pahameel" at bounding box center [467, 477] width 305 height 17
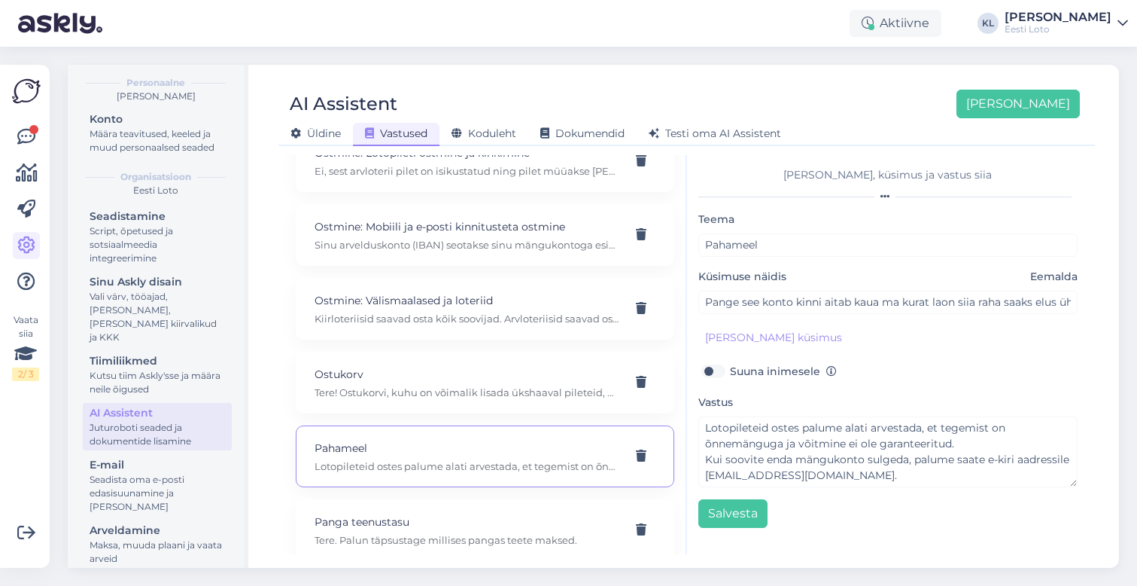
scroll to position [6095, 0]
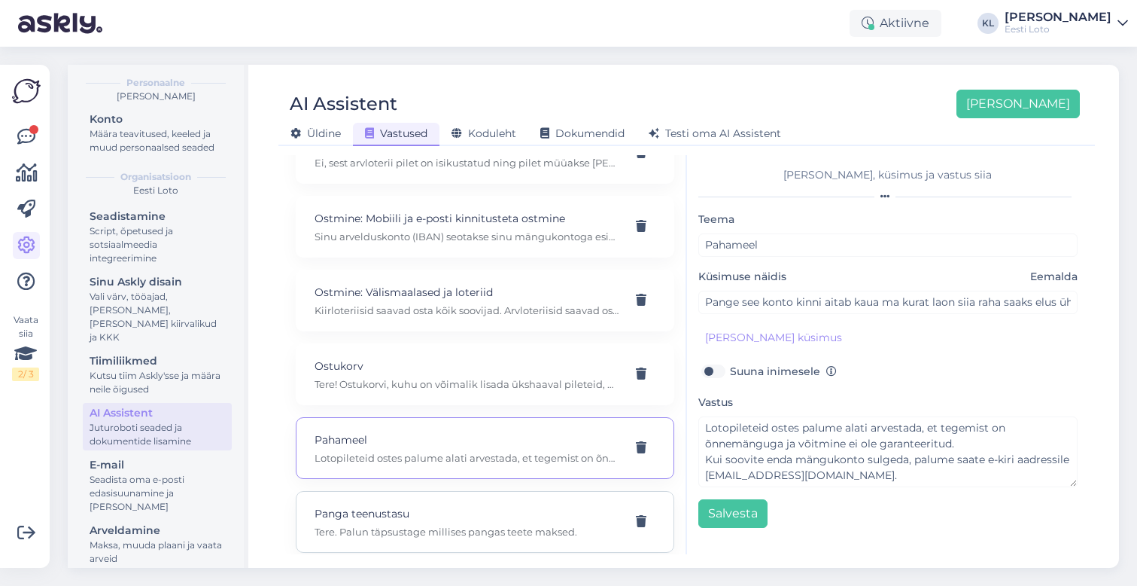
click at [492, 505] on p "Panga teenustasu" at bounding box center [467, 513] width 305 height 17
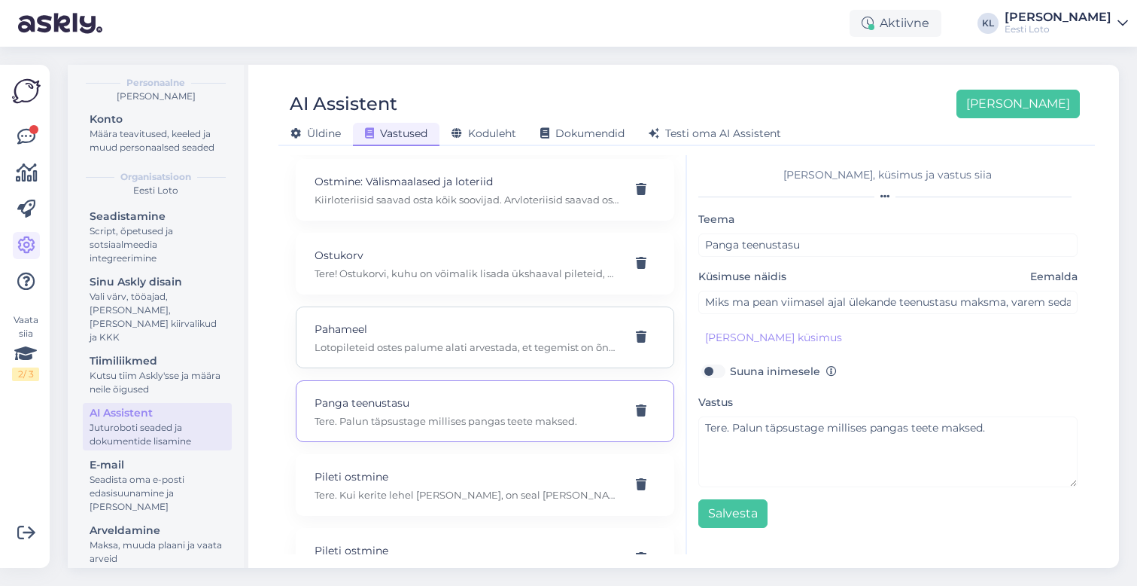
scroll to position [6222, 0]
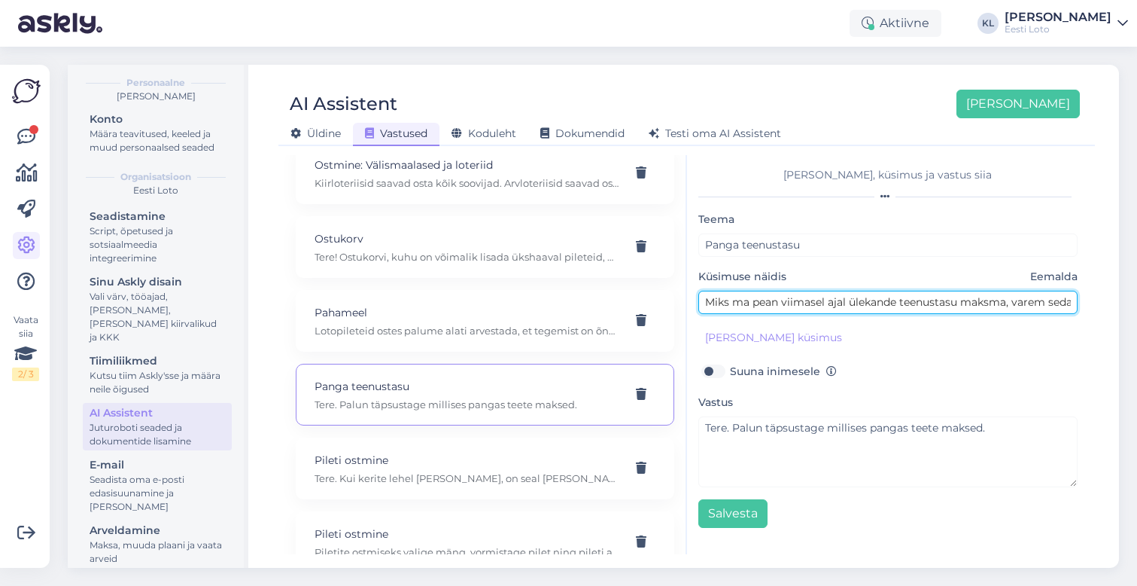
click at [764, 305] on input "Miks ma pean viimasel ajal ülekande teenustasu maksma, varem seda kunagi polnud." at bounding box center [889, 302] width 380 height 23
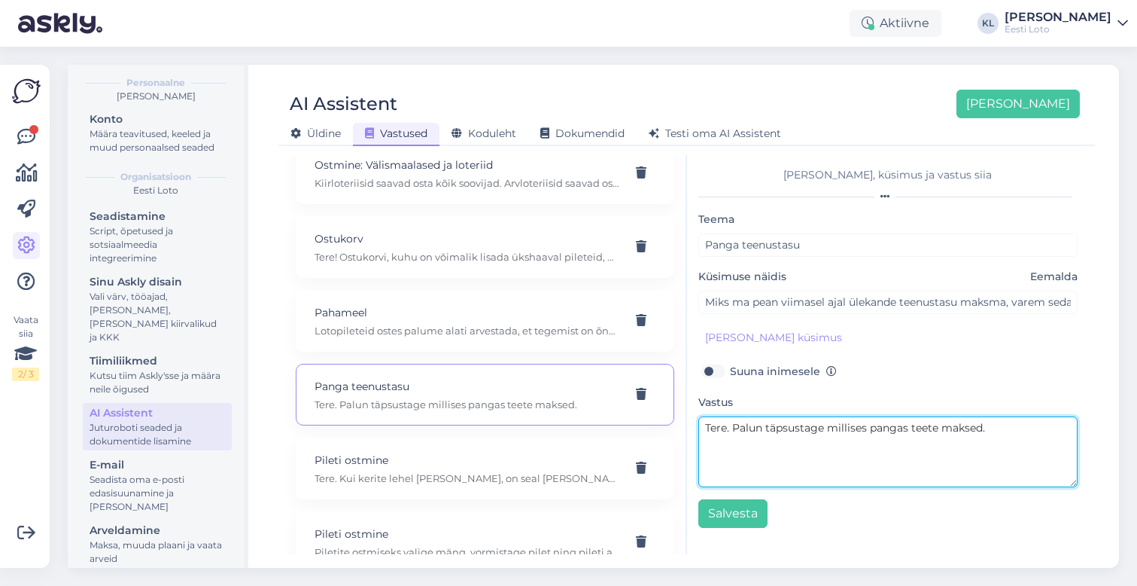
drag, startPoint x: 1006, startPoint y: 436, endPoint x: 454, endPoint y: 376, distance: 555.8
click at [453, 376] on div "Kasuta AI Assistenti. Vajuta '[PERSON_NAME] uus' ja [PERSON_NAME] küsimused ja …" at bounding box center [687, 354] width 805 height 399
paste textarea "Teenustasud sissemaksete puhul on individuaalsed ja sõltuvad sellest, missuguse…"
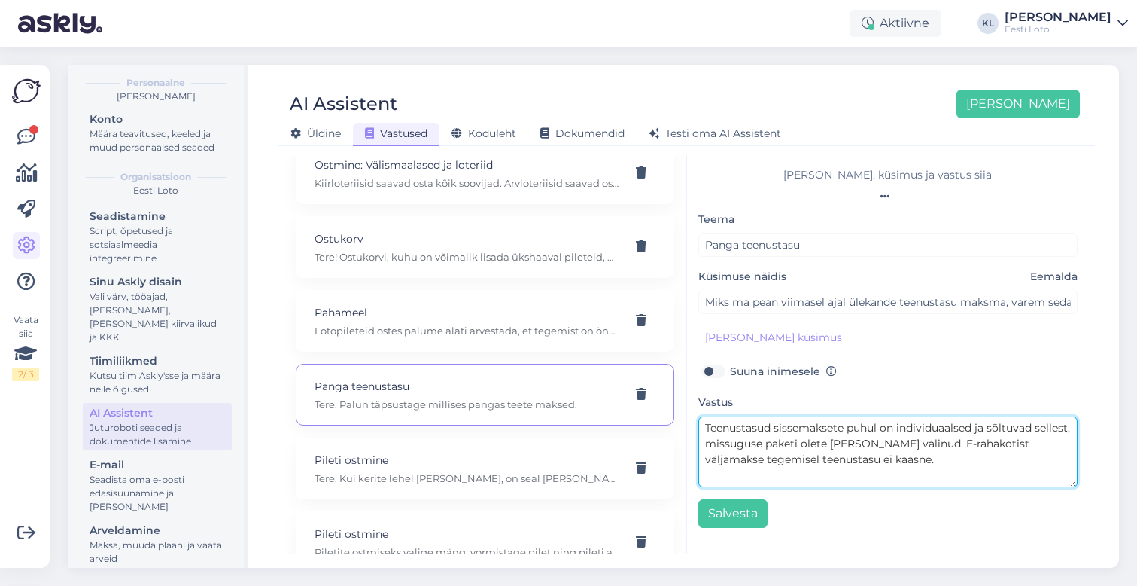
click at [704, 443] on textarea "Teenustasud sissemaksete puhul on individuaalsed ja sõltuvad sellest, missuguse…" at bounding box center [889, 451] width 380 height 71
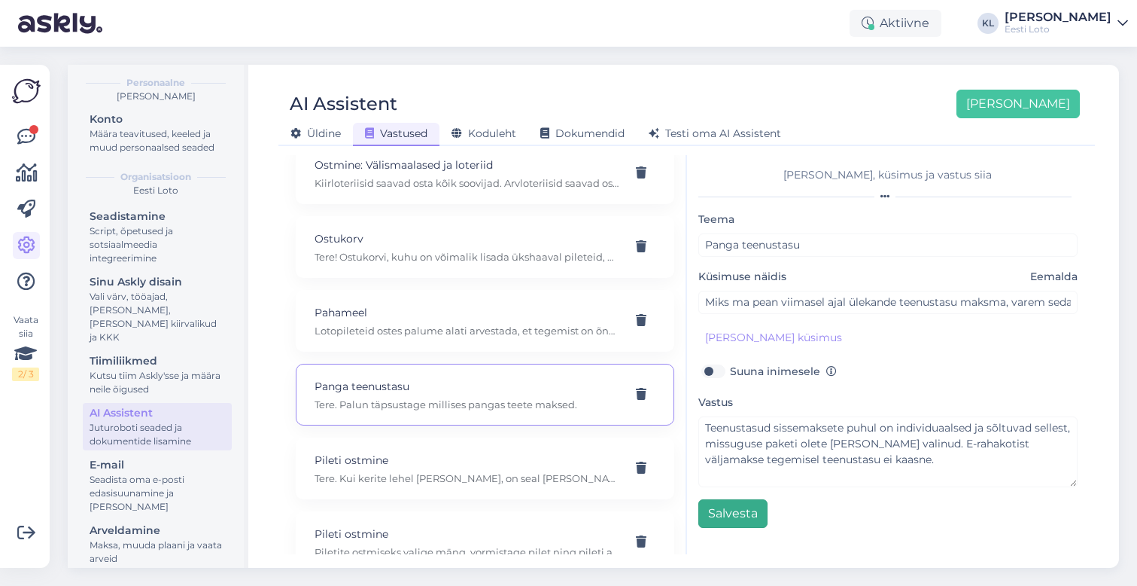
click at [731, 516] on button "Salvesta" at bounding box center [733, 513] width 69 height 29
click at [559, 471] on p "Piletite ostmiseks valige mäng, vormistage pilet ning pileti all saate ostu lõp…" at bounding box center [467, 478] width 305 height 14
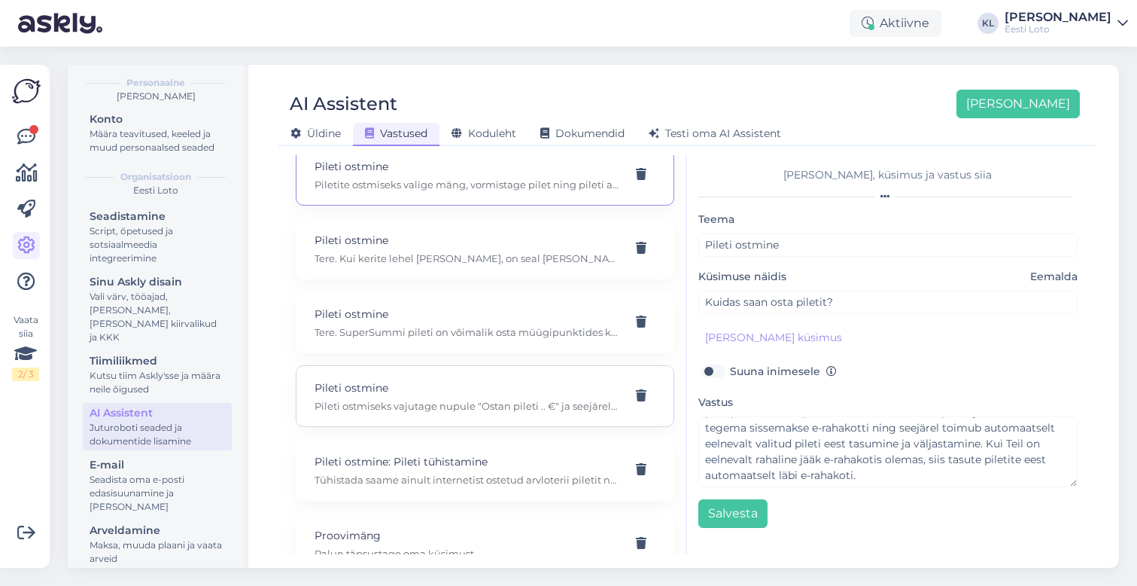
scroll to position [6518, 0]
click at [487, 230] on p "Pileti ostmine" at bounding box center [467, 238] width 305 height 17
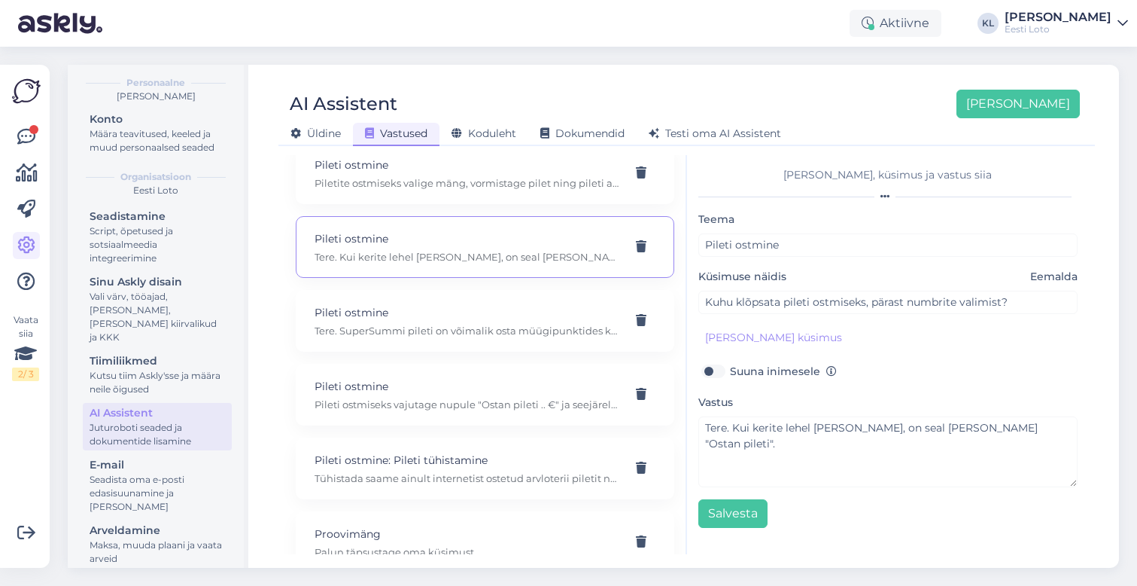
scroll to position [0, 0]
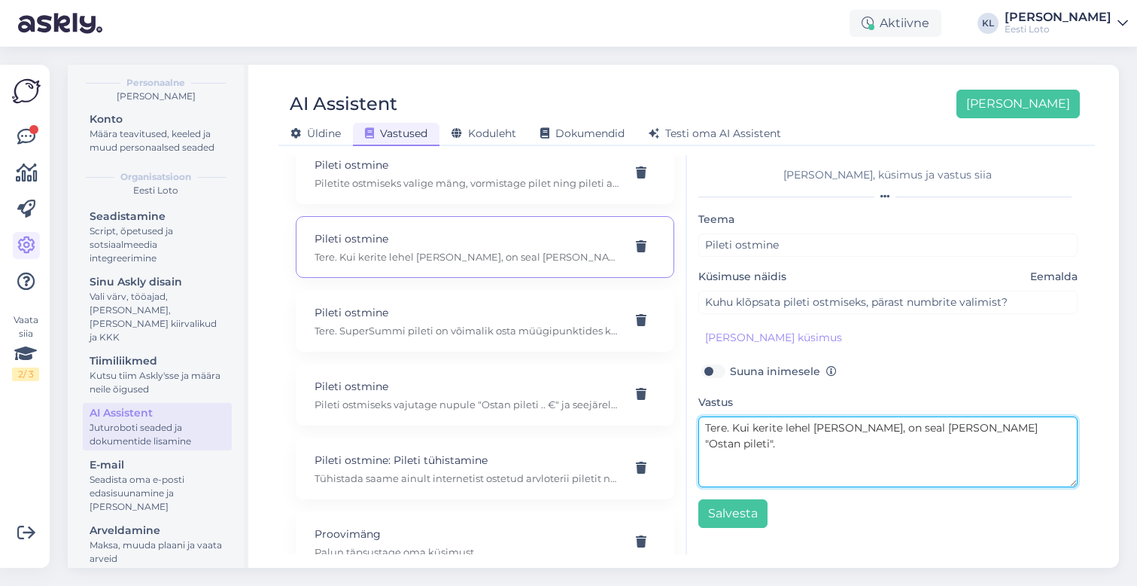
drag, startPoint x: 865, startPoint y: 443, endPoint x: 651, endPoint y: 414, distance: 215.8
click at [651, 414] on div "Kasuta AI Assistenti. Vajuta '[PERSON_NAME] uus' ja [PERSON_NAME] küsimused ja …" at bounding box center [687, 354] width 805 height 399
paste textarea "Pileti ostmiseks vajutage [PERSON_NAME] mängunumbrite valimist nupule „Ostan pi…"
click at [741, 434] on textarea "Pileti ostmiseks vajutage [PERSON_NAME] mängunumbrite valimist nupule „Ostan pi…" at bounding box center [889, 451] width 380 height 71
click at [703, 442] on textarea "Pileti ostmiseks vajutage [PERSON_NAME] mängunumbrite valimist nupule „Ostan pi…" at bounding box center [889, 451] width 380 height 71
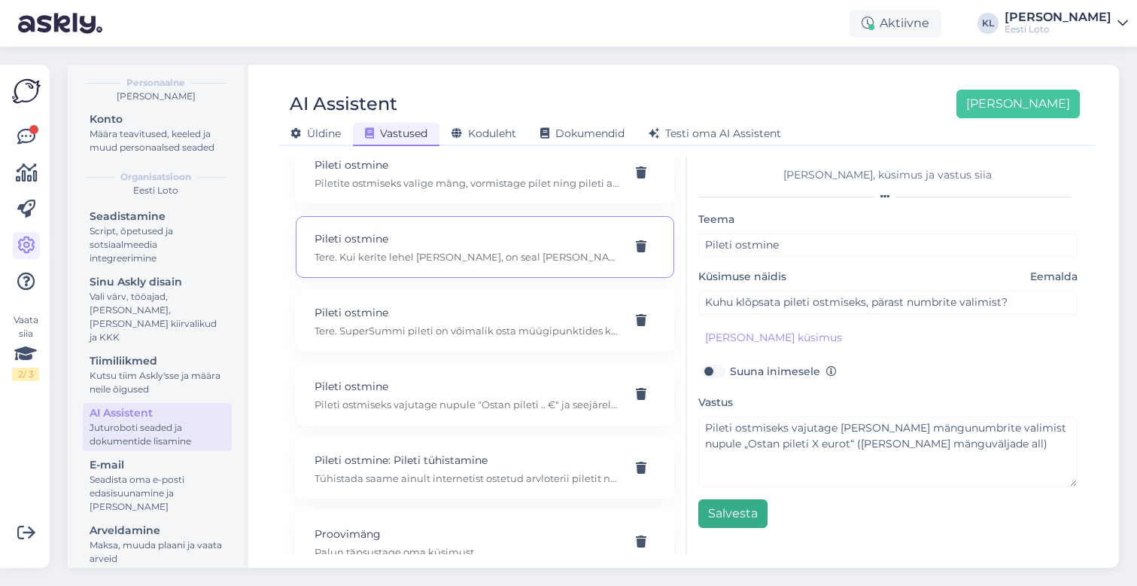
click at [738, 512] on button "Salvesta" at bounding box center [733, 513] width 69 height 29
click at [537, 324] on p "Tere. SuperSummi pileti on võimalik osta müügipunktides kus müüakse lotopiletei…" at bounding box center [467, 331] width 305 height 14
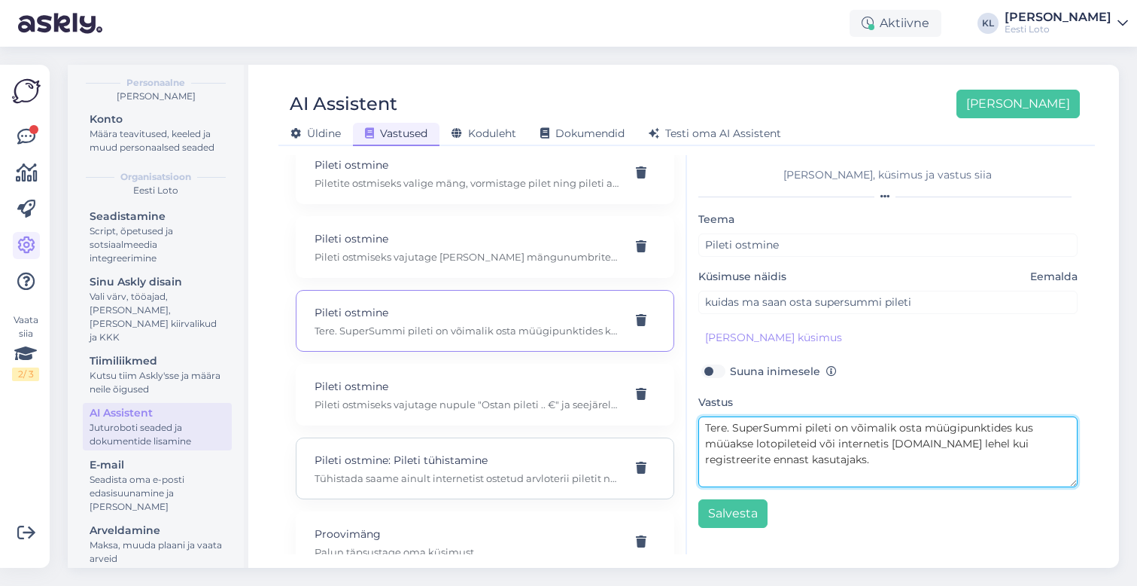
drag, startPoint x: 733, startPoint y: 431, endPoint x: 636, endPoint y: 431, distance: 97.1
click at [636, 431] on div "Kasuta AI Assistenti. Vajuta '[PERSON_NAME] uus' ja [PERSON_NAME] küsimused ja …" at bounding box center [687, 354] width 805 height 399
click at [739, 430] on textarea "Tere. SuperSummi pileti on võimalik osta müügipunktides kus müüakse lotopiletei…" at bounding box center [889, 451] width 380 height 71
click at [733, 429] on textarea "Tere. SuperSummi pileti on võimalik osta müügipunktides kus müüakse lotopiletei…" at bounding box center [889, 451] width 380 height 71
click at [804, 428] on textarea "SuperSummi pileti on võimalik osta müügipunktides kus müüakse lotopileteid või …" at bounding box center [889, 451] width 380 height 71
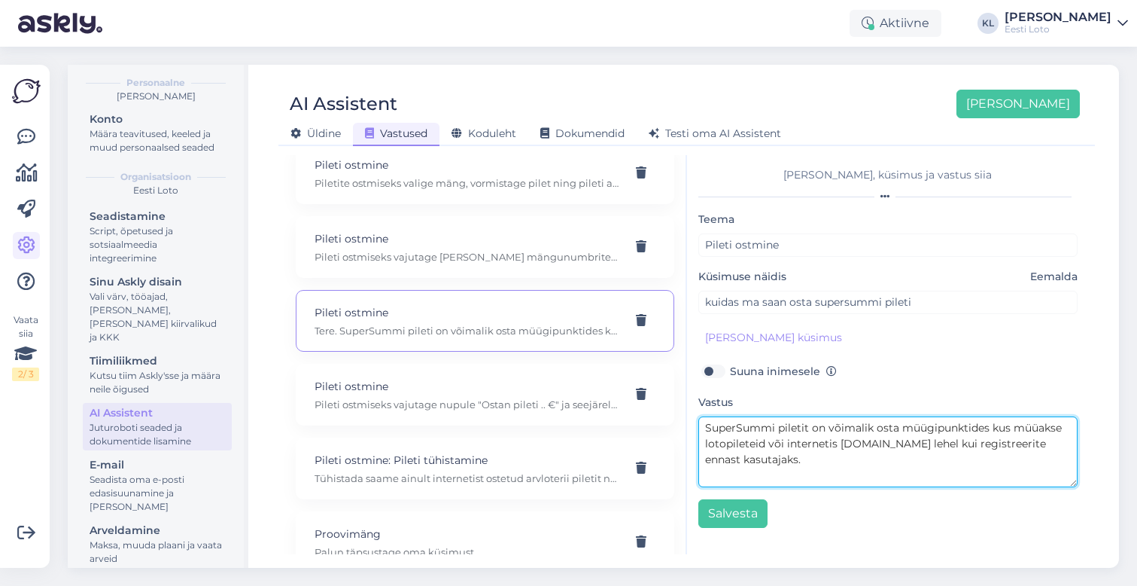
click at [988, 429] on textarea "SuperSummi piletit on võimalik osta müügipunktides kus müüakse lotopileteid või…" at bounding box center [889, 451] width 380 height 71
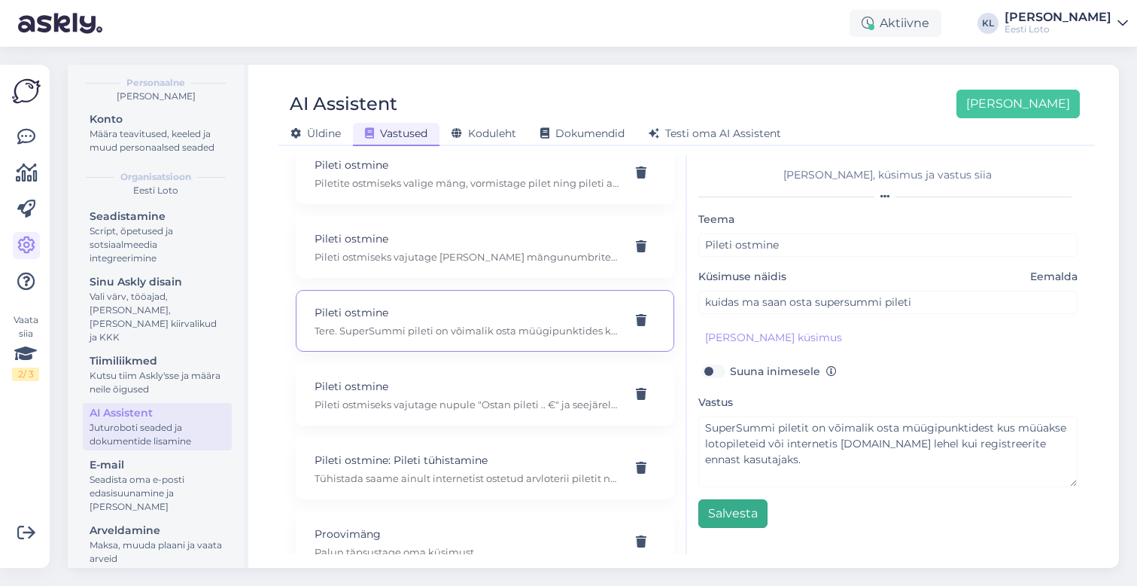
click at [744, 513] on button "Salvesta" at bounding box center [733, 513] width 69 height 29
click at [548, 397] on p "Pileti ostmiseks vajutage nupule "Ostan pileti .. €" ja seejärel kinnitage ost." at bounding box center [467, 404] width 305 height 14
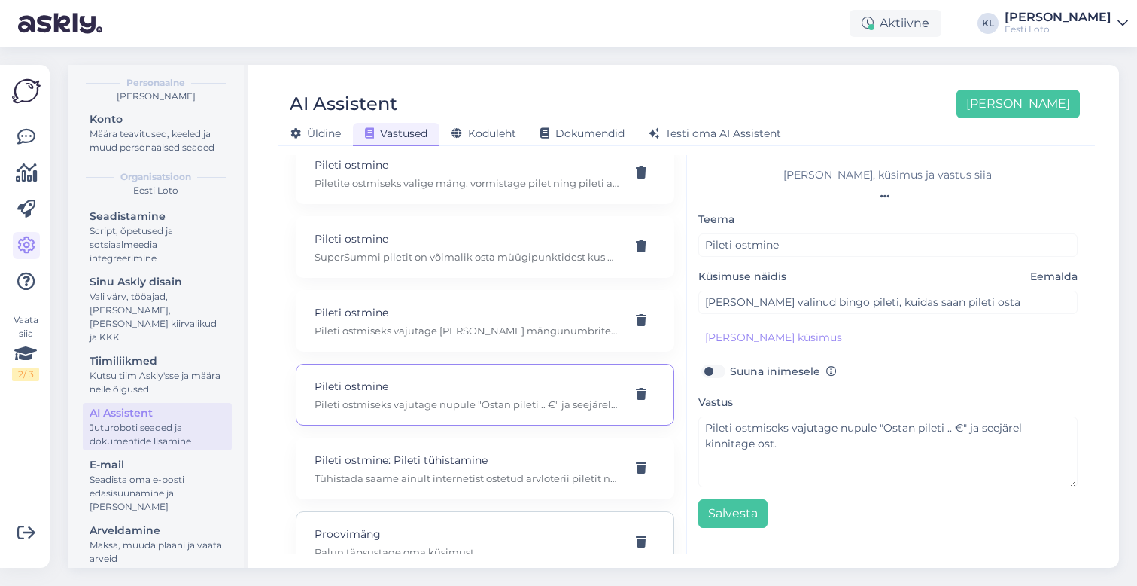
scroll to position [6550, 0]
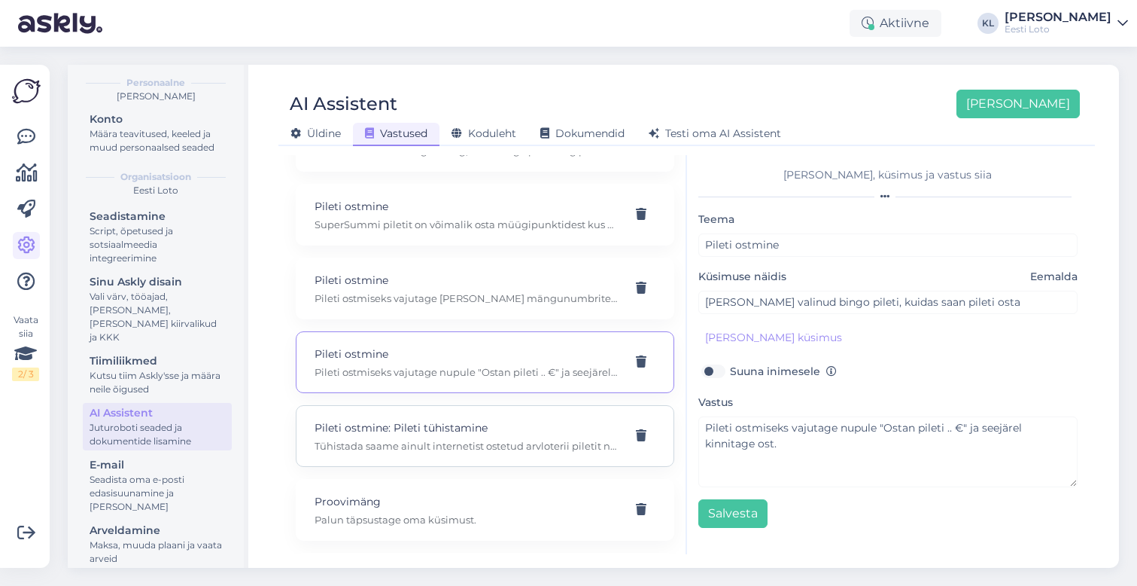
click at [497, 445] on div "Pileti ostmine: Pileti tühistamine Tühistada saame ainult internetist ostetud a…" at bounding box center [485, 436] width 379 height 62
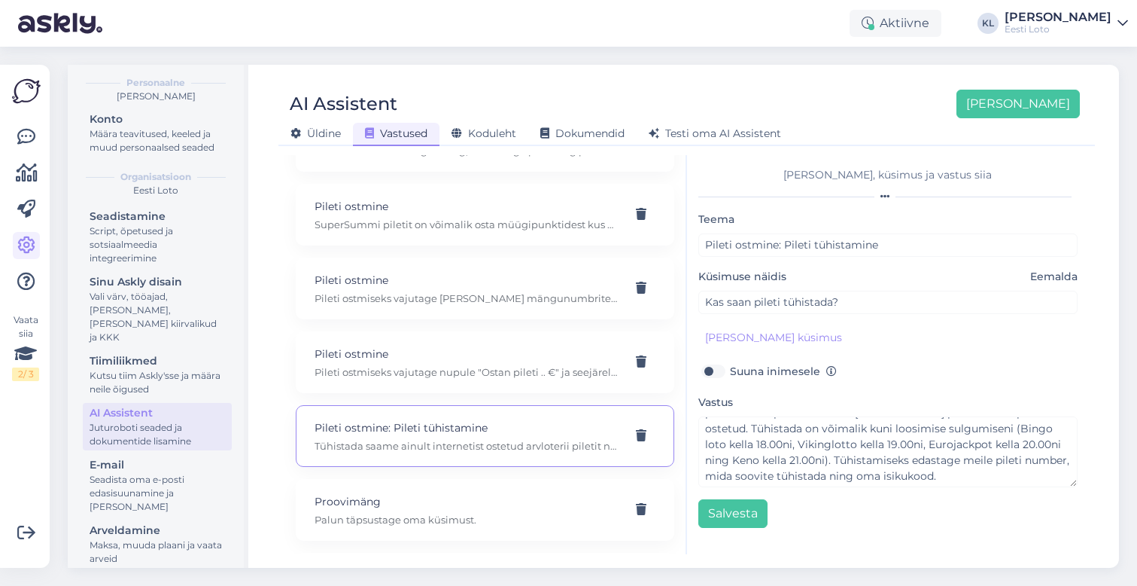
scroll to position [32, 0]
click at [638, 430] on icon at bounding box center [641, 436] width 11 height 12
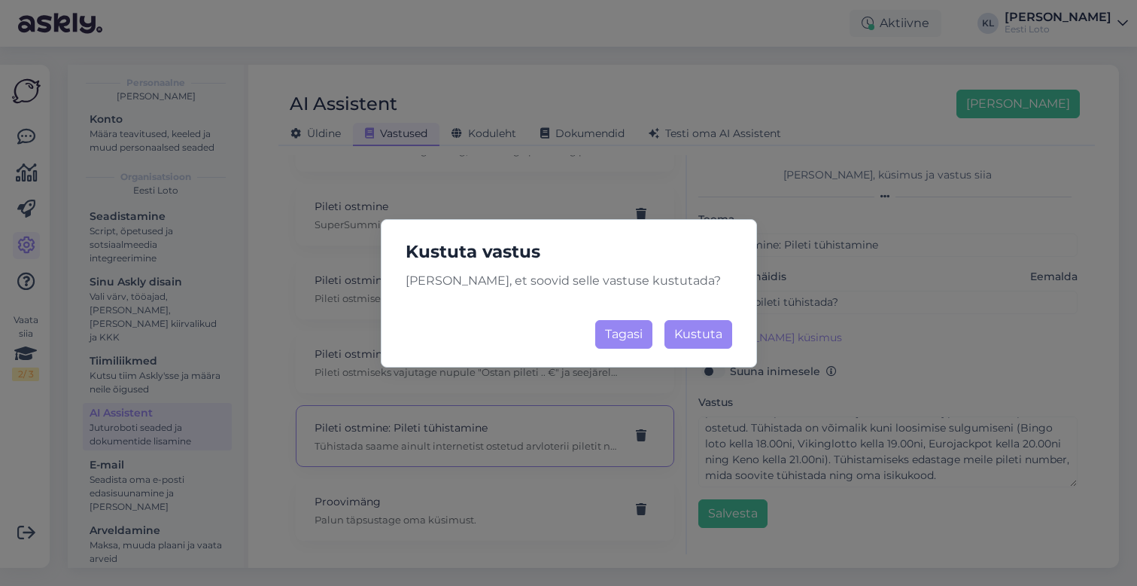
click at [633, 338] on button "Tagasi" at bounding box center [623, 334] width 57 height 29
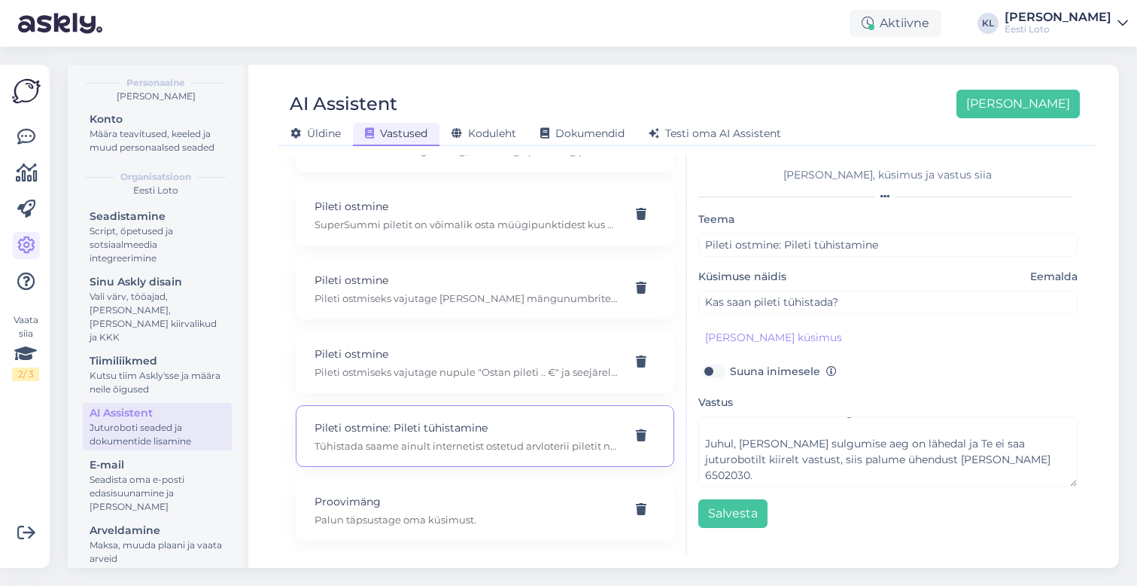
scroll to position [95, 0]
click at [507, 495] on div "Proovimäng Palun täpsustage oma küsimust." at bounding box center [467, 509] width 305 height 33
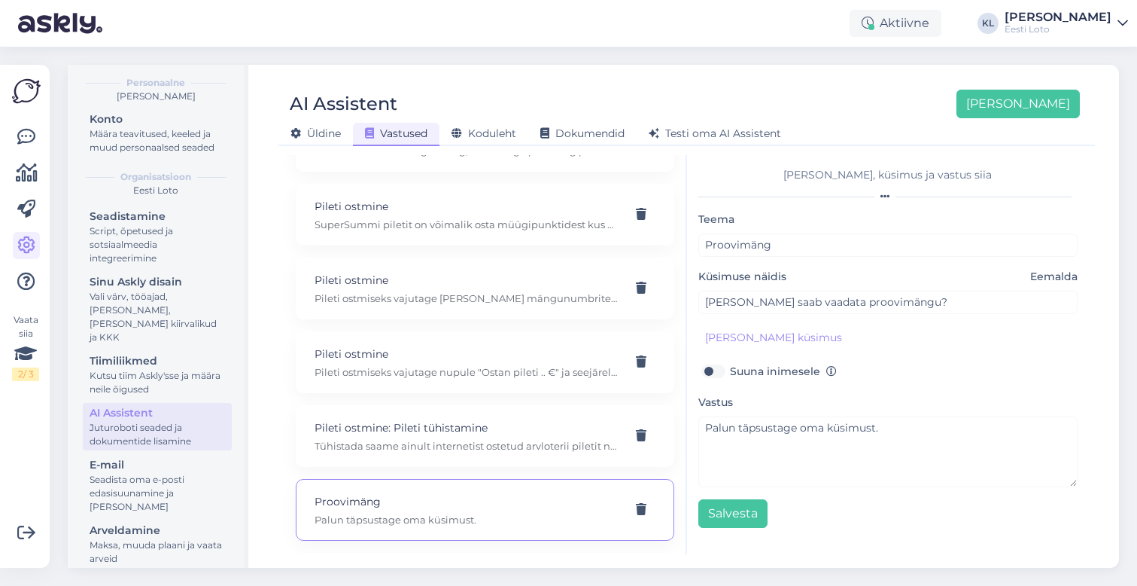
scroll to position [0, 0]
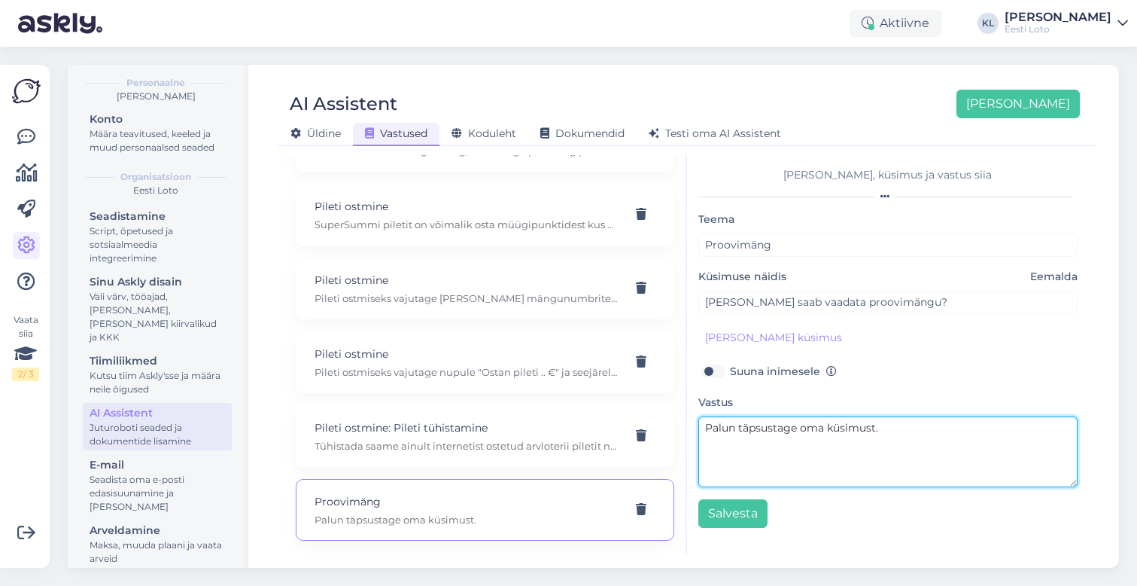
click at [918, 443] on textarea "Palun täpsustage oma küsimust." at bounding box center [889, 451] width 380 height 71
drag, startPoint x: 903, startPoint y: 431, endPoint x: 507, endPoint y: 423, distance: 395.3
click at [510, 425] on div "Kasuta AI Assistenti. Vajuta '[PERSON_NAME] uus' ja [PERSON_NAME] küsimused ja …" at bounding box center [687, 354] width 805 height 399
paste textarea "Proovimängu tulemusi ei salvestata. Kui soovite uuesti mängida, leiate e-kiirlo…"
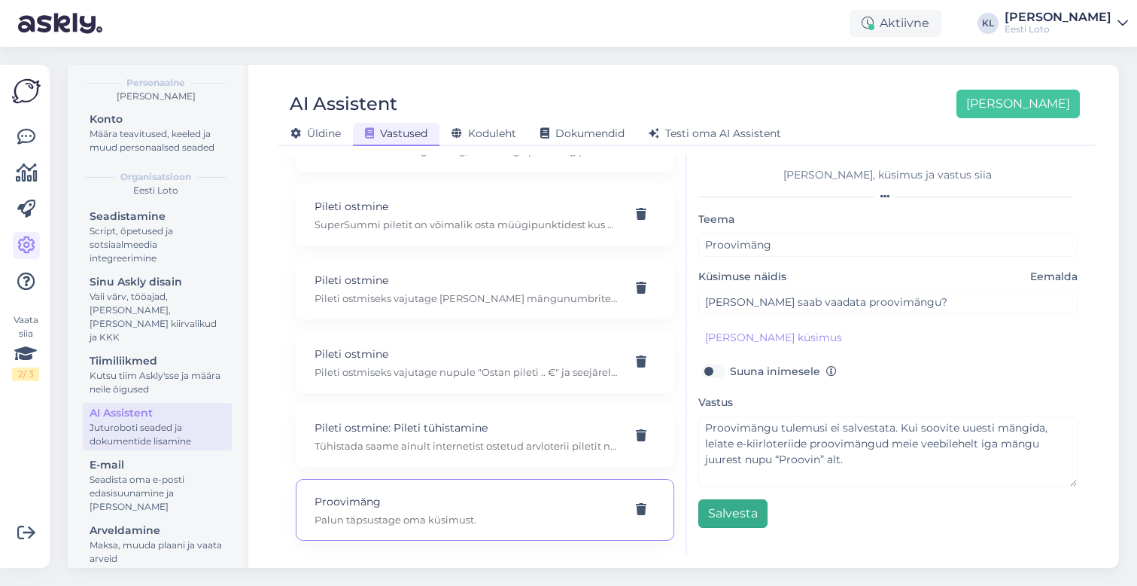
click at [735, 515] on button "Salvesta" at bounding box center [733, 513] width 69 height 29
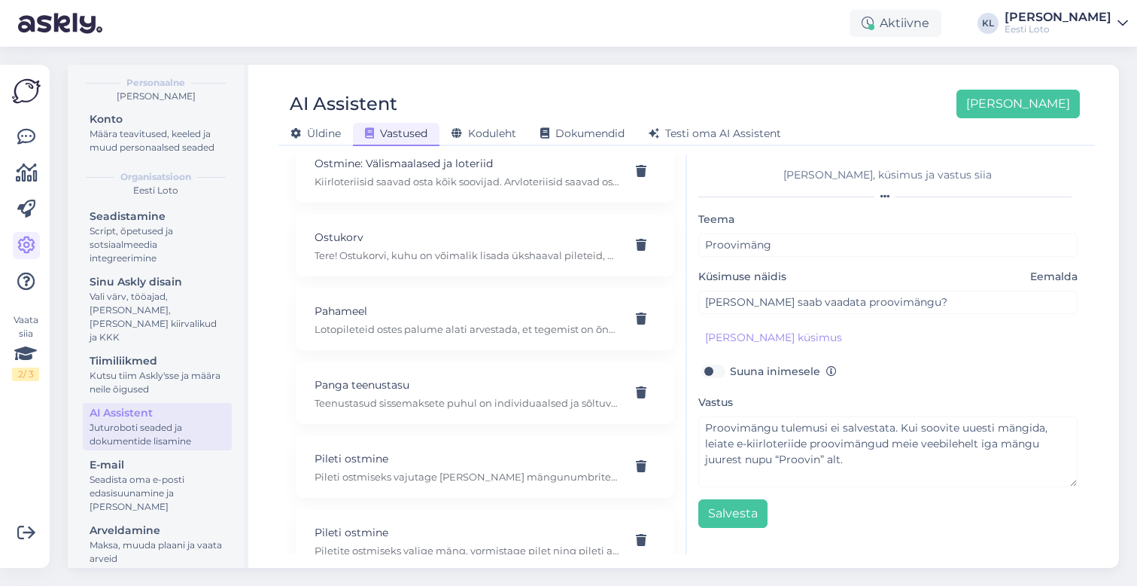
scroll to position [5897, 0]
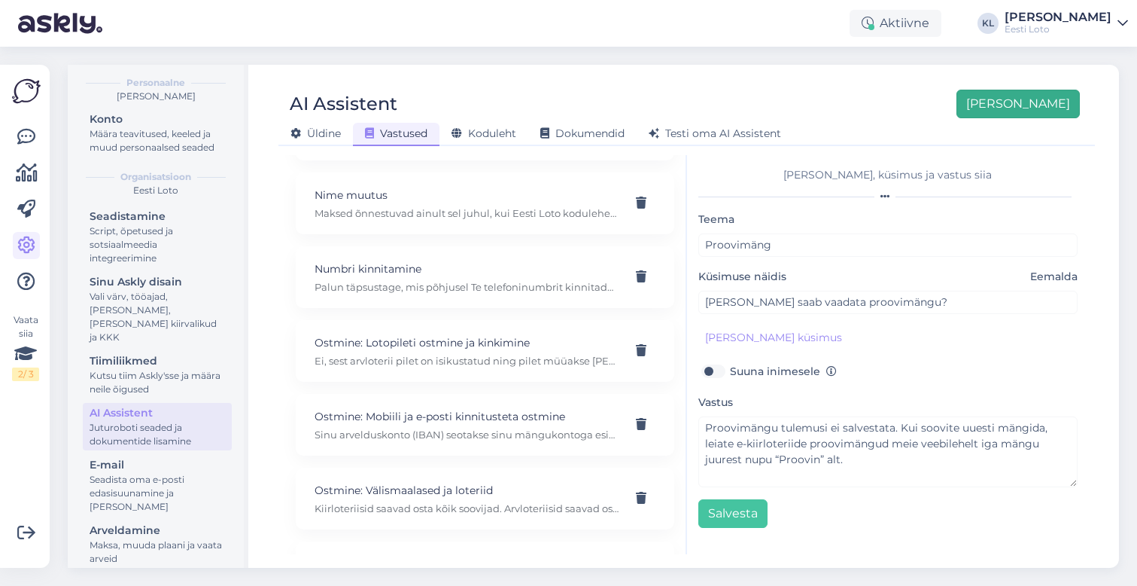
click at [1046, 114] on button "[PERSON_NAME]" at bounding box center [1018, 104] width 123 height 29
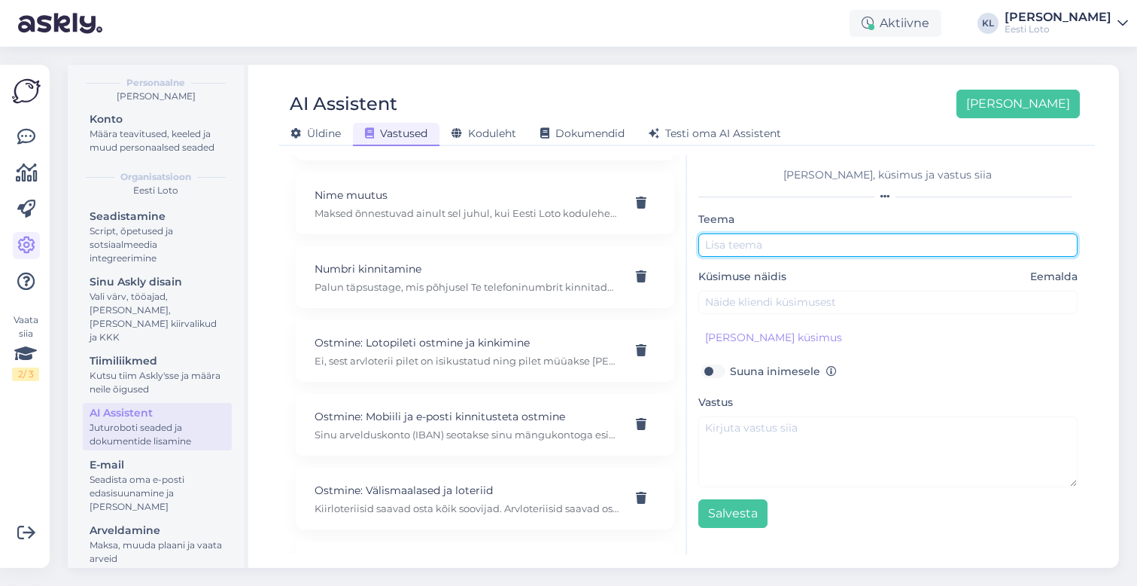
click at [801, 253] on input "text" at bounding box center [889, 244] width 380 height 23
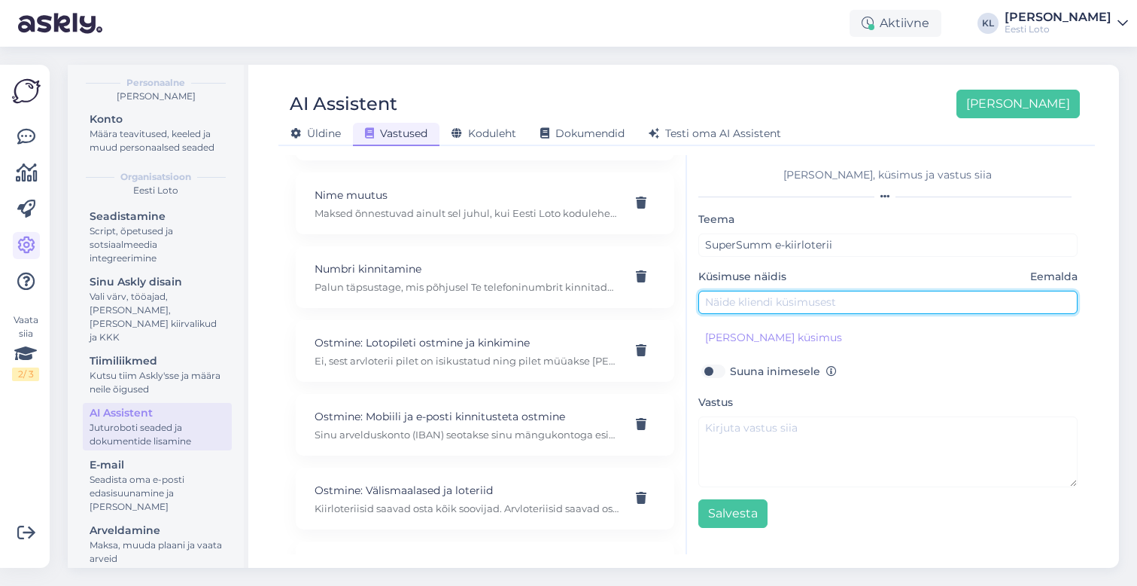
click at [817, 300] on input "text" at bounding box center [889, 302] width 380 height 23
paste input "[PERSON_NAME] arvutis kraapida?"
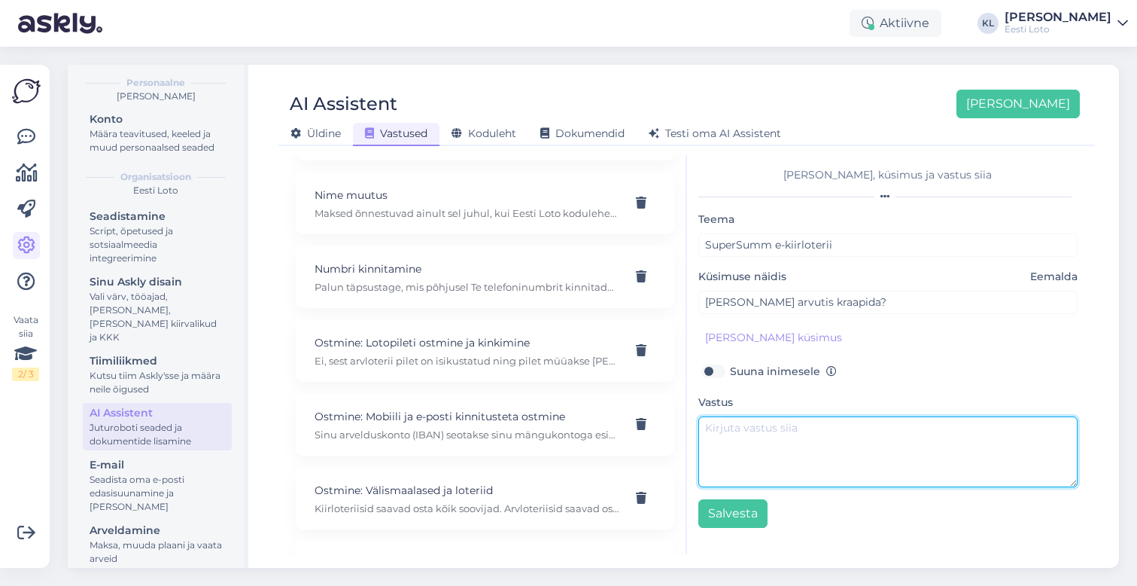
click at [769, 455] on textarea at bounding box center [889, 451] width 380 height 71
paste textarea "E-kiirloteriiga SuperSumm tutvumiseks valige kodulehe menüüst e-kiirloterii ja …"
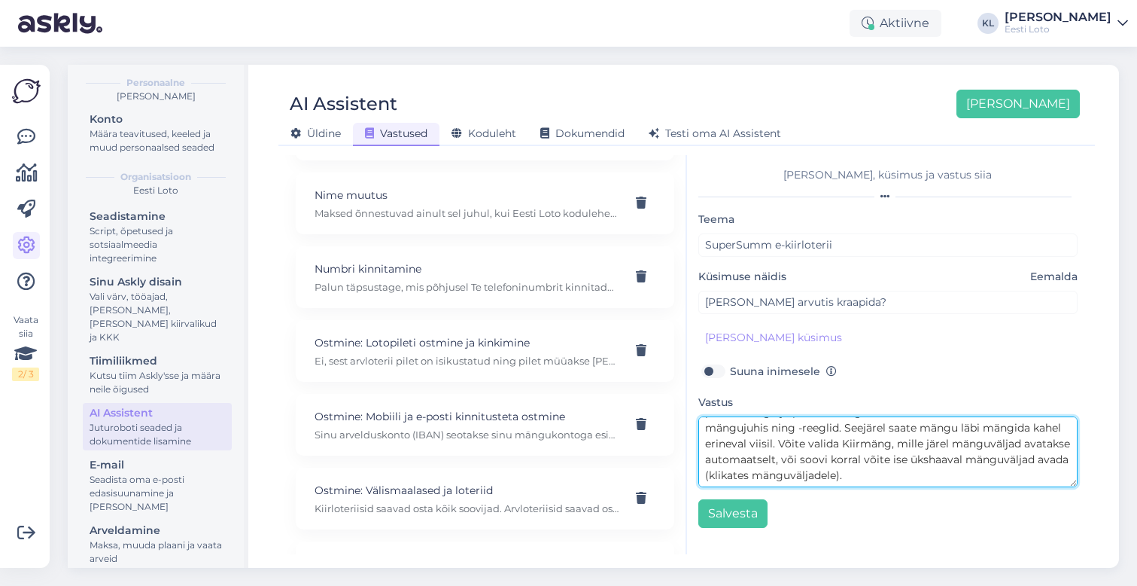
scroll to position [174, 0]
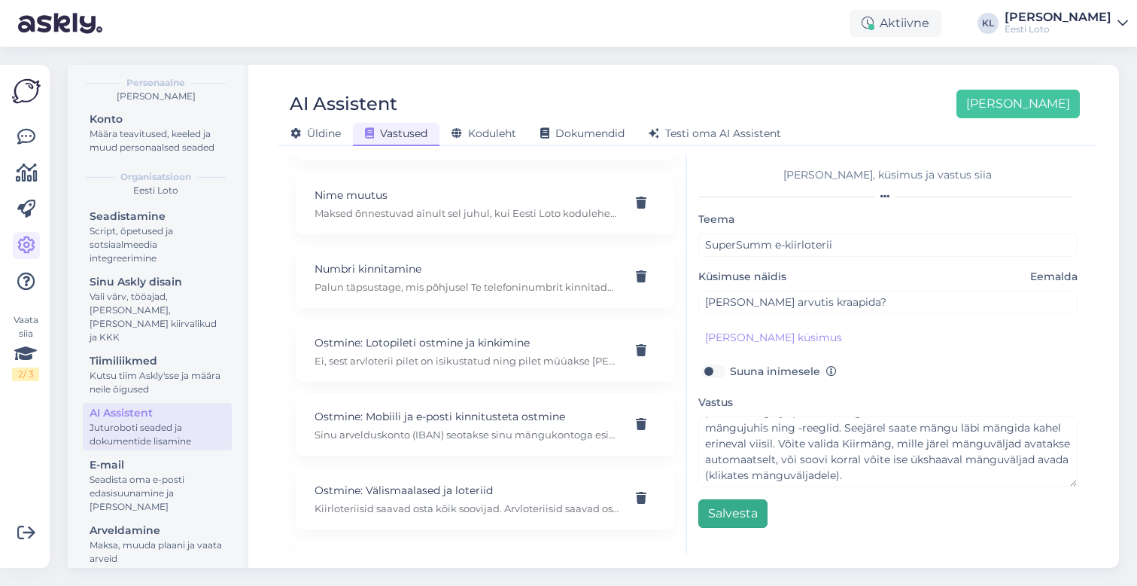
click at [743, 507] on button "Salvesta" at bounding box center [733, 513] width 69 height 29
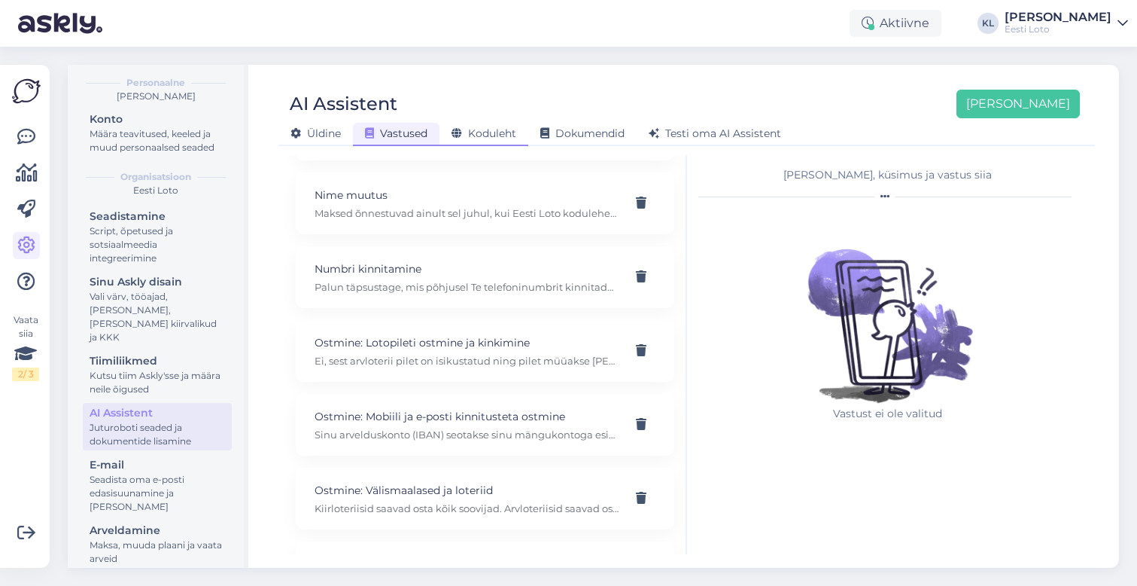
click at [510, 132] on span "Koduleht" at bounding box center [484, 133] width 65 height 14
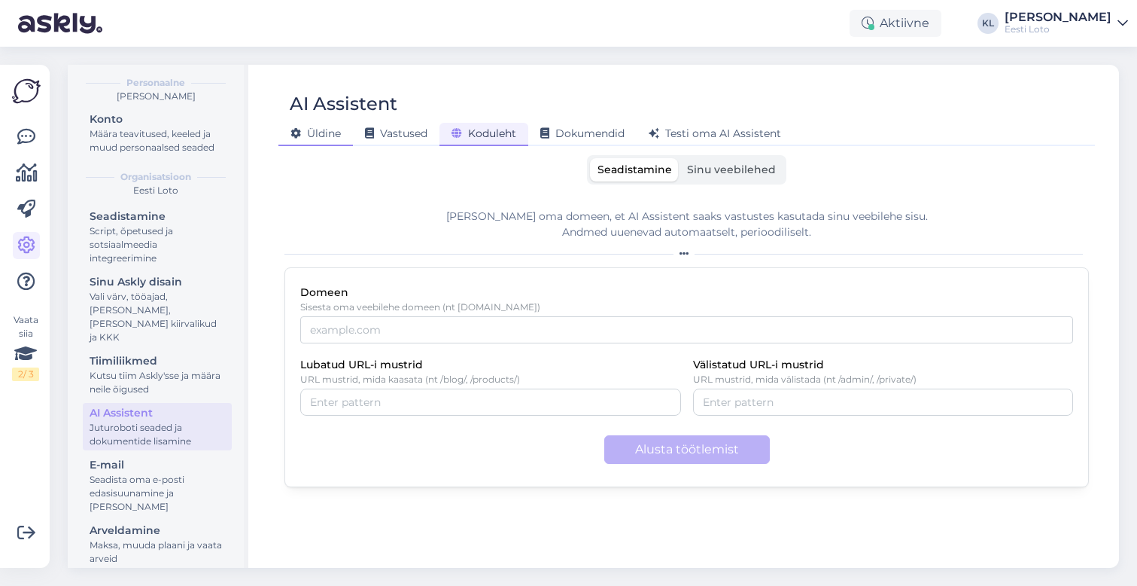
click at [348, 139] on div "Üldine" at bounding box center [316, 134] width 75 height 23
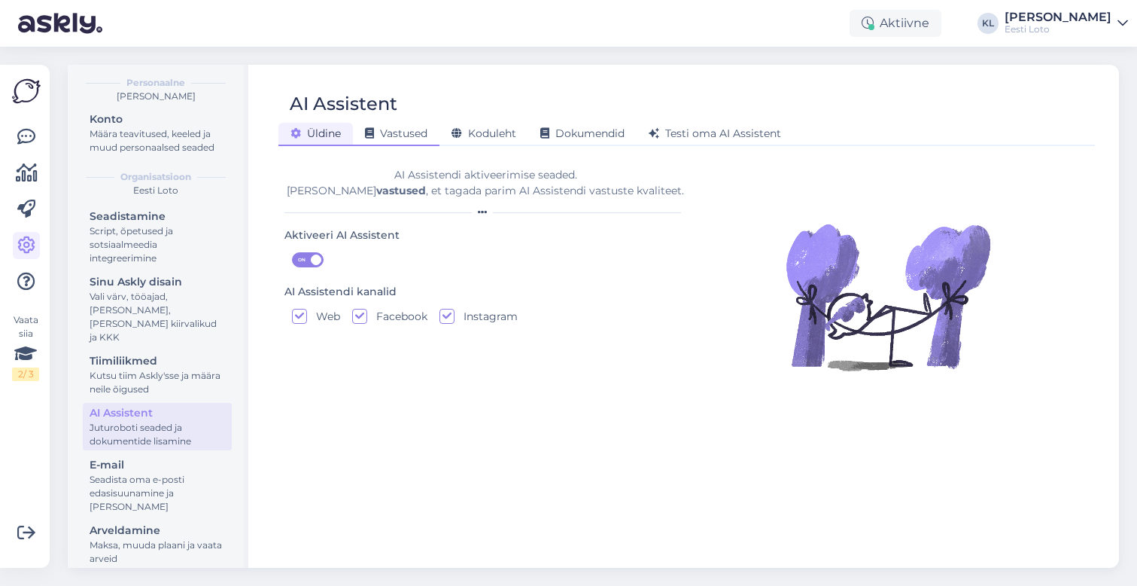
click at [397, 139] on span "Vastused" at bounding box center [396, 133] width 62 height 14
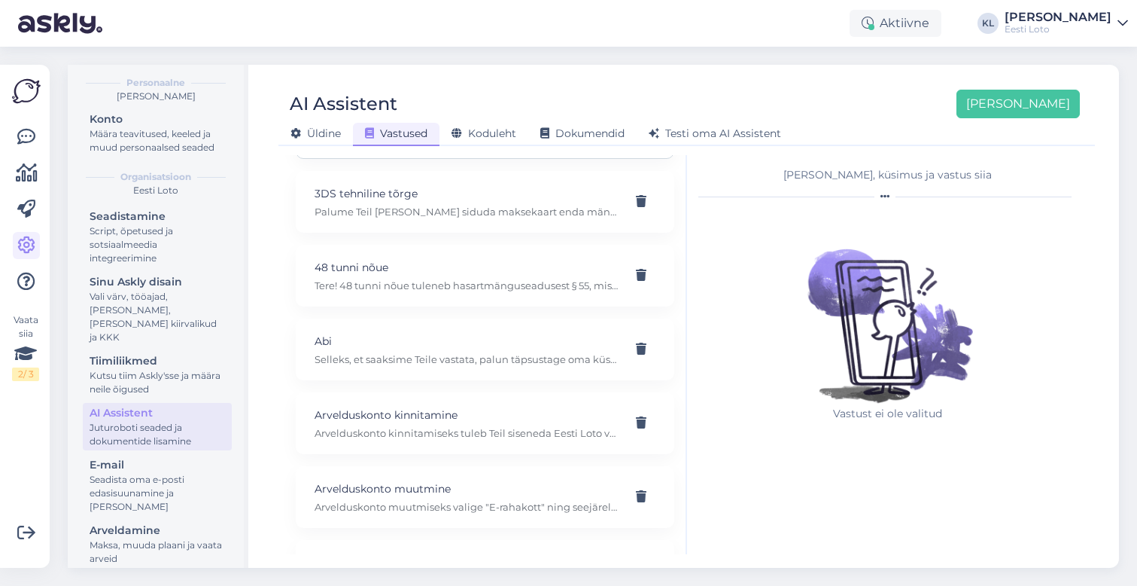
scroll to position [145, 0]
click at [477, 258] on p "48 tunni nõue" at bounding box center [467, 266] width 305 height 17
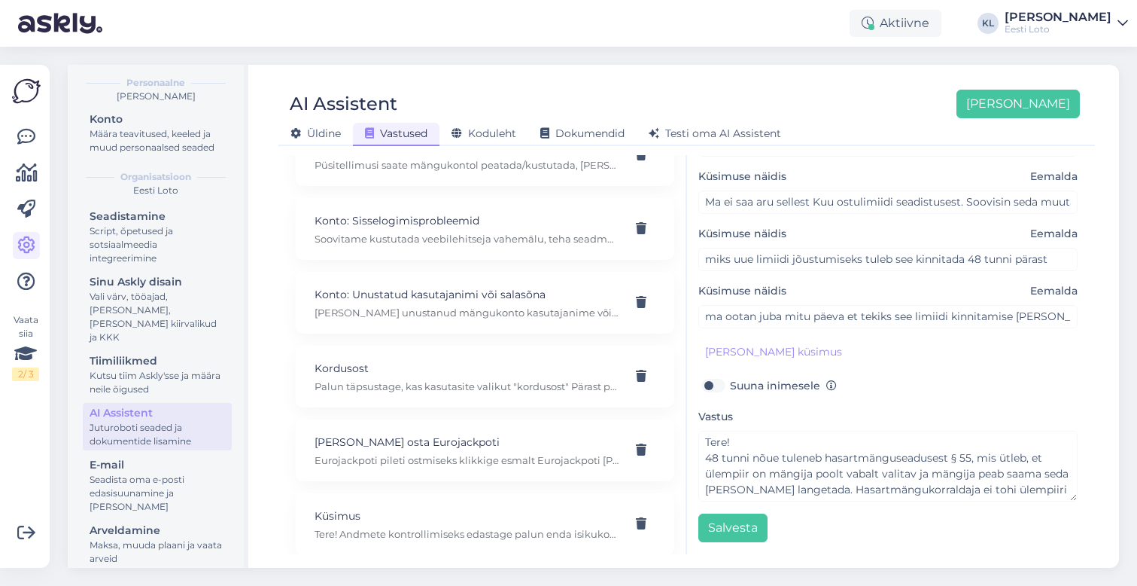
scroll to position [3964, 0]
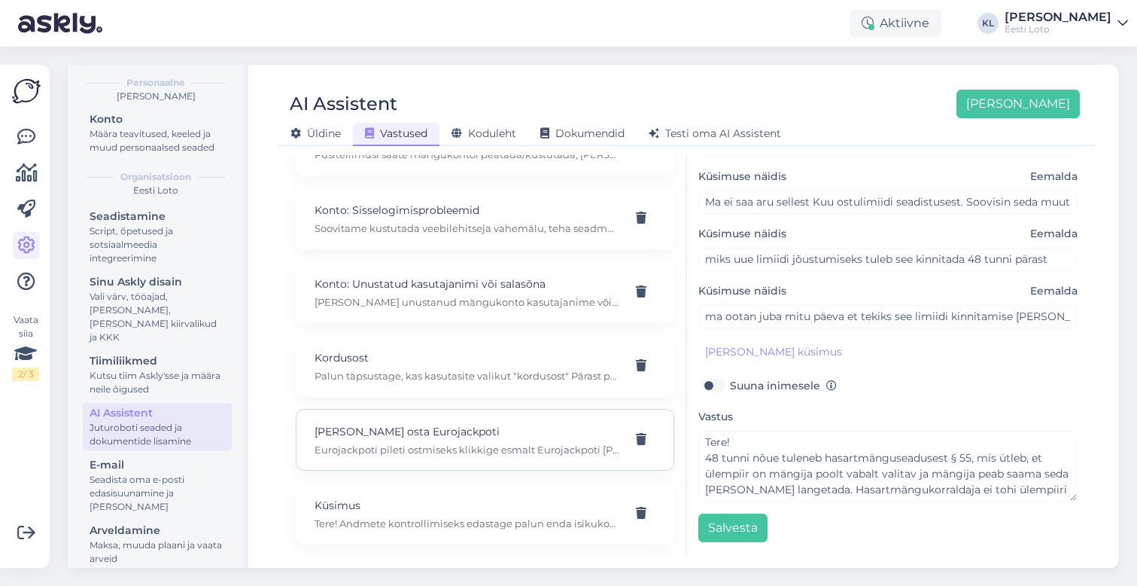
click at [460, 443] on p "Eurojackpoti pileti ostmiseks klikkige esmalt Eurojackpoti [PERSON_NAME]. Seejä…" at bounding box center [467, 450] width 305 height 14
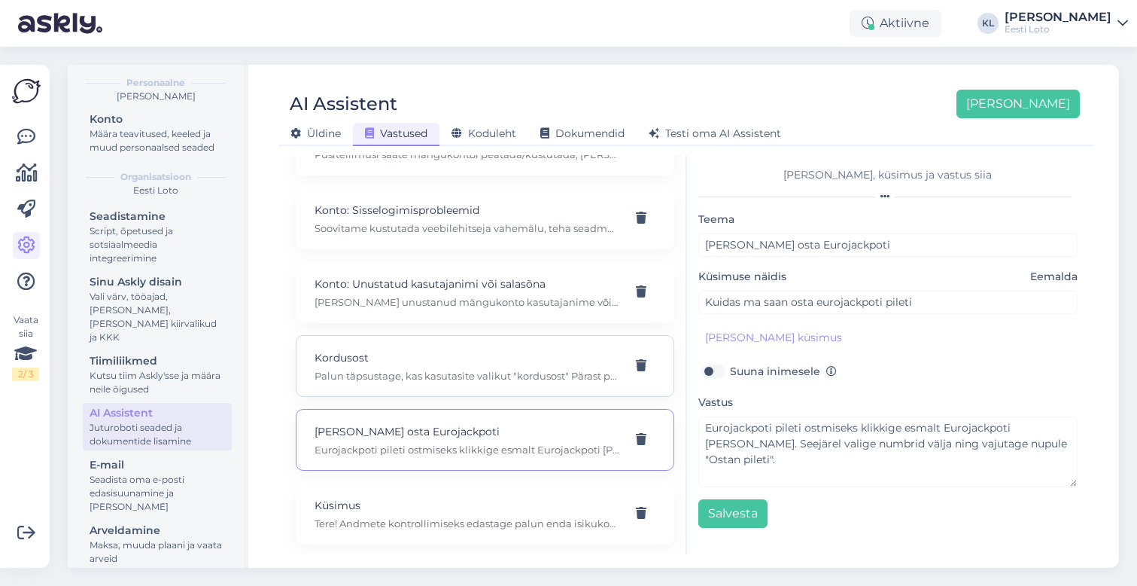
click at [468, 369] on p "Palun täpsustage, kas kasutasite valikut "kordusost" Pärast pileti valikute teg…" at bounding box center [467, 376] width 305 height 14
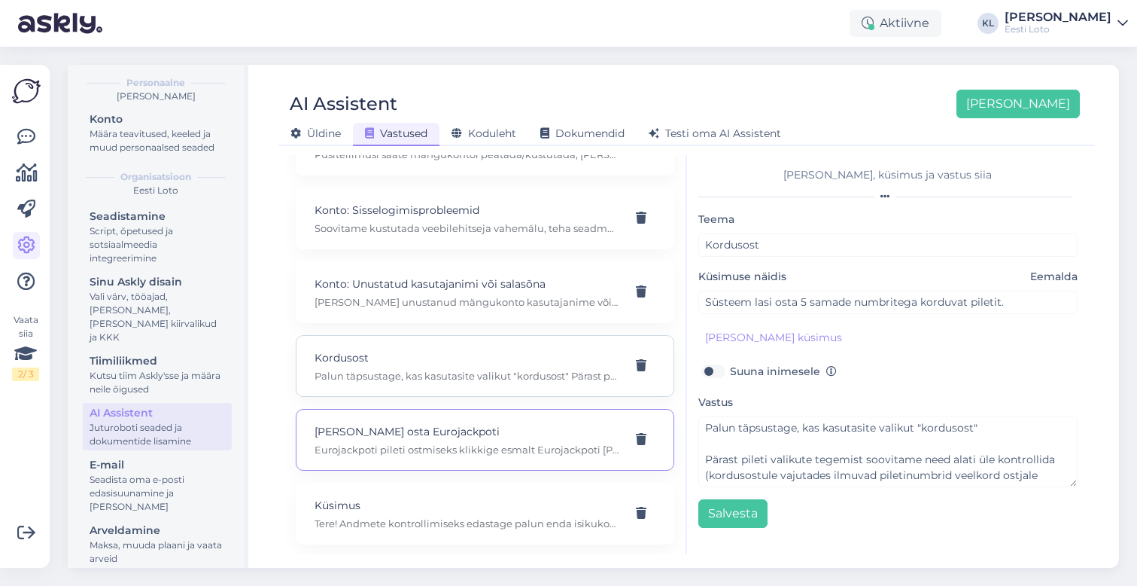
scroll to position [0, 0]
click at [467, 295] on p "[PERSON_NAME] unustanud mängukonto kasutajanime või salasõna, saate sisse logid…" at bounding box center [467, 302] width 305 height 14
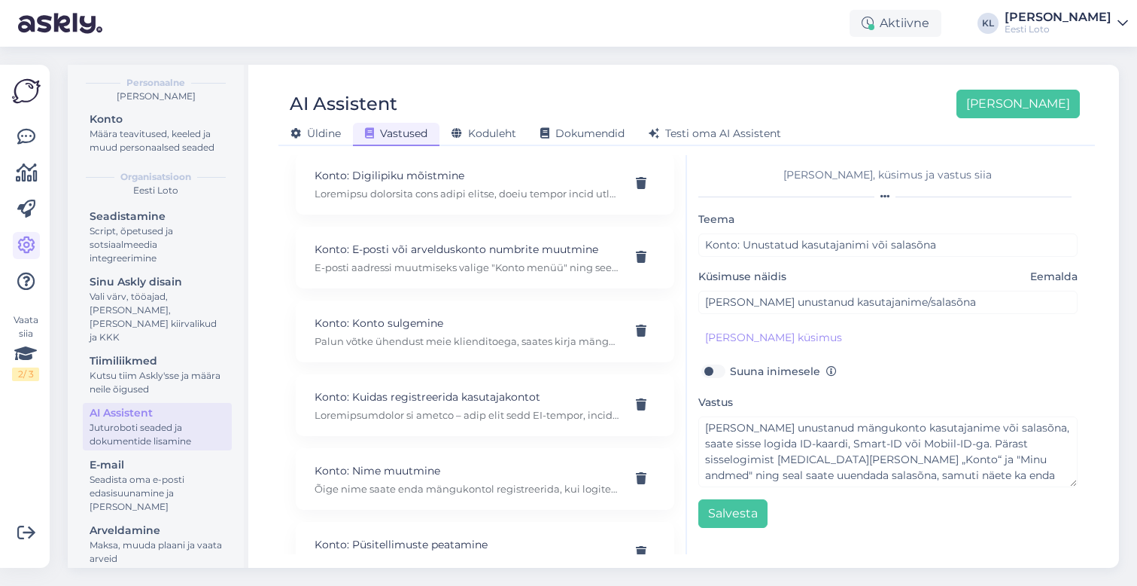
scroll to position [3018, 0]
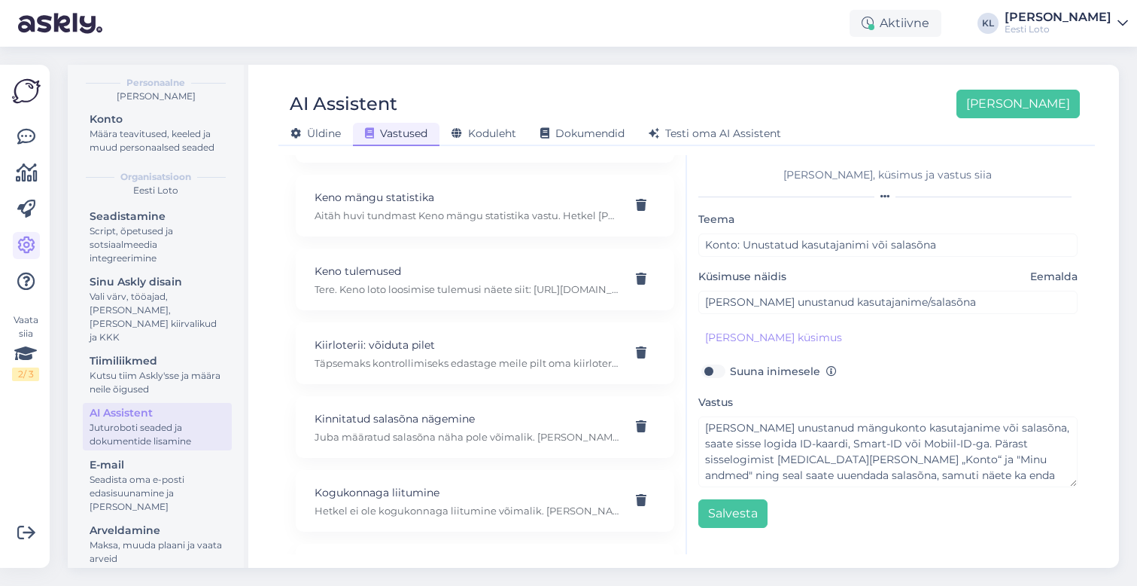
click at [501, 104] on div "AI Assistent [PERSON_NAME]" at bounding box center [680, 104] width 802 height 29
click at [501, 123] on div "Koduleht" at bounding box center [484, 134] width 89 height 23
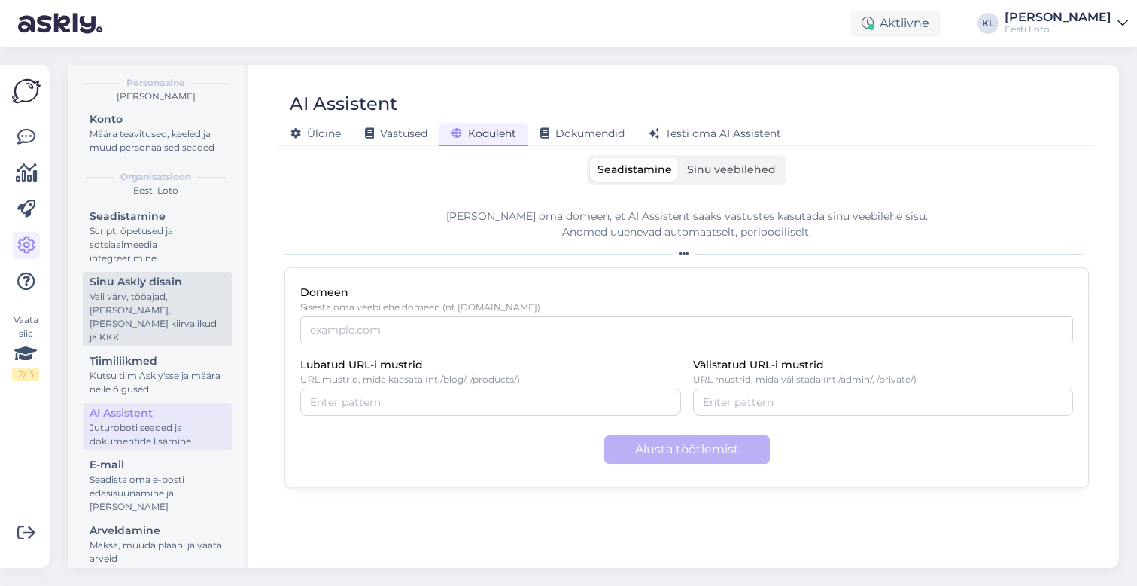
click at [159, 305] on div "Vali värv, tööajad, [PERSON_NAME], [PERSON_NAME] kiirvalikud ja KKK" at bounding box center [158, 317] width 136 height 54
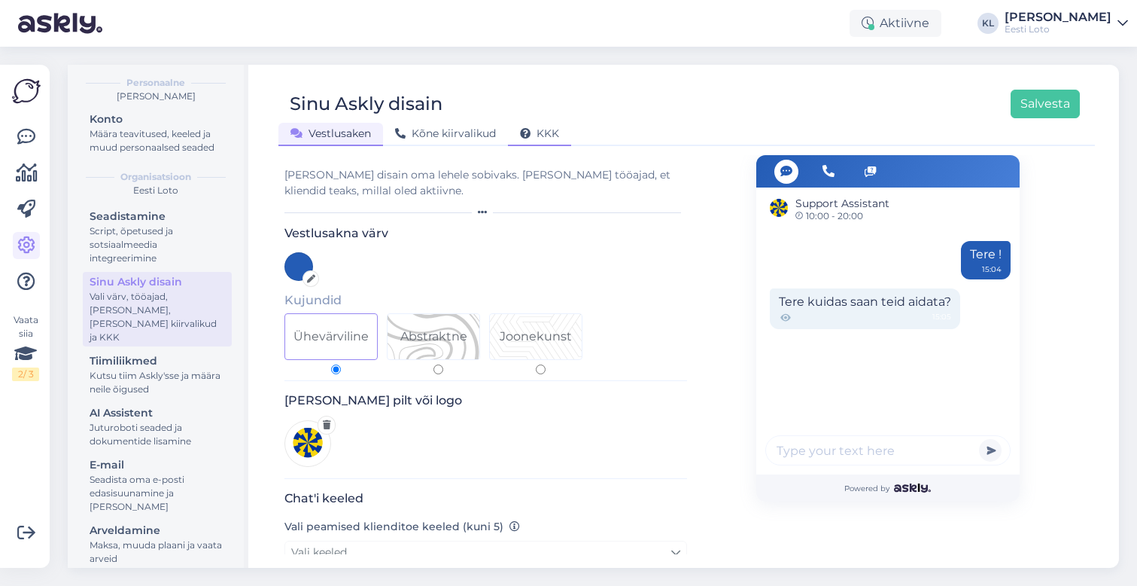
click at [538, 134] on span "KKK" at bounding box center [539, 133] width 39 height 14
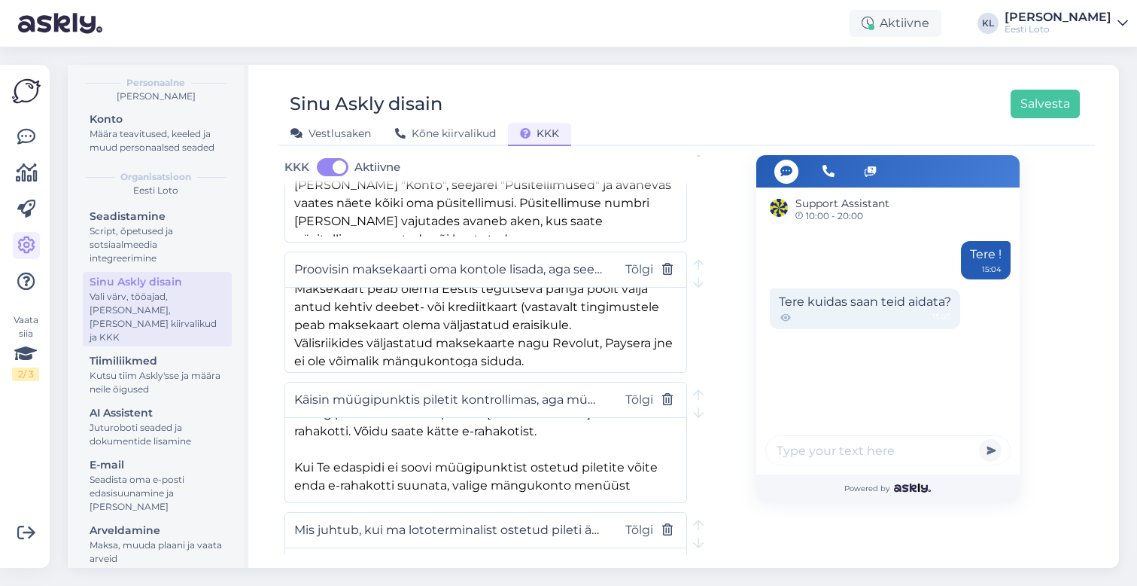
scroll to position [20, 0]
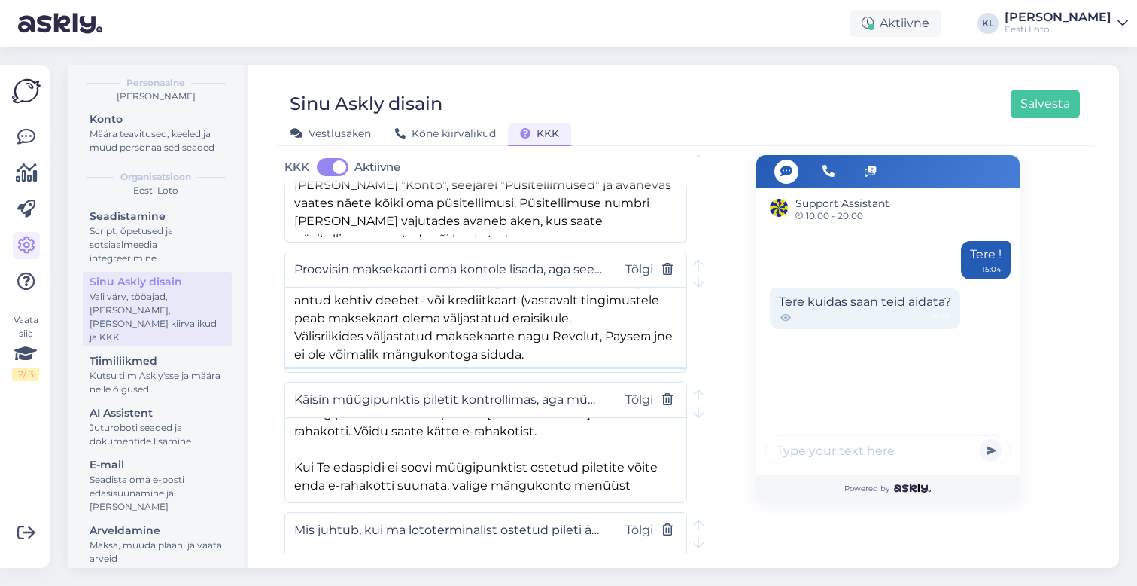
click at [368, 332] on textarea "Maksekaart peab olema Eestis tegutseva panga poolt välja antud kehtiv deebet- v…" at bounding box center [485, 327] width 401 height 79
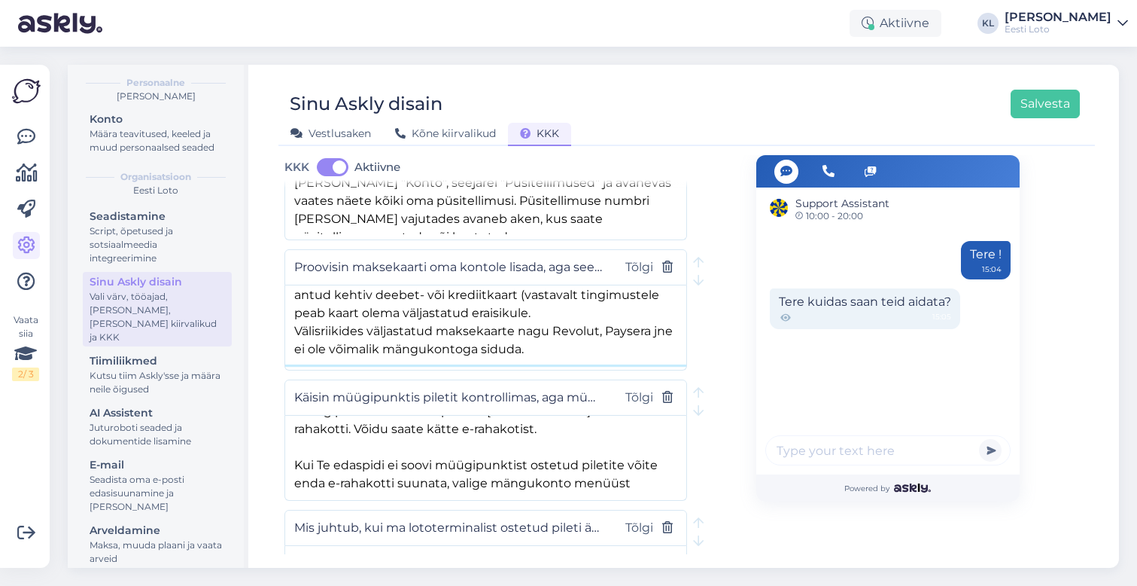
scroll to position [23, 0]
click at [479, 349] on textarea "Maksekaart peab olema Eestis tegutseva panga poolt välja antud kehtiv deebet- v…" at bounding box center [485, 324] width 401 height 79
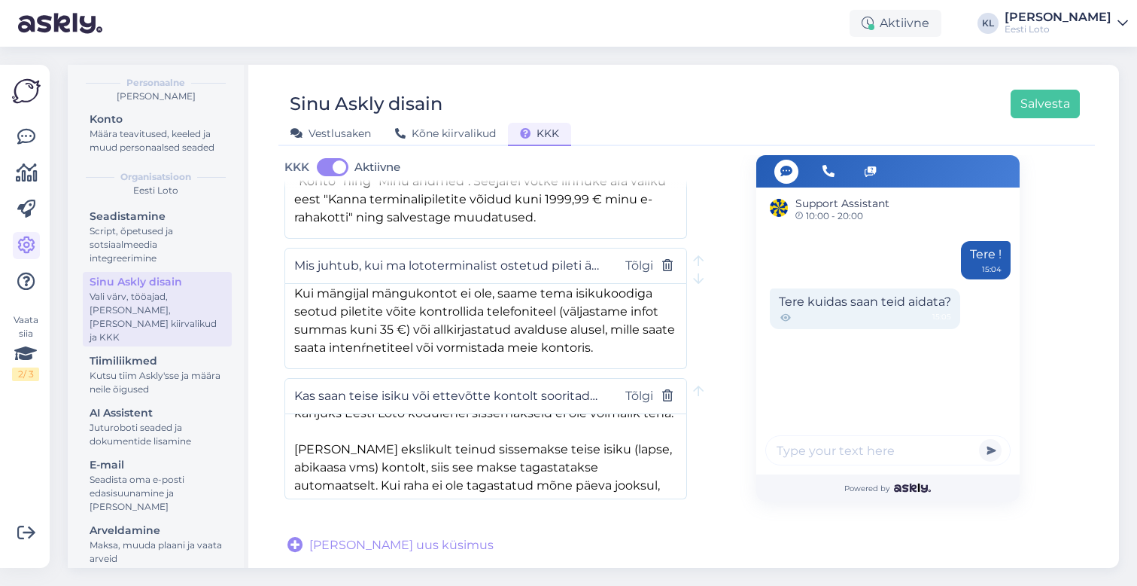
scroll to position [1192, 0]
click at [33, 142] on icon at bounding box center [26, 137] width 18 height 18
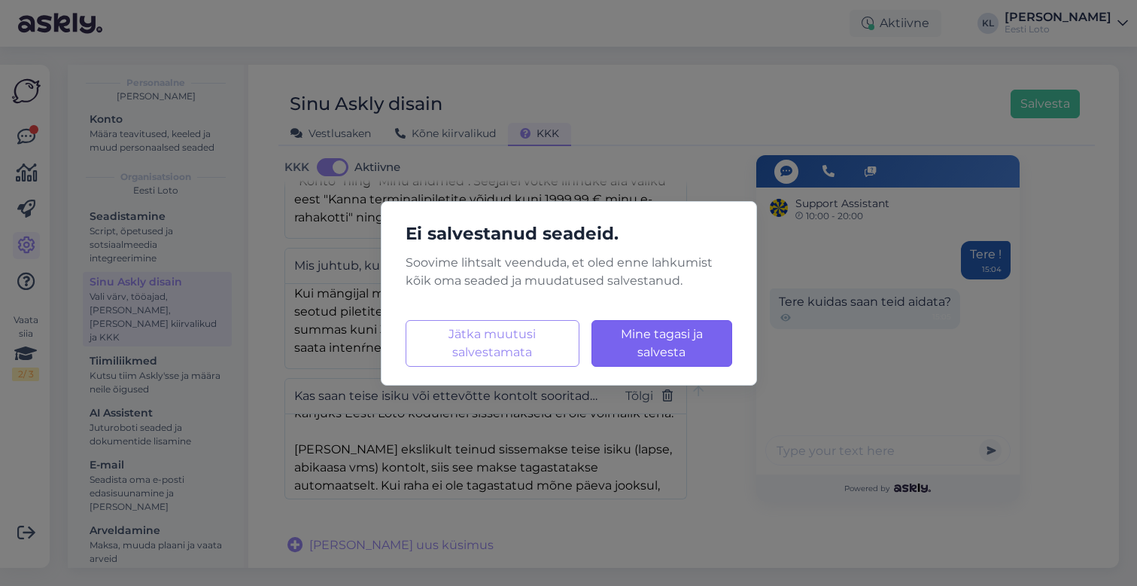
click at [698, 351] on button "Mine tagasi ja salvesta Laadimine..." at bounding box center [662, 343] width 141 height 47
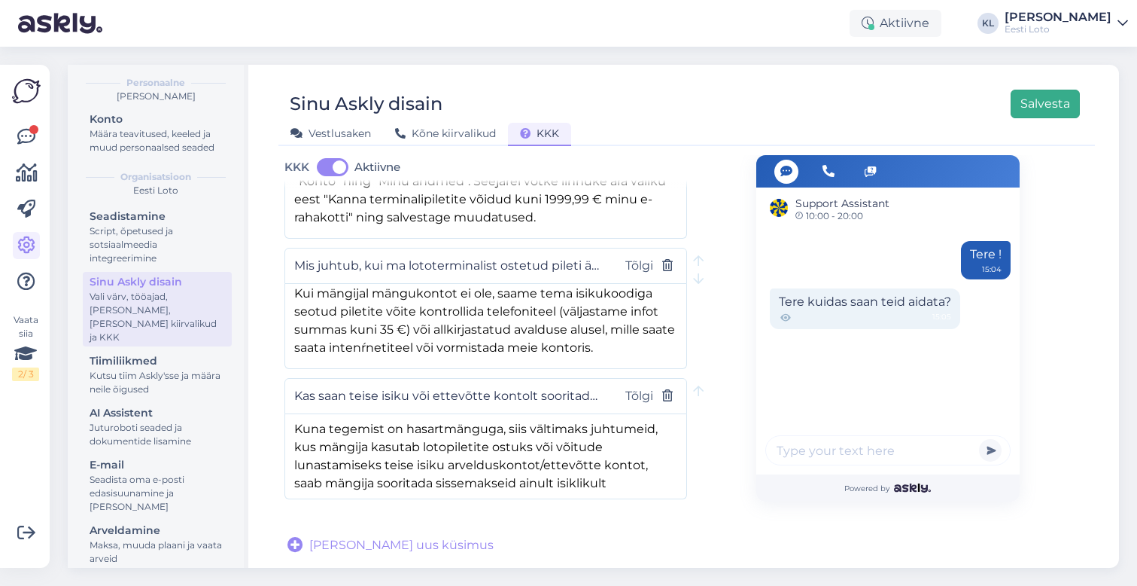
click at [1055, 104] on button "Salvesta" at bounding box center [1045, 104] width 69 height 29
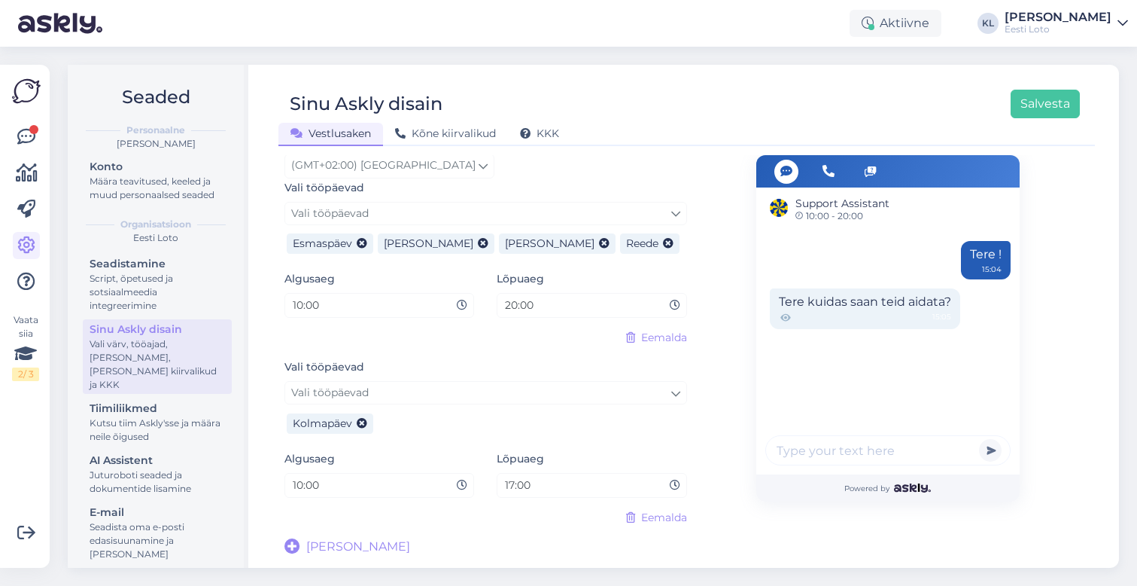
scroll to position [910, 0]
click at [844, 106] on div "Sinu Askly disain Salvesta" at bounding box center [680, 104] width 802 height 29
